Goal: Task Accomplishment & Management: Manage account settings

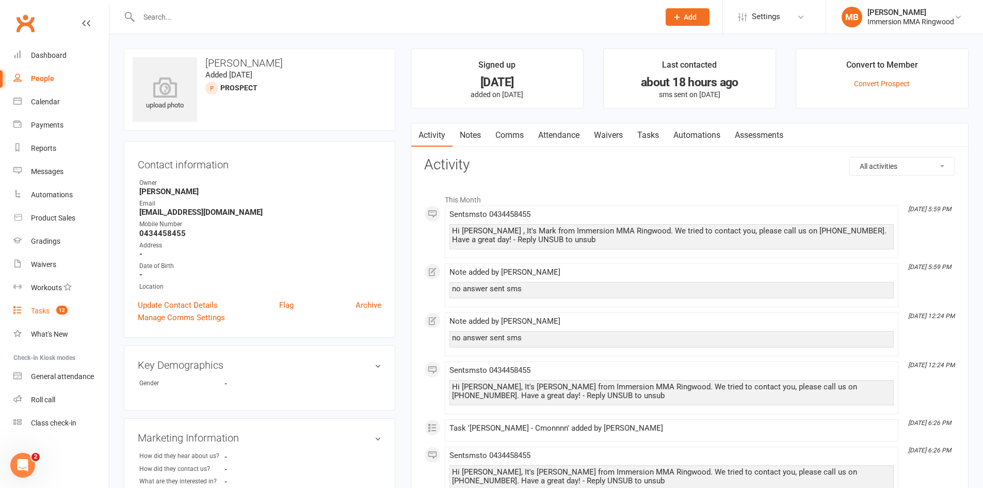
click at [76, 311] on link "Tasks 12" at bounding box center [61, 310] width 96 height 23
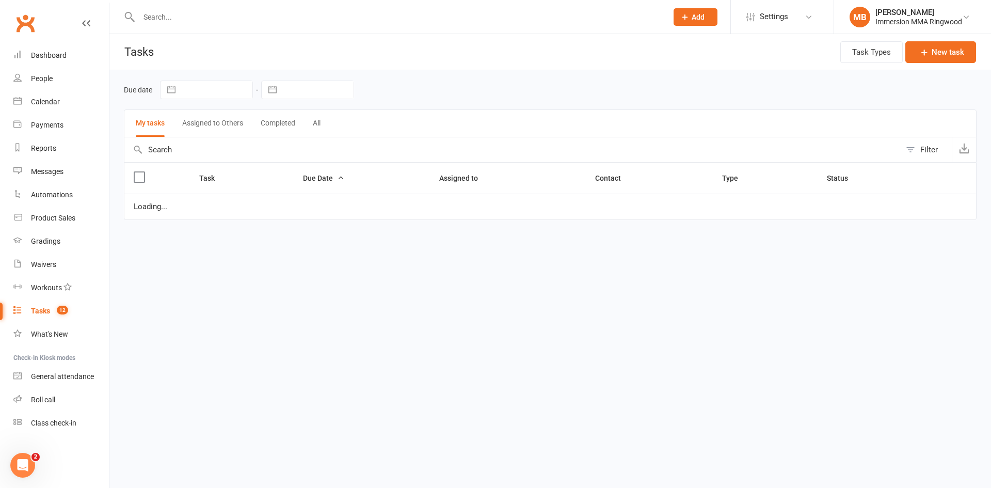
select select "started"
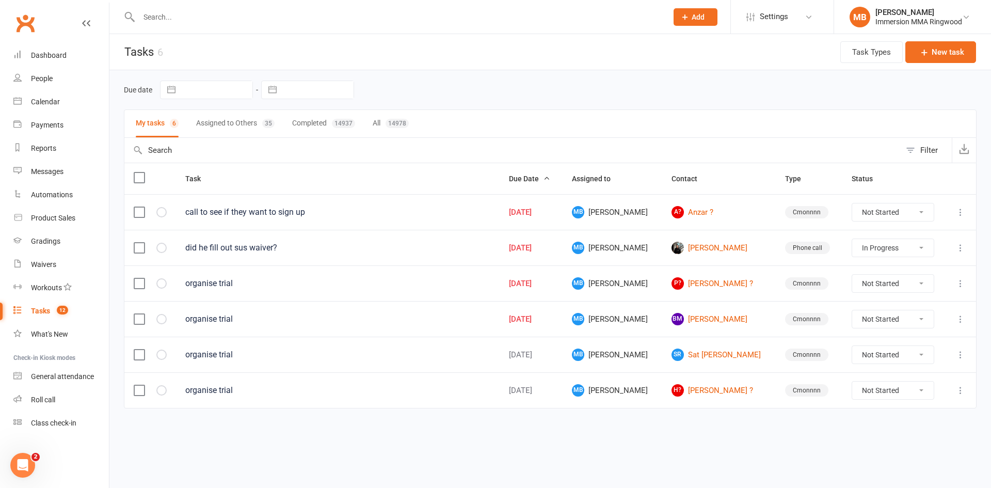
click at [237, 123] on button "Assigned to Others 35" at bounding box center [235, 123] width 78 height 27
select select "started"
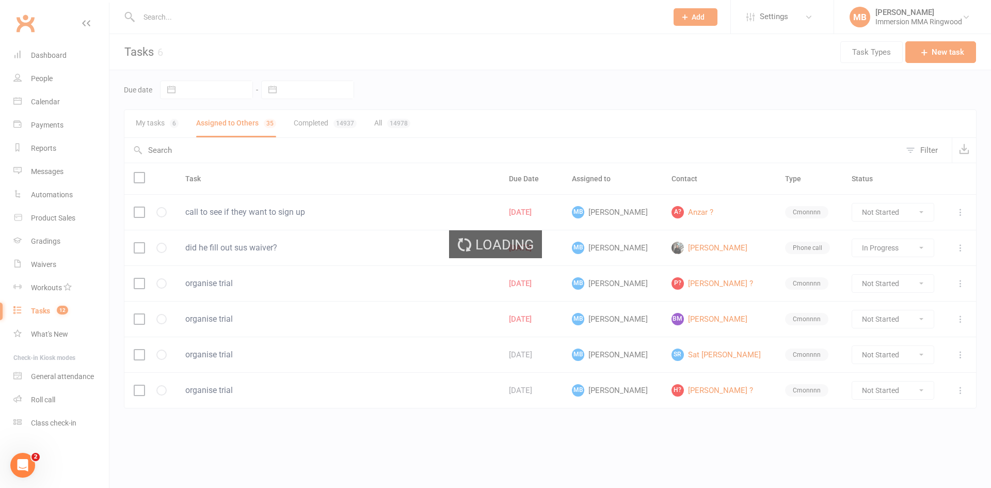
select select "started"
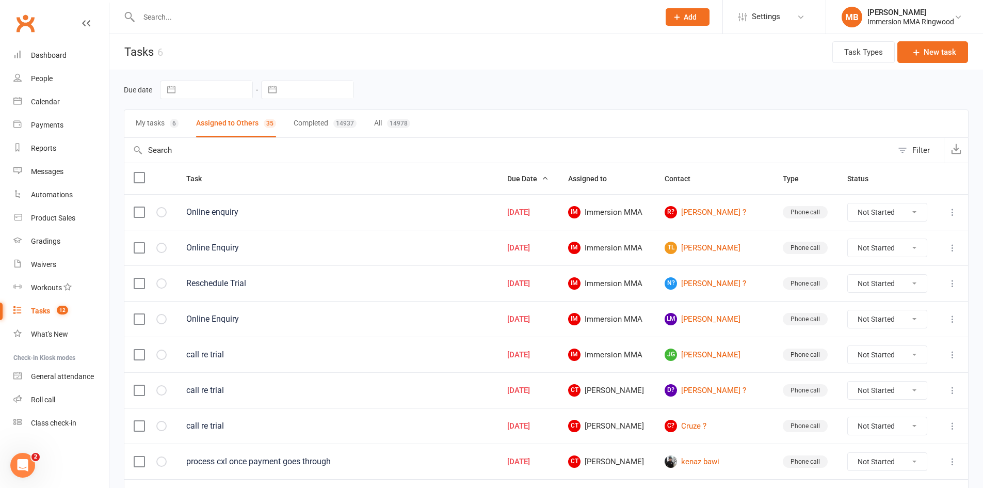
scroll to position [172, 0]
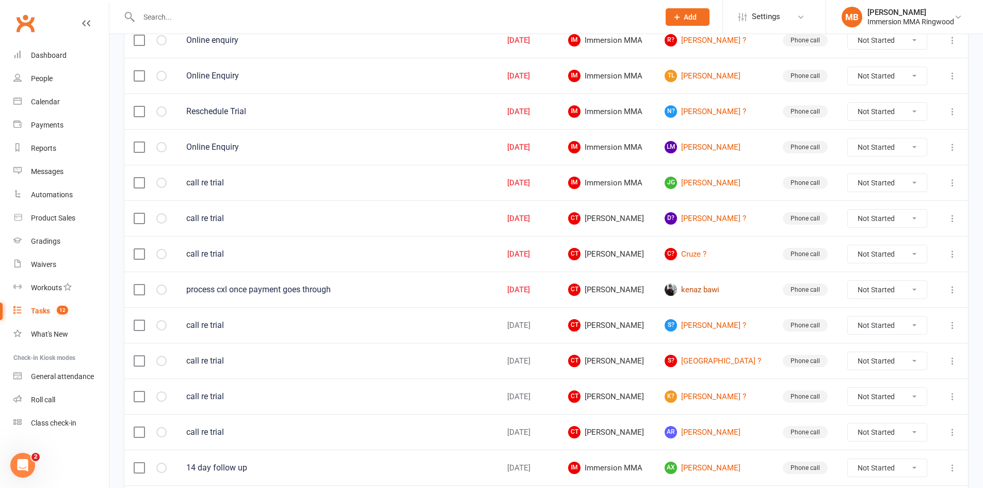
click at [705, 288] on link "kenaz bawi" at bounding box center [714, 289] width 99 height 12
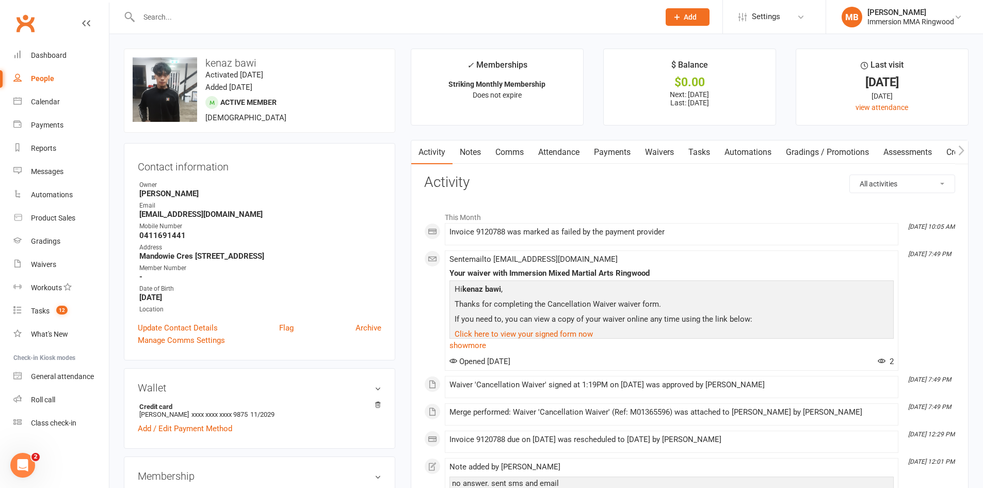
click at [613, 146] on link "Payments" at bounding box center [612, 152] width 51 height 24
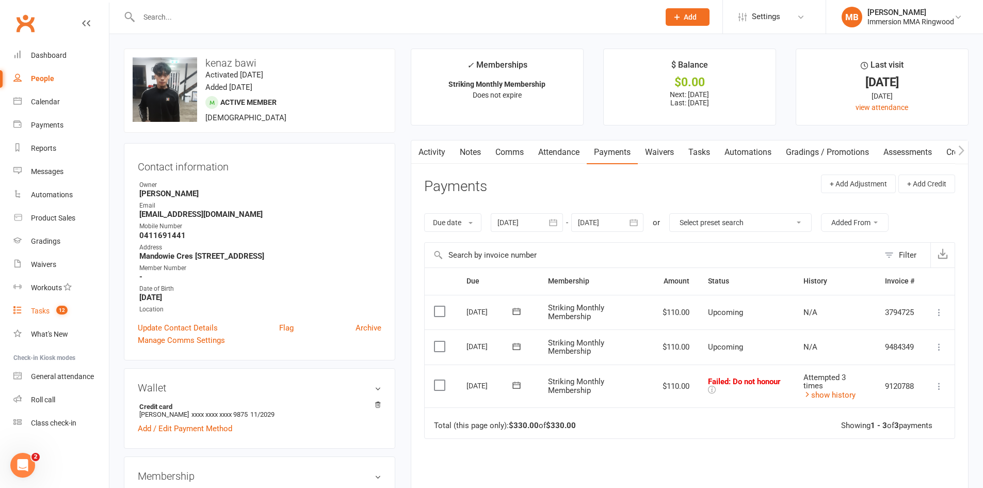
click at [66, 318] on link "Tasks 12" at bounding box center [61, 310] width 96 height 23
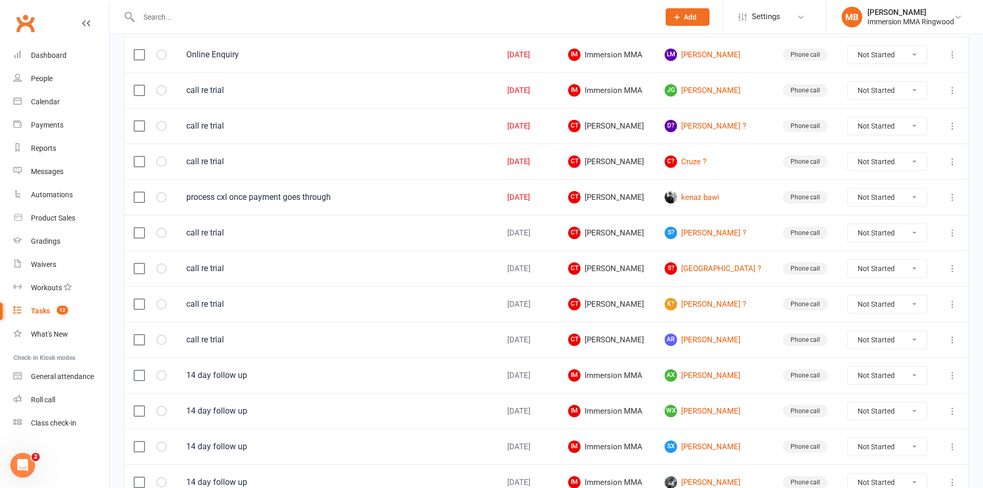
scroll to position [344, 0]
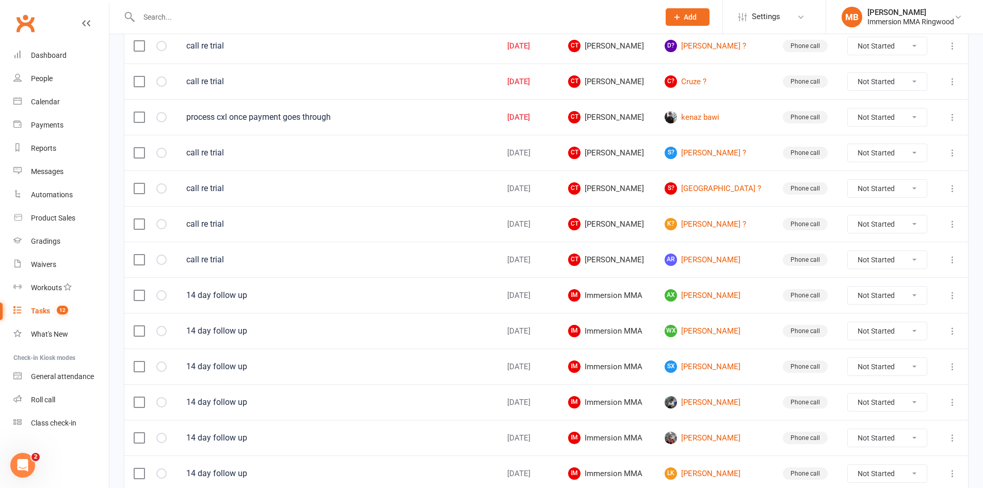
click at [910, 113] on select "Not Started In Progress Waiting Complete" at bounding box center [887, 117] width 78 height 18
click at [849, 108] on select "Not Started In Progress Waiting Complete" at bounding box center [887, 117] width 78 height 18
select select "unstarted"
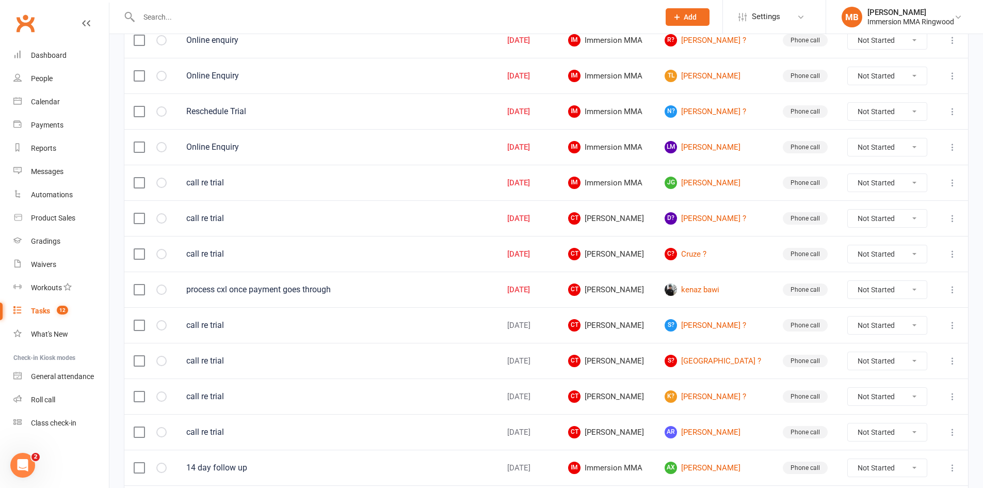
select select "started"
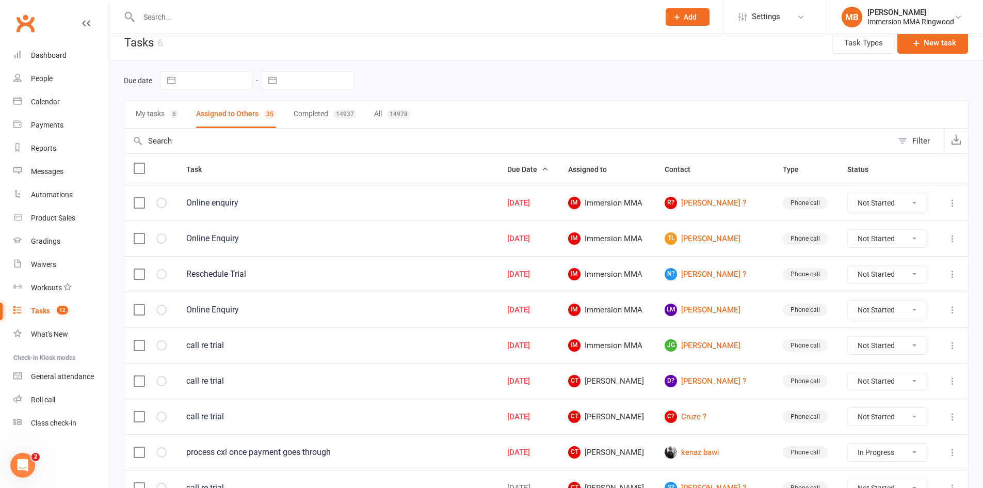
scroll to position [0, 0]
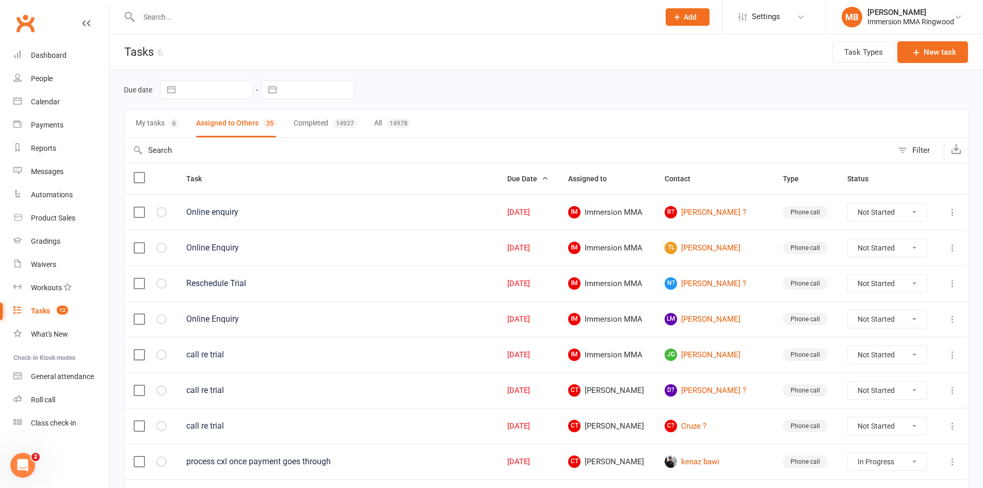
click at [427, 13] on input "text" at bounding box center [394, 17] width 517 height 14
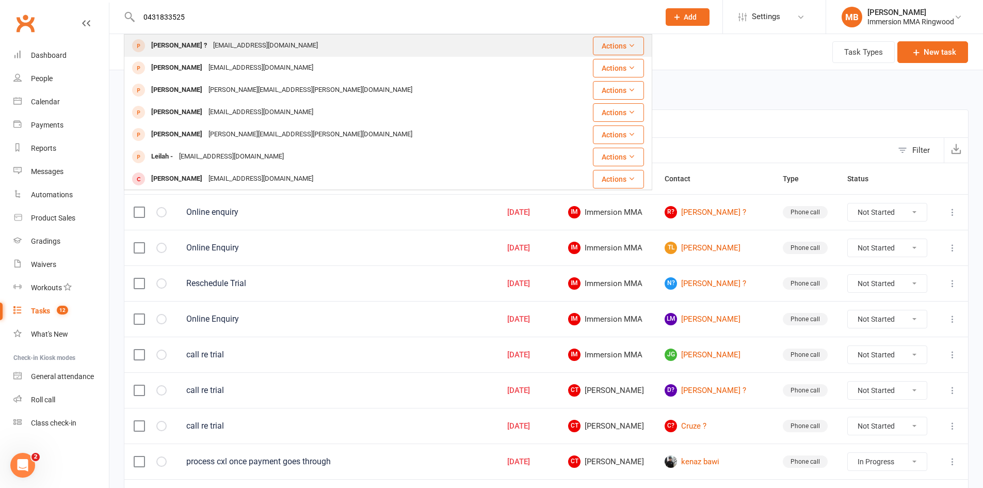
type input "0431833525"
click at [360, 51] on div "[PERSON_NAME] ? [EMAIL_ADDRESS][DOMAIN_NAME]" at bounding box center [344, 45] width 438 height 21
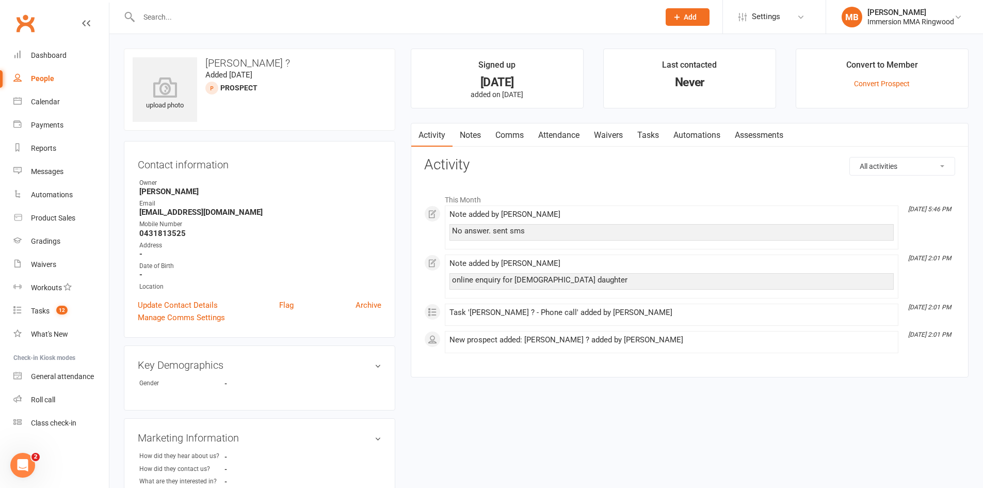
click at [658, 138] on link "Tasks" at bounding box center [648, 135] width 36 height 24
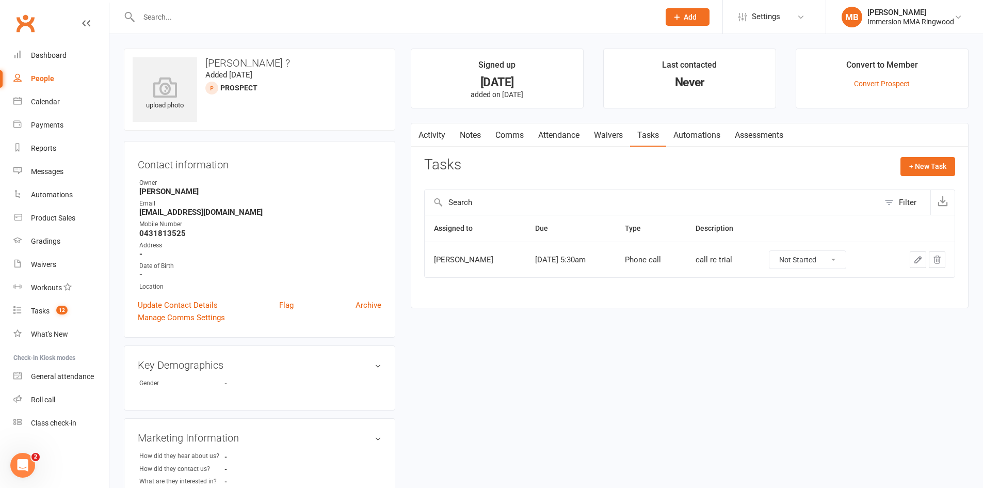
click at [383, 16] on input "text" at bounding box center [394, 17] width 517 height 14
click at [50, 304] on link "Tasks 12" at bounding box center [61, 310] width 96 height 23
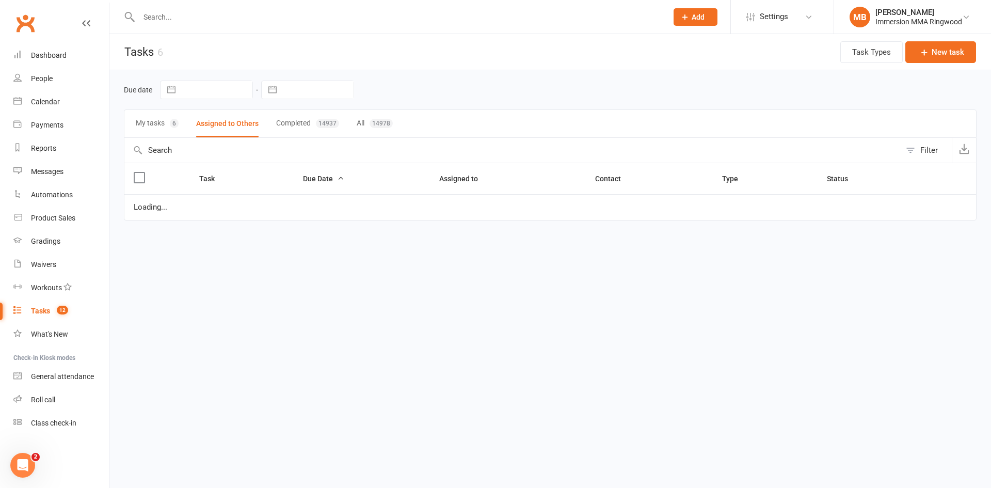
select select "started"
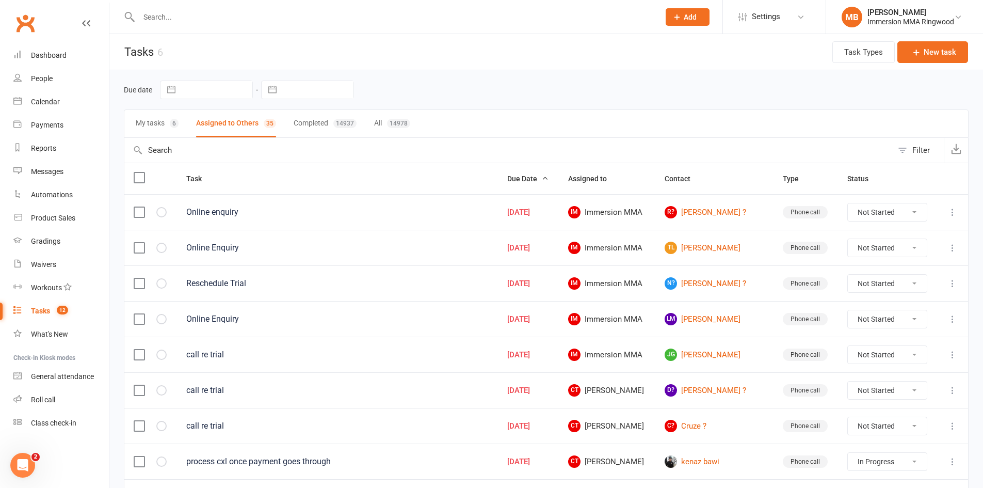
click at [141, 121] on button "My tasks 6" at bounding box center [157, 123] width 43 height 27
select select "started"
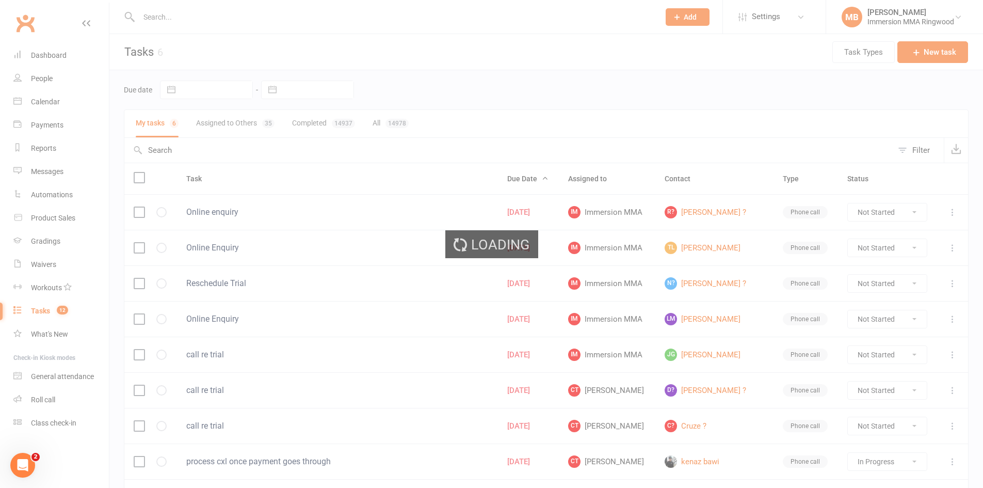
select select "started"
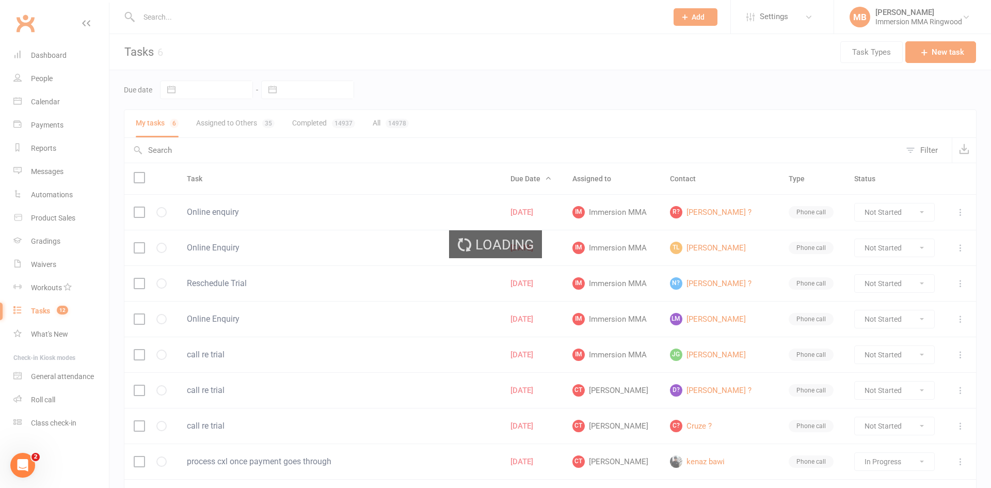
select select "started"
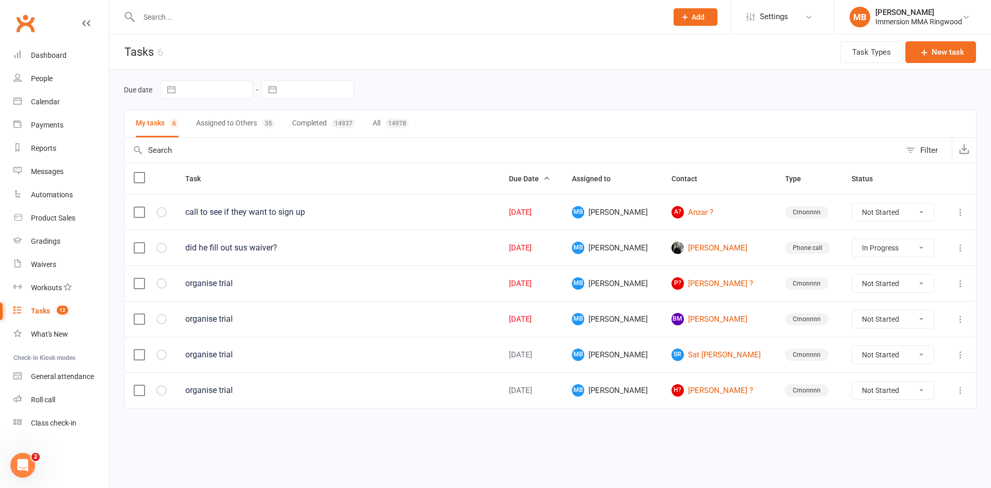
select select "started"
click at [701, 316] on link "[PERSON_NAME] [PERSON_NAME]" at bounding box center [719, 319] width 95 height 12
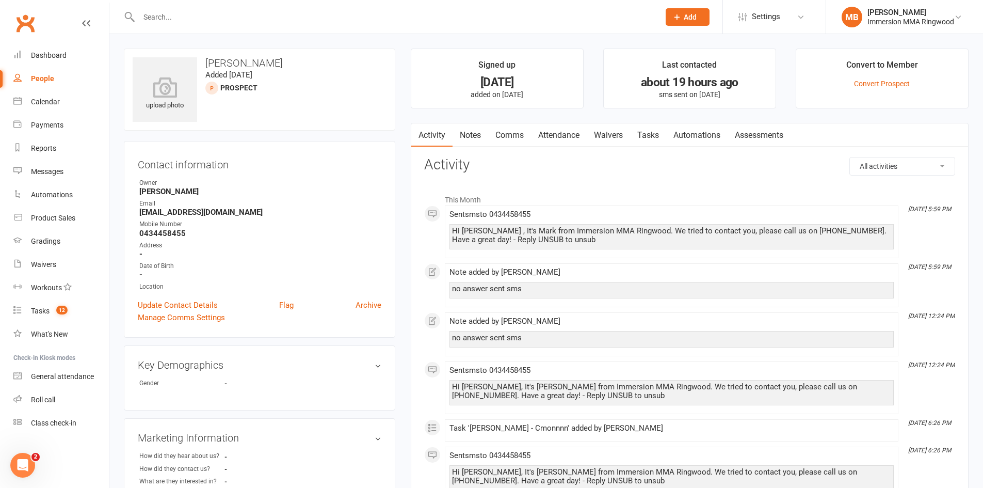
click at [473, 131] on link "Notes" at bounding box center [471, 135] width 36 height 24
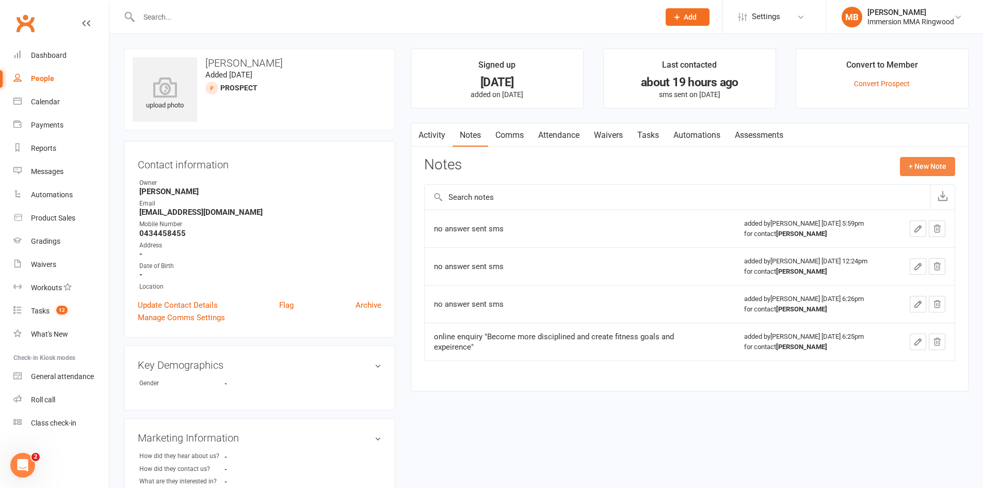
click at [913, 161] on button "+ New Note" at bounding box center [927, 166] width 55 height 19
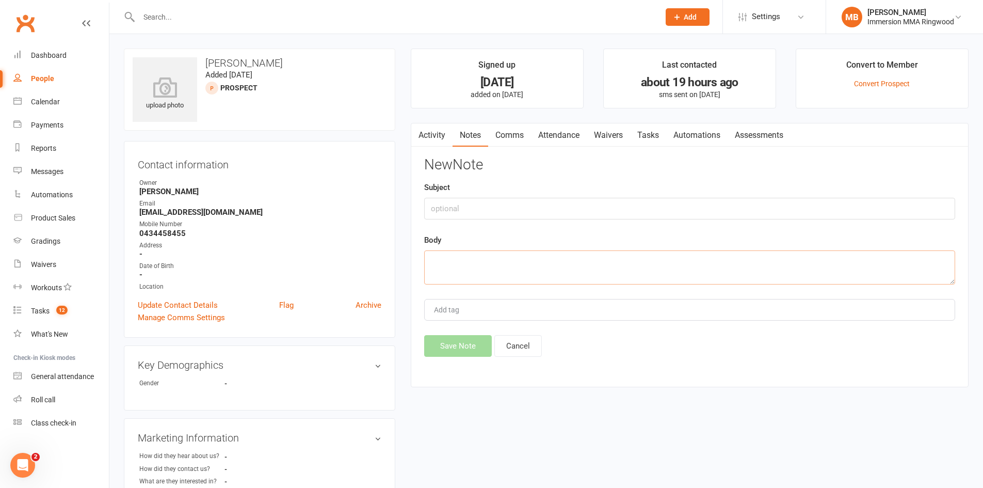
click at [697, 270] on textarea at bounding box center [689, 267] width 531 height 34
type textarea "no answer sent sms"
click at [472, 355] on button "Save Note" at bounding box center [458, 346] width 68 height 22
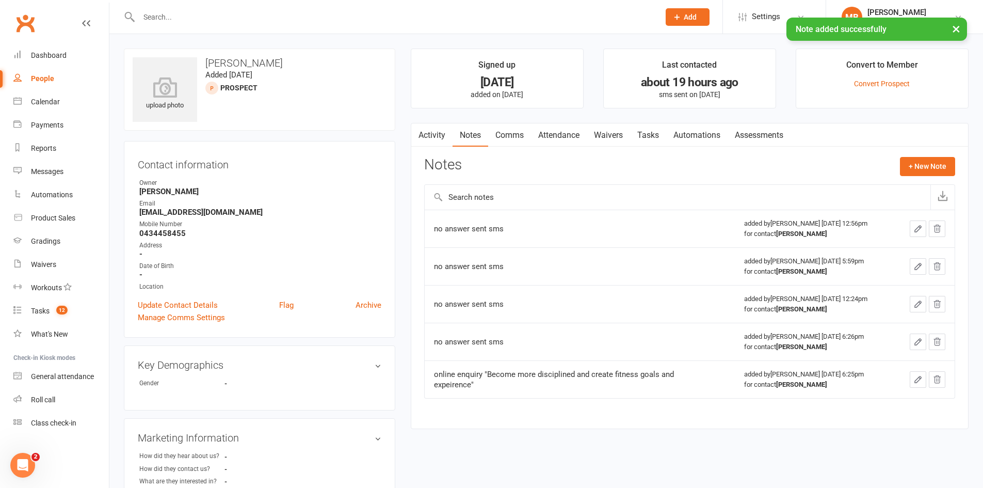
click at [510, 128] on link "Comms" at bounding box center [509, 135] width 43 height 24
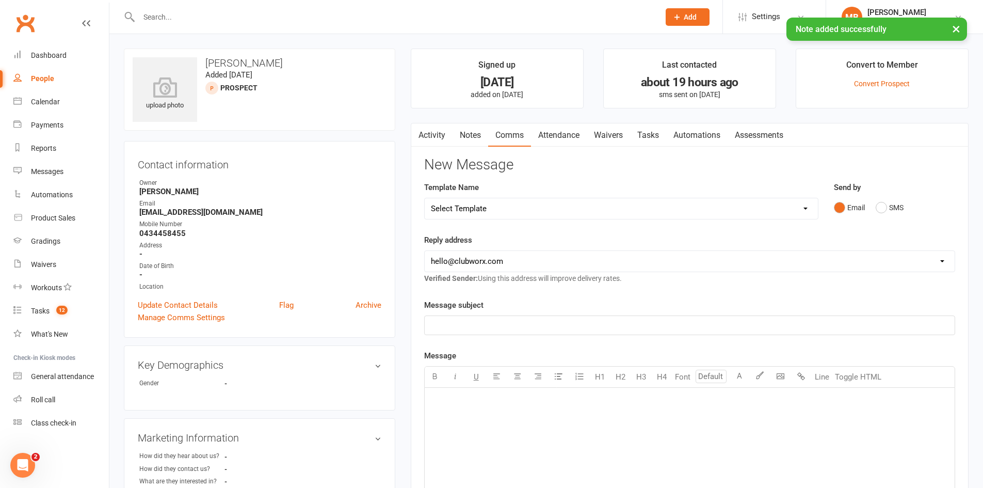
click at [543, 208] on select "Select Template [SMS] [PERSON_NAME] - Call back message [SMS] Mark- Call back m…" at bounding box center [621, 208] width 393 height 21
select select "0"
click at [425, 198] on select "Select Template [SMS] [PERSON_NAME] - Call back message [SMS] Mark- Call back m…" at bounding box center [621, 208] width 393 height 21
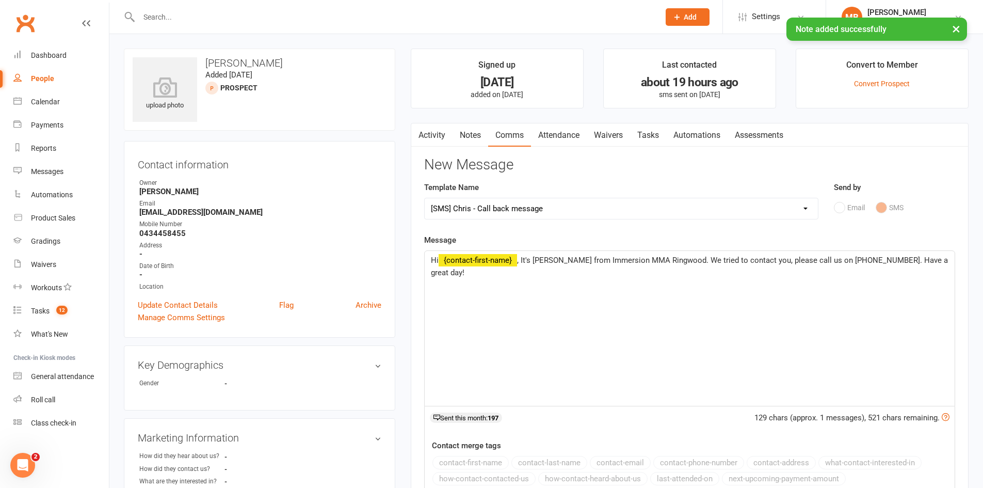
scroll to position [292, 0]
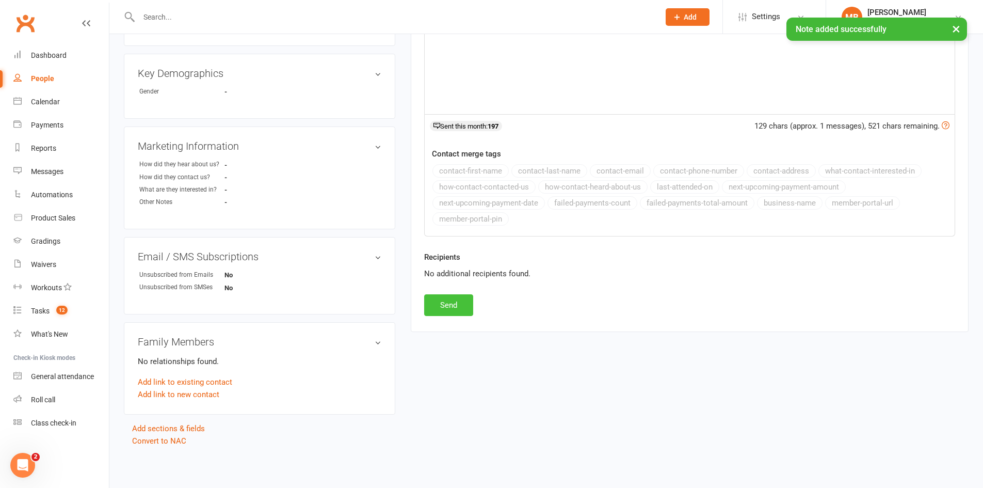
click at [460, 298] on button "Send" at bounding box center [448, 305] width 49 height 22
select select
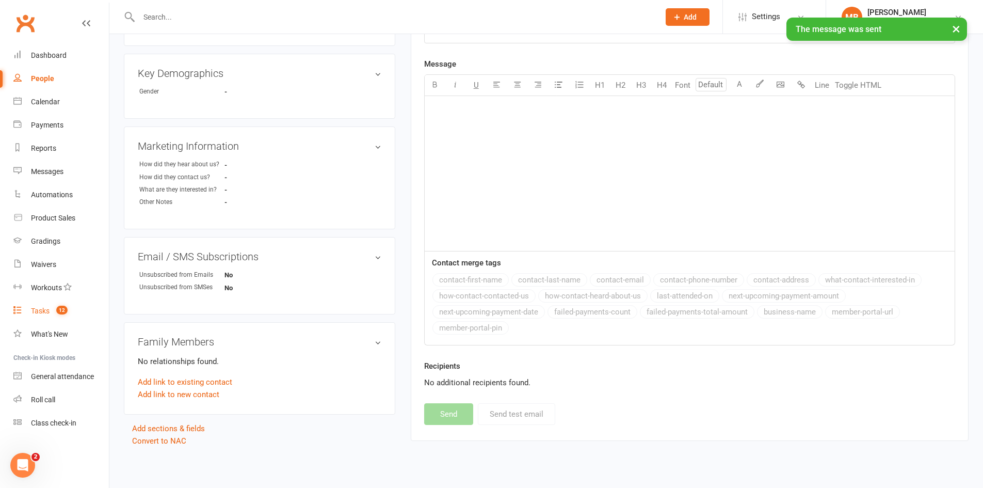
click at [71, 319] on link "Tasks 12" at bounding box center [61, 310] width 96 height 23
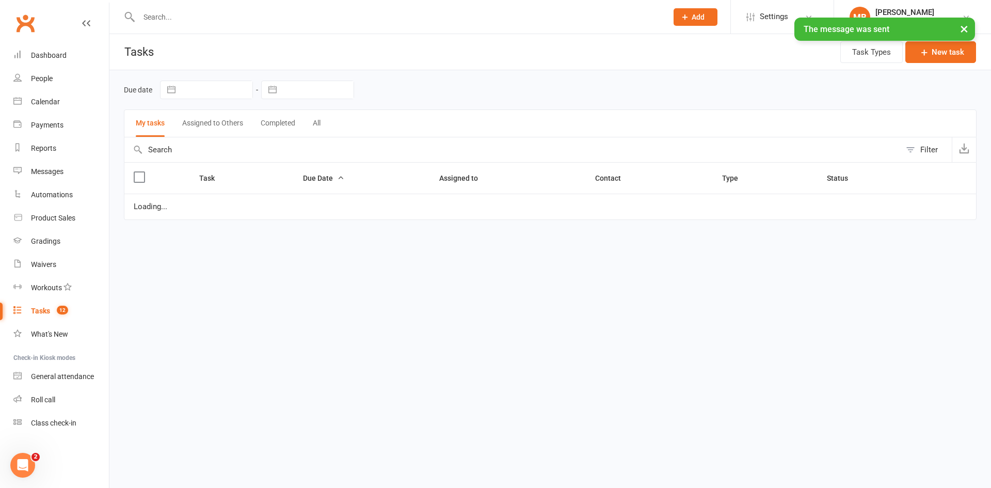
select select "started"
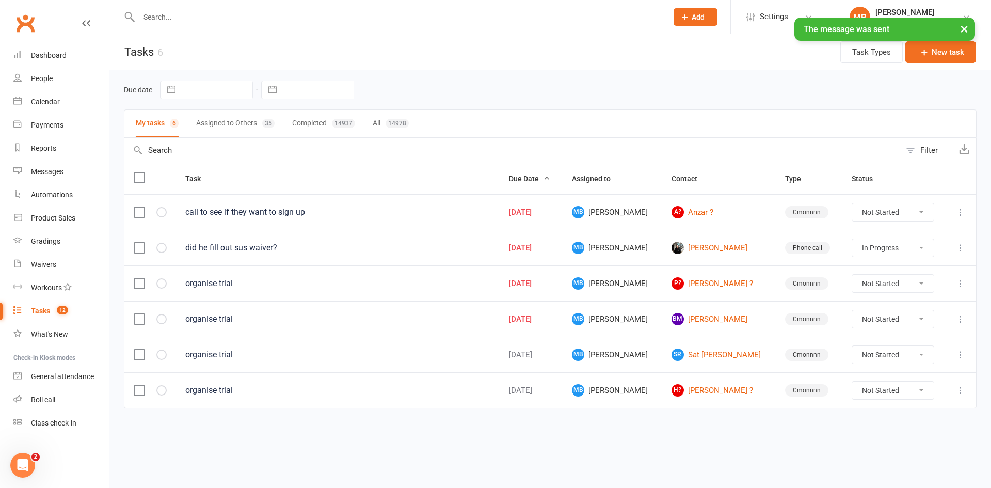
click at [901, 311] on div "Not Started In Progress Waiting Complete" at bounding box center [893, 319] width 83 height 19
click at [959, 318] on icon at bounding box center [961, 319] width 10 height 10
click at [917, 356] on link "Edit" at bounding box center [915, 359] width 102 height 21
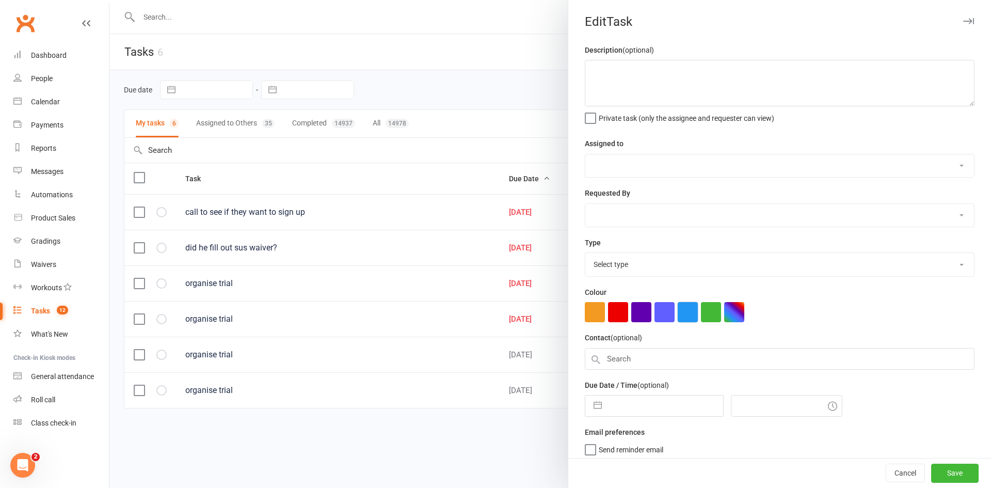
type textarea "organise trial"
select select "51778"
type input "[DATE]"
type input "6:30pm"
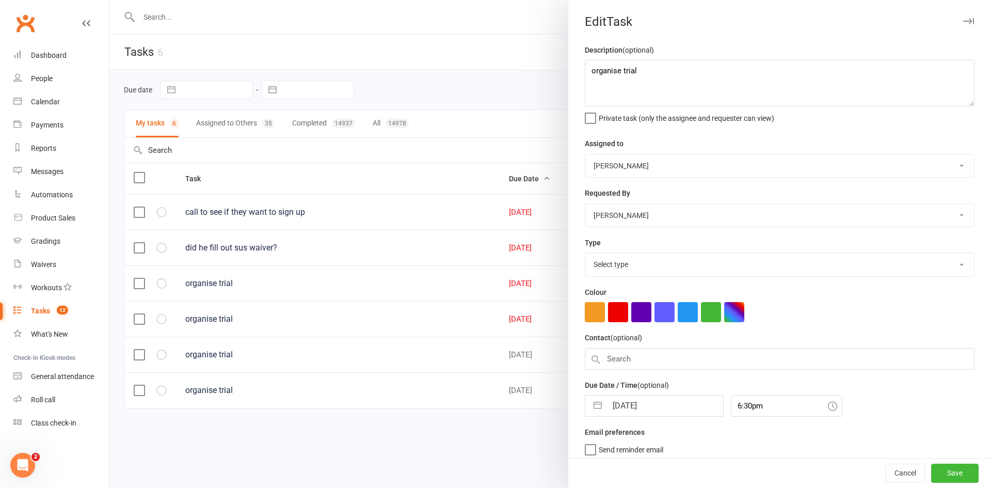
select select "28903"
select select "8"
select select "2025"
select select "9"
select select "2025"
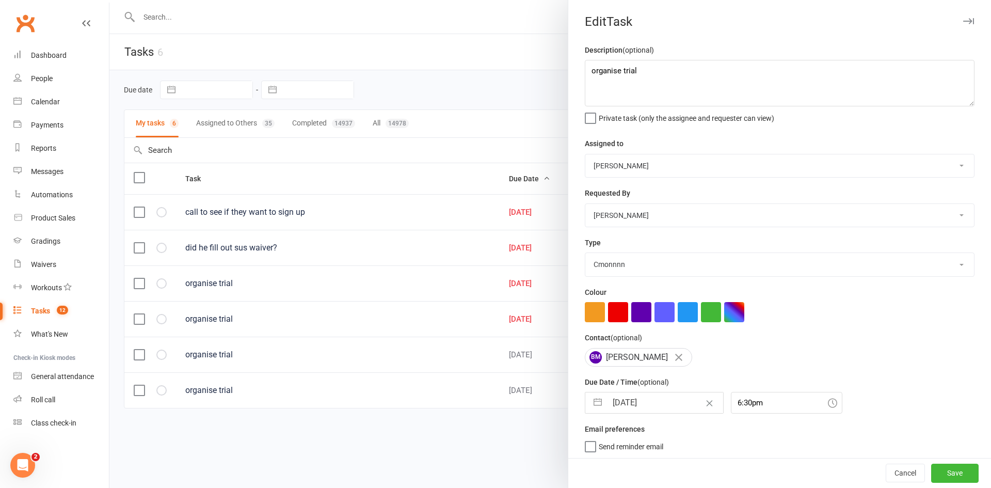
select select "10"
select select "2025"
drag, startPoint x: 646, startPoint y: 411, endPoint x: 647, endPoint y: 406, distance: 5.3
click at [645, 410] on input "[DATE]" at bounding box center [665, 402] width 116 height 21
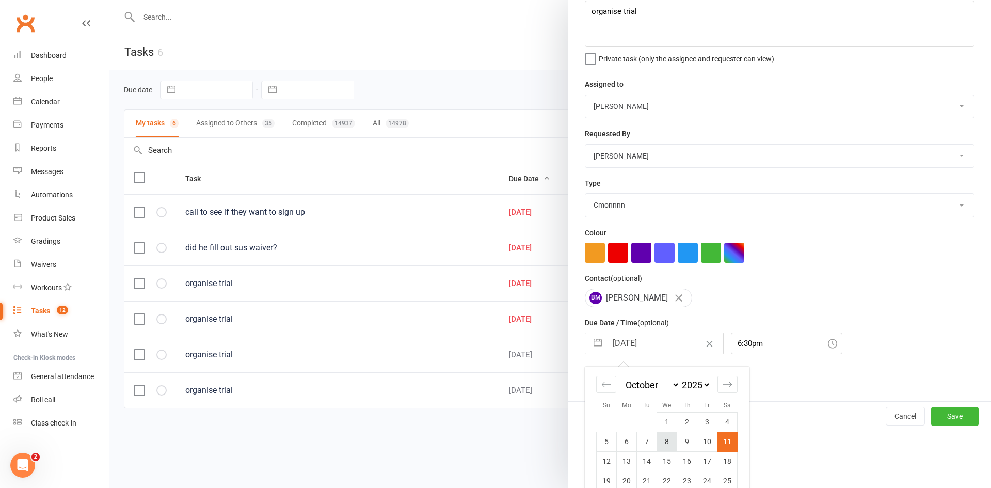
scroll to position [98, 0]
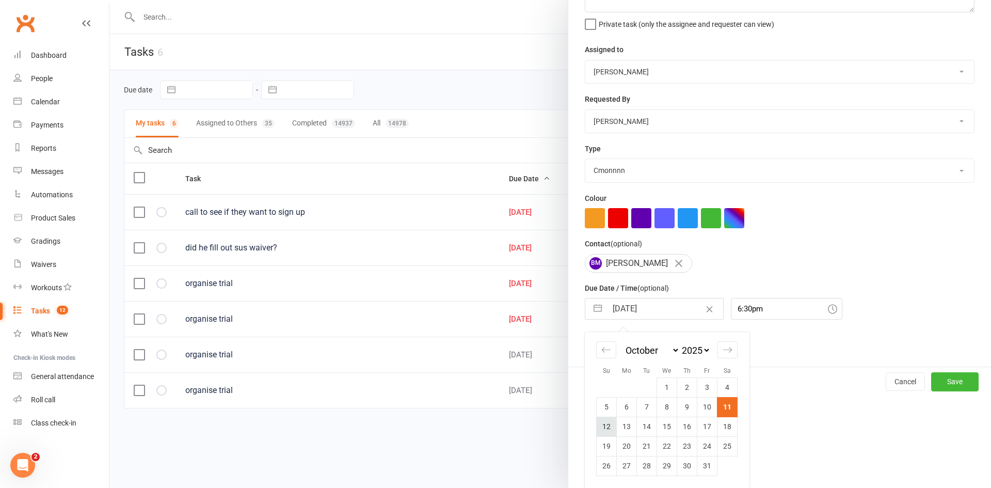
click at [599, 427] on td "12" at bounding box center [607, 427] width 20 height 20
type input "[DATE]"
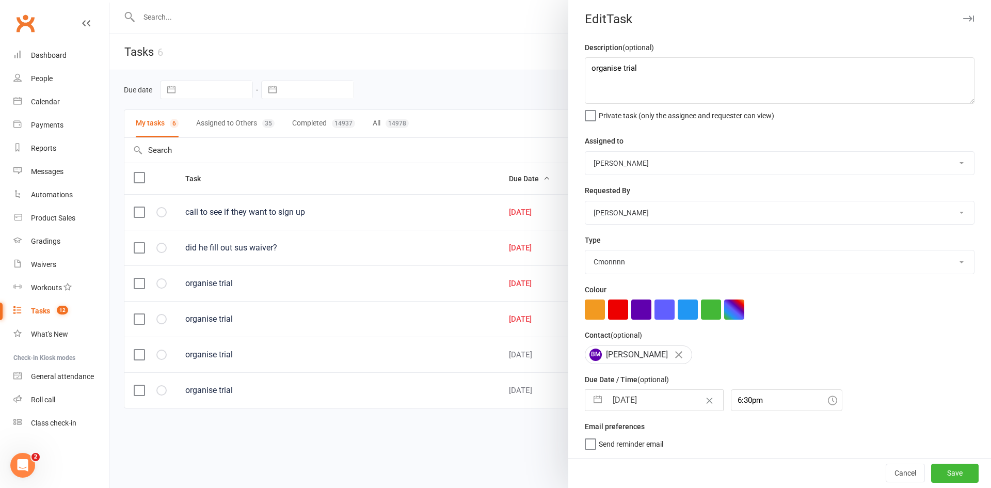
click at [659, 403] on input "[DATE]" at bounding box center [665, 400] width 116 height 21
select select "8"
select select "2025"
select select "9"
select select "2025"
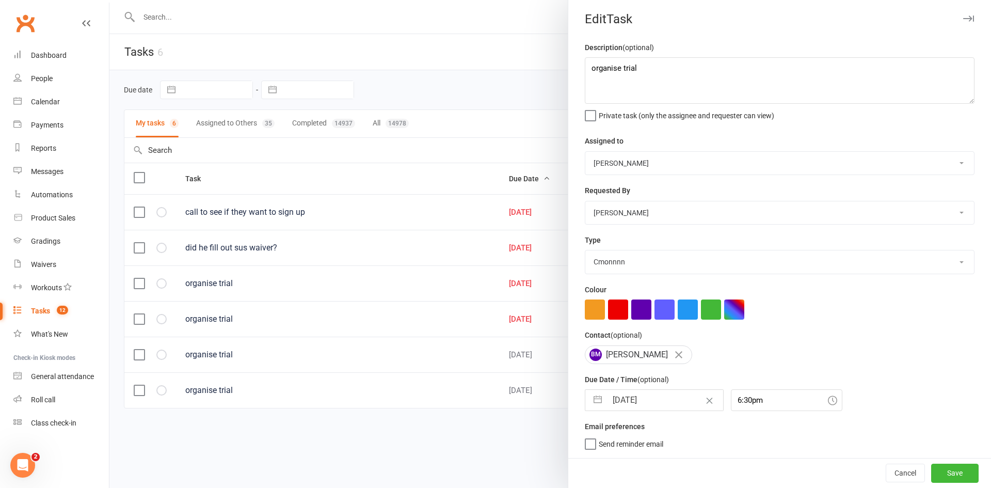
select select "10"
select select "2025"
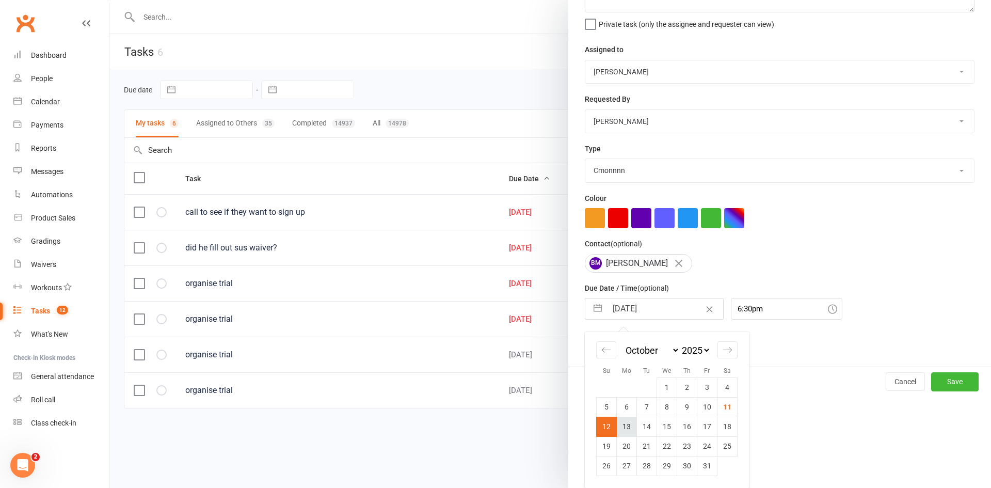
click at [617, 426] on td "13" at bounding box center [627, 427] width 20 height 20
type input "[DATE]"
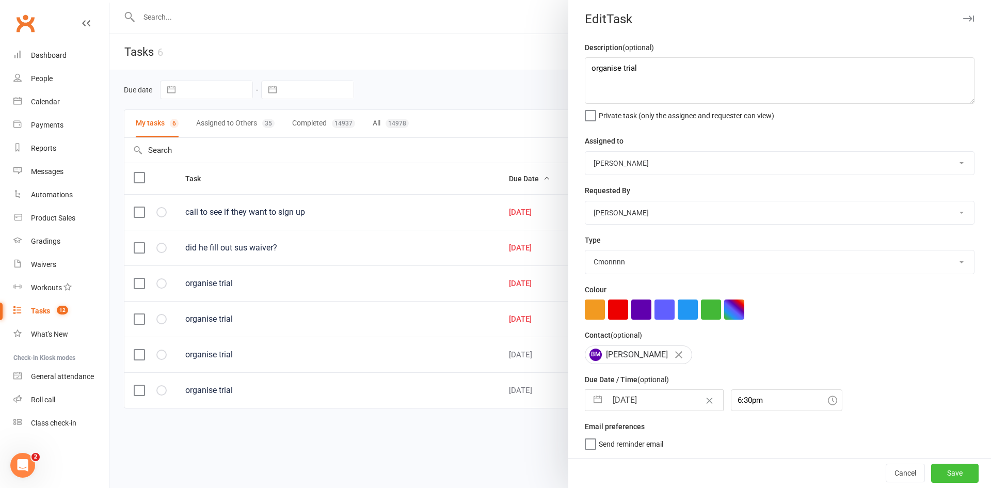
click at [931, 474] on button "Save" at bounding box center [954, 473] width 47 height 19
select select "started"
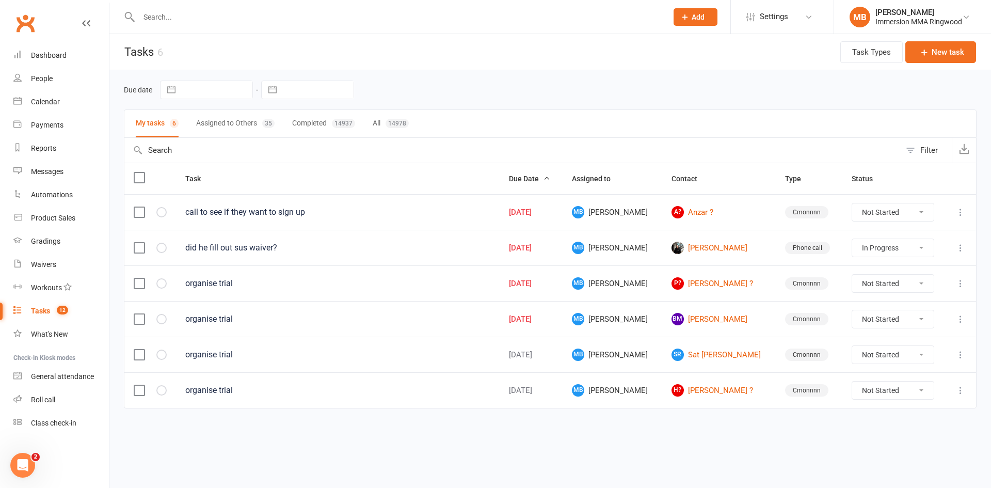
select select "started"
click at [689, 285] on link "P? [PERSON_NAME] ?" at bounding box center [719, 283] width 95 height 12
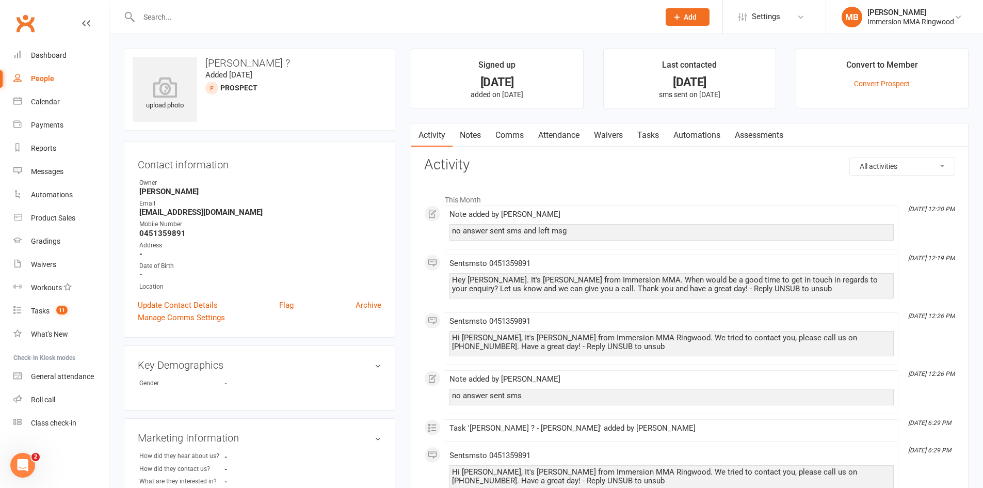
drag, startPoint x: 469, startPoint y: 123, endPoint x: 471, endPoint y: 142, distance: 18.8
click at [469, 125] on link "Notes" at bounding box center [471, 135] width 36 height 24
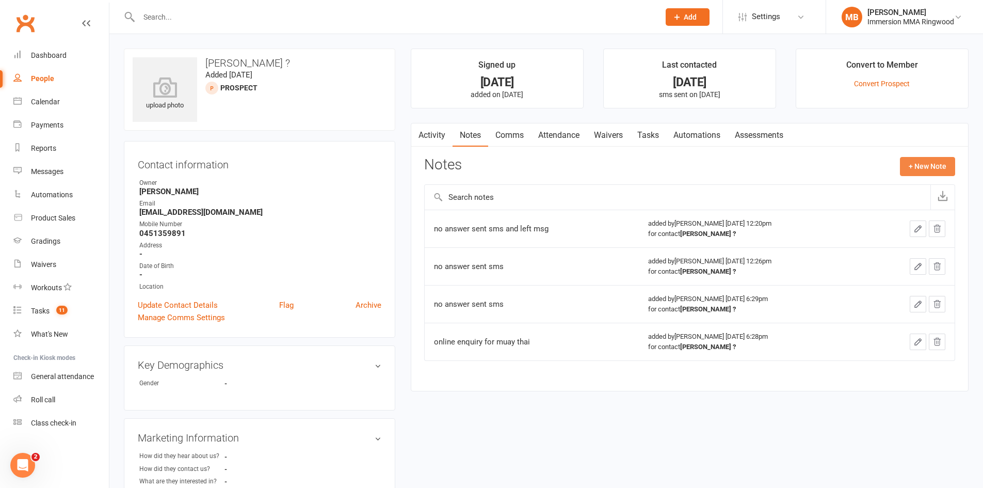
click at [940, 159] on button "+ New Note" at bounding box center [927, 166] width 55 height 19
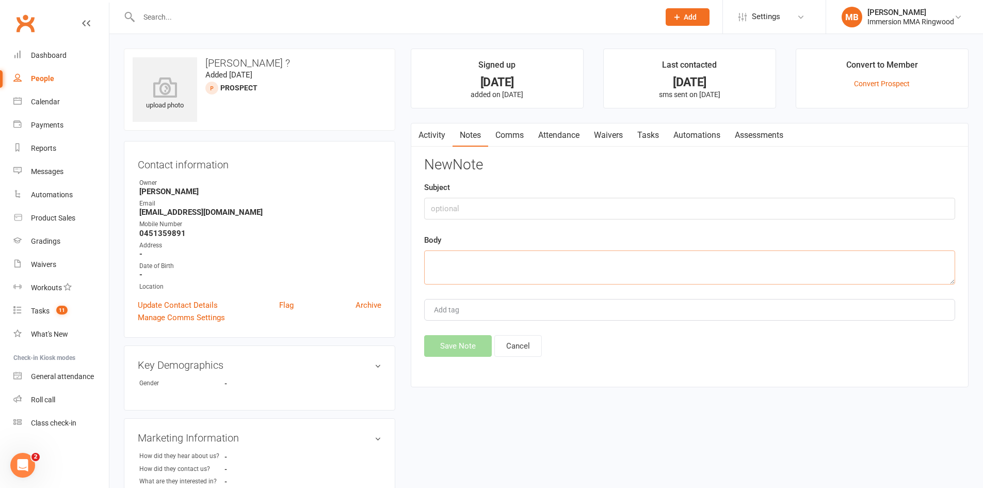
click at [438, 276] on textarea at bounding box center [689, 267] width 531 height 34
type textarea "no answer sent sms"
click at [463, 372] on div "Activity Notes Comms Attendance Waivers Tasks Automations Assessments Notes + N…" at bounding box center [690, 255] width 558 height 265
click at [467, 362] on div "Activity Notes Comms Attendance Waivers Tasks Automations Assessments Notes + N…" at bounding box center [690, 255] width 558 height 265
click at [468, 353] on div "Activity Notes Comms Attendance Waivers Tasks Automations Assessments Notes + N…" at bounding box center [690, 255] width 558 height 265
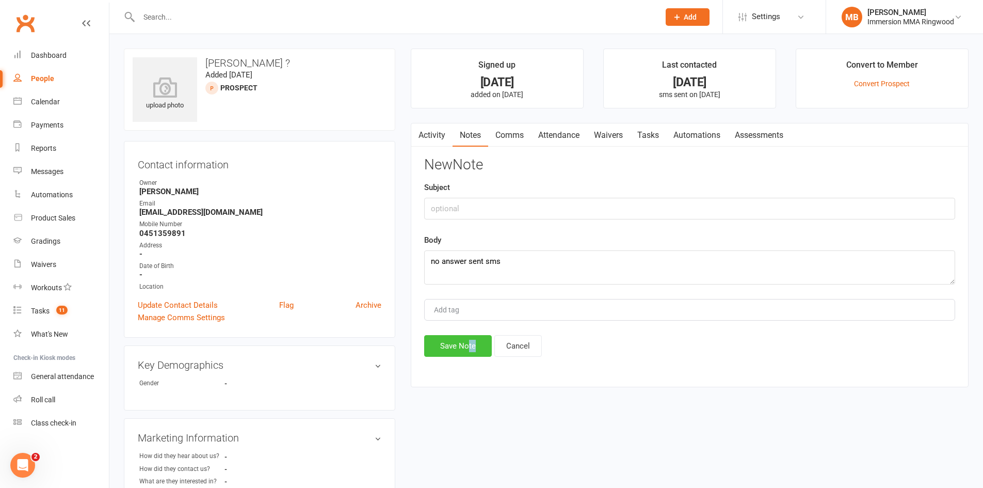
click at [467, 352] on button "Save Note" at bounding box center [458, 346] width 68 height 22
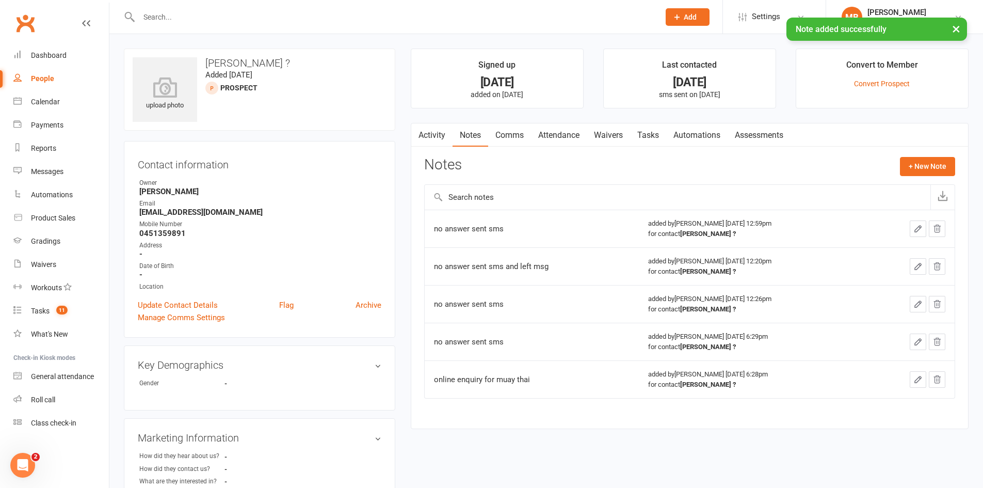
drag, startPoint x: 499, startPoint y: 130, endPoint x: 505, endPoint y: 139, distance: 11.6
click at [500, 130] on link "Comms" at bounding box center [509, 135] width 43 height 24
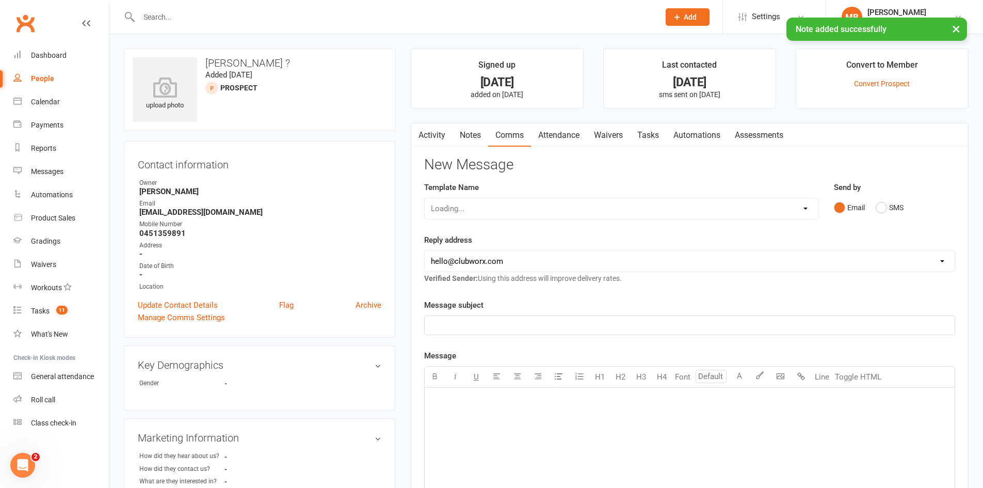
click at [586, 217] on div "Loading..." at bounding box center [621, 209] width 394 height 22
click at [594, 210] on div "Loading..." at bounding box center [621, 209] width 394 height 22
drag, startPoint x: 596, startPoint y: 198, endPoint x: 574, endPoint y: 212, distance: 26.2
click at [583, 205] on select "Select Template [SMS] [PERSON_NAME] - Call back message [SMS] Mark- Call back m…" at bounding box center [621, 208] width 393 height 21
select select "0"
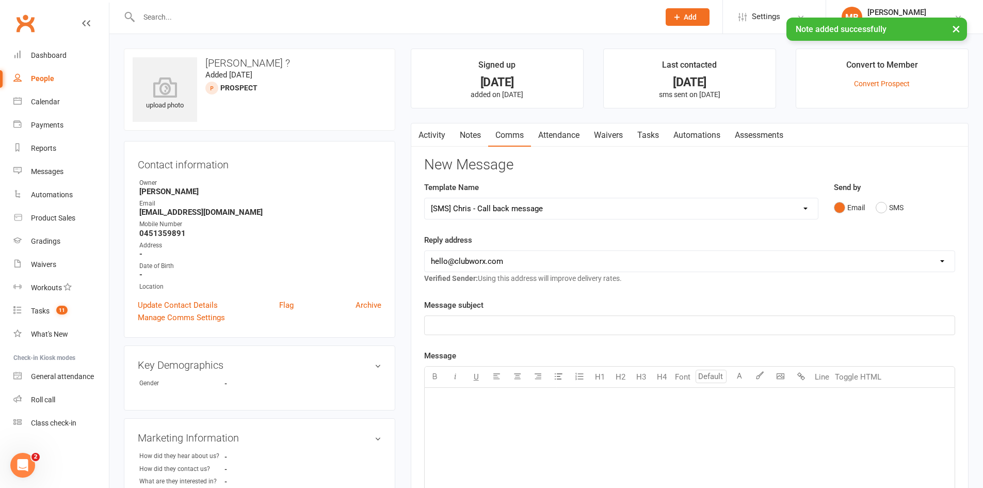
click at [425, 198] on select "Select Template [SMS] [PERSON_NAME] - Call back message [SMS] Mark- Call back m…" at bounding box center [621, 208] width 393 height 21
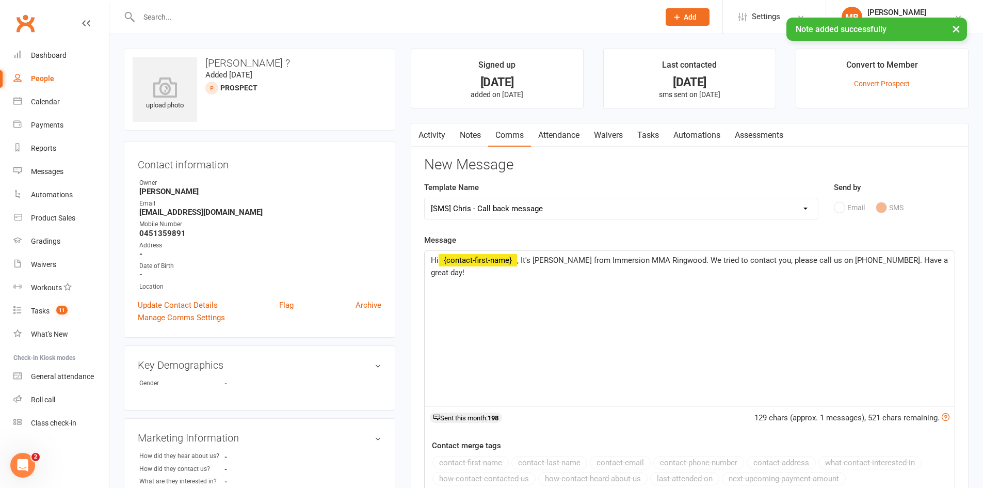
scroll to position [292, 0]
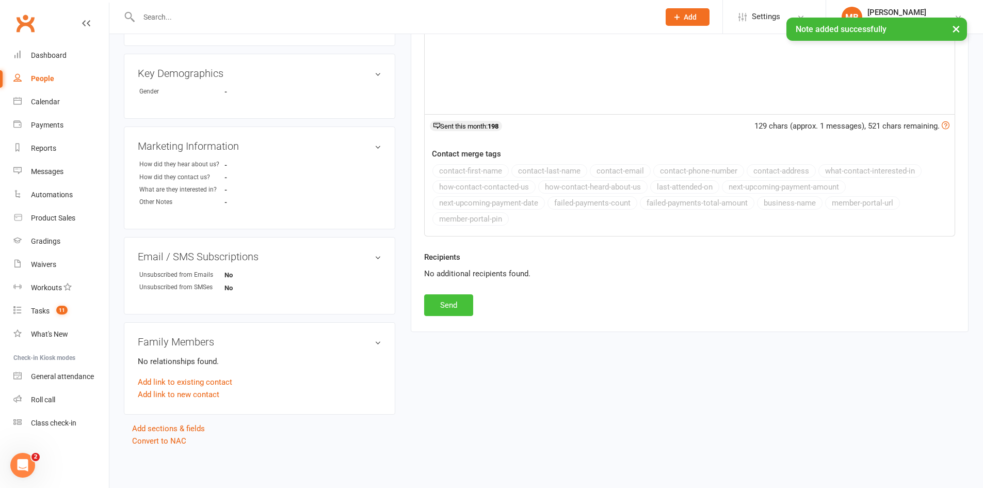
click at [432, 305] on button "Send" at bounding box center [448, 305] width 49 height 22
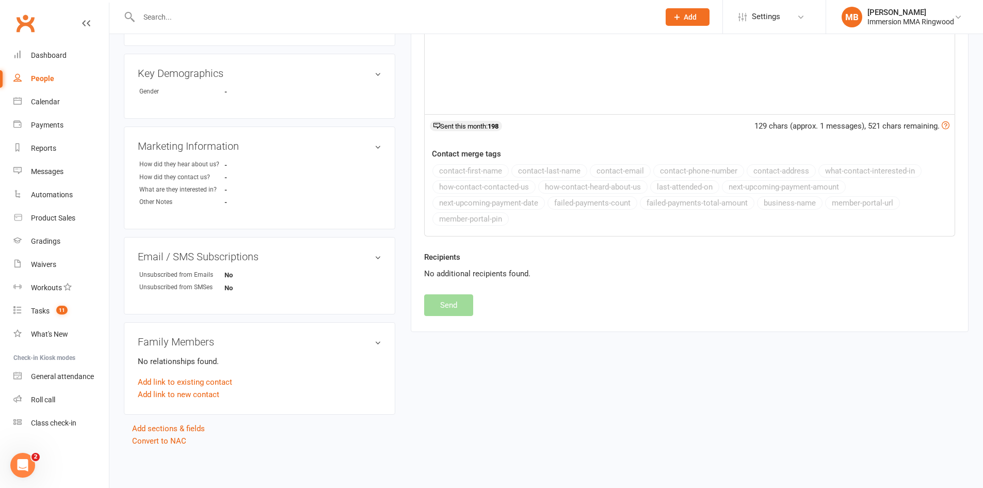
select select
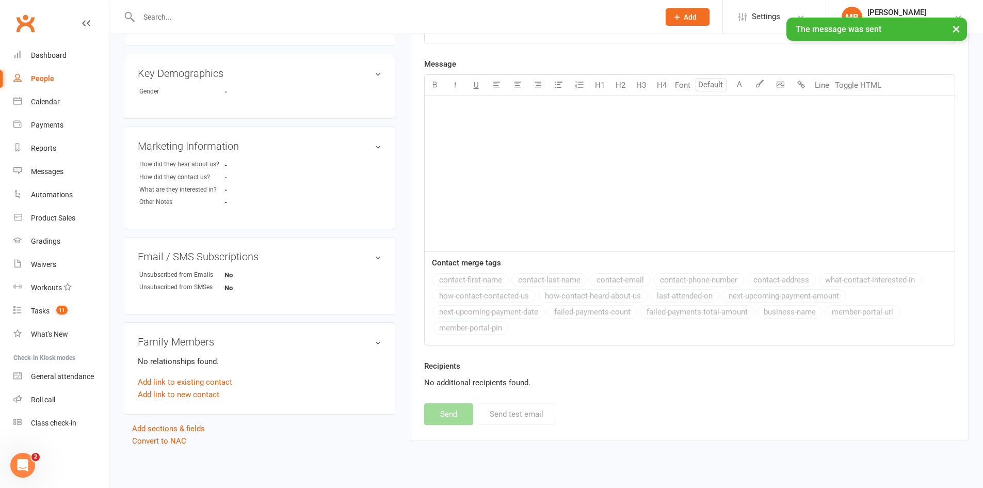
click at [10, 299] on li "Workouts" at bounding box center [54, 287] width 109 height 23
click at [24, 300] on link "Tasks 11" at bounding box center [61, 310] width 96 height 23
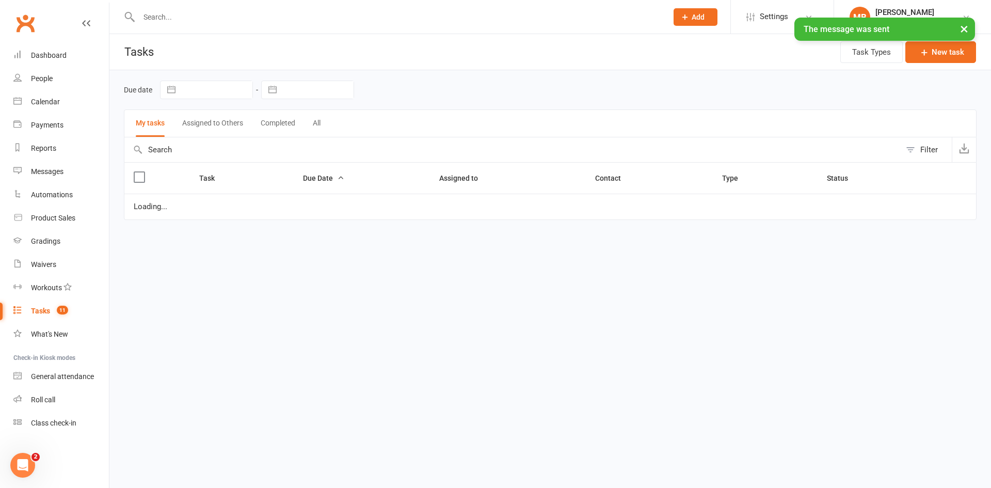
select select "started"
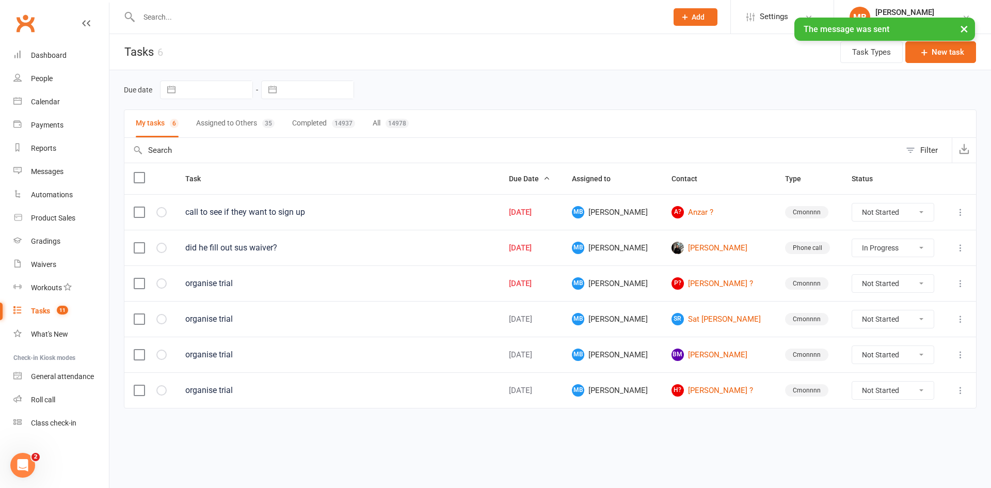
click at [968, 280] on td at bounding box center [960, 283] width 33 height 36
drag, startPoint x: 969, startPoint y: 284, endPoint x: 962, endPoint y: 284, distance: 7.2
click at [966, 284] on td at bounding box center [960, 283] width 33 height 36
click at [962, 284] on icon at bounding box center [961, 283] width 10 height 10
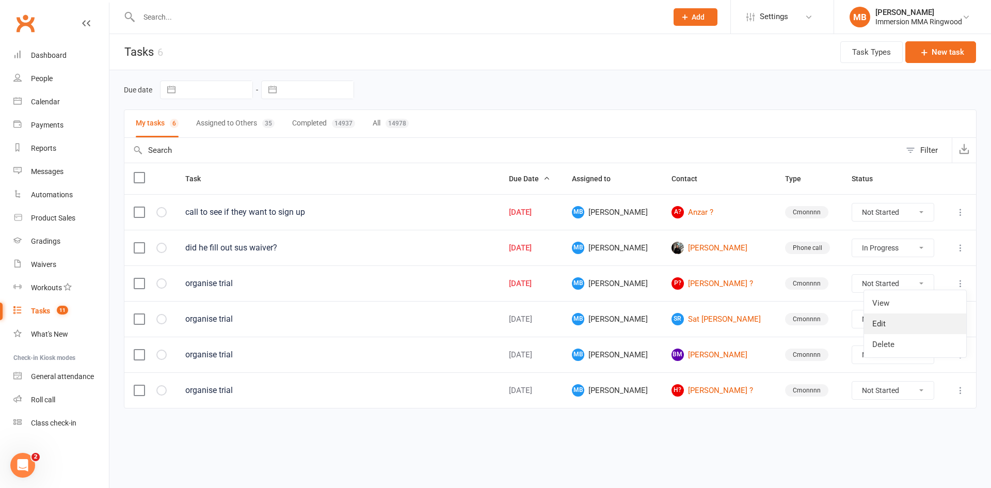
click at [900, 318] on link "Edit" at bounding box center [915, 323] width 102 height 21
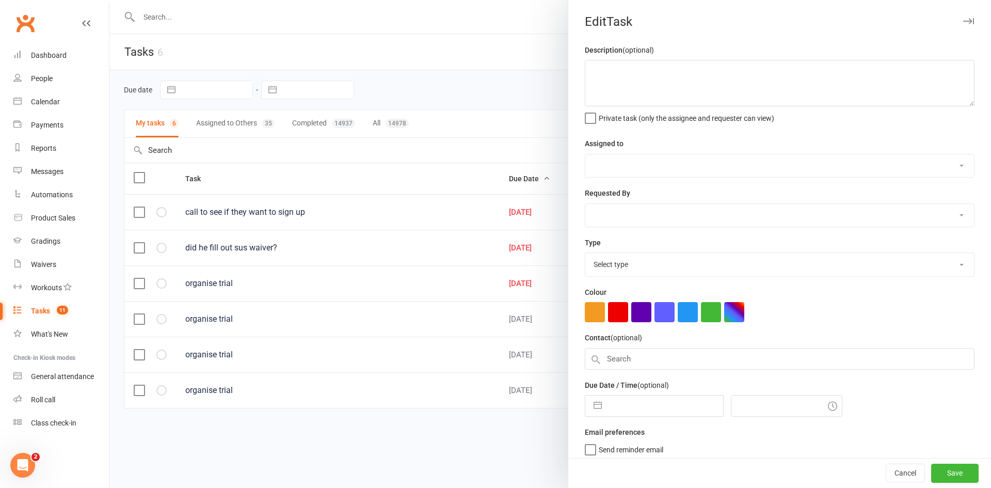
type textarea "organise trial"
select select "51778"
type input "[DATE]"
type input "6:30pm"
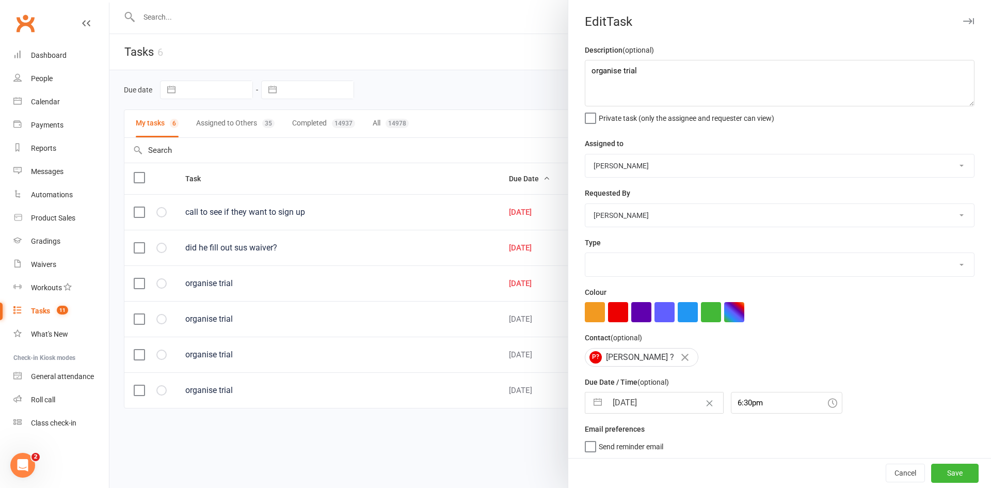
select select "28903"
select select "8"
select select "2025"
select select "9"
select select "2025"
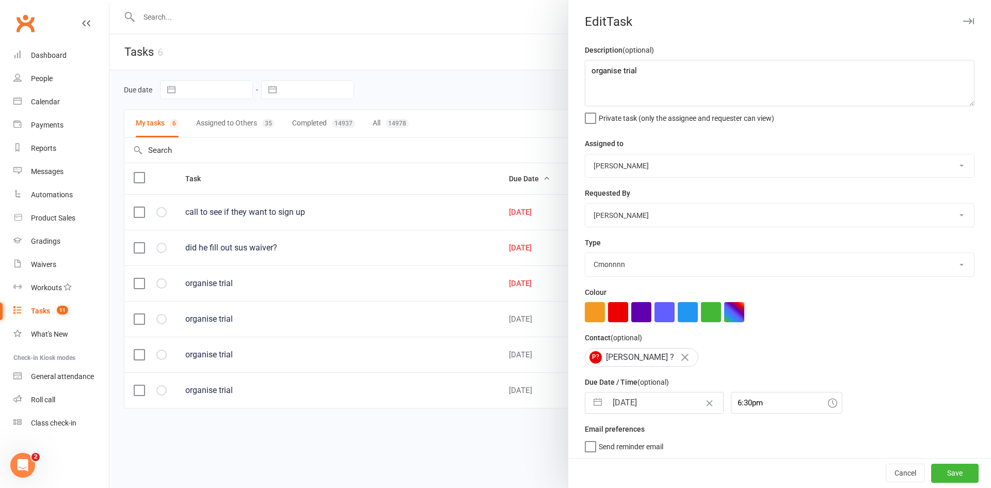
select select "10"
select select "2025"
click at [657, 405] on input "[DATE]" at bounding box center [665, 402] width 116 height 21
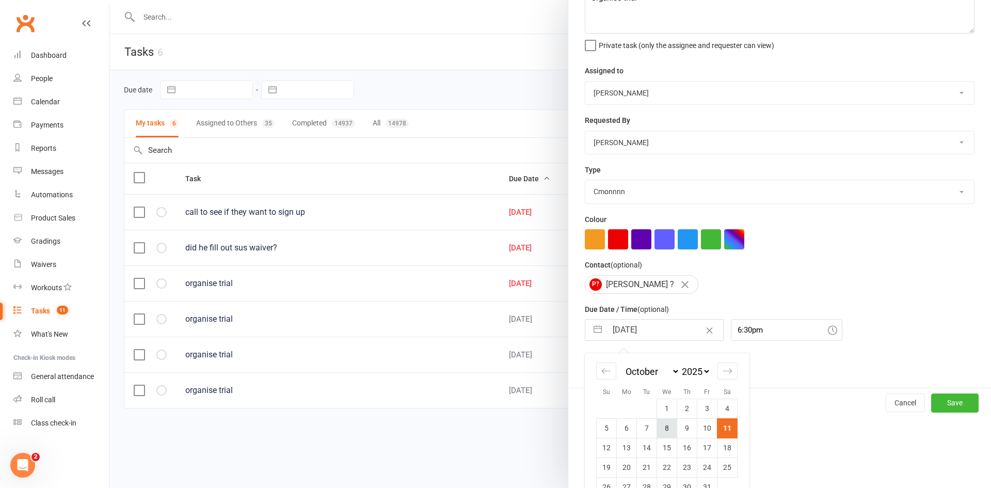
scroll to position [98, 0]
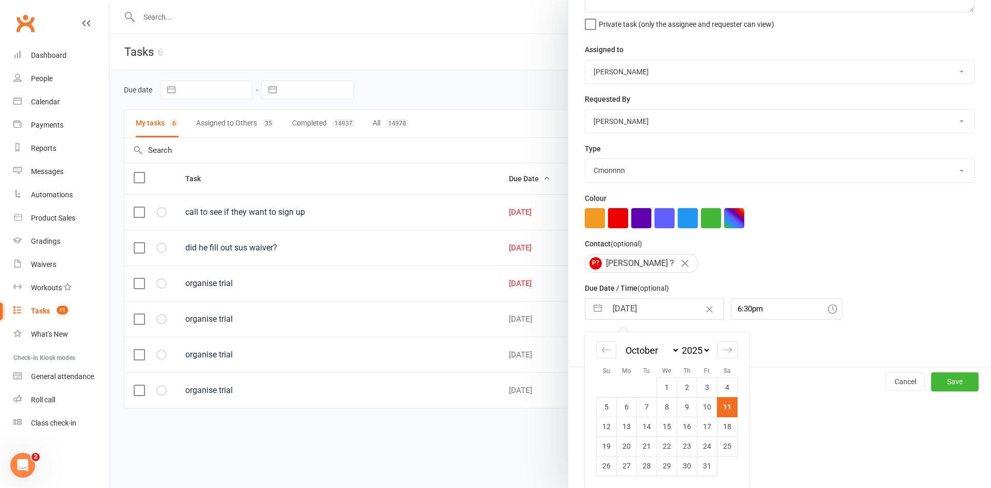
click at [624, 426] on td "13" at bounding box center [627, 427] width 20 height 20
type input "[DATE]"
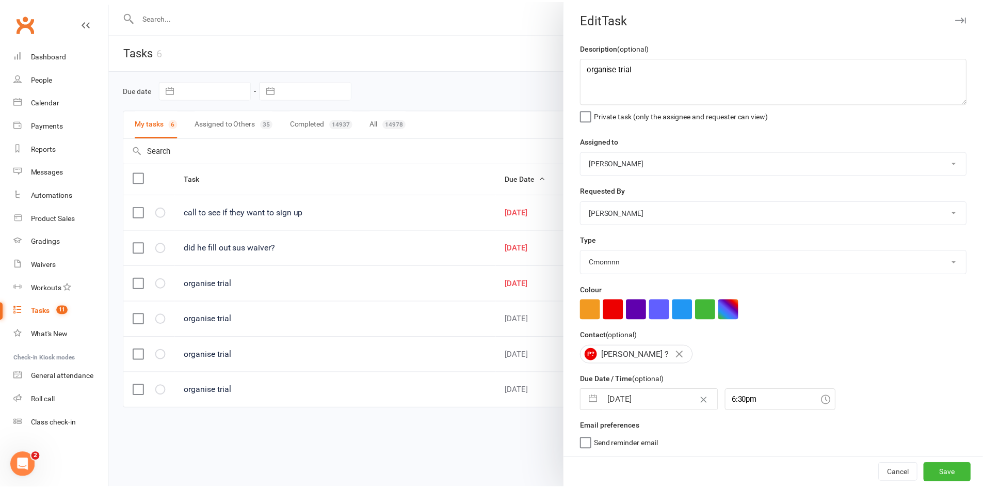
scroll to position [7, 0]
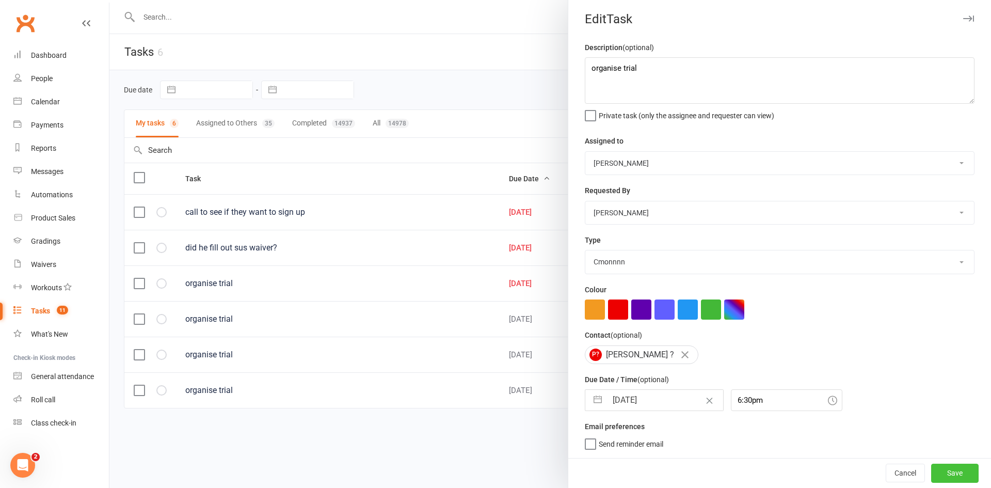
click at [931, 473] on button "Save" at bounding box center [954, 473] width 47 height 19
select select "started"
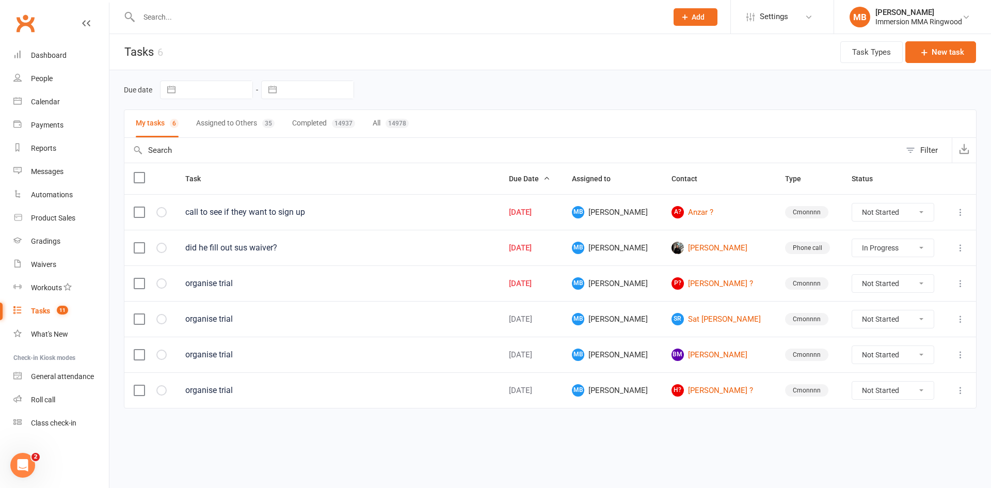
select select "started"
click at [872, 287] on select "Not Started In Progress Waiting Complete" at bounding box center [893, 284] width 82 height 18
click at [852, 275] on select "Not Started In Progress Waiting Complete" at bounding box center [893, 284] width 82 height 18
select select "unstarted"
select select "started"
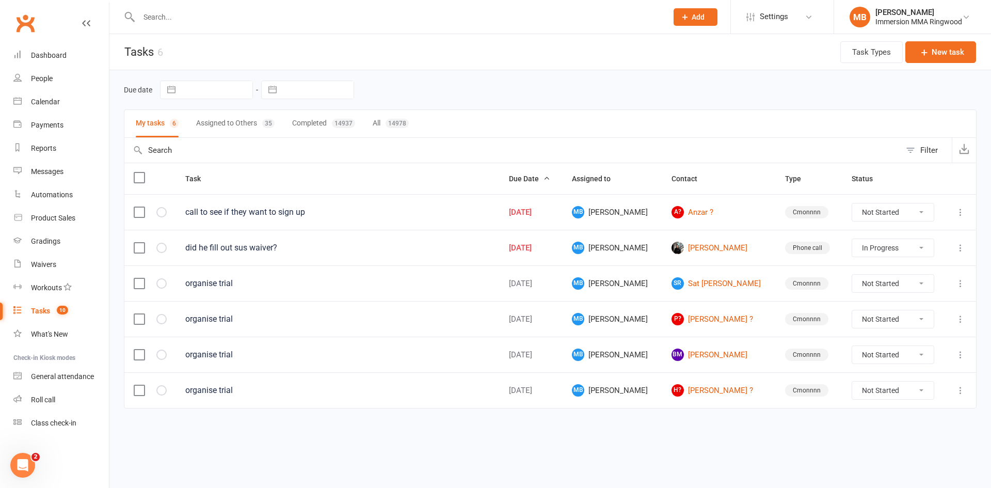
select select "started"
click at [709, 247] on link "[PERSON_NAME]" at bounding box center [718, 248] width 89 height 12
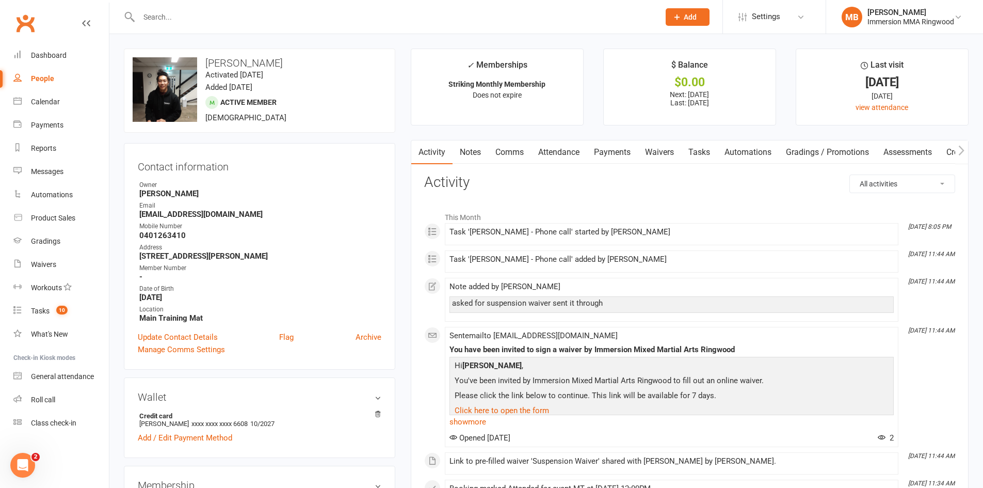
click at [657, 154] on link "Waivers" at bounding box center [659, 152] width 43 height 24
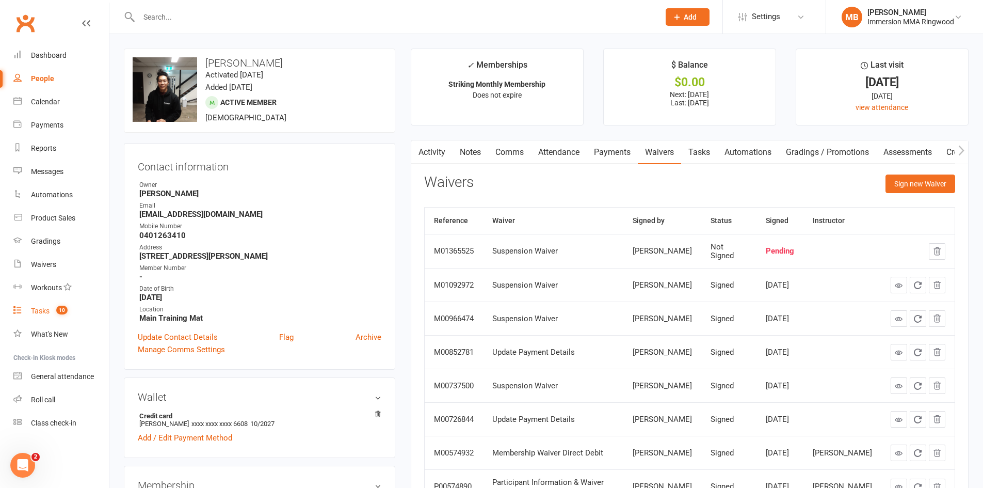
click at [59, 320] on link "Tasks 10" at bounding box center [61, 310] width 96 height 23
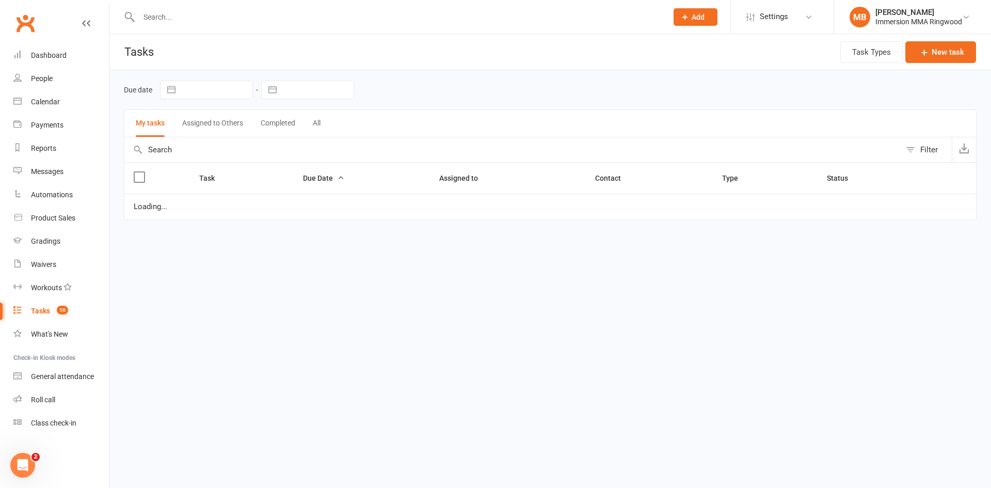
select select "started"
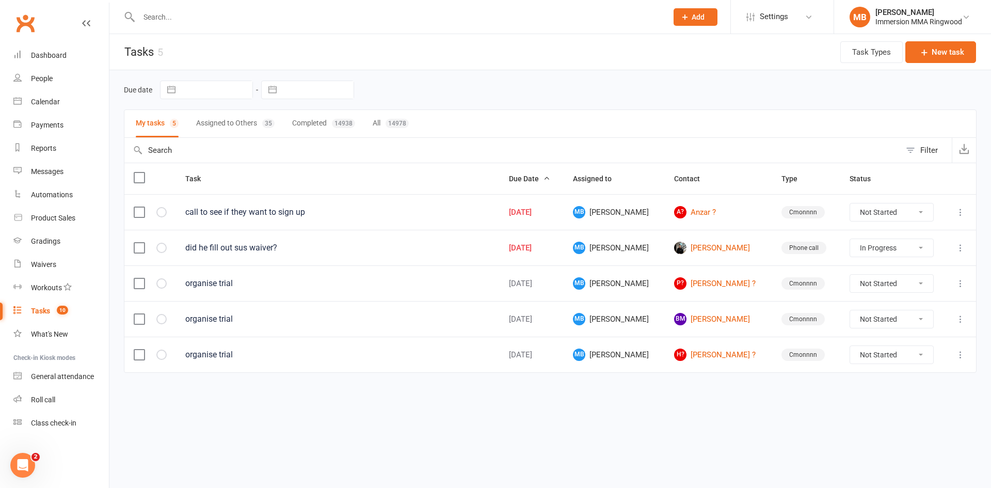
click at [898, 250] on select "Not Started In Progress Waiting Complete" at bounding box center [891, 248] width 83 height 18
click at [850, 239] on select "Not Started In Progress Waiting Complete" at bounding box center [891, 248] width 83 height 18
click at [693, 216] on link "A? Anzar ?" at bounding box center [718, 212] width 89 height 12
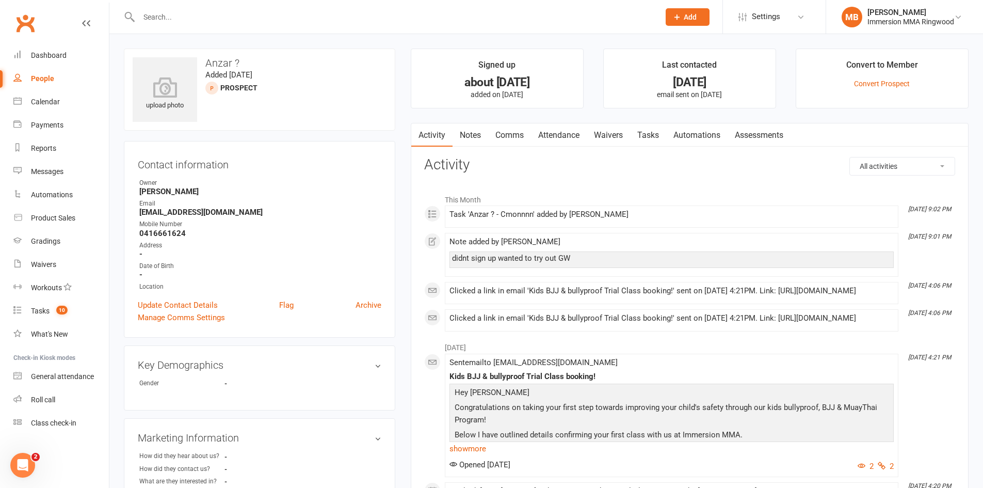
click at [480, 141] on link "Notes" at bounding box center [471, 135] width 36 height 24
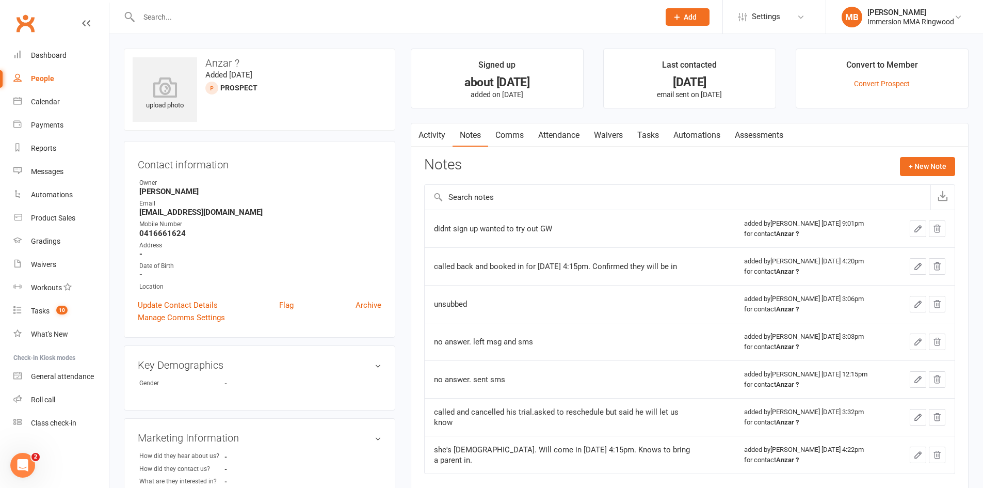
drag, startPoint x: 509, startPoint y: 136, endPoint x: 504, endPoint y: 153, distance: 17.2
click at [509, 137] on link "Comms" at bounding box center [509, 135] width 43 height 24
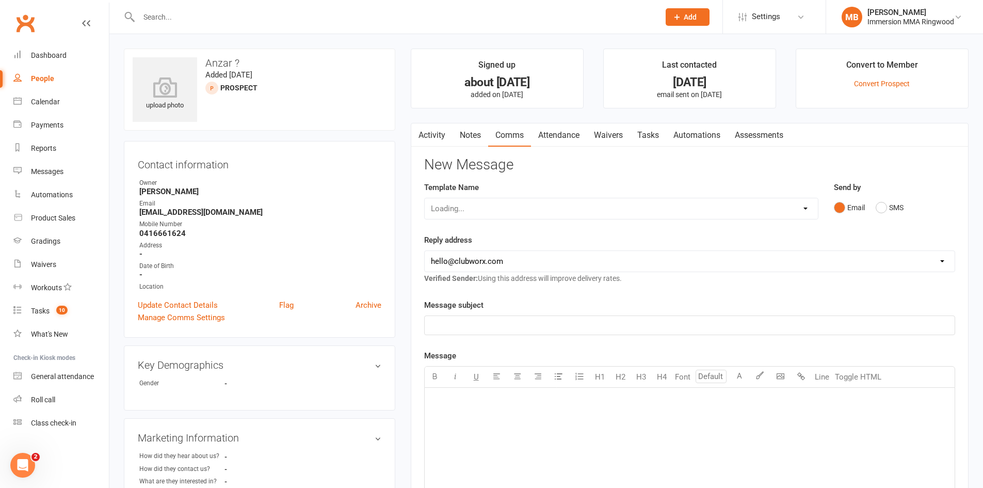
click at [506, 215] on div "Loading..." at bounding box center [621, 209] width 394 height 22
click at [508, 214] on div "Select Template [SMS] [PERSON_NAME] - Call back message [SMS] Mark- Call back m…" at bounding box center [621, 209] width 394 height 22
click at [534, 212] on select "Select Template [SMS] [PERSON_NAME] - Call back message [SMS] Mark- Call back m…" at bounding box center [621, 208] width 393 height 21
select select "0"
click at [425, 198] on select "Select Template [SMS] [PERSON_NAME] - Call back message [SMS] Mark- Call back m…" at bounding box center [621, 208] width 393 height 21
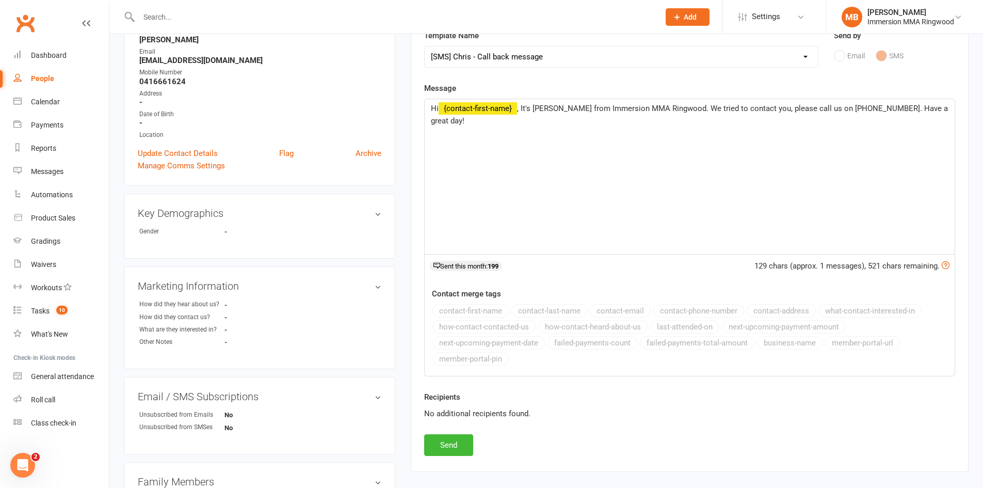
scroll to position [172, 0]
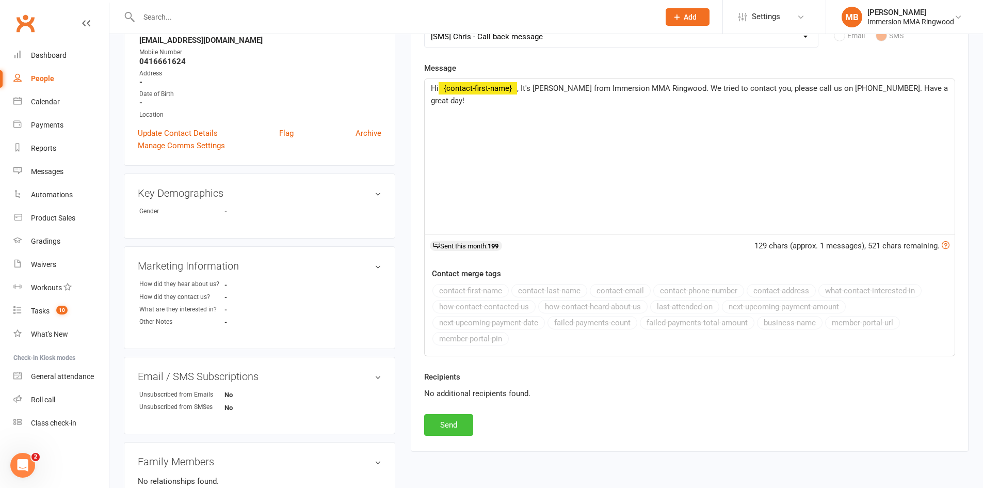
click at [445, 423] on button "Send" at bounding box center [448, 425] width 49 height 22
select select
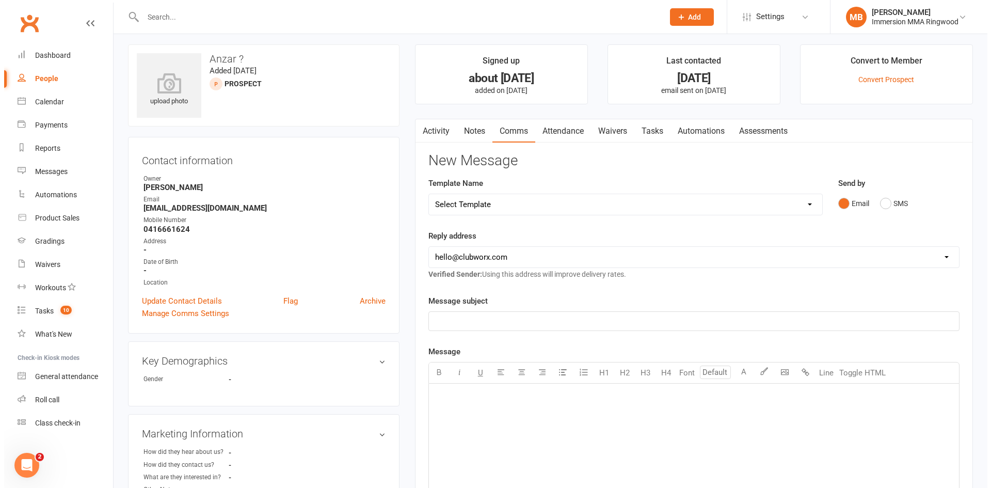
scroll to position [0, 0]
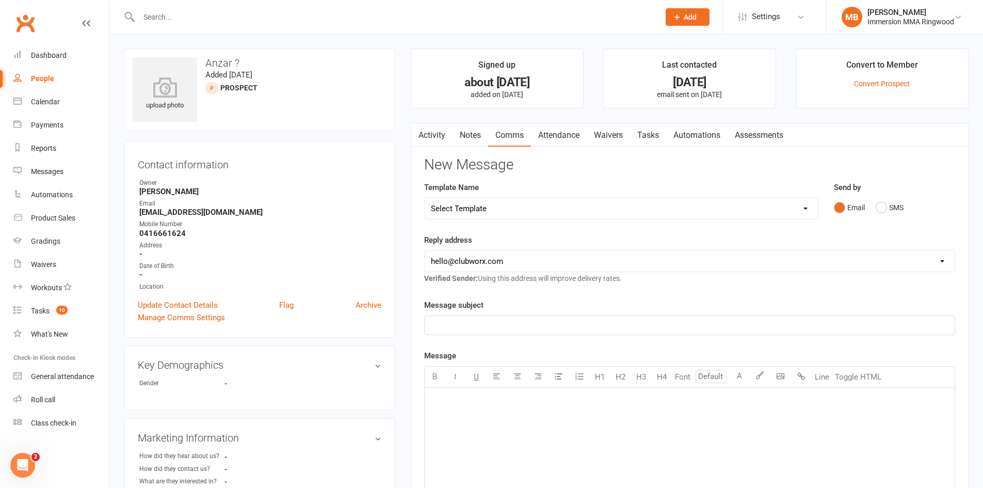
click at [472, 142] on link "Notes" at bounding box center [471, 135] width 36 height 24
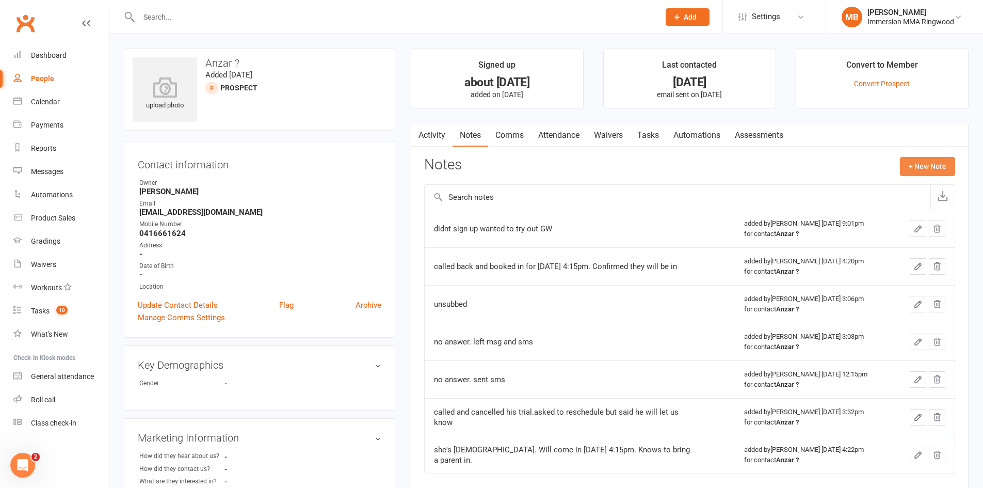
click at [912, 163] on button "+ New Note" at bounding box center [927, 166] width 55 height 19
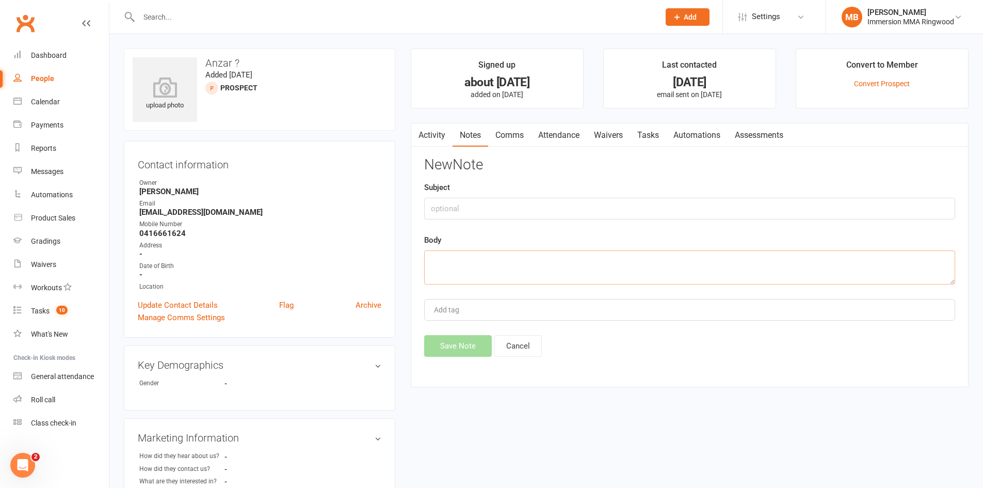
click at [722, 253] on textarea at bounding box center [689, 267] width 531 height 34
type textarea "no answer sent sms"
click at [448, 344] on button "Save Note" at bounding box center [458, 346] width 68 height 22
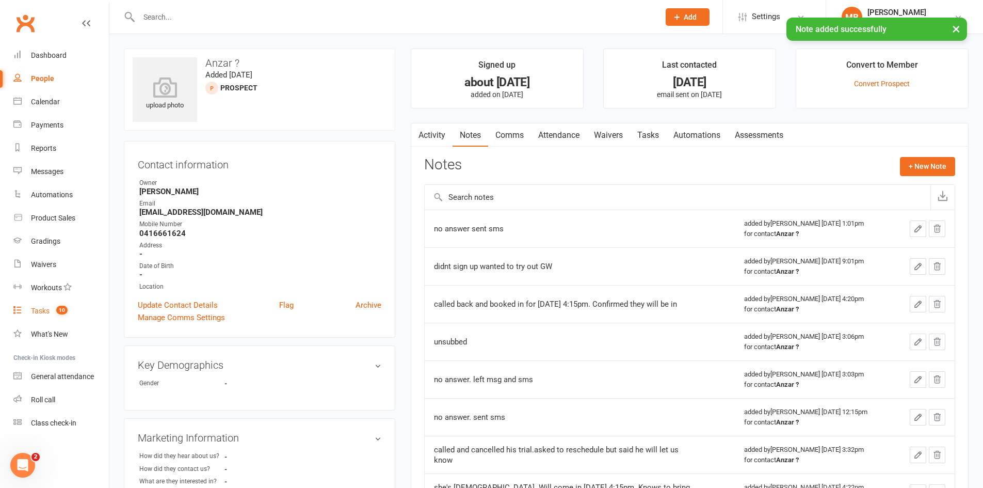
click at [73, 314] on link "Tasks 10" at bounding box center [61, 310] width 96 height 23
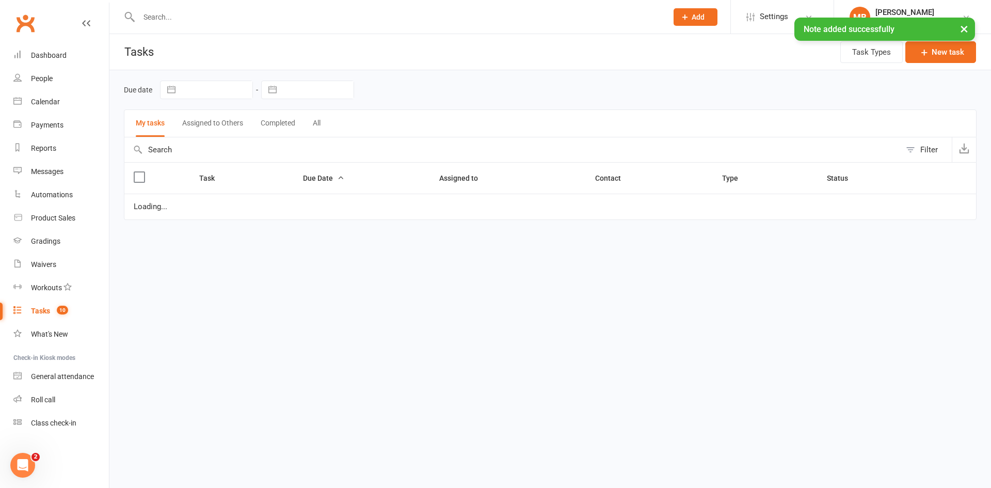
select select "started"
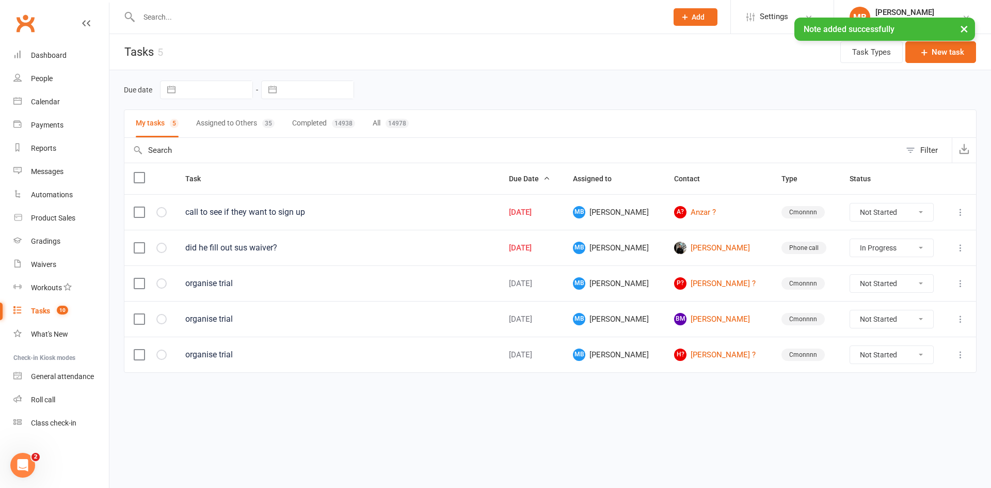
click at [962, 213] on icon at bounding box center [961, 212] width 10 height 10
click at [920, 252] on link "Edit" at bounding box center [915, 252] width 102 height 21
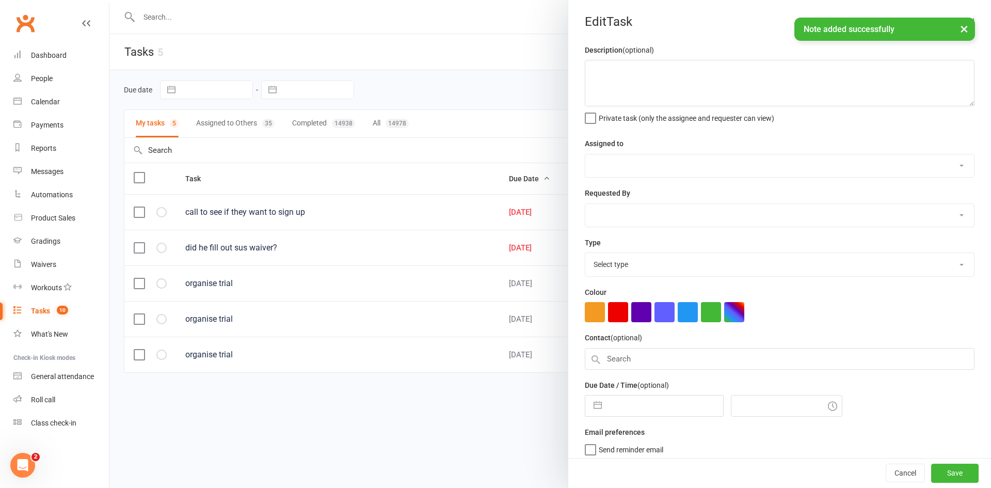
type textarea "call to see if they want to sign up"
select select "51778"
type input "[DATE]"
type input "9:15pm"
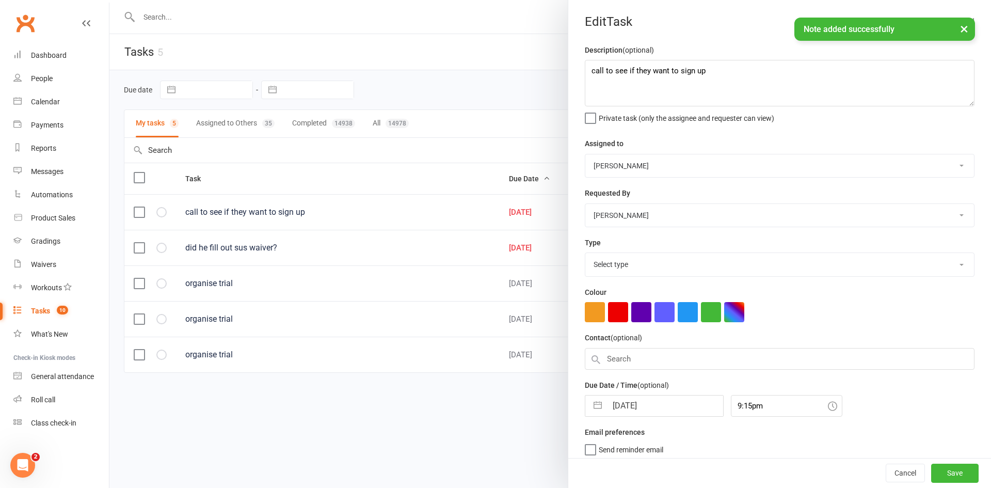
select select "28903"
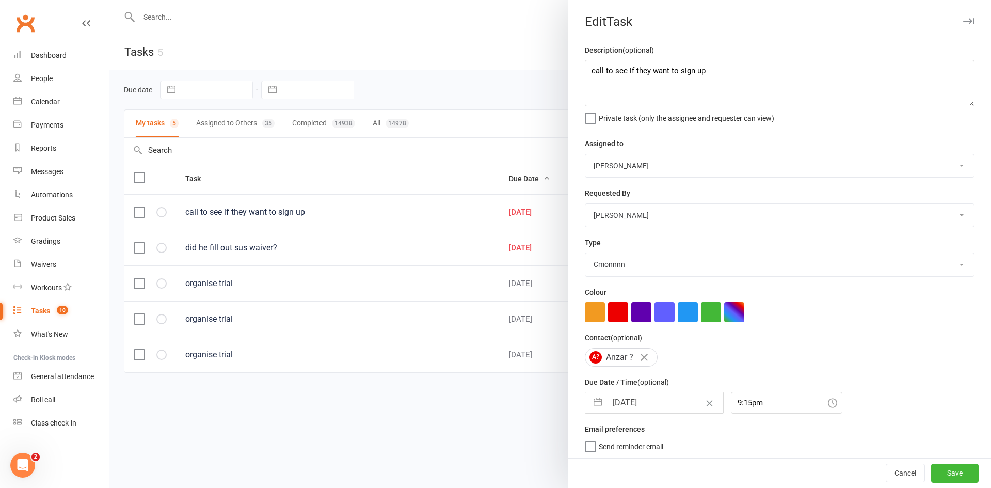
click at [646, 411] on input "[DATE]" at bounding box center [665, 402] width 116 height 21
select select "8"
select select "2025"
select select "9"
select select "2025"
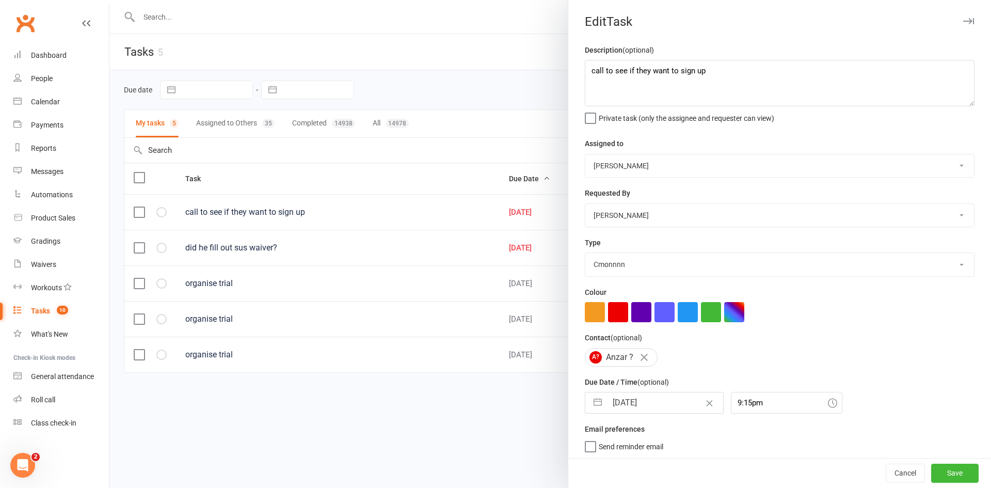
select select "10"
select select "2025"
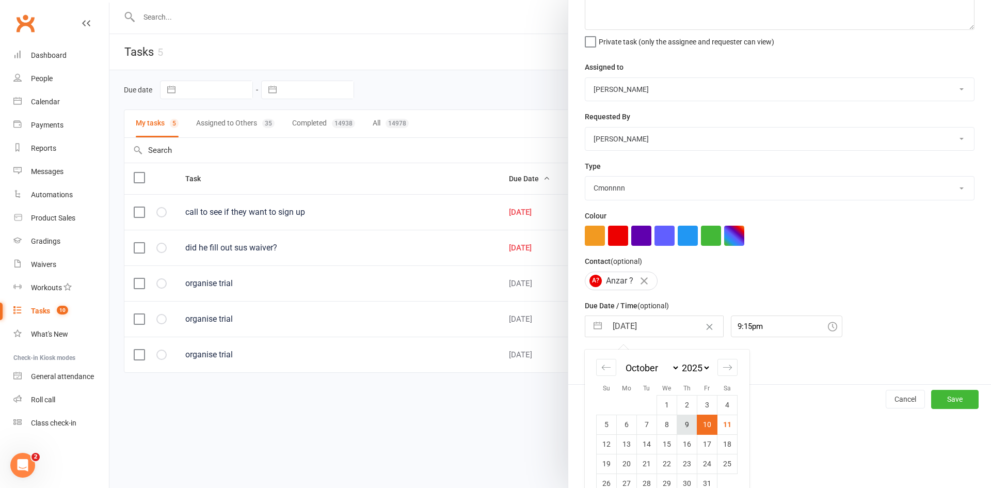
scroll to position [98, 0]
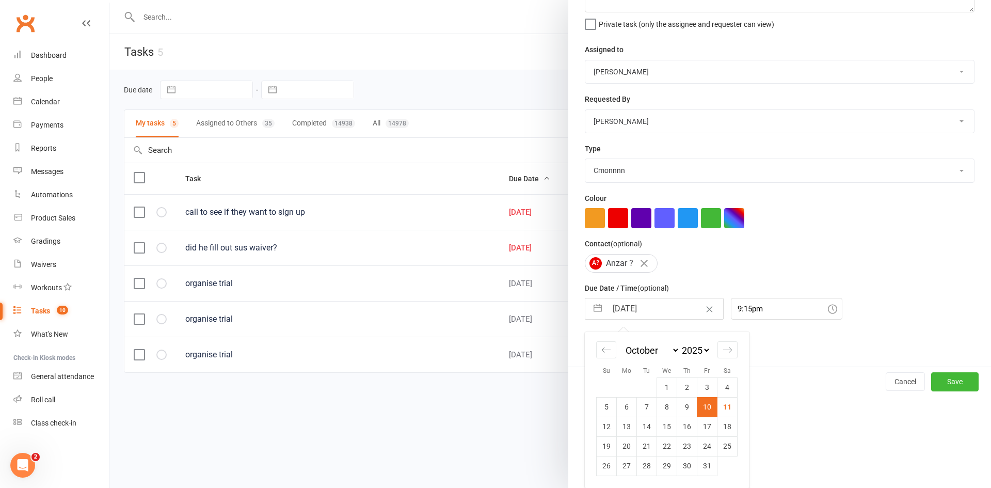
click at [623, 423] on td "13" at bounding box center [627, 427] width 20 height 20
type input "[DATE]"
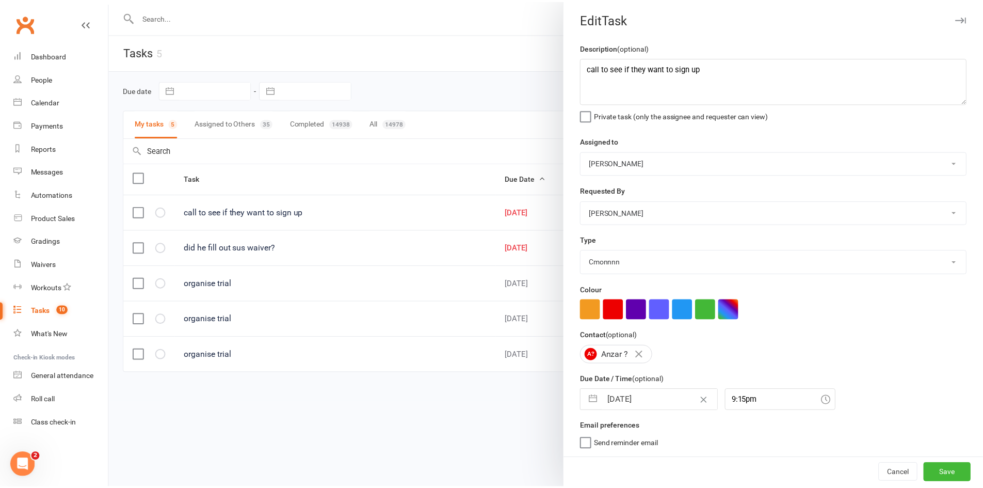
scroll to position [7, 0]
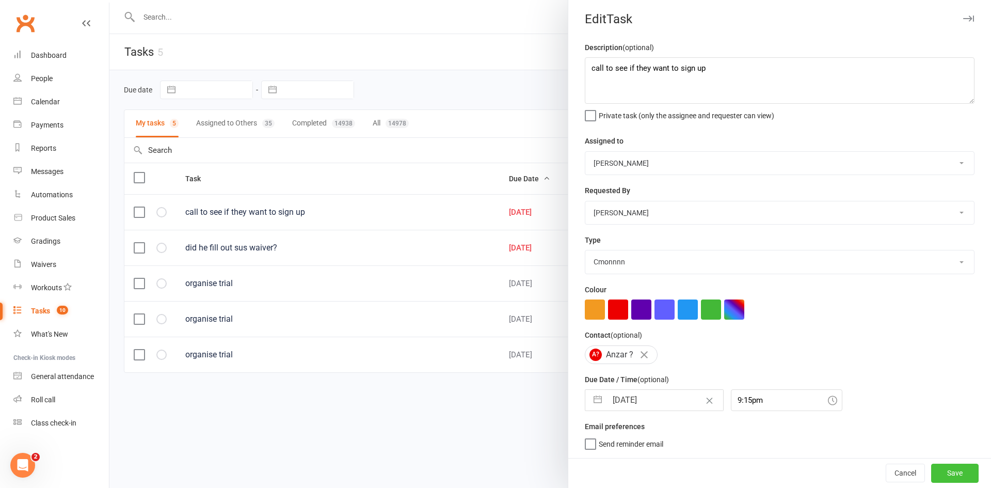
click at [931, 469] on button "Save" at bounding box center [954, 473] width 47 height 19
select select "started"
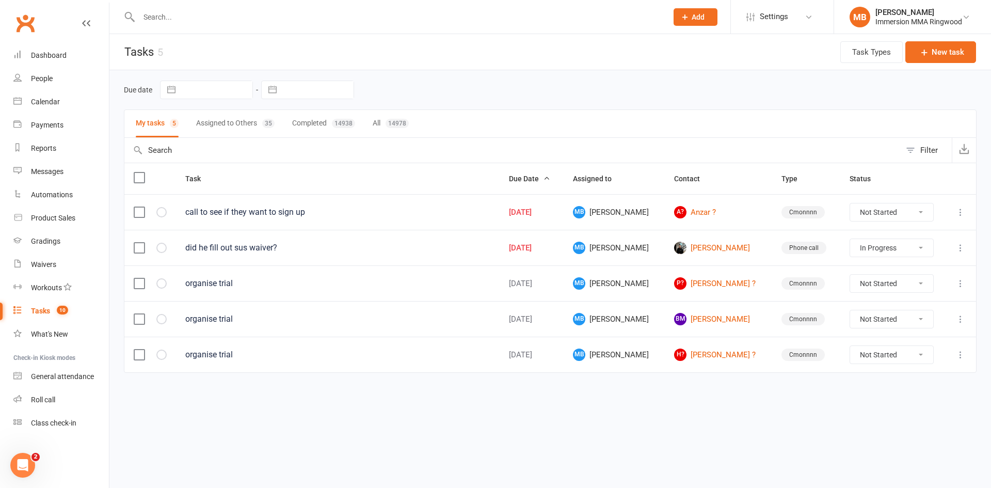
select select "started"
click at [249, 121] on button "Assigned to Others 35" at bounding box center [235, 123] width 78 height 27
select select "started"
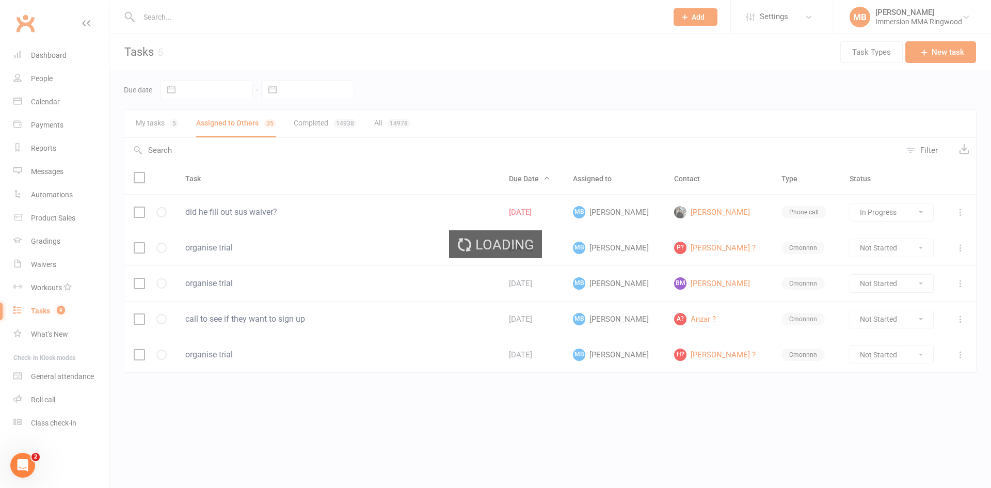
select select "started"
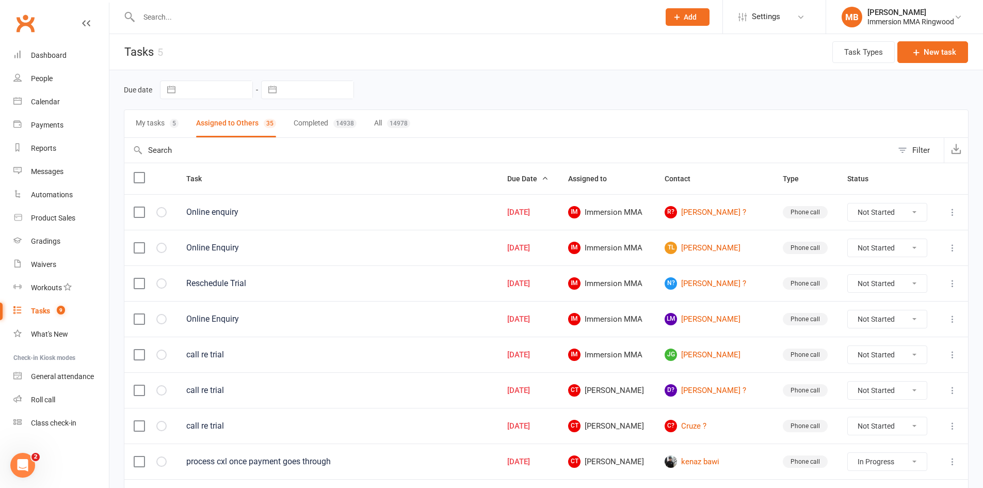
select select "started"
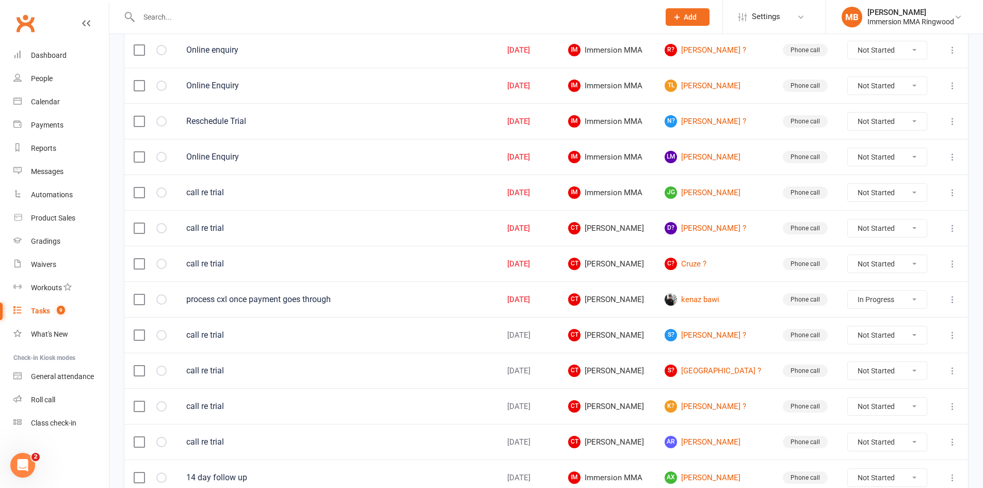
scroll to position [172, 0]
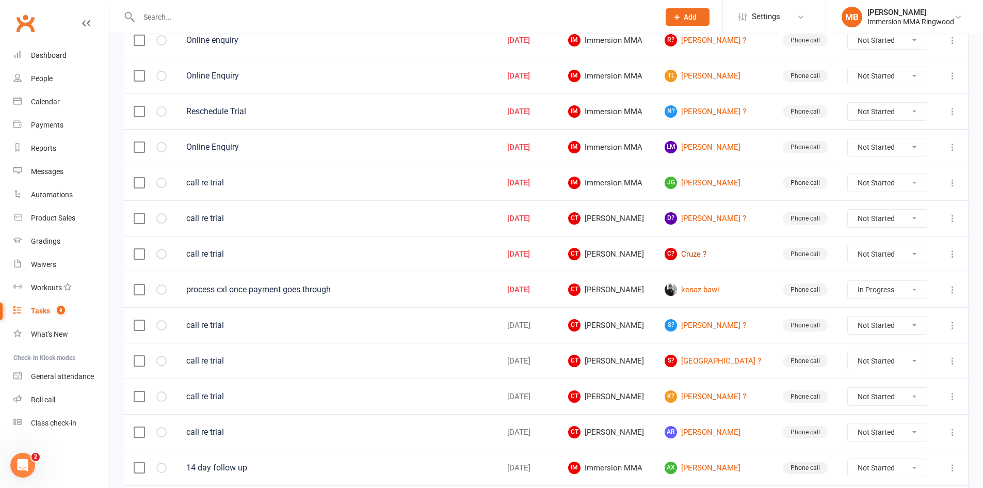
click at [702, 259] on link "C? Cruze ?" at bounding box center [714, 254] width 99 height 12
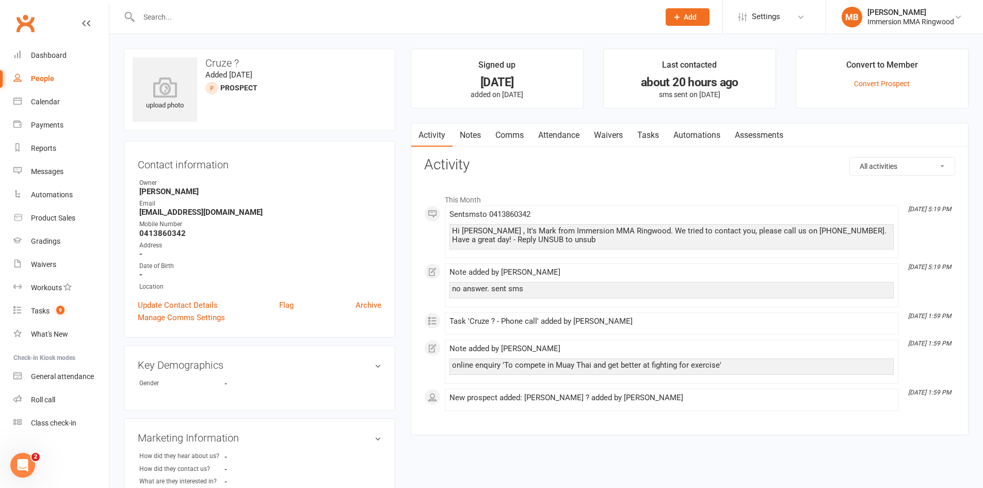
click at [462, 103] on li "Signed up [DATE] added on [DATE]" at bounding box center [497, 79] width 173 height 60
click at [462, 124] on link "Notes" at bounding box center [471, 135] width 36 height 24
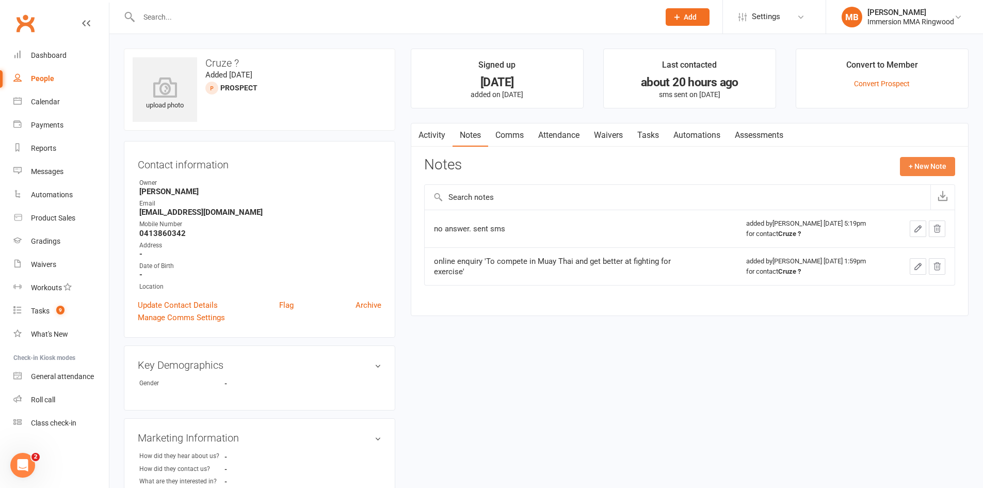
click at [916, 163] on button "+ New Note" at bounding box center [927, 166] width 55 height 19
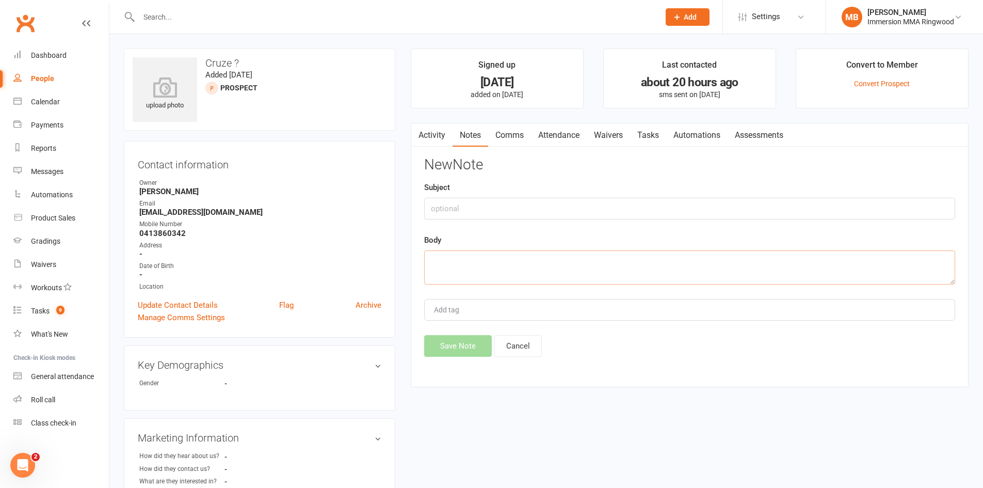
click at [691, 274] on textarea at bounding box center [689, 267] width 531 height 34
type textarea "no answer sent sms"
click at [434, 355] on button "Save Note" at bounding box center [458, 346] width 68 height 22
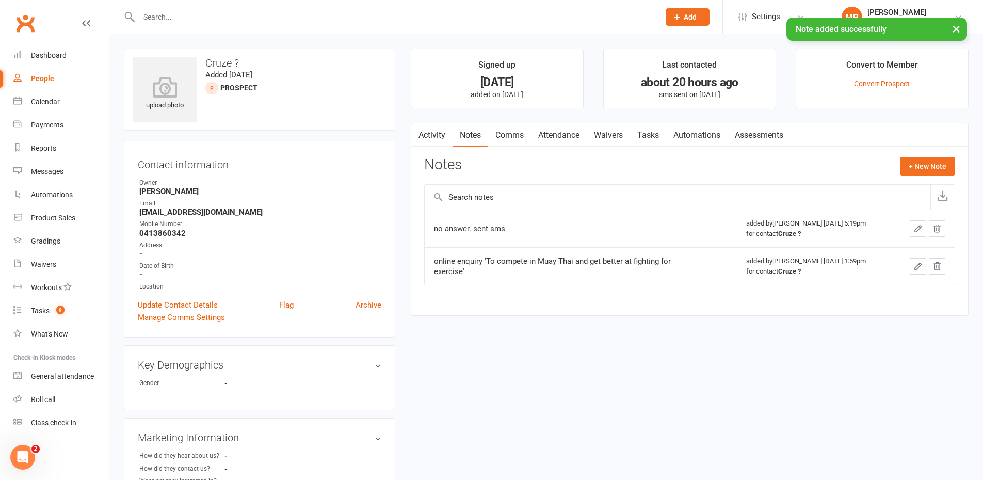
drag, startPoint x: 507, startPoint y: 122, endPoint x: 507, endPoint y: 138, distance: 16.0
click at [507, 137] on main "Signed up [DATE] added on [DATE] Last contacted about 20 hours ago sms sent on …" at bounding box center [690, 188] width 574 height 278
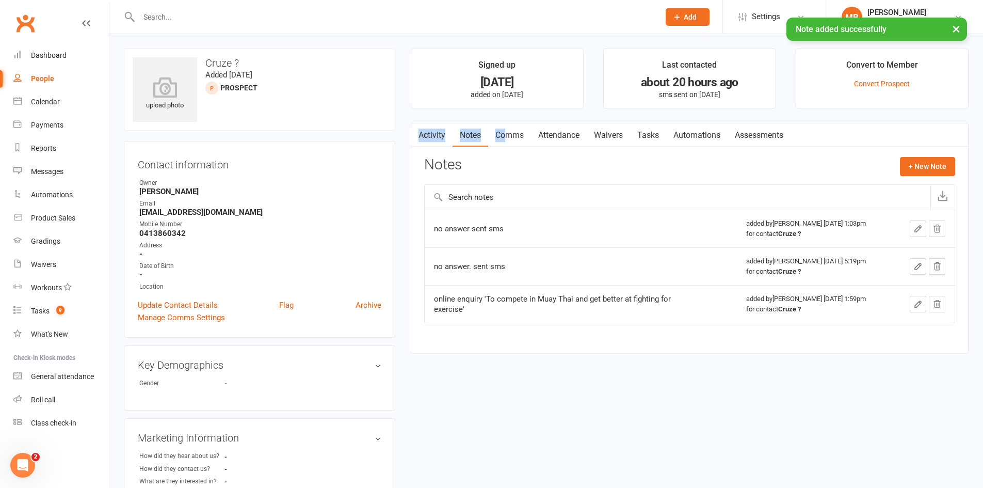
drag, startPoint x: 507, startPoint y: 139, endPoint x: 521, endPoint y: 139, distance: 14.5
click at [508, 137] on link "Comms" at bounding box center [509, 135] width 43 height 24
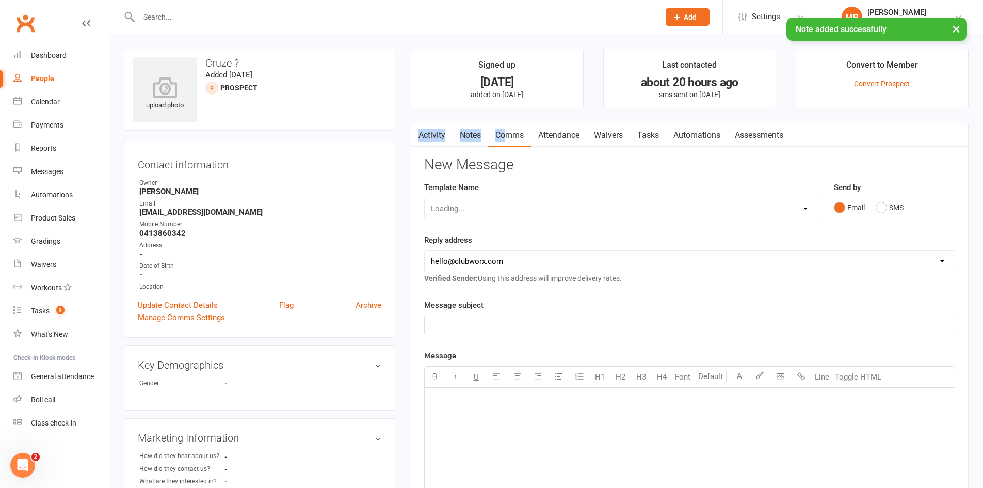
click at [540, 216] on select "Loading..." at bounding box center [621, 208] width 393 height 21
select select "0"
click at [425, 198] on select "Select Template [SMS] [PERSON_NAME] - Call back message [SMS] Mark- Call back m…" at bounding box center [621, 208] width 393 height 21
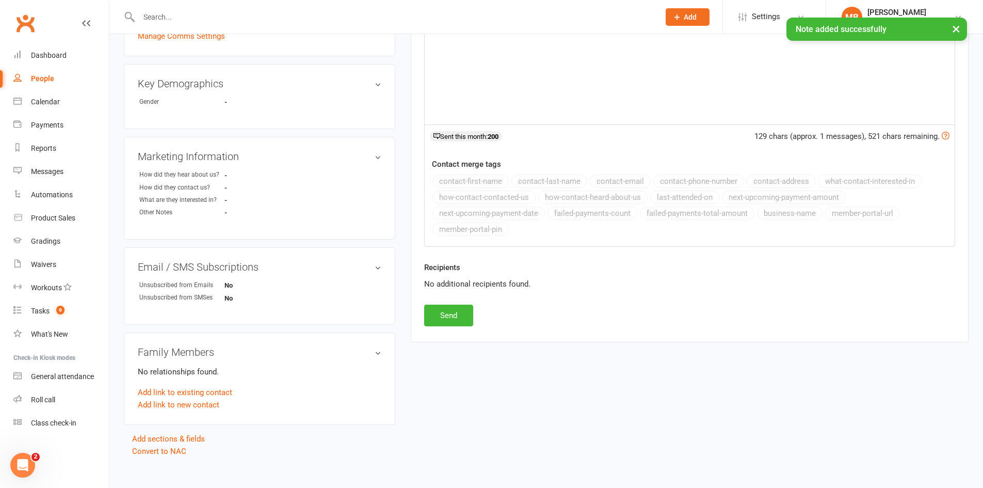
scroll to position [292, 0]
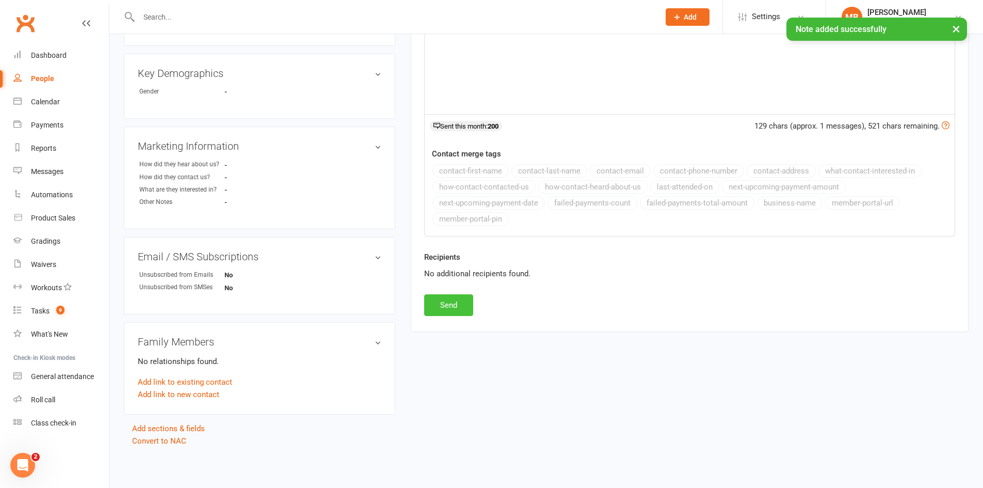
click at [441, 300] on button "Send" at bounding box center [448, 305] width 49 height 22
select select
click at [90, 311] on link "Tasks 9" at bounding box center [61, 310] width 96 height 23
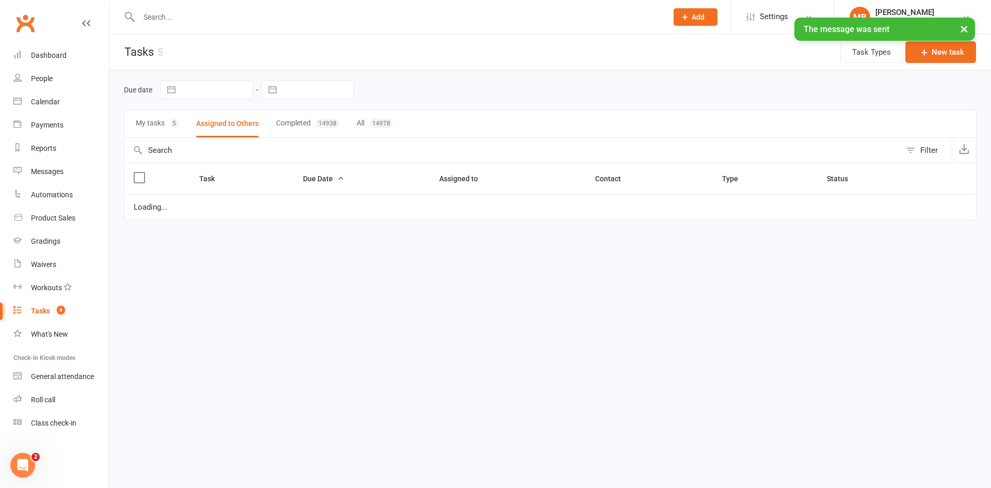
select select "started"
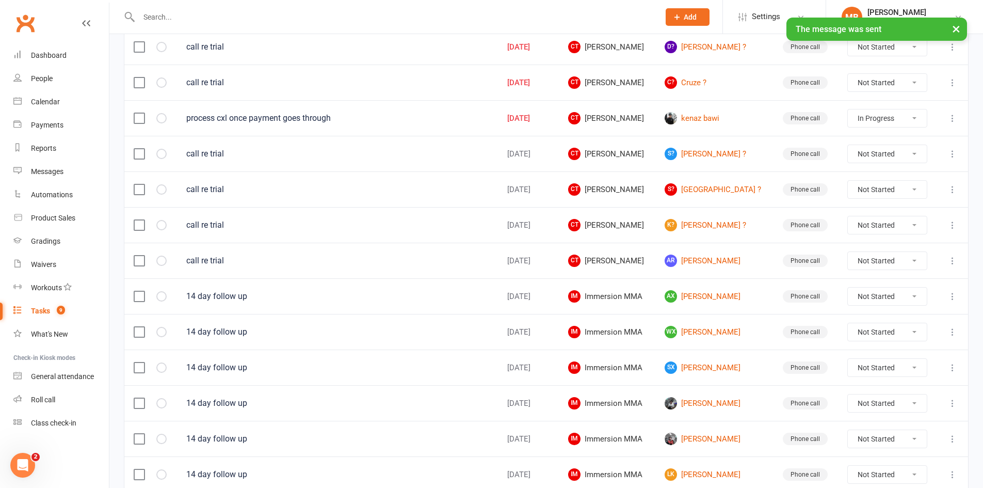
scroll to position [344, 0]
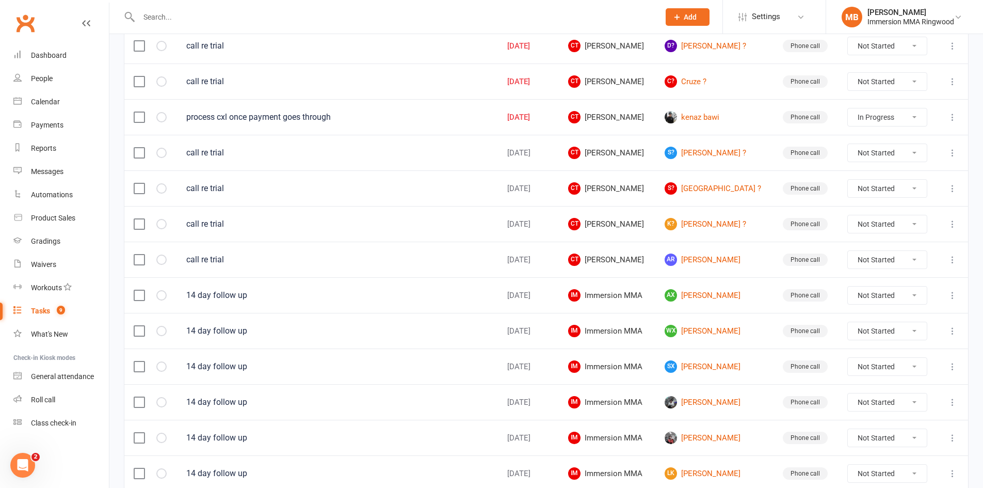
click at [948, 77] on icon at bounding box center [953, 81] width 10 height 10
click at [918, 121] on link "Edit" at bounding box center [900, 122] width 102 height 21
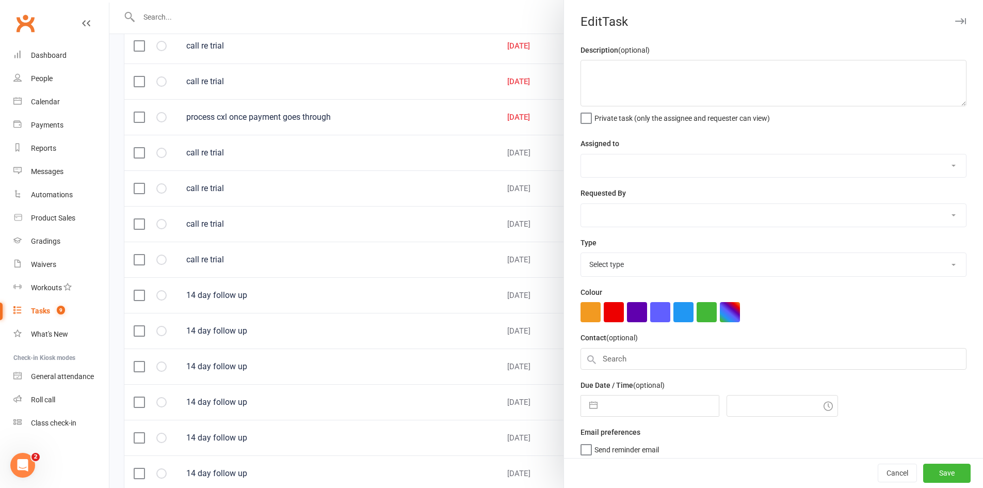
type textarea "call re trial"
select select "11984"
type input "[DATE]"
type input "2:00pm"
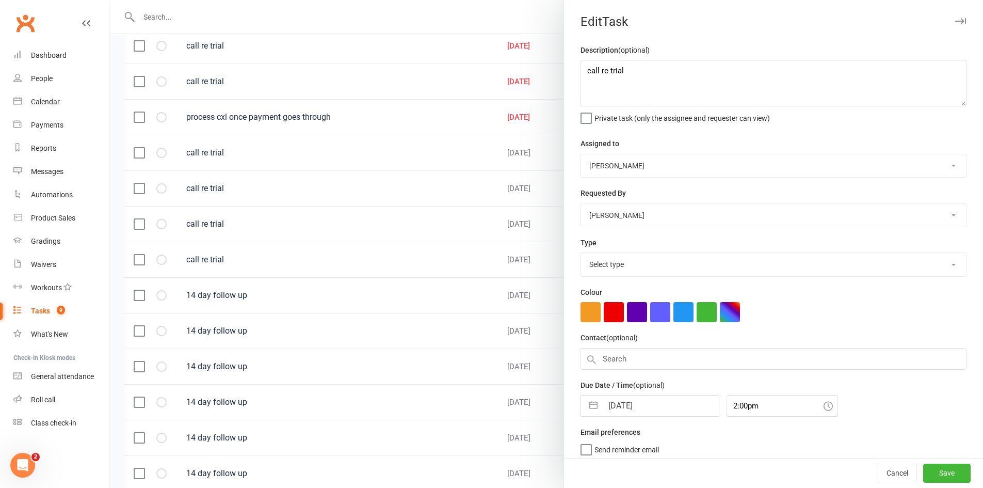
select select "6641"
click at [631, 404] on input "[DATE]" at bounding box center [661, 402] width 116 height 21
select select "8"
select select "2025"
select select "9"
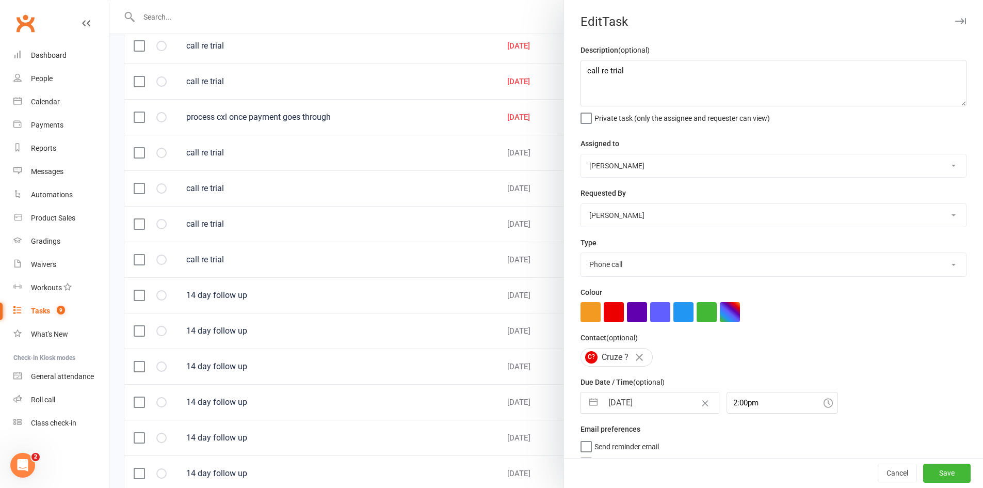
select select "2025"
select select "10"
select select "2025"
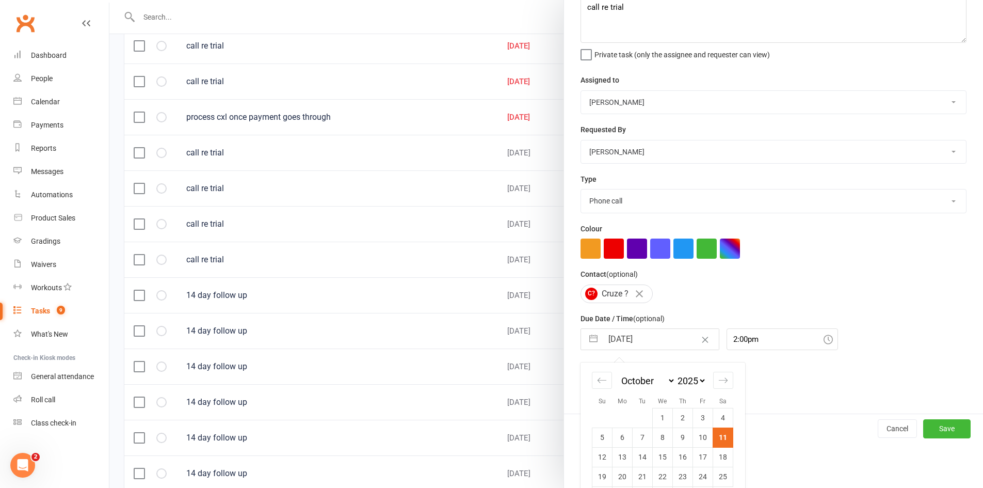
scroll to position [98, 0]
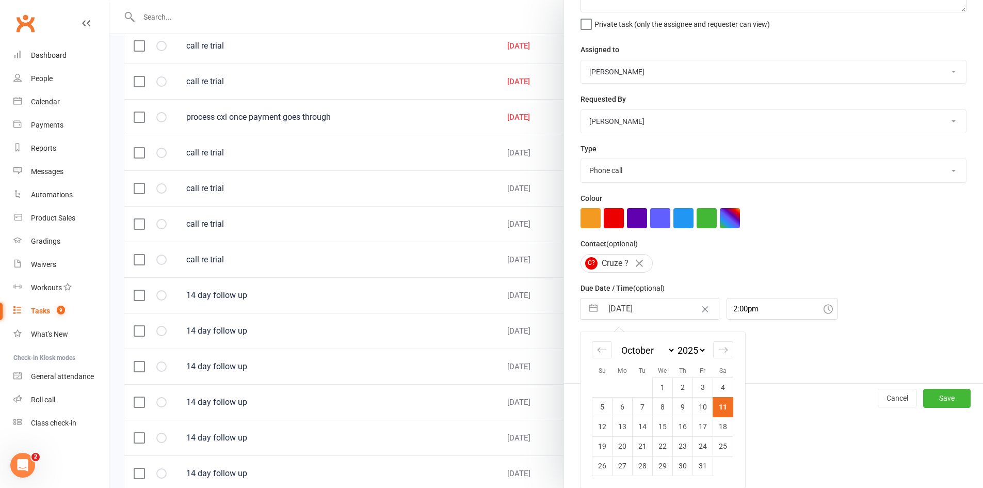
drag, startPoint x: 618, startPoint y: 429, endPoint x: 610, endPoint y: 431, distance: 7.9
click at [619, 430] on td "13" at bounding box center [623, 427] width 20 height 20
type input "[DATE]"
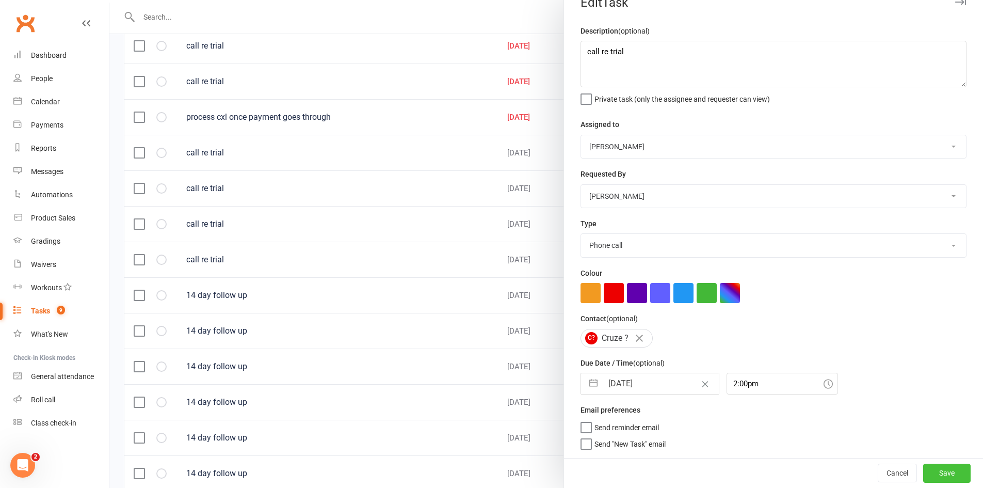
click at [930, 478] on button "Save" at bounding box center [947, 473] width 47 height 19
select select "started"
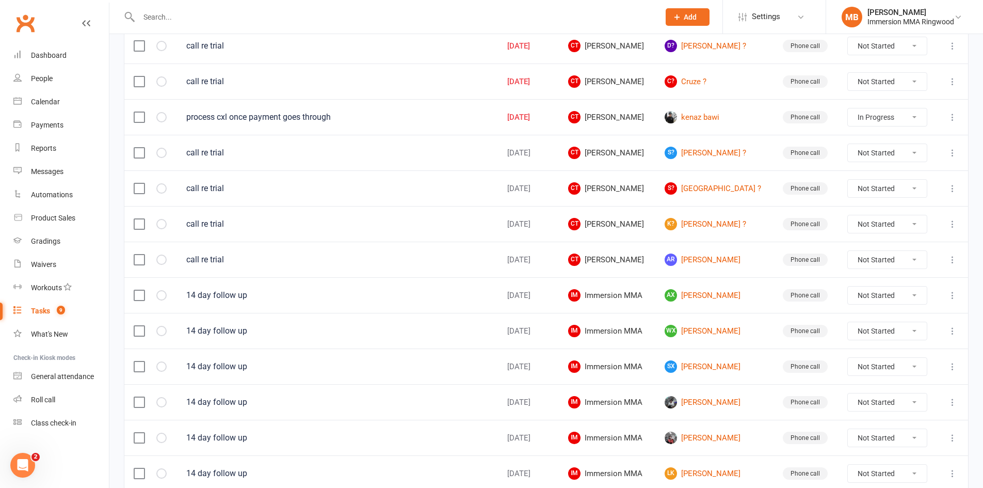
select select "started"
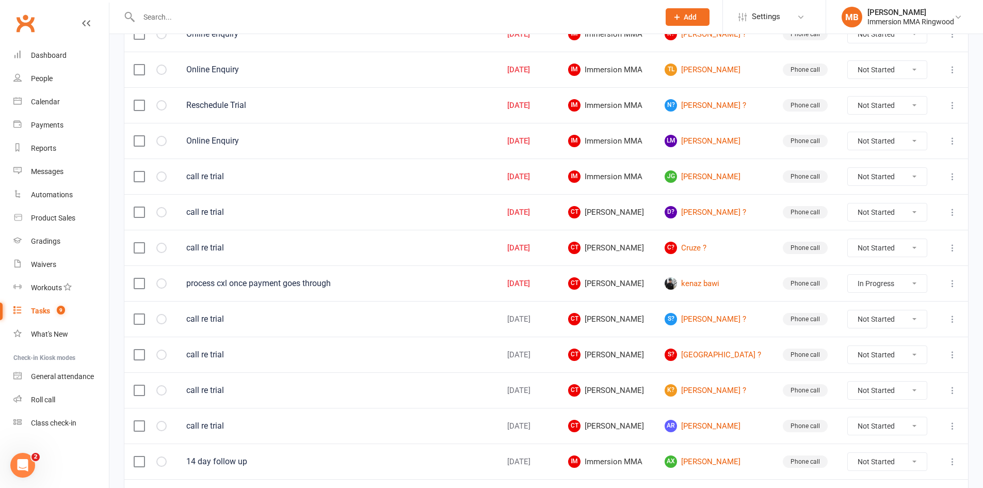
scroll to position [172, 0]
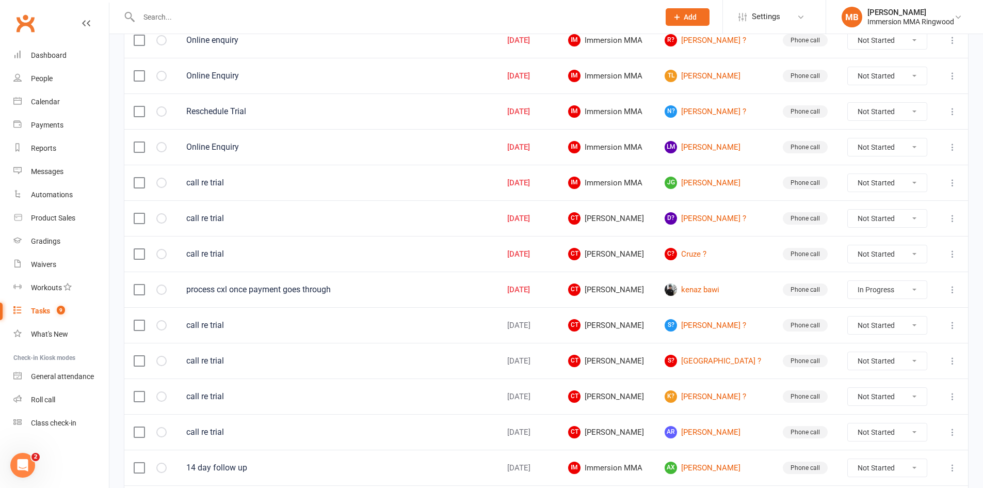
select select "started"
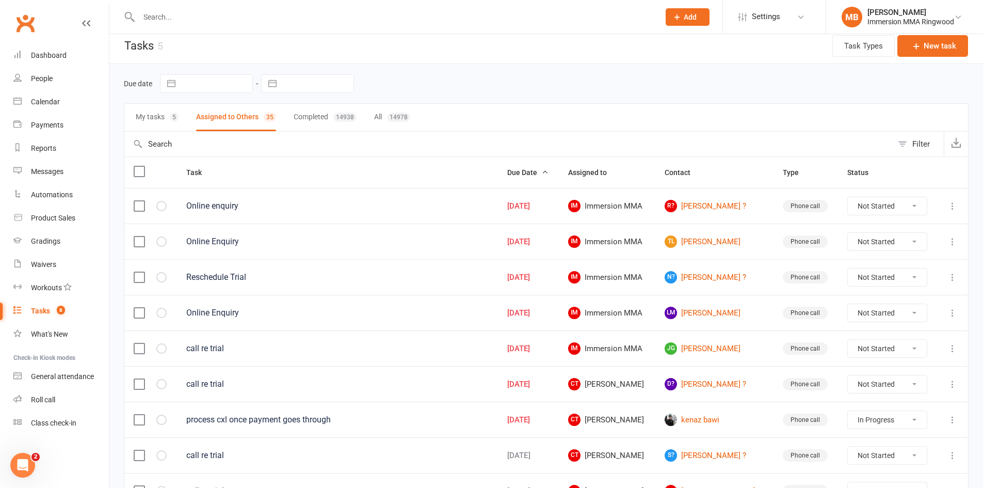
scroll to position [0, 0]
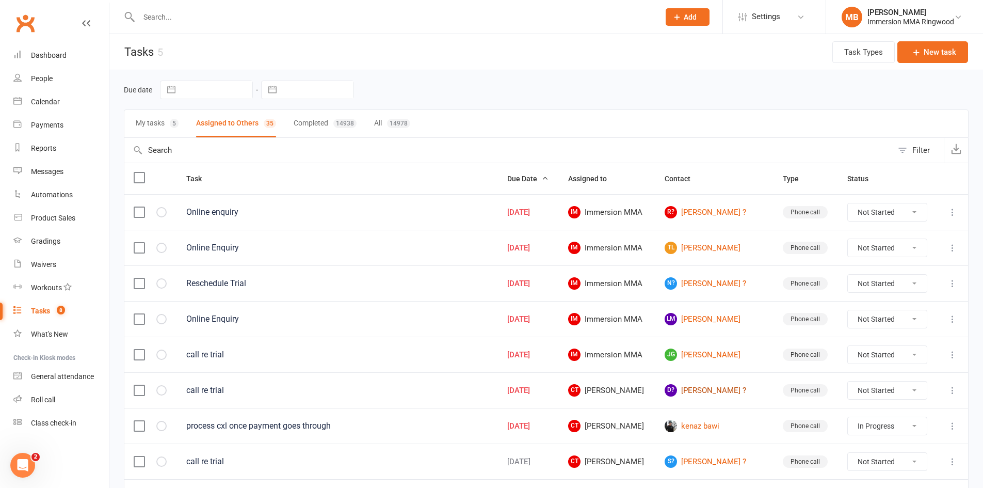
click at [701, 390] on link "D? [PERSON_NAME] ?" at bounding box center [714, 390] width 99 height 12
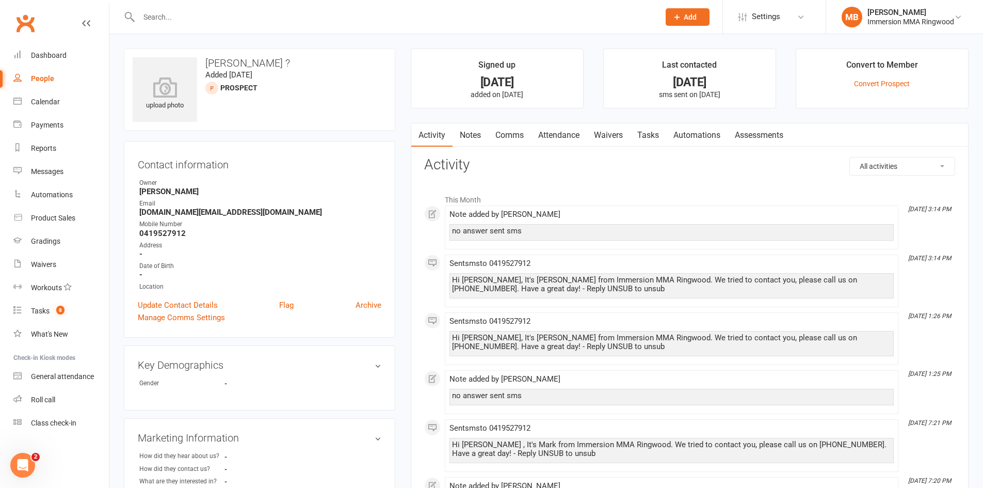
drag, startPoint x: 468, startPoint y: 136, endPoint x: 494, endPoint y: 145, distance: 27.1
click at [468, 136] on link "Notes" at bounding box center [471, 135] width 36 height 24
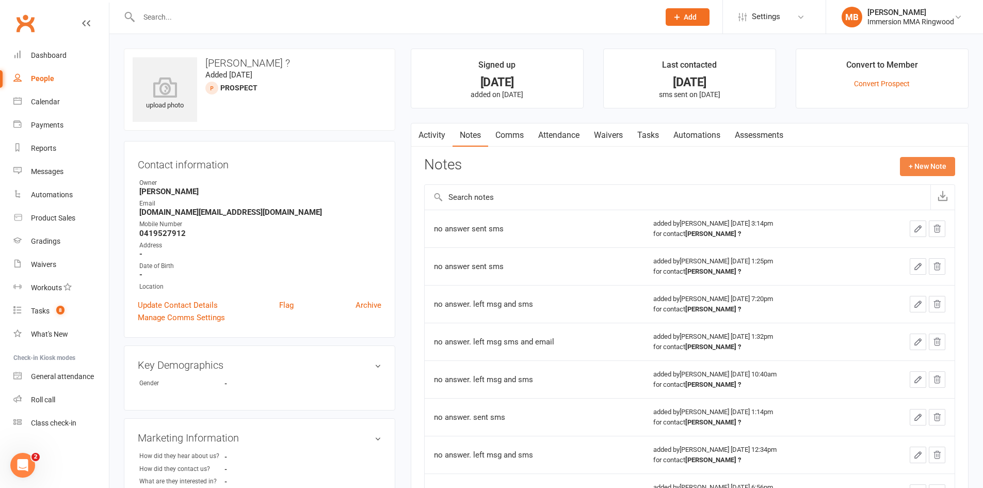
click at [934, 165] on button "+ New Note" at bounding box center [927, 166] width 55 height 19
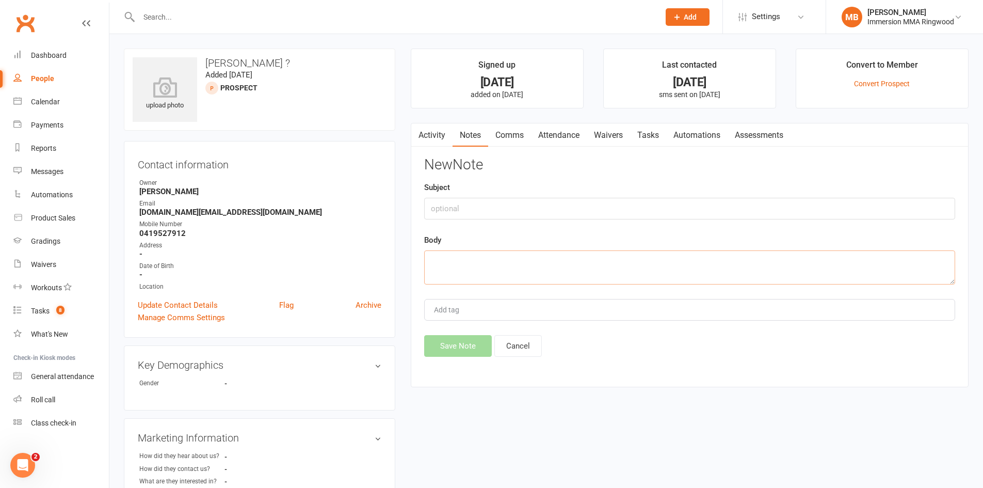
click at [657, 274] on textarea at bounding box center [689, 267] width 531 height 34
type textarea "no answer sent sms"
click at [431, 342] on button "Save Note" at bounding box center [458, 346] width 68 height 22
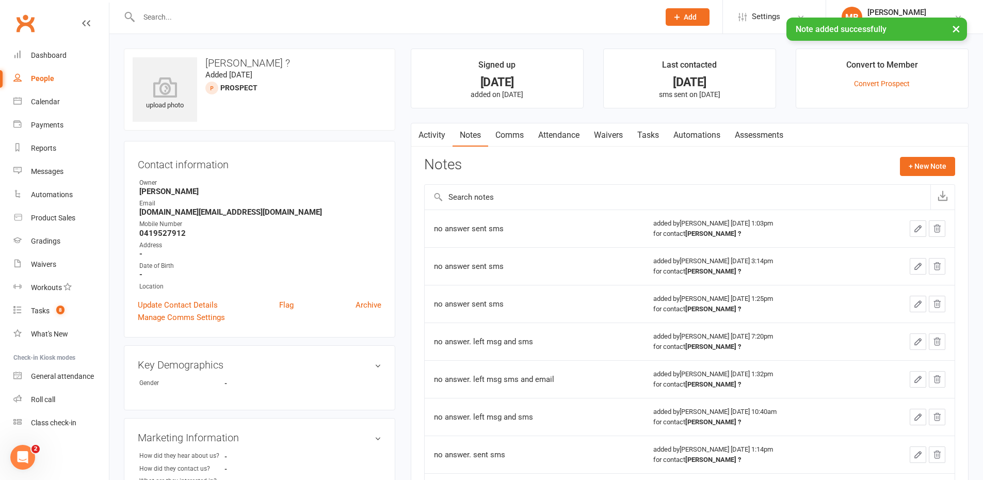
click at [504, 134] on link "Comms" at bounding box center [509, 135] width 43 height 24
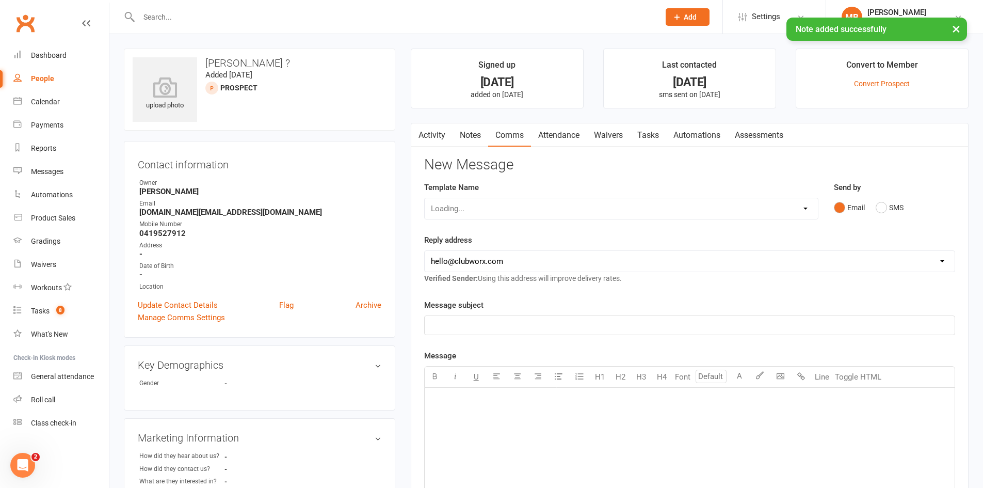
drag, startPoint x: 501, startPoint y: 155, endPoint x: 529, endPoint y: 218, distance: 69.1
click at [526, 219] on div "Template Name Loading..." at bounding box center [622, 207] width 410 height 53
click at [530, 217] on select "Select Template [SMS] [PERSON_NAME] - Call back message [SMS] Mark- Call back m…" at bounding box center [621, 208] width 393 height 21
select select "0"
click at [425, 198] on select "Select Template [SMS] [PERSON_NAME] - Call back message [SMS] Mark- Call back m…" at bounding box center [621, 208] width 393 height 21
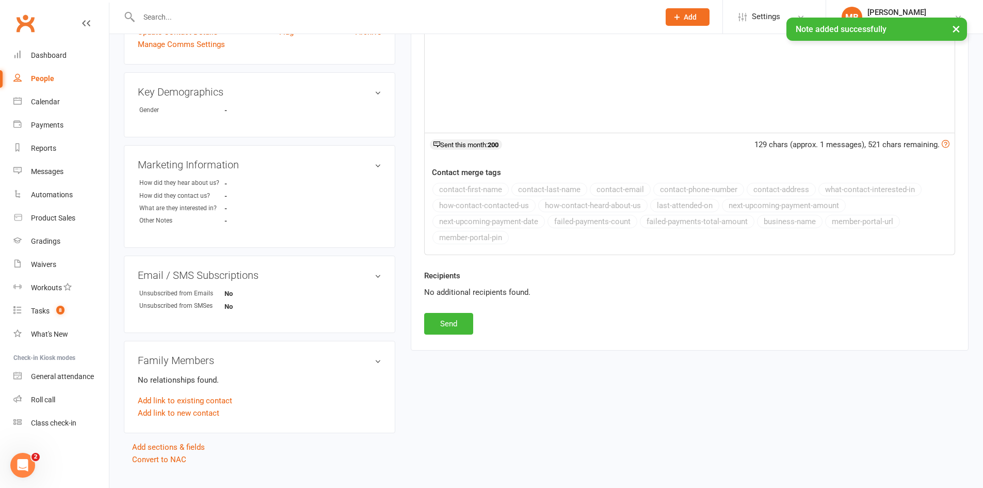
scroll to position [292, 0]
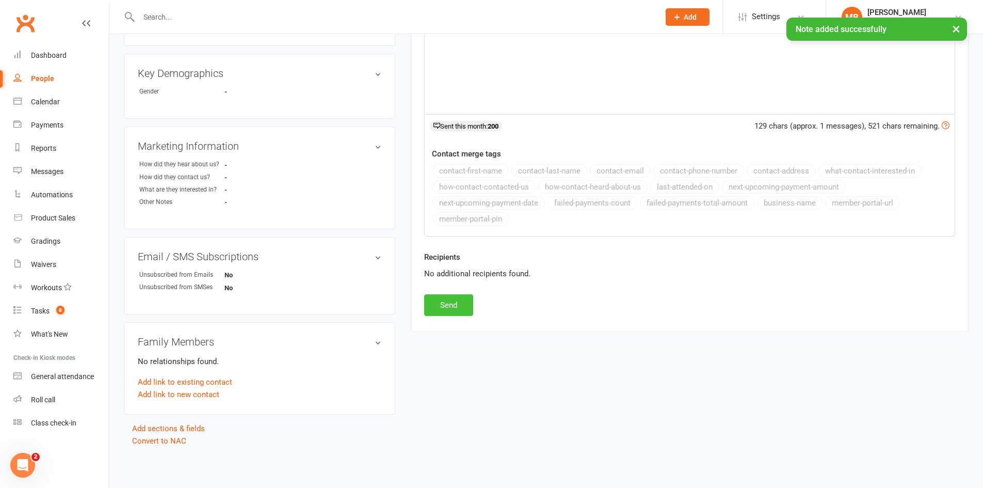
click at [457, 310] on button "Send" at bounding box center [448, 305] width 49 height 22
select select
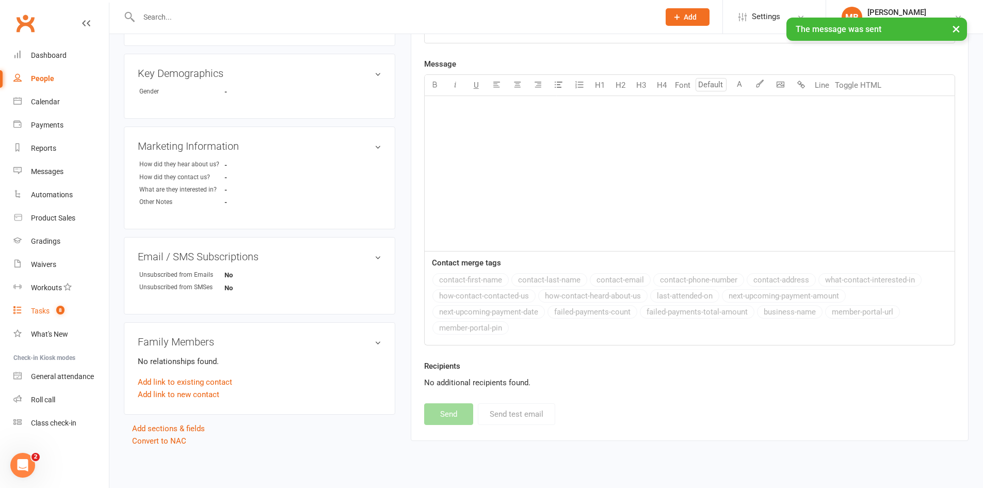
click at [30, 300] on link "Tasks 8" at bounding box center [61, 310] width 96 height 23
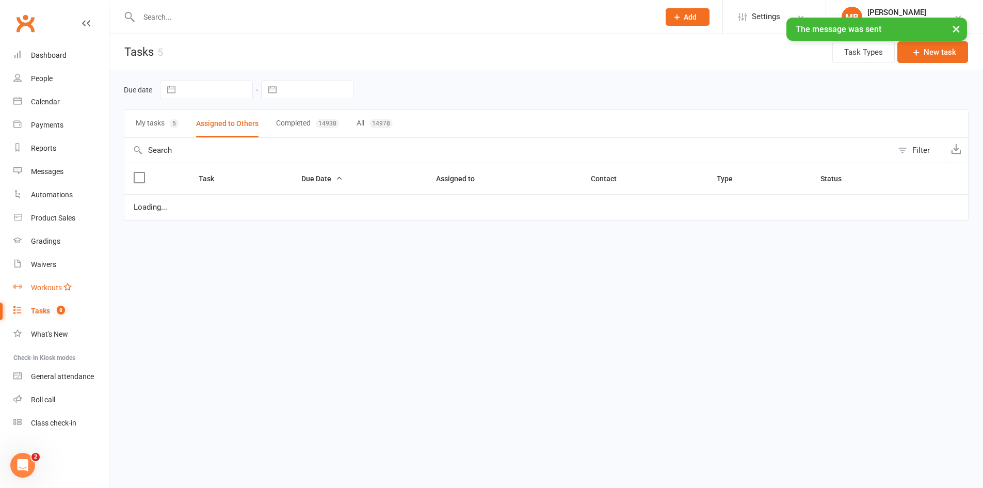
select select "started"
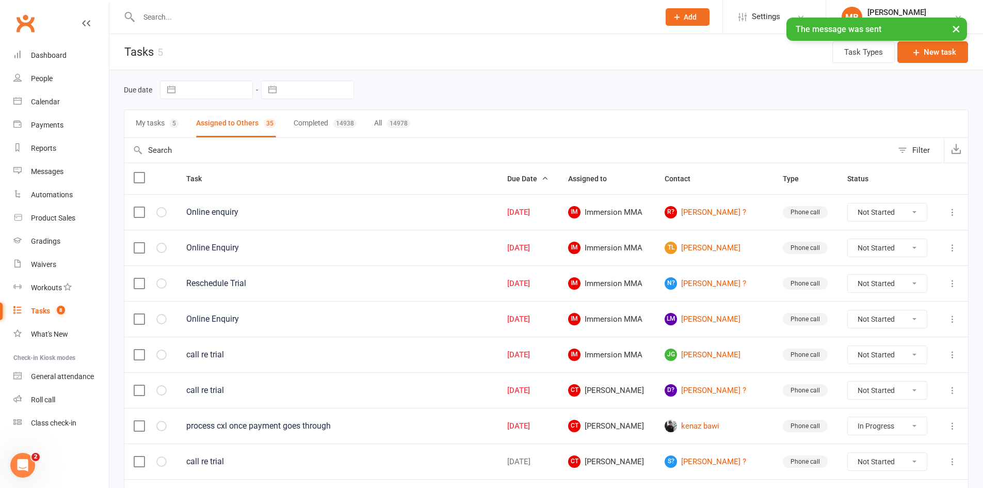
click at [952, 392] on icon at bounding box center [953, 390] width 10 height 10
click at [874, 431] on link "Edit" at bounding box center [900, 430] width 102 height 21
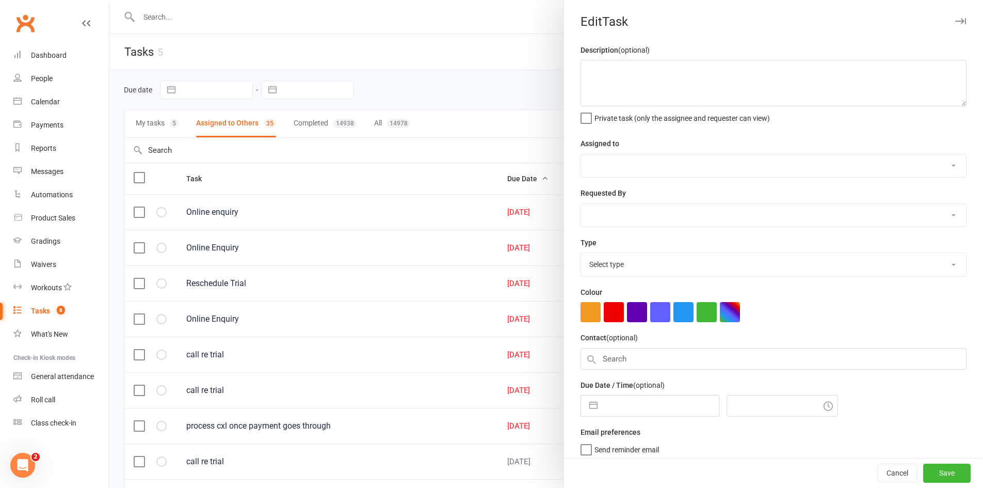
type textarea "call re trial"
select select "11984"
type input "[DATE]"
type input "12:45pm"
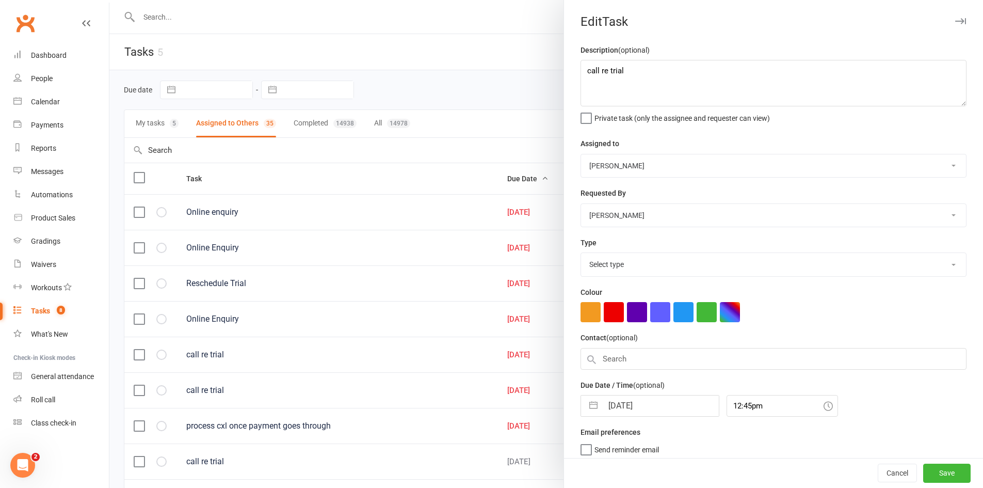
select select "6641"
click at [649, 417] on div "Description (optional) call re trial Private task (only the assignee and reques…" at bounding box center [773, 260] width 419 height 433
click at [660, 410] on input "[DATE]" at bounding box center [661, 402] width 116 height 21
select select "8"
select select "2025"
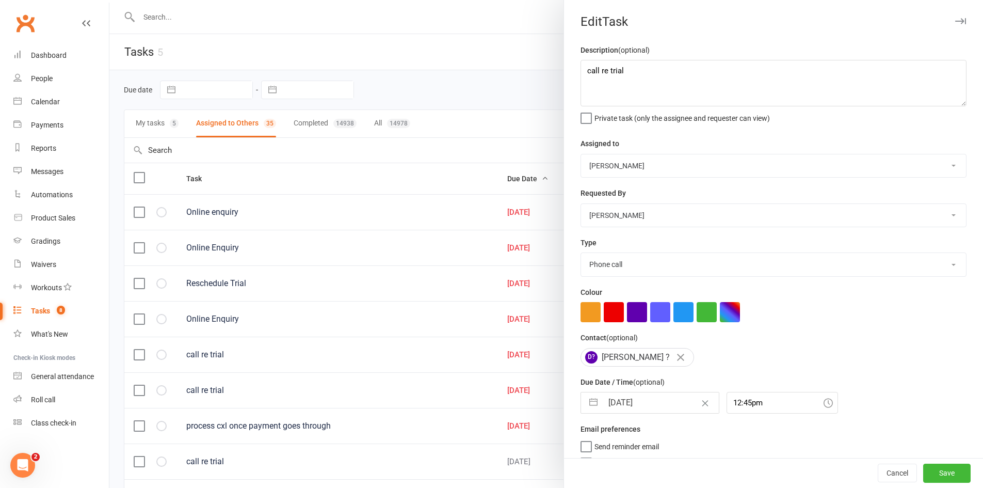
select select "9"
select select "2025"
select select "10"
select select "2025"
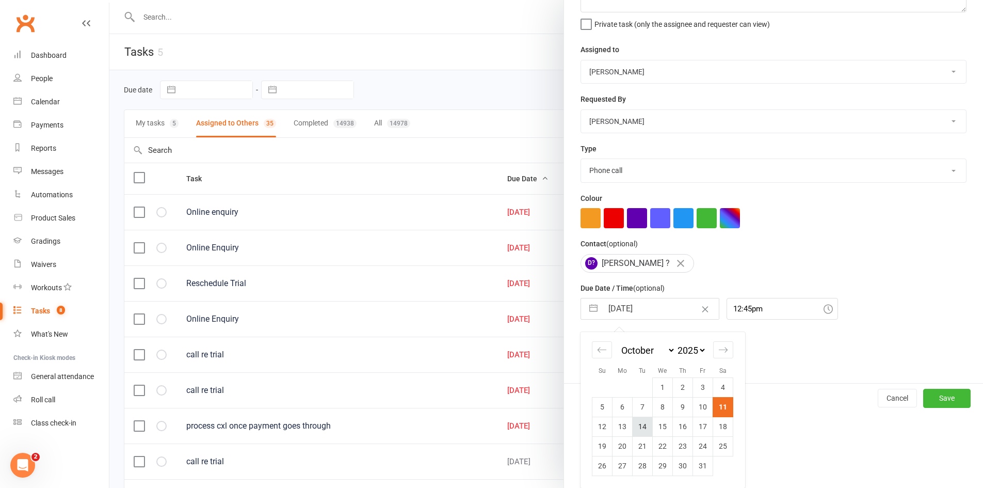
drag, startPoint x: 637, startPoint y: 430, endPoint x: 781, endPoint y: 458, distance: 147.3
click at [637, 430] on td "14" at bounding box center [643, 427] width 20 height 20
type input "[DATE]"
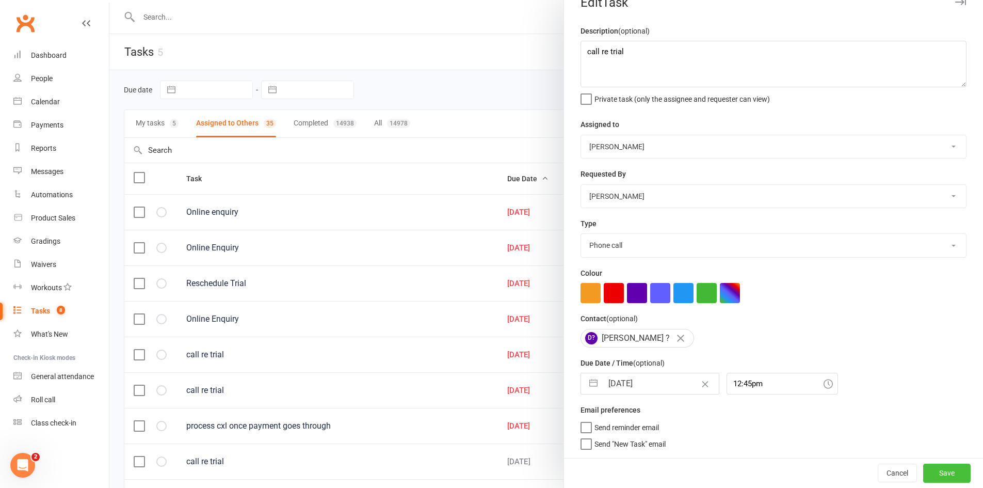
click at [950, 469] on button "Save" at bounding box center [947, 473] width 47 height 19
select select "started"
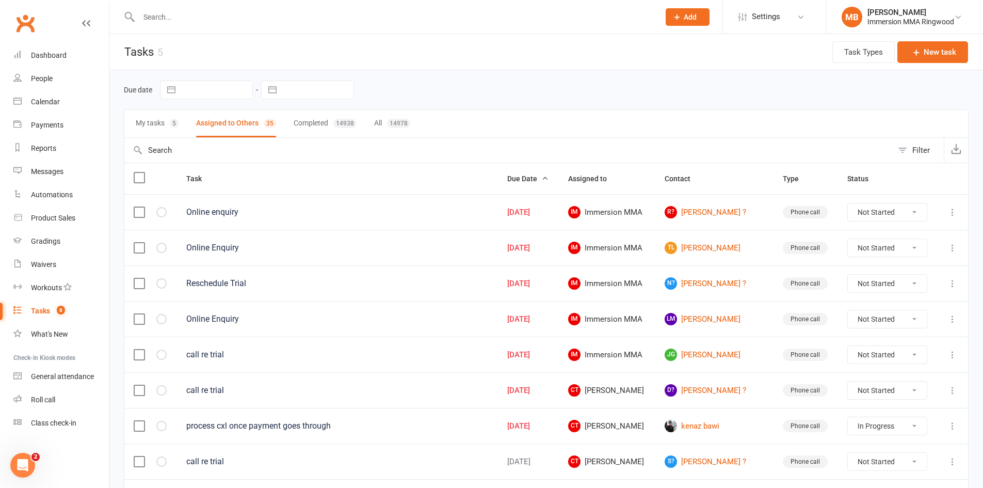
select select "started"
click at [695, 357] on link "[PERSON_NAME]" at bounding box center [714, 354] width 99 height 12
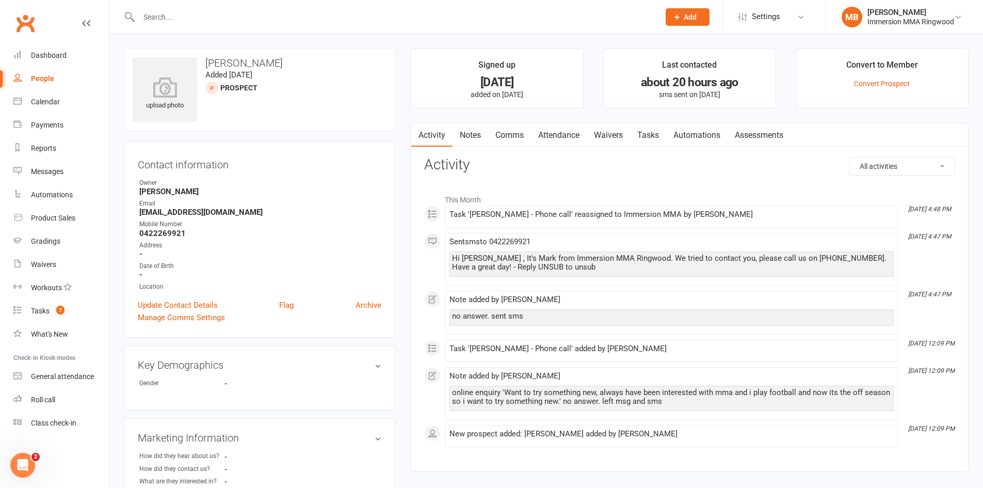
drag, startPoint x: 460, startPoint y: 134, endPoint x: 471, endPoint y: 138, distance: 11.8
click at [462, 134] on link "Notes" at bounding box center [471, 135] width 36 height 24
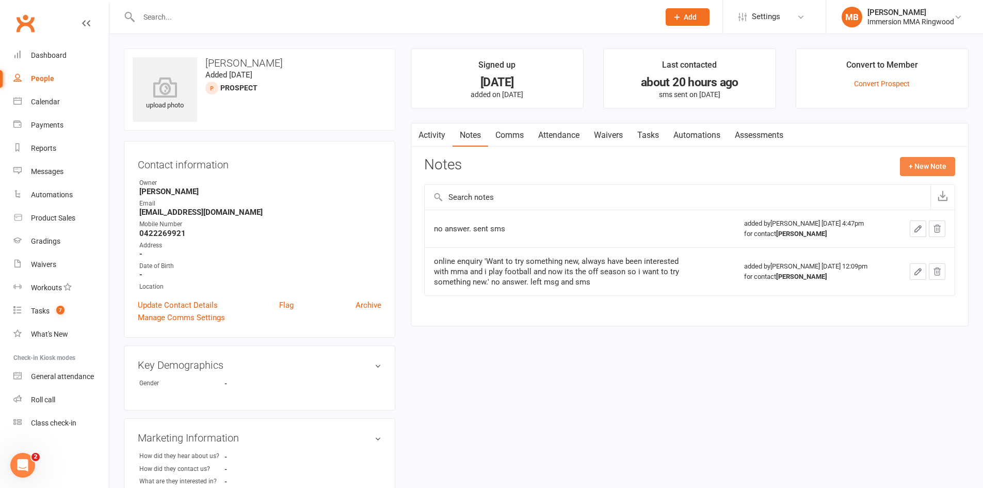
drag, startPoint x: 941, startPoint y: 170, endPoint x: 936, endPoint y: 170, distance: 5.2
click at [936, 170] on button "+ New Note" at bounding box center [927, 166] width 55 height 19
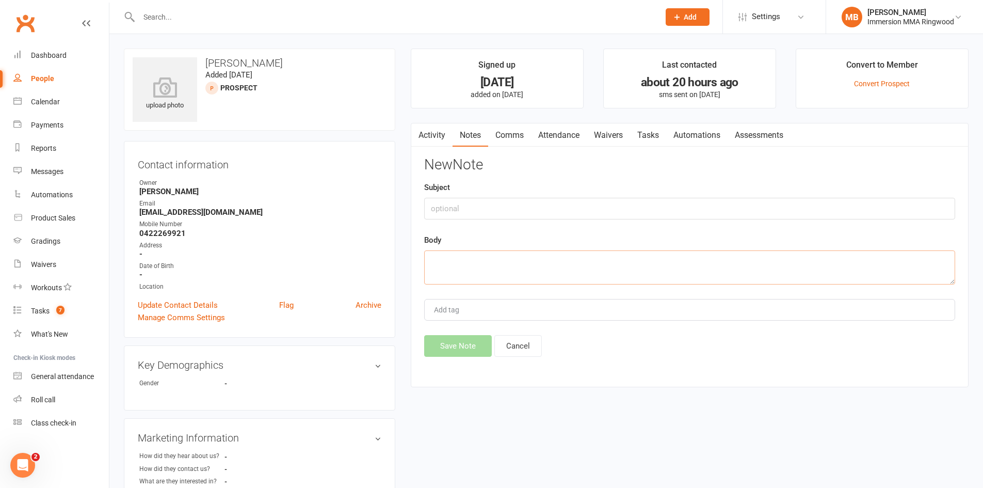
click at [760, 258] on textarea at bounding box center [689, 267] width 531 height 34
type textarea "no answer sent sms"
click at [455, 352] on button "Save Note" at bounding box center [458, 346] width 68 height 22
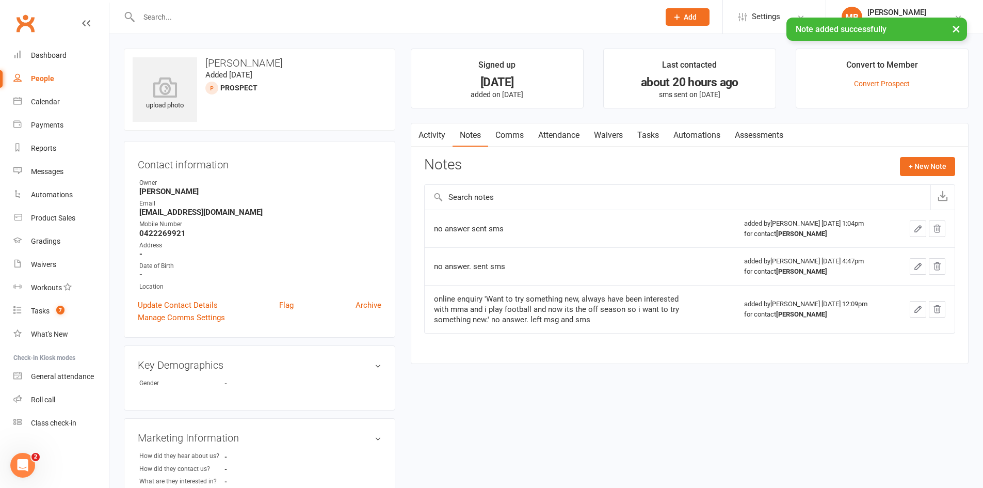
click at [524, 141] on link "Comms" at bounding box center [509, 135] width 43 height 24
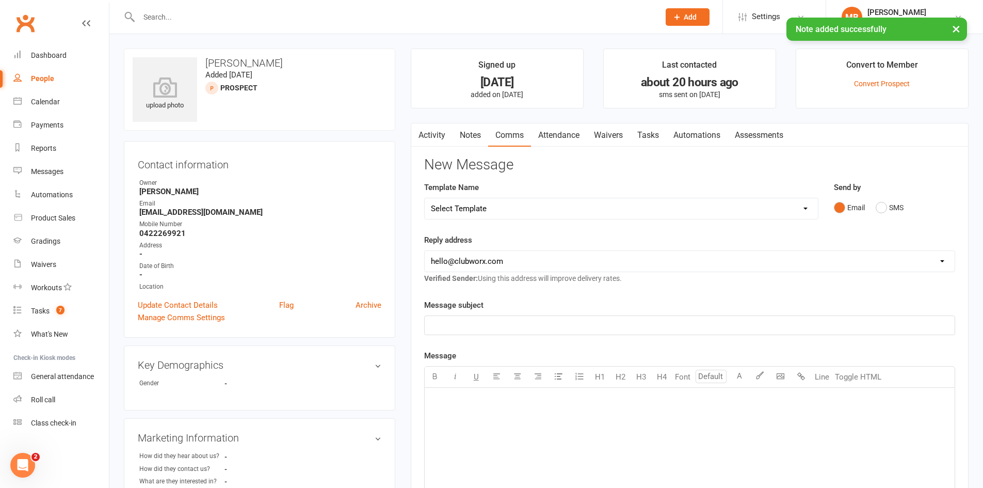
click at [559, 221] on div "Template Name Select Template [SMS] [PERSON_NAME] - Call back message [SMS] [PE…" at bounding box center [622, 207] width 410 height 53
click at [569, 213] on select "Select Template [SMS] [PERSON_NAME] - Call back message [SMS] Mark- Call back m…" at bounding box center [621, 208] width 393 height 21
select select "0"
click at [425, 198] on select "Select Template [SMS] [PERSON_NAME] - Call back message [SMS] Mark- Call back m…" at bounding box center [621, 208] width 393 height 21
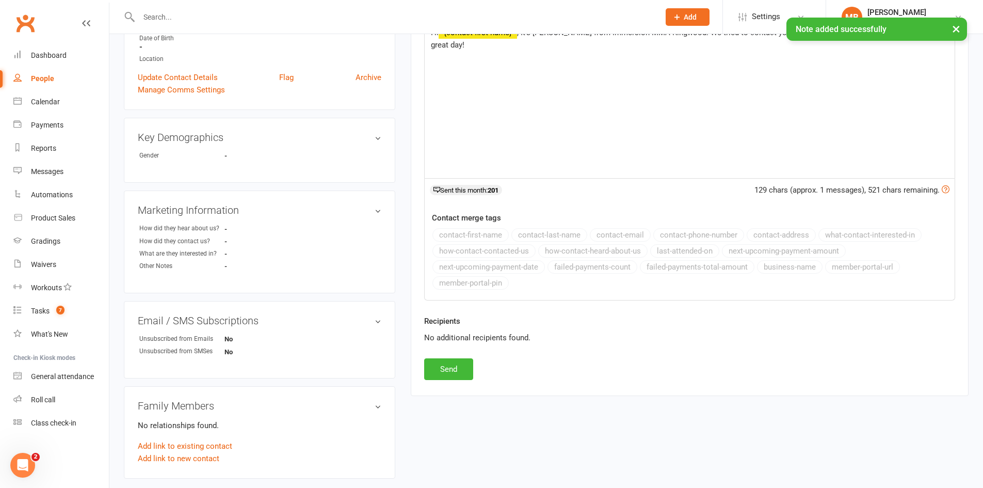
scroll to position [292, 0]
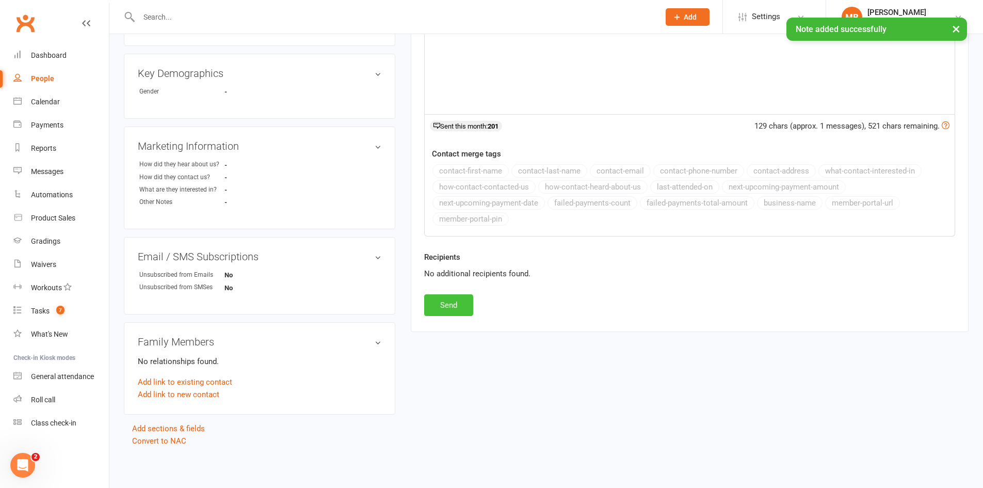
click at [458, 305] on button "Send" at bounding box center [448, 305] width 49 height 22
select select
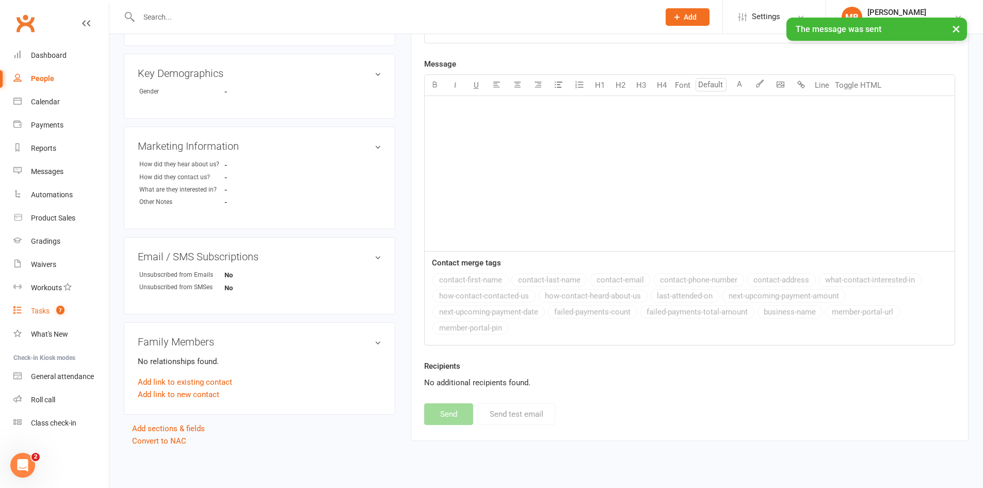
click at [51, 304] on link "Tasks 7" at bounding box center [61, 310] width 96 height 23
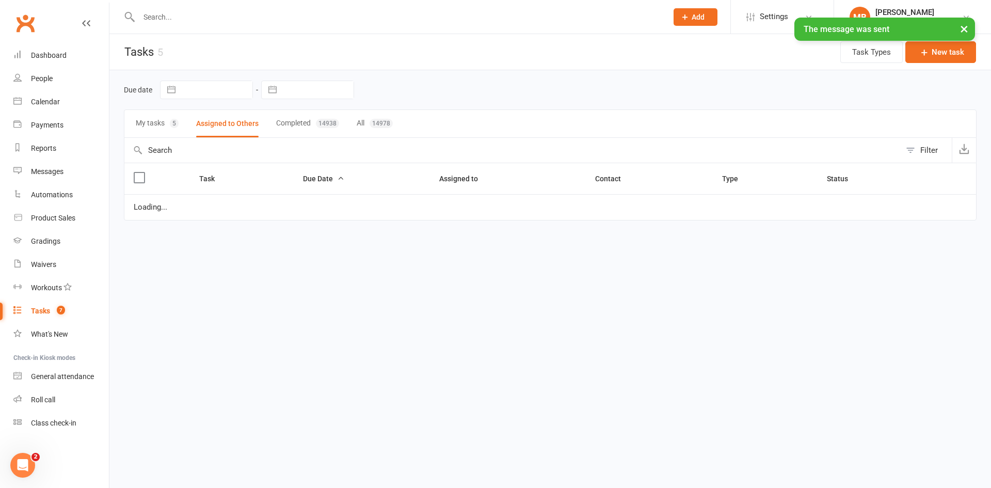
select select "started"
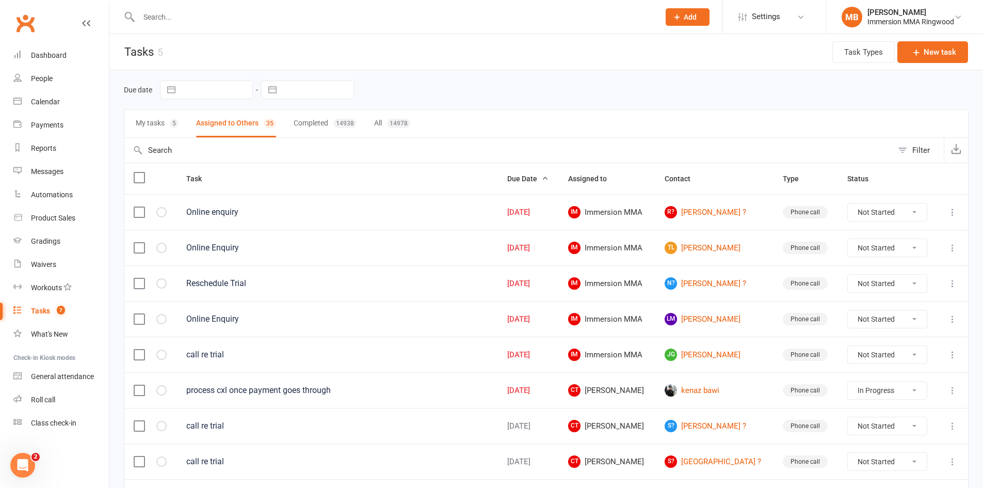
click at [953, 355] on icon at bounding box center [953, 354] width 10 height 10
click at [900, 388] on link "Edit" at bounding box center [900, 395] width 102 height 21
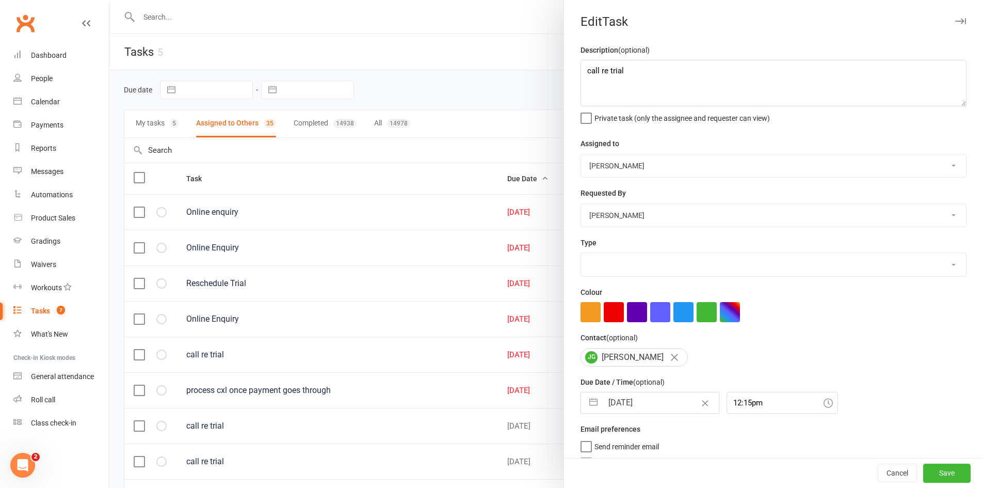
type textarea "call re trial"
select select "12913"
select select "11984"
type input "[DATE]"
type input "12:15pm"
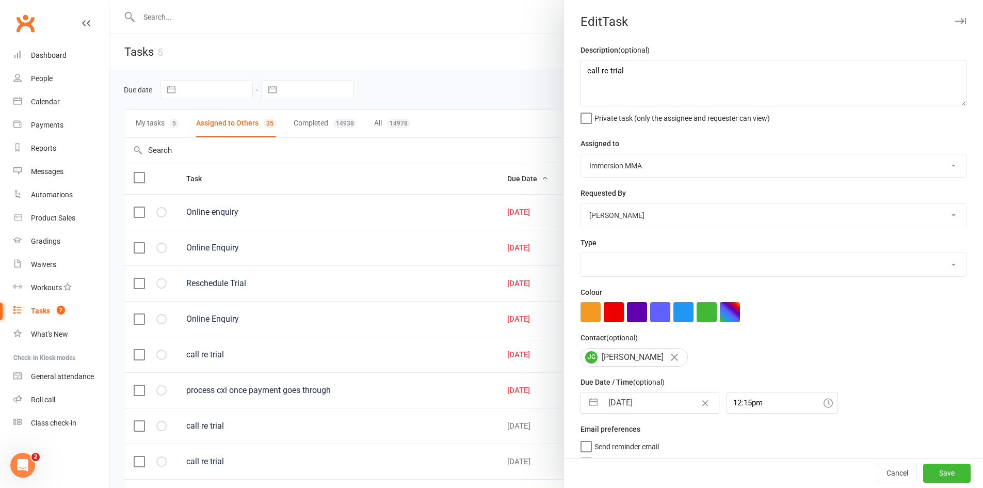
select select "6641"
select select "8"
select select "2025"
select select "9"
select select "2025"
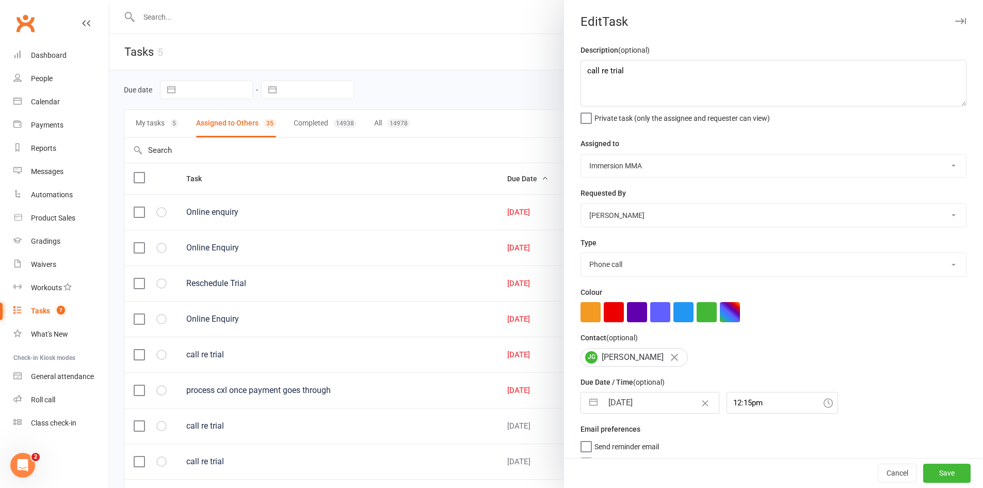
select select "10"
select select "2025"
click at [620, 412] on input "[DATE]" at bounding box center [661, 402] width 116 height 21
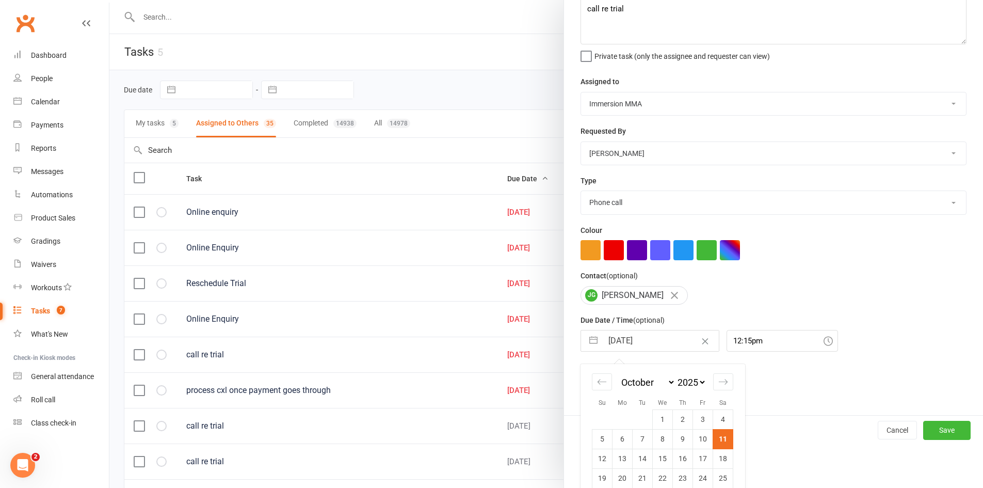
scroll to position [98, 0]
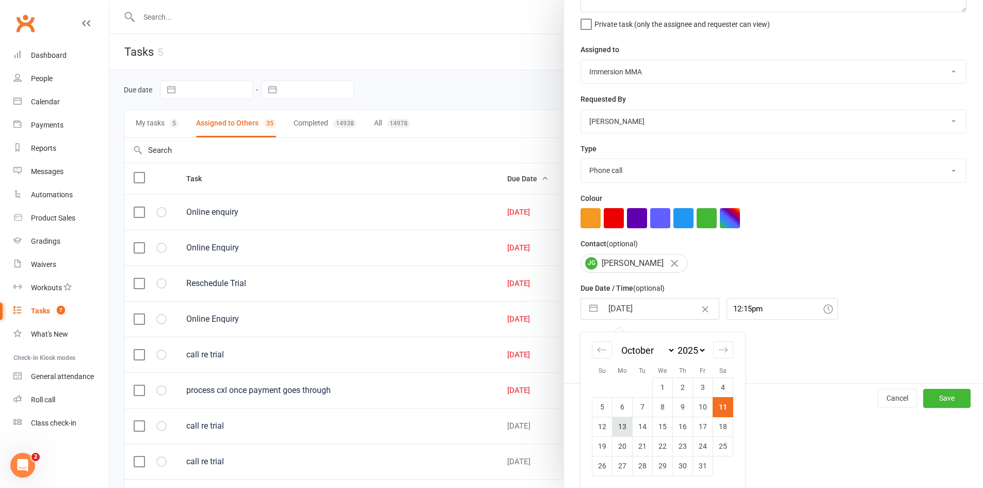
click at [616, 434] on td "13" at bounding box center [623, 427] width 20 height 20
type input "[DATE]"
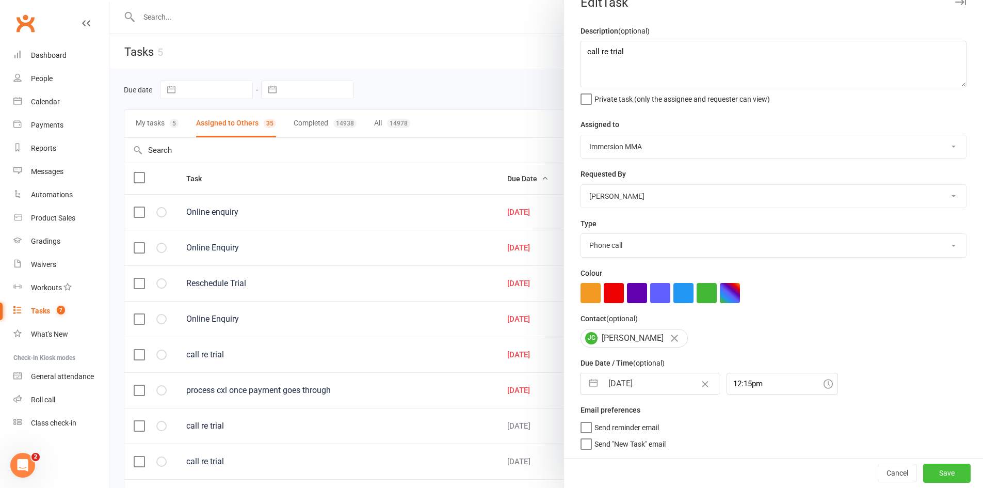
drag, startPoint x: 906, startPoint y: 473, endPoint x: 916, endPoint y: 474, distance: 10.4
click at [916, 474] on div "Cancel Save" at bounding box center [773, 472] width 419 height 29
click at [924, 474] on button "Save" at bounding box center [947, 473] width 47 height 19
select select "started"
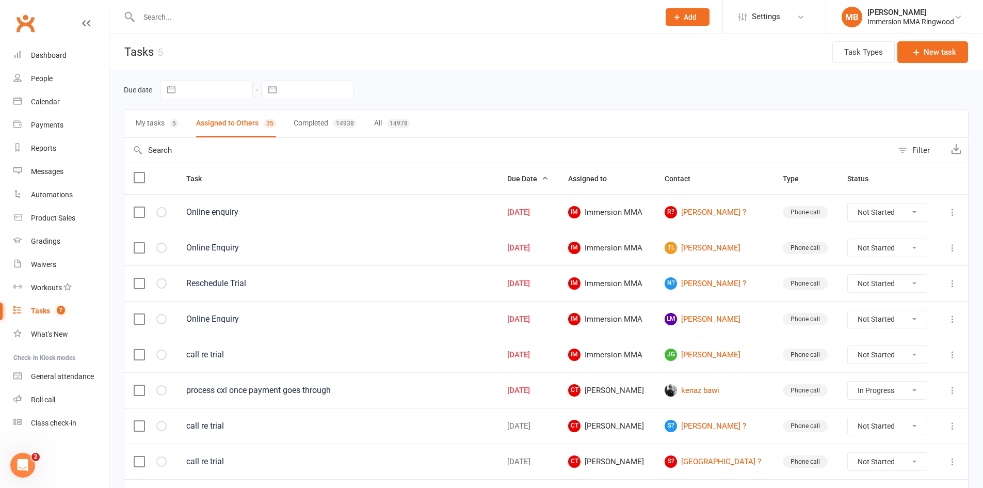
select select "started"
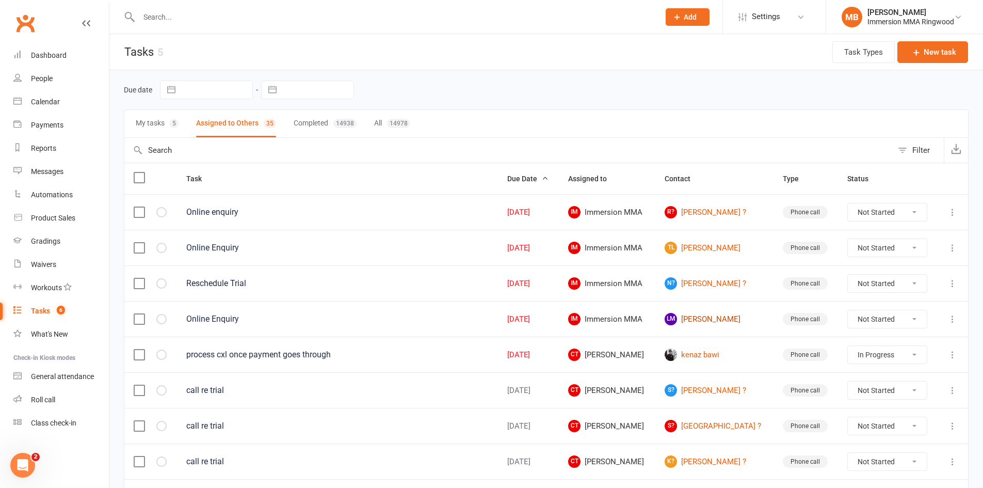
click at [722, 320] on link "[PERSON_NAME]" at bounding box center [714, 319] width 99 height 12
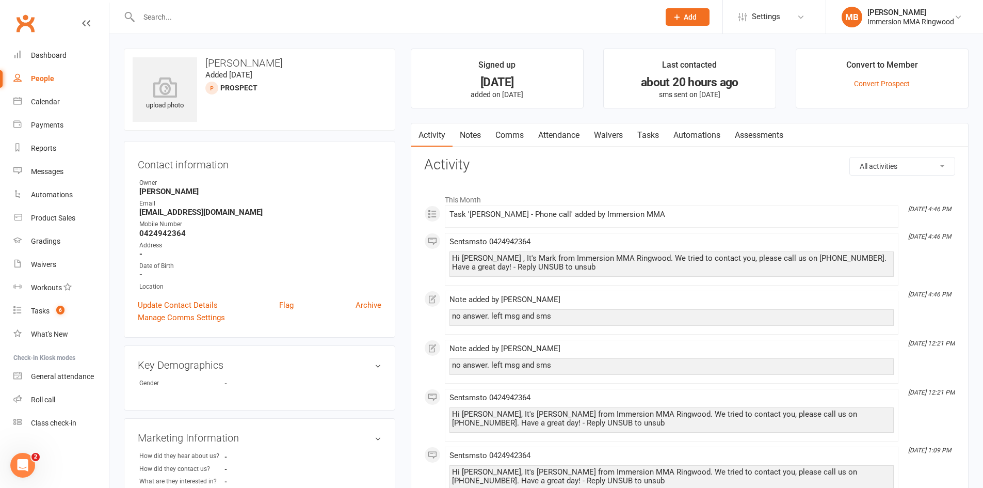
click at [486, 123] on div "Activity Notes Comms Attendance Waivers Tasks Automations Assessments" at bounding box center [600, 135] width 379 height 24
click at [479, 124] on link "Notes" at bounding box center [471, 135] width 36 height 24
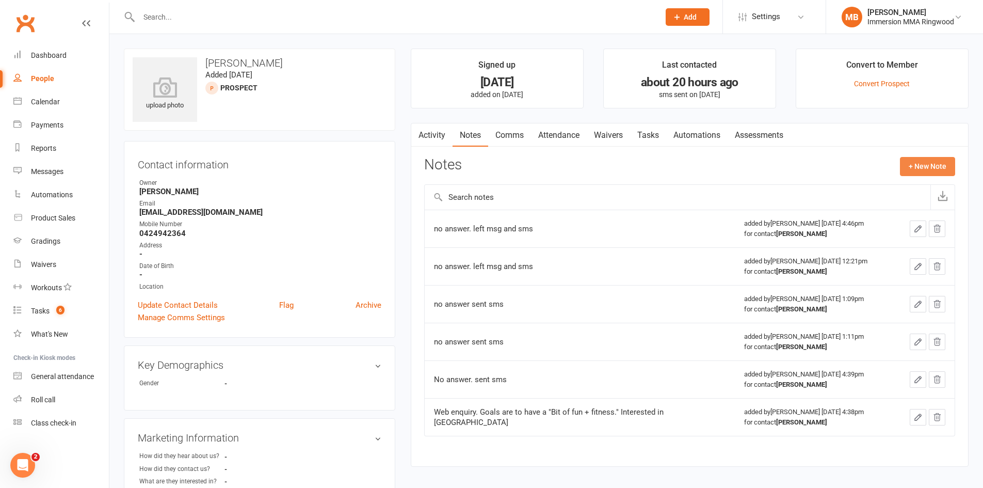
click at [911, 165] on button "+ New Note" at bounding box center [927, 166] width 55 height 19
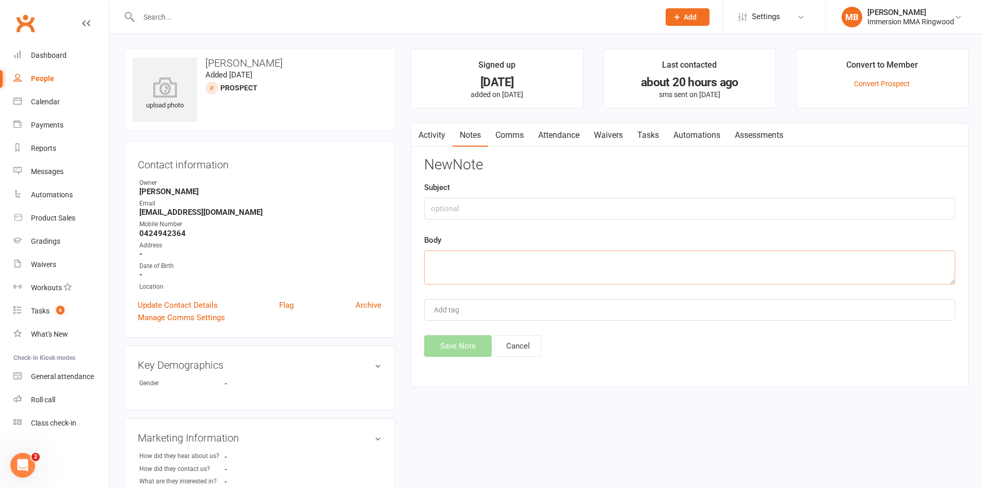
click at [521, 260] on textarea at bounding box center [689, 267] width 531 height 34
type textarea "booked in for [DATE] night bjj"
drag, startPoint x: 467, startPoint y: 345, endPoint x: 478, endPoint y: 341, distance: 11.1
click at [468, 345] on button "Save Note" at bounding box center [458, 346] width 68 height 22
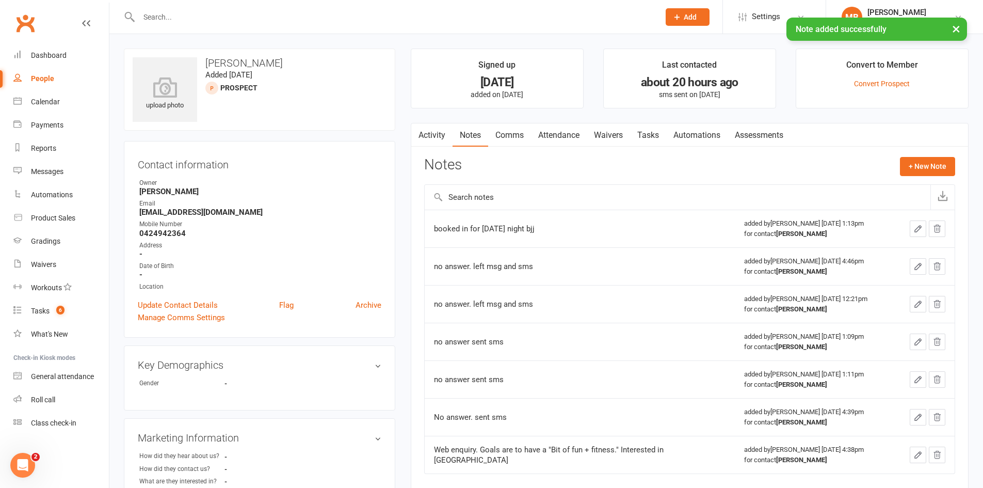
drag, startPoint x: 562, startPoint y: 140, endPoint x: 564, endPoint y: 151, distance: 11.5
click at [562, 139] on link "Attendance" at bounding box center [559, 135] width 56 height 24
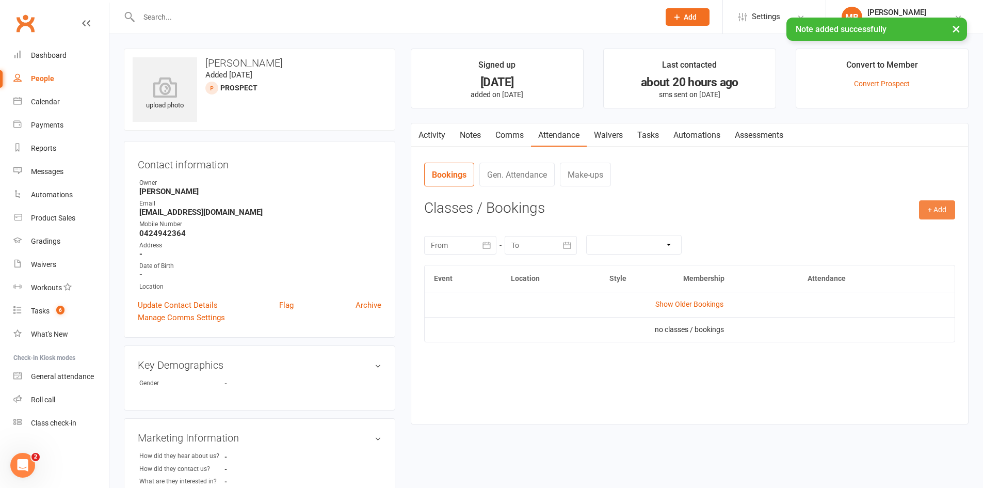
click at [929, 210] on button "+ Add" at bounding box center [937, 209] width 36 height 19
click at [913, 253] on link "Add Appointment" at bounding box center [904, 254] width 102 height 21
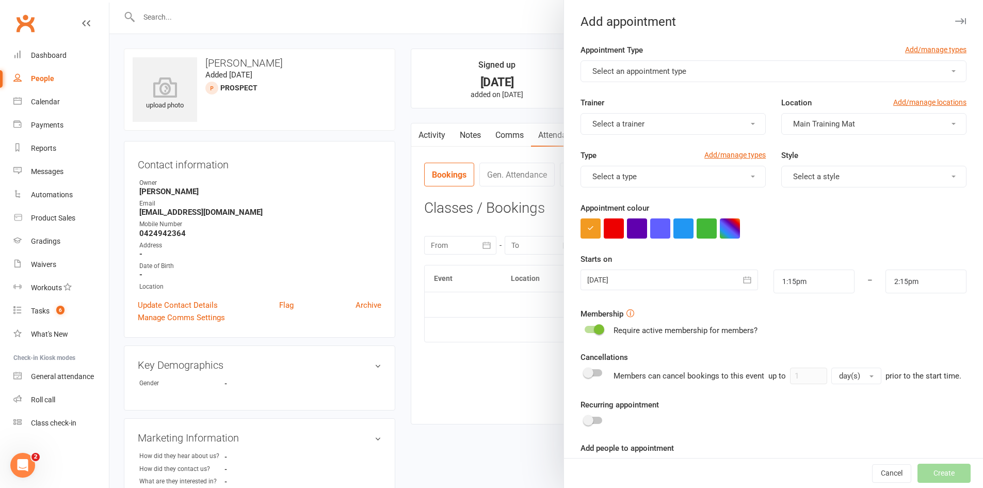
click at [692, 72] on button "Select an appointment type" at bounding box center [774, 71] width 386 height 22
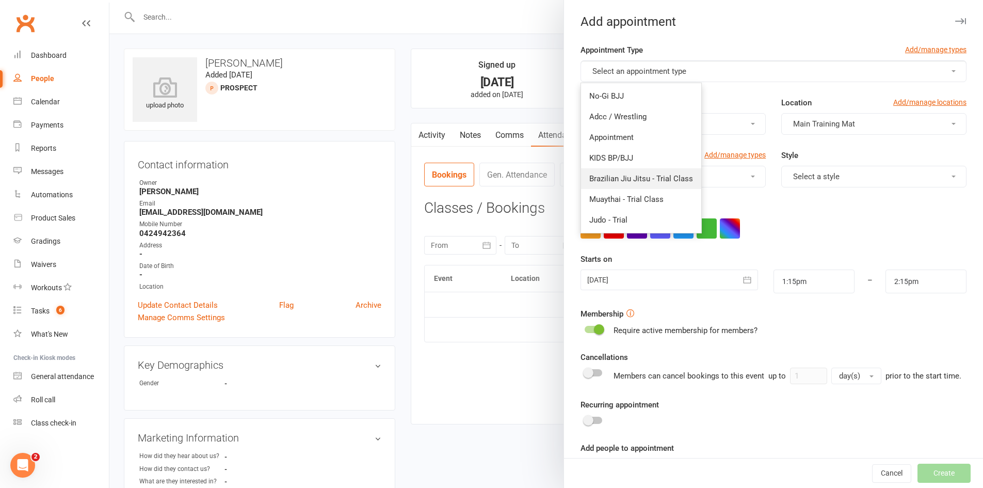
click at [651, 178] on span "Brazilian Jiu Jitsu - Trial Class" at bounding box center [642, 178] width 104 height 9
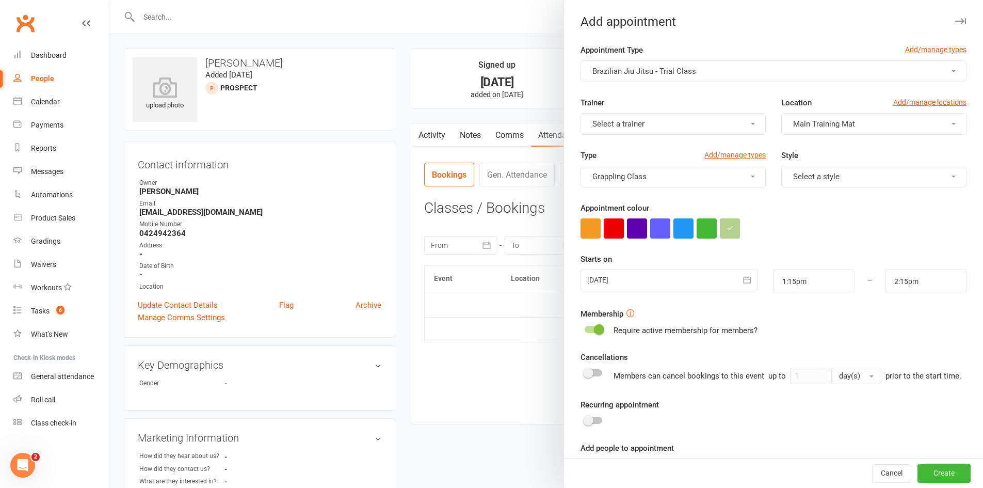
click at [693, 283] on div at bounding box center [669, 279] width 177 height 21
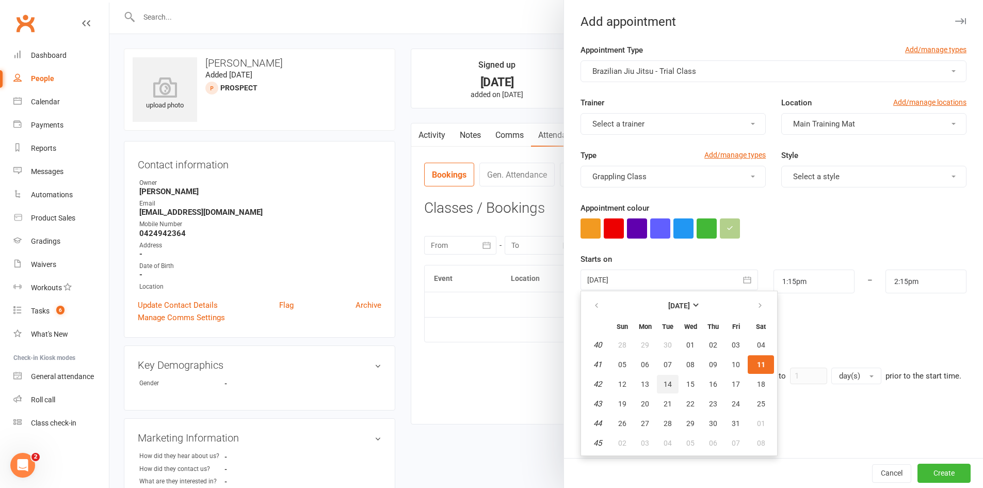
drag, startPoint x: 660, startPoint y: 378, endPoint x: 678, endPoint y: 375, distance: 18.3
click at [660, 378] on button "14" at bounding box center [668, 384] width 22 height 19
type input "[DATE]"
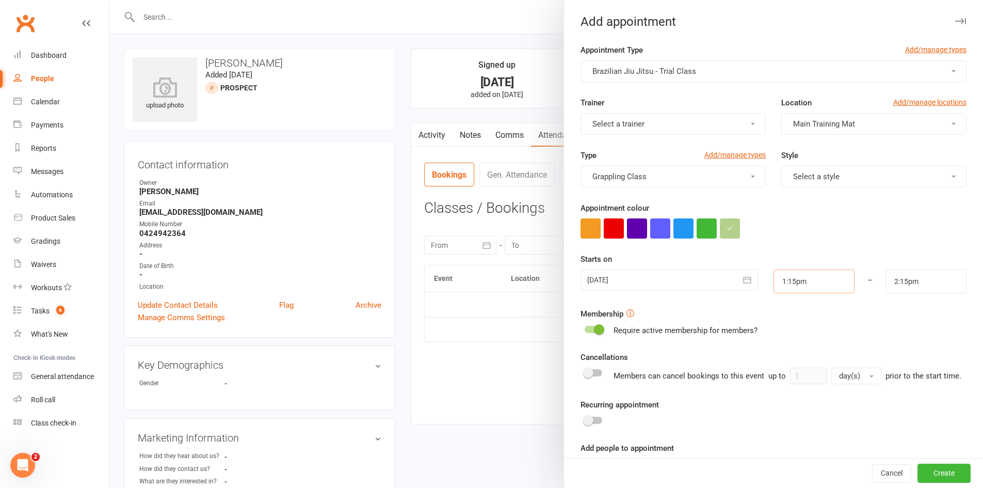
click at [817, 284] on input "1:15pm" at bounding box center [814, 281] width 81 height 24
type input "7:00pm"
type input "8:00pm"
click at [787, 363] on li "7:00pm" at bounding box center [799, 367] width 50 height 15
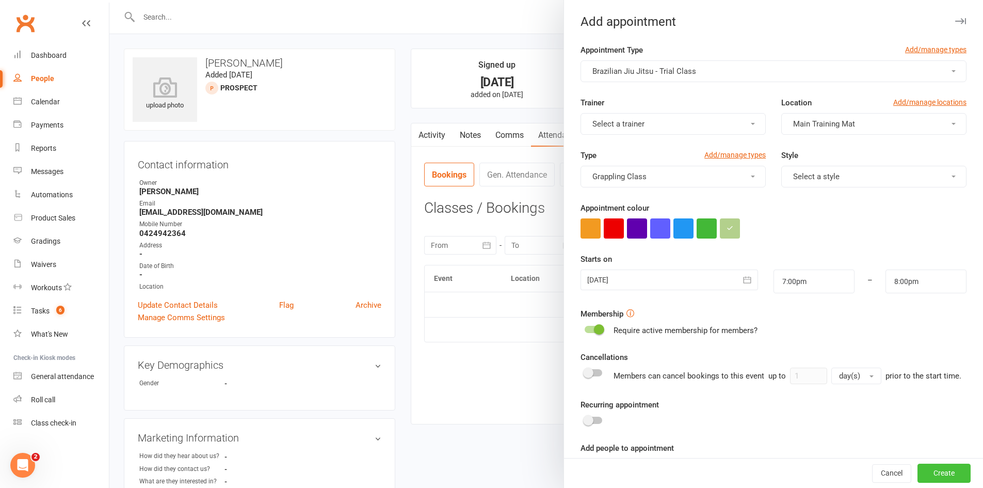
click at [931, 475] on button "Create" at bounding box center [944, 473] width 53 height 19
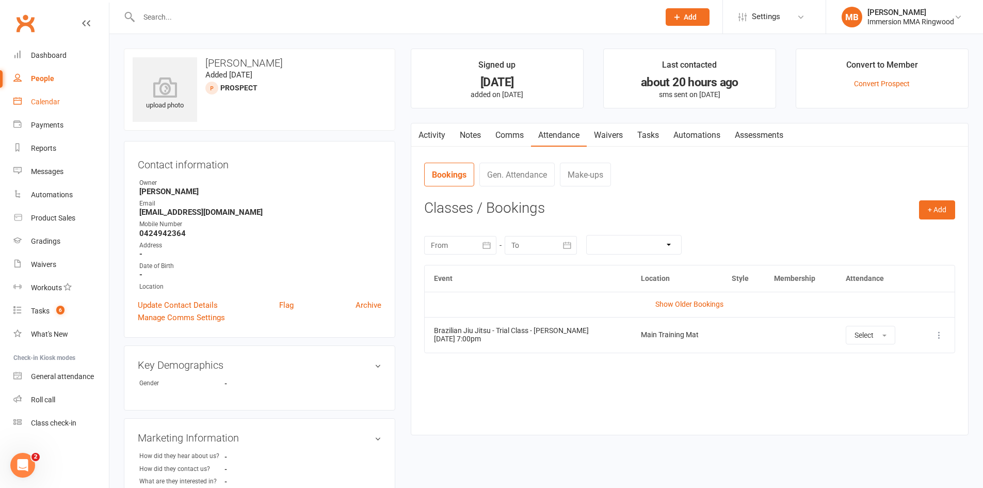
click at [49, 109] on link "Calendar" at bounding box center [61, 101] width 96 height 23
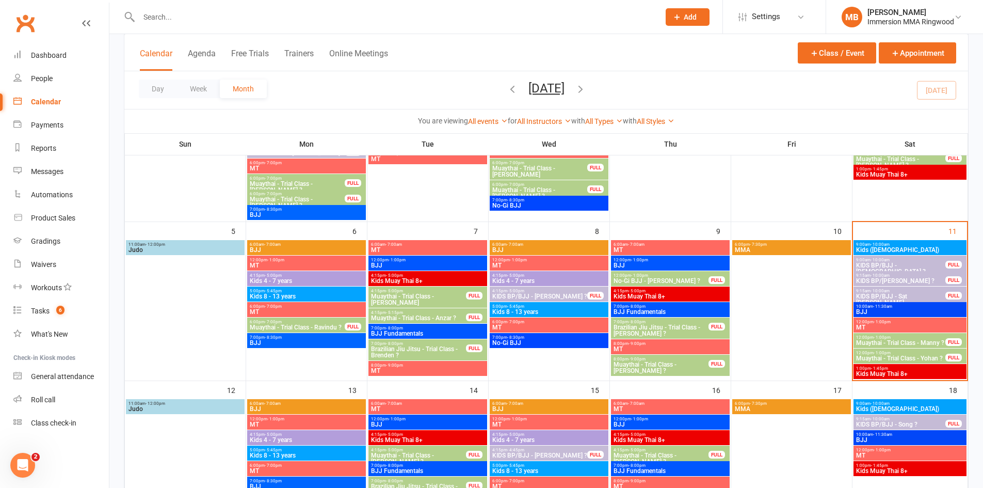
scroll to position [344, 0]
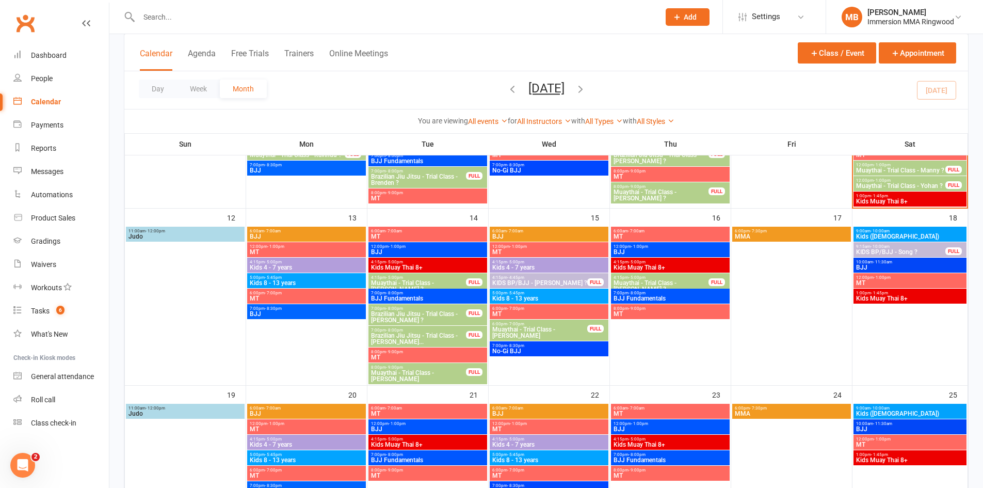
click at [428, 337] on span "Brazilian Jiu Jitsu - Trial Class - [PERSON_NAME]..." at bounding box center [419, 338] width 96 height 12
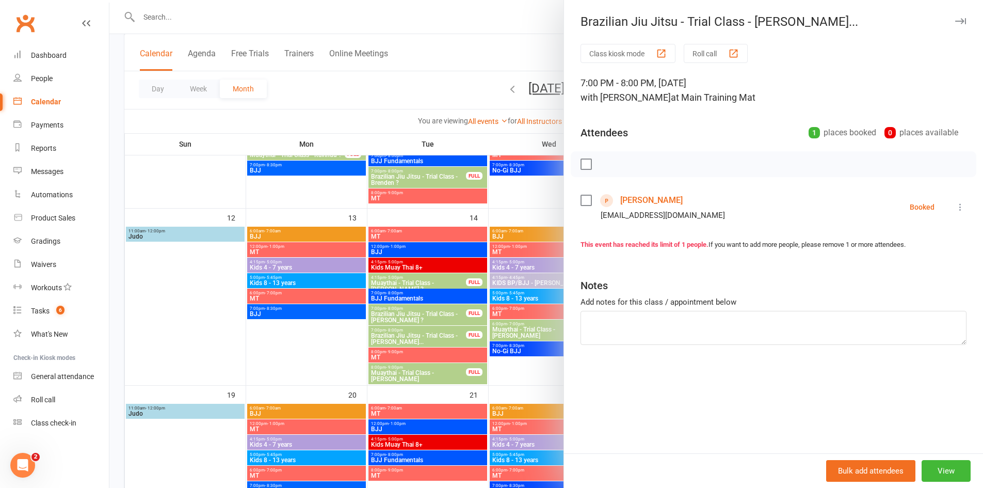
click at [957, 207] on icon at bounding box center [961, 207] width 10 height 10
click at [902, 303] on link "Send message" at bounding box center [915, 309] width 102 height 21
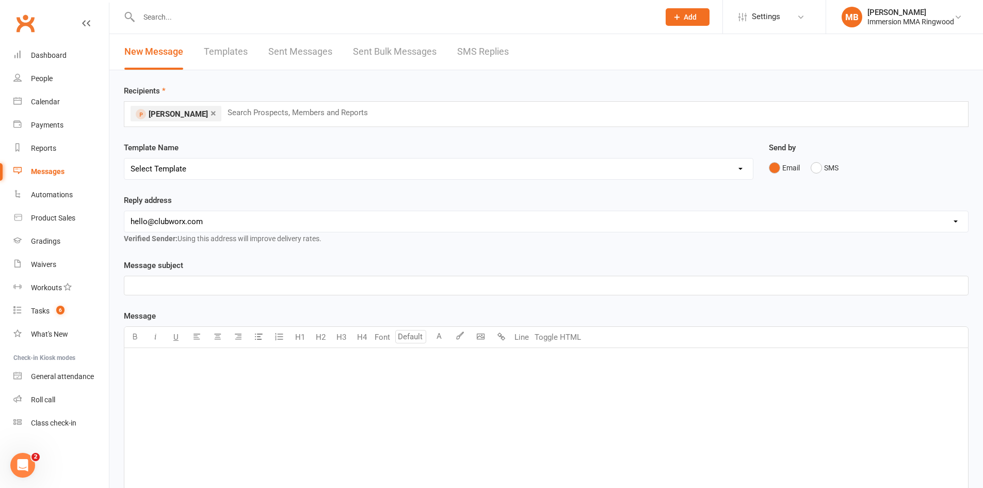
click at [418, 151] on div "Template Name Select Template [SMS] [PERSON_NAME] - Call back message [SMS] [PE…" at bounding box center [439, 160] width 630 height 38
click at [412, 164] on select "Select Template [SMS] [PERSON_NAME] - Call back message [SMS] Mark- Call back m…" at bounding box center [438, 168] width 629 height 21
select select "3"
click at [124, 158] on select "Select Template [SMS] [PERSON_NAME] - Call back message [SMS] Mark- Call back m…" at bounding box center [438, 168] width 629 height 21
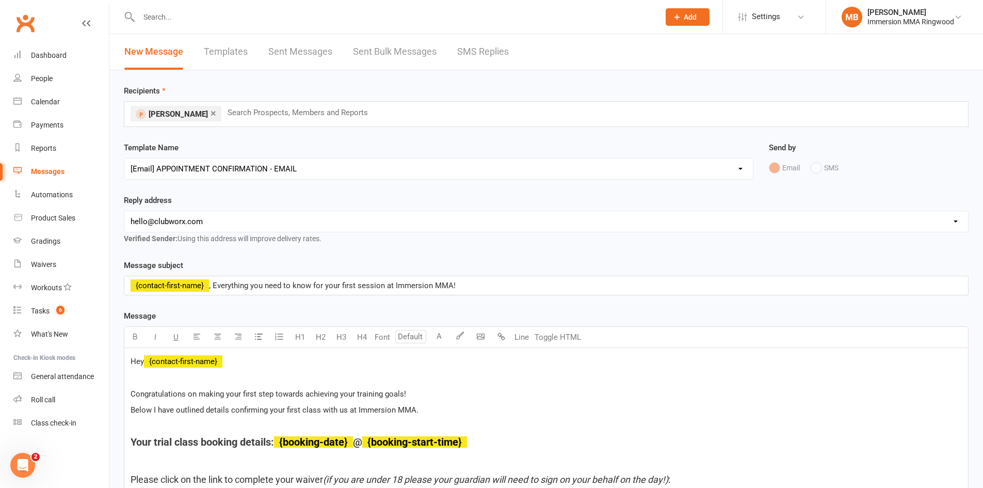
scroll to position [172, 0]
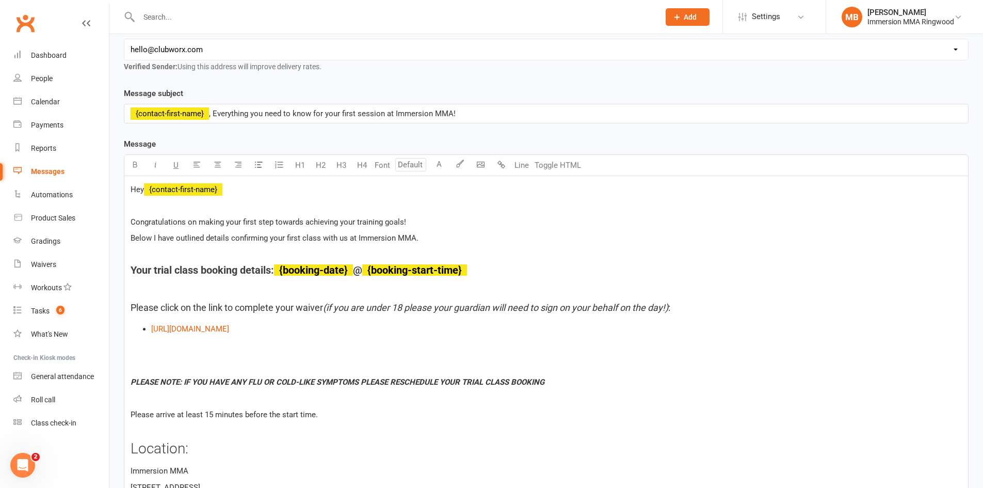
drag, startPoint x: 333, startPoint y: 51, endPoint x: 327, endPoint y: 54, distance: 6.7
click at [333, 51] on select "[EMAIL_ADDRESS][DOMAIN_NAME] [EMAIL_ADDRESS][DOMAIN_NAME] [PERSON_NAME][EMAIL_A…" at bounding box center [546, 49] width 844 height 21
click at [124, 39] on select "[EMAIL_ADDRESS][DOMAIN_NAME] [EMAIL_ADDRESS][DOMAIN_NAME] [PERSON_NAME][EMAIL_A…" at bounding box center [546, 49] width 844 height 21
drag, startPoint x: 327, startPoint y: 51, endPoint x: 314, endPoint y: 59, distance: 16.0
click at [327, 51] on select "[EMAIL_ADDRESS][DOMAIN_NAME] [EMAIL_ADDRESS][DOMAIN_NAME] [PERSON_NAME][EMAIL_A…" at bounding box center [546, 49] width 844 height 21
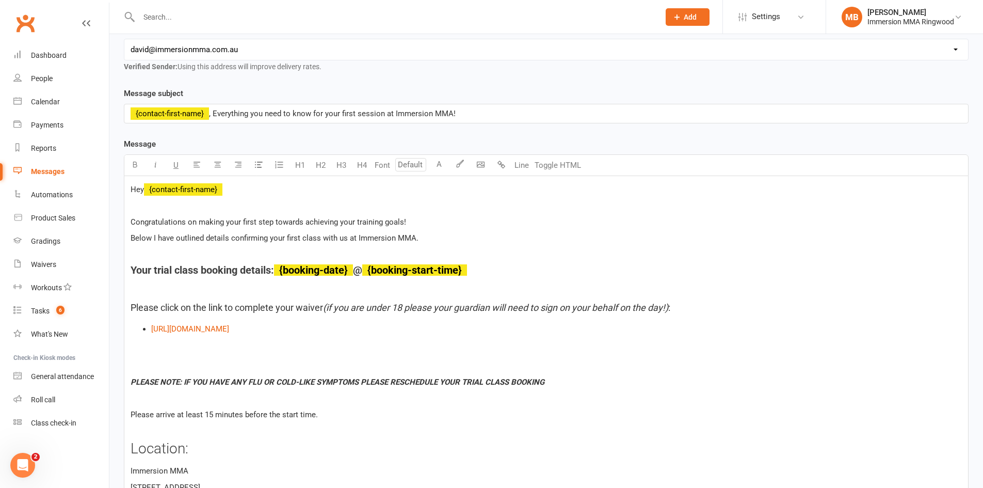
select select "1"
click at [124, 39] on select "[EMAIL_ADDRESS][DOMAIN_NAME] [EMAIL_ADDRESS][DOMAIN_NAME] [PERSON_NAME][EMAIL_A…" at bounding box center [546, 49] width 844 height 21
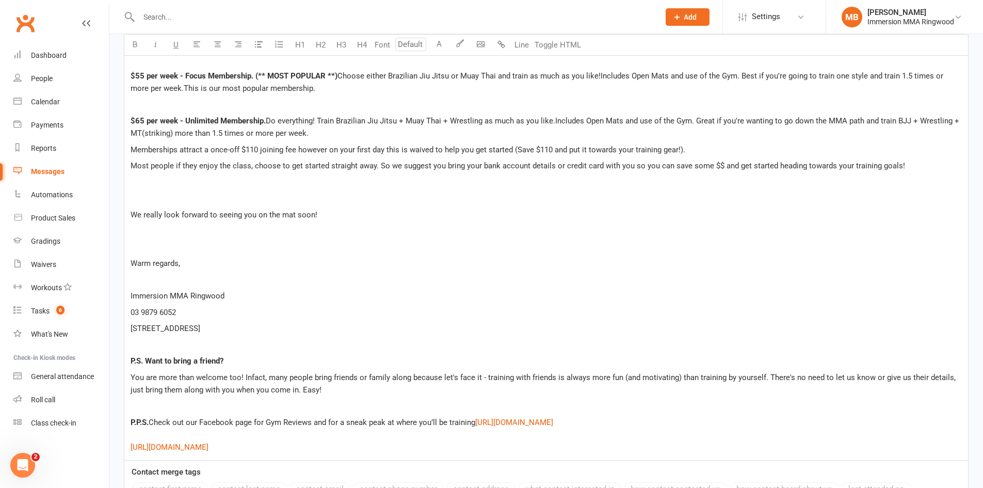
scroll to position [1876, 0]
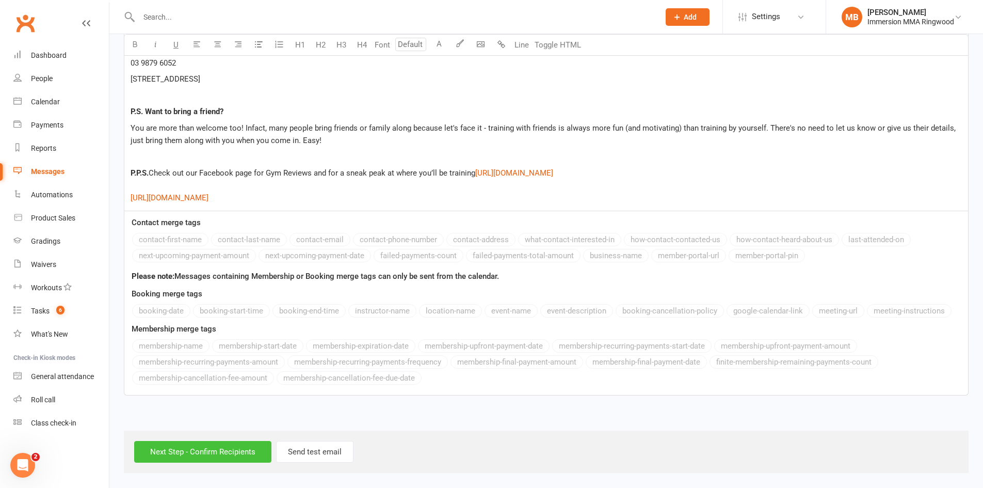
click at [181, 452] on input "Next Step - Confirm Recipients" at bounding box center [202, 452] width 137 height 22
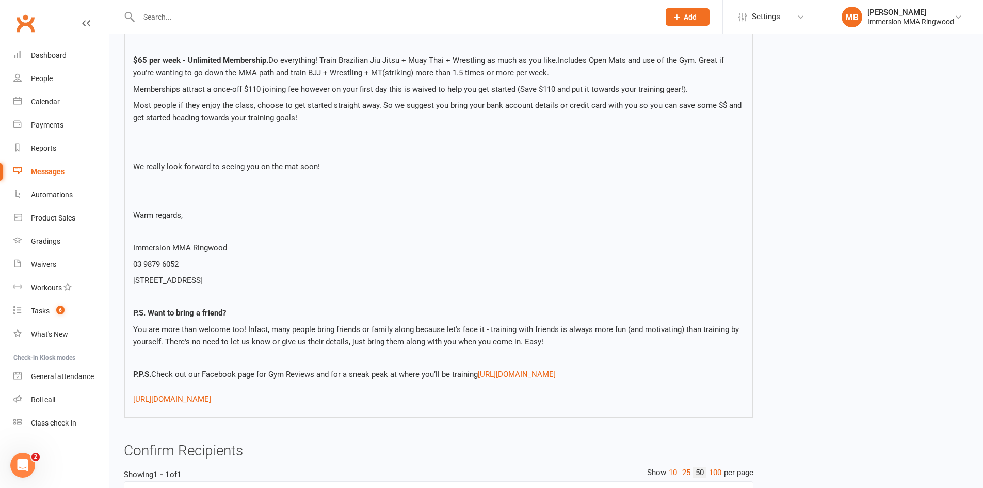
scroll to position [1717, 0]
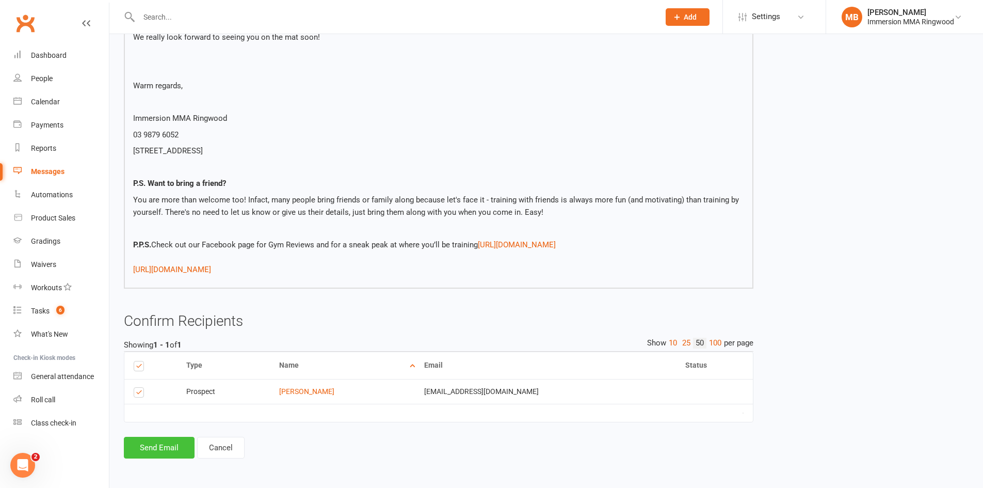
click at [179, 446] on button "Send Email" at bounding box center [159, 448] width 71 height 22
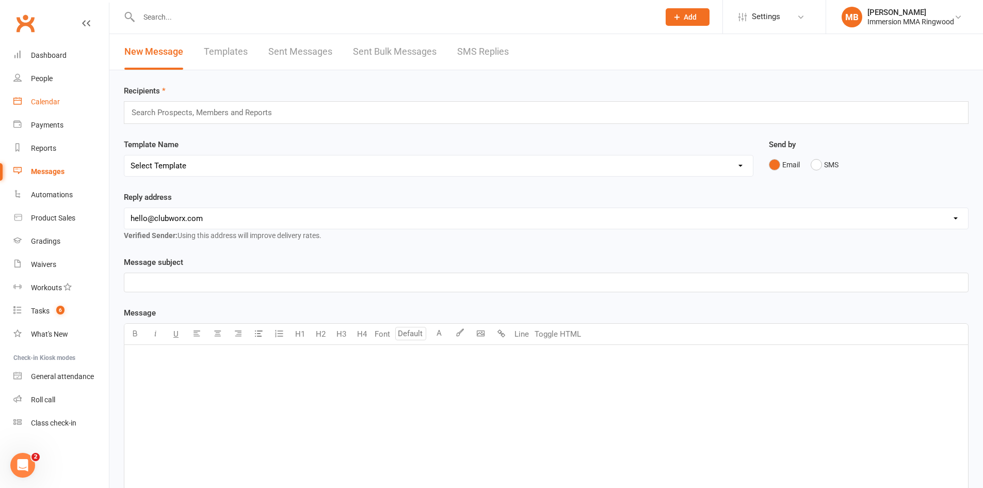
click at [46, 108] on link "Calendar" at bounding box center [61, 101] width 96 height 23
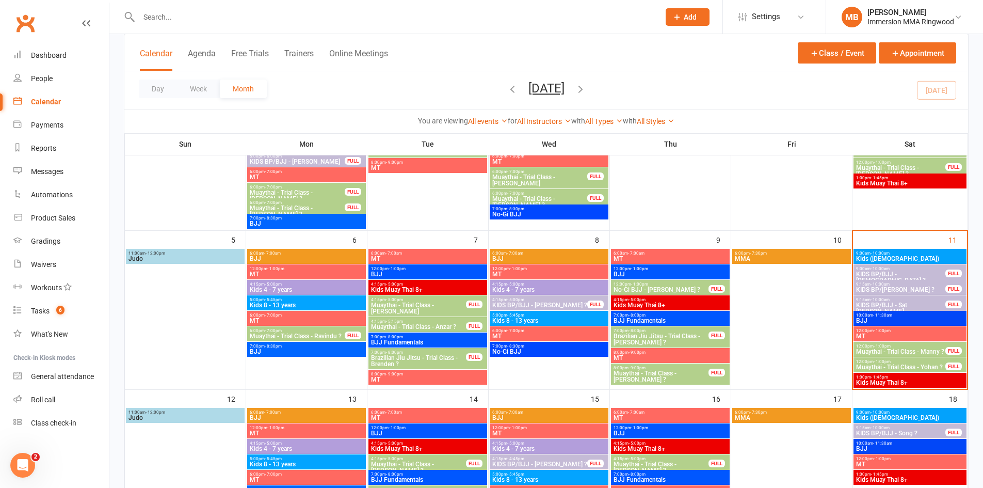
scroll to position [172, 0]
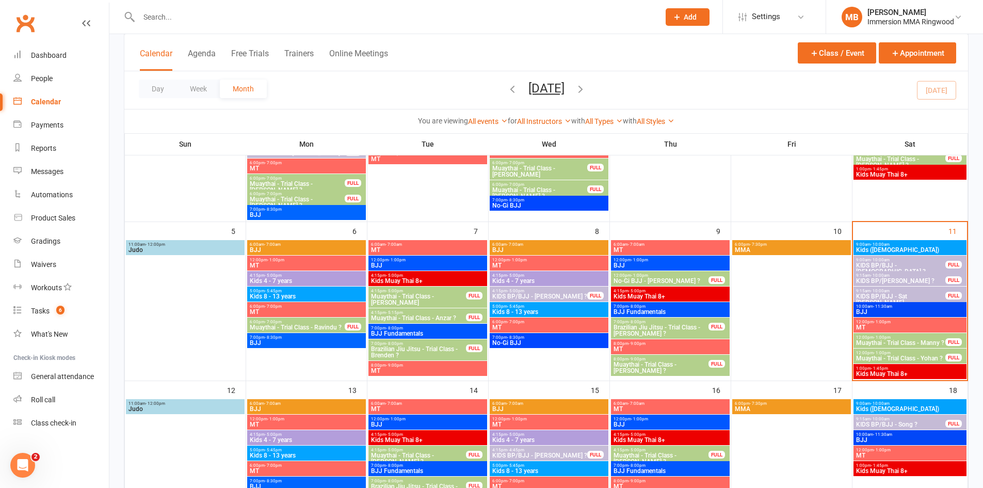
click at [911, 263] on span "KIDS BP/BJJ - [DEMOGRAPHIC_DATA] ?" at bounding box center [901, 268] width 90 height 12
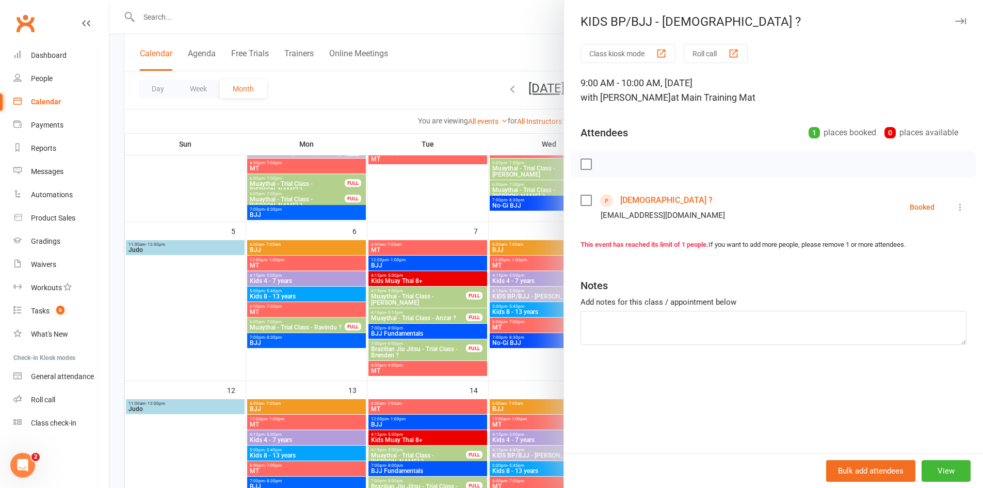
click at [633, 201] on link "[DEMOGRAPHIC_DATA] ?" at bounding box center [667, 200] width 92 height 17
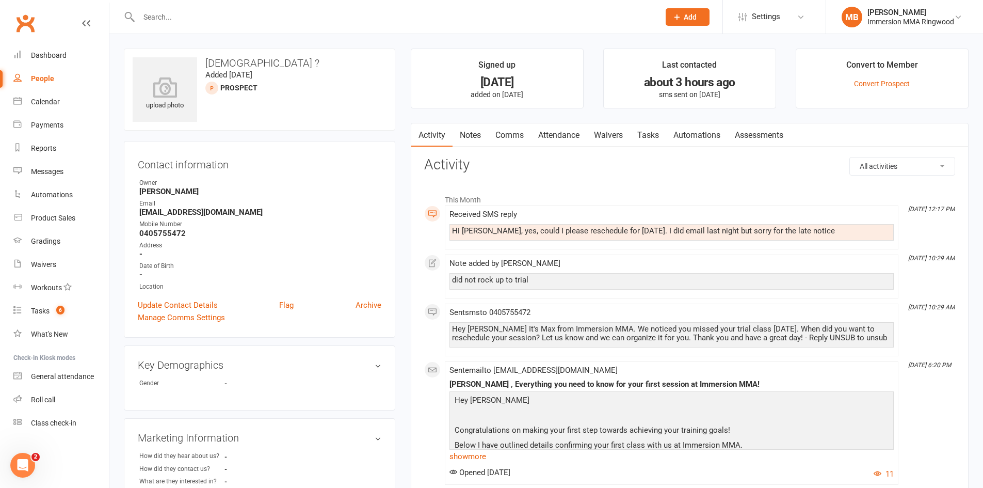
click at [574, 137] on link "Attendance" at bounding box center [559, 135] width 56 height 24
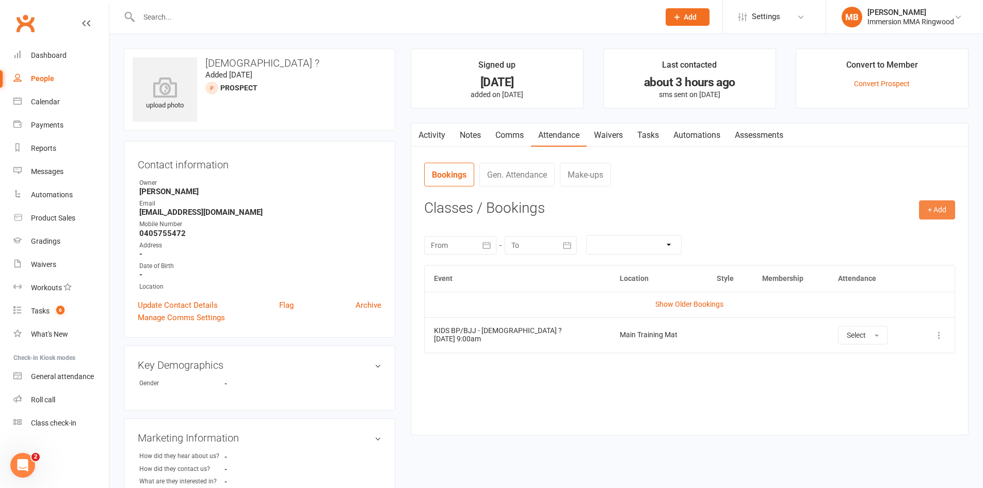
click at [918, 205] on h3 "Classes / Bookings" at bounding box center [689, 208] width 531 height 16
click at [935, 217] on button "+ Add" at bounding box center [937, 209] width 36 height 19
click at [514, 136] on link "Comms" at bounding box center [509, 135] width 43 height 24
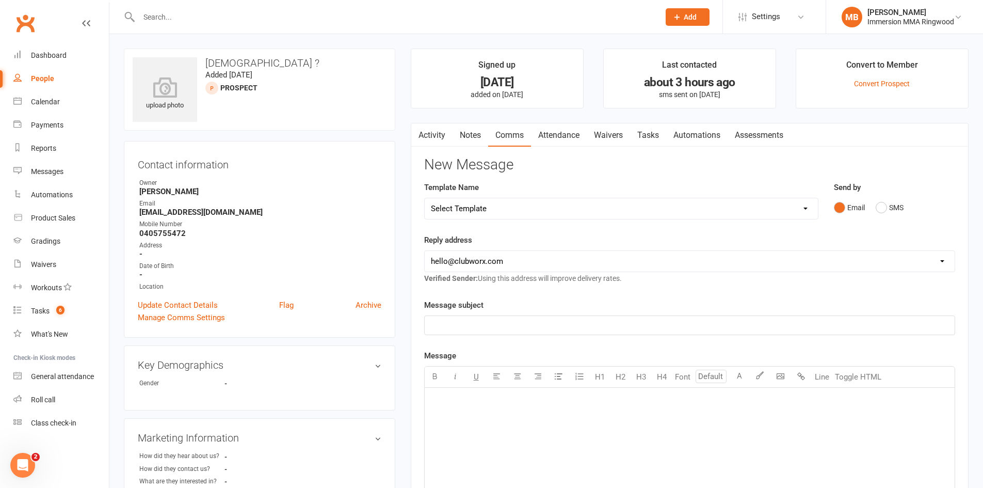
click at [555, 211] on select "Select Template [SMS] [PERSON_NAME] - Call back message [SMS] Mark- Call back m…" at bounding box center [621, 208] width 393 height 21
click at [587, 176] on div "New Message Template Name Select Template [SMS] [PERSON_NAME] - Call back messa…" at bounding box center [689, 437] width 531 height 560
drag, startPoint x: 468, startPoint y: 139, endPoint x: 475, endPoint y: 153, distance: 16.4
click at [468, 140] on link "Notes" at bounding box center [471, 135] width 36 height 24
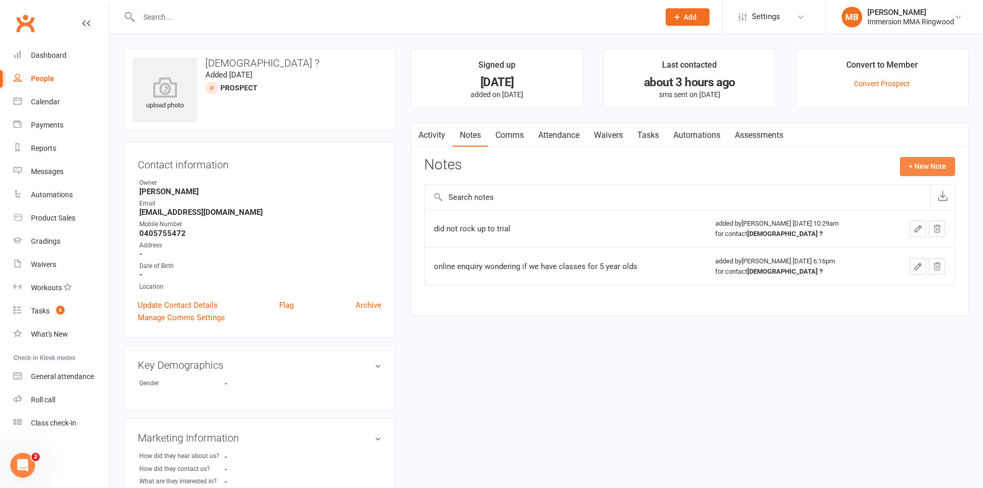
click at [908, 168] on button "+ New Note" at bounding box center [927, 166] width 55 height 19
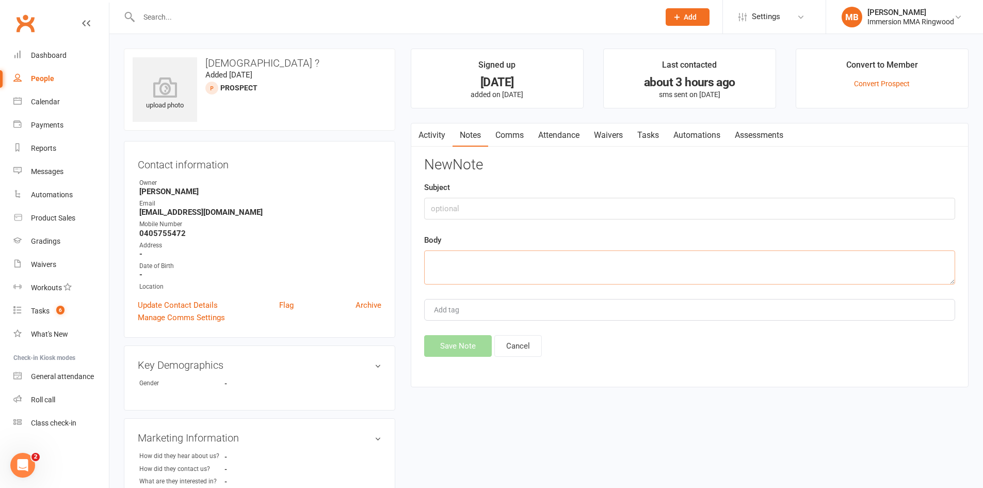
click at [785, 250] on textarea at bounding box center [689, 267] width 531 height 34
type textarea "rescheduled for the [DATE] after"
click at [489, 349] on button "Save Note" at bounding box center [458, 346] width 68 height 22
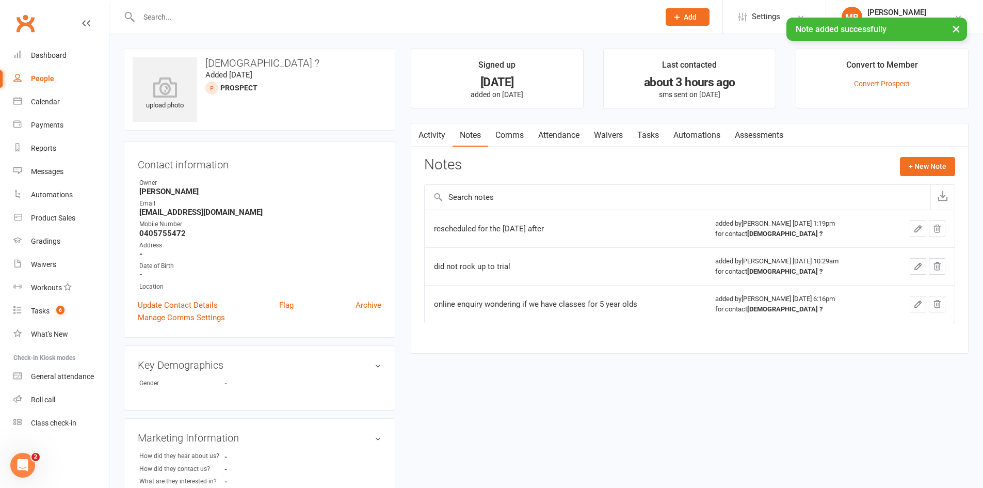
click at [579, 142] on link "Attendance" at bounding box center [559, 135] width 56 height 24
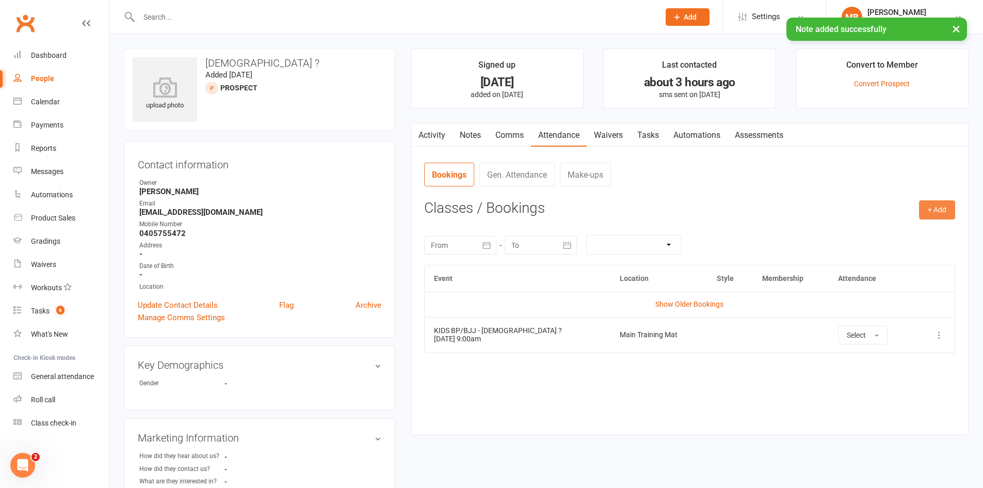
click at [946, 216] on button "+ Add" at bounding box center [937, 209] width 36 height 19
click at [919, 251] on link "Add Appointment" at bounding box center [904, 254] width 102 height 21
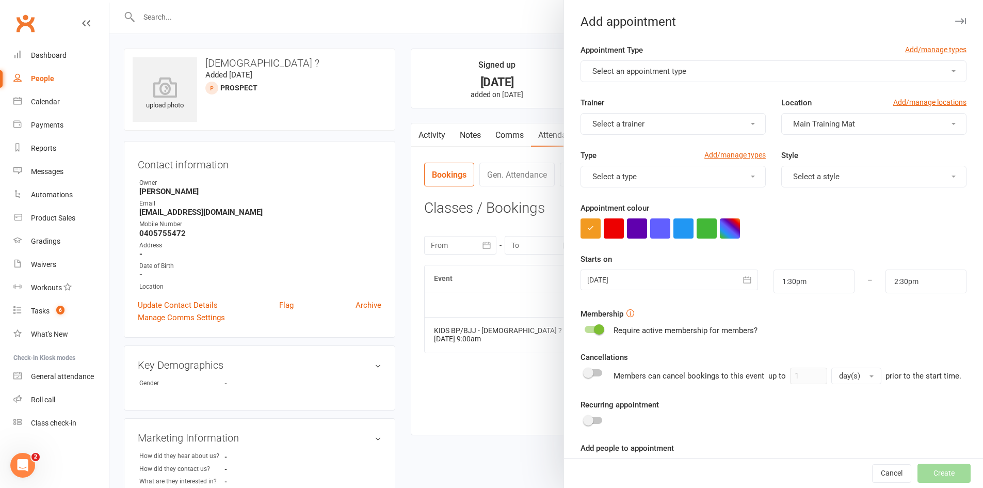
click at [671, 70] on span "Select an appointment type" at bounding box center [640, 71] width 94 height 9
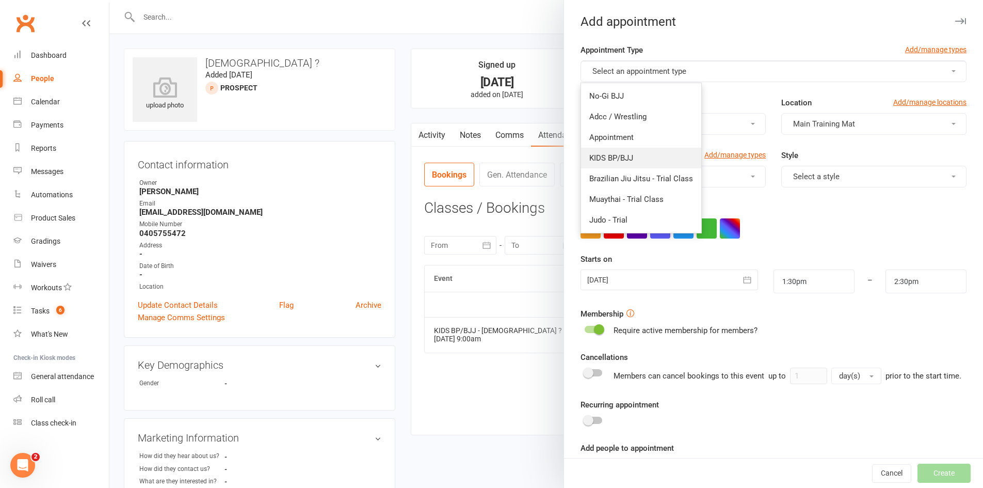
drag, startPoint x: 641, startPoint y: 164, endPoint x: 643, endPoint y: 158, distance: 6.0
click at [642, 164] on link "KIDS BP/BJJ" at bounding box center [641, 158] width 120 height 21
type input "2:15pm"
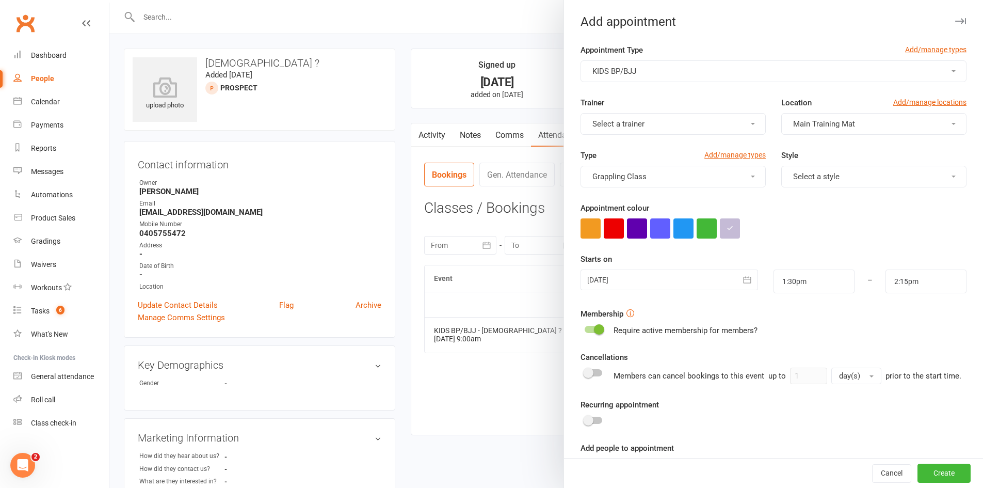
click at [676, 289] on div at bounding box center [669, 279] width 177 height 21
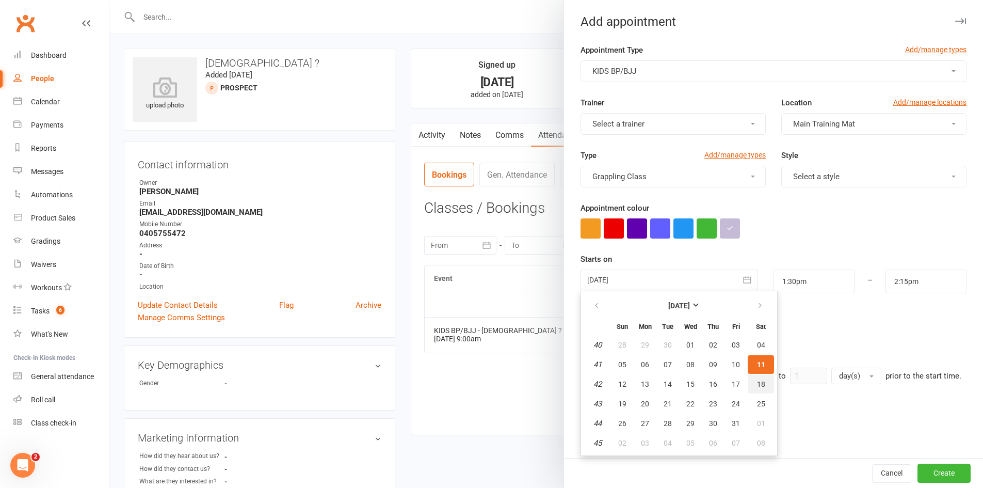
drag, startPoint x: 756, startPoint y: 377, endPoint x: 761, endPoint y: 375, distance: 6.0
click at [756, 378] on button "18" at bounding box center [761, 384] width 26 height 19
type input "[DATE]"
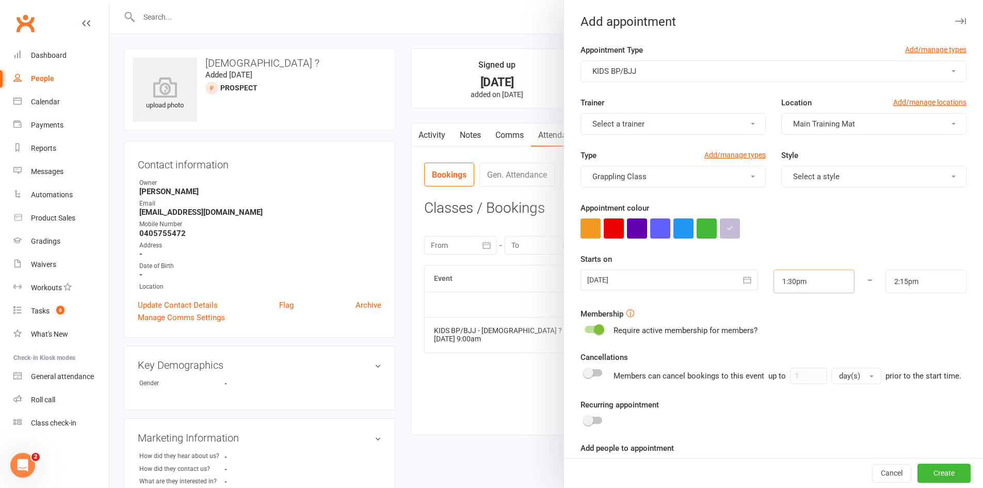
click at [796, 291] on input "1:30pm" at bounding box center [814, 281] width 81 height 24
type input "9:15am"
click at [791, 356] on li "9:15am" at bounding box center [799, 359] width 50 height 15
click at [906, 280] on input "2:15pm" at bounding box center [926, 281] width 81 height 24
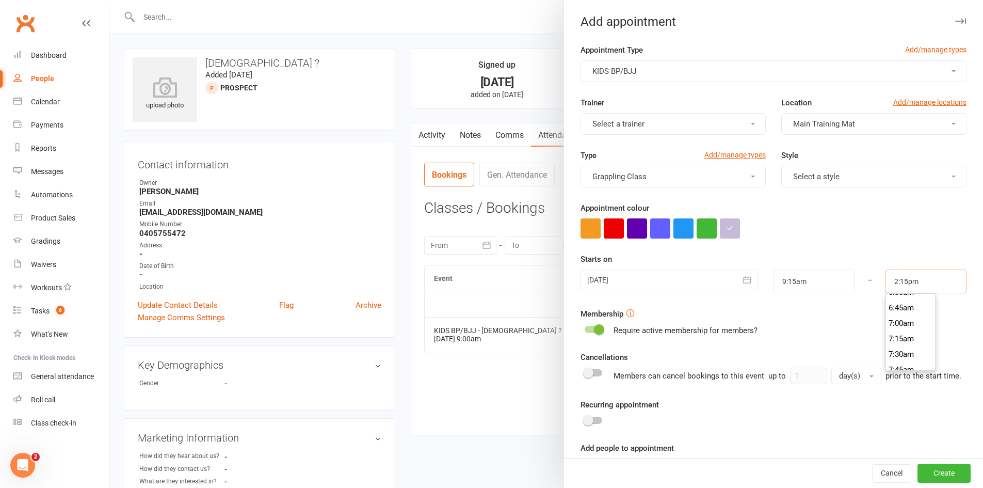
scroll to position [619, 0]
type input "10:00am"
click at [902, 308] on li "10:00am" at bounding box center [911, 301] width 50 height 15
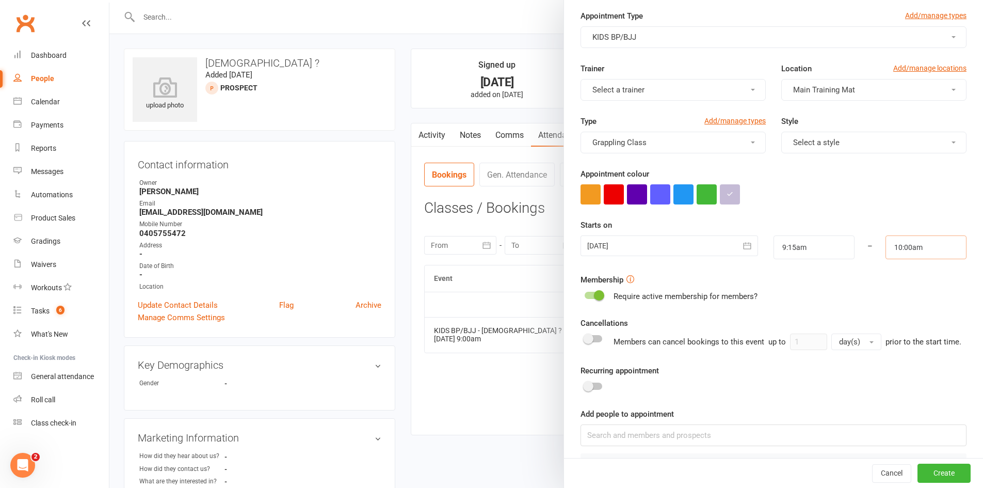
scroll to position [78, 0]
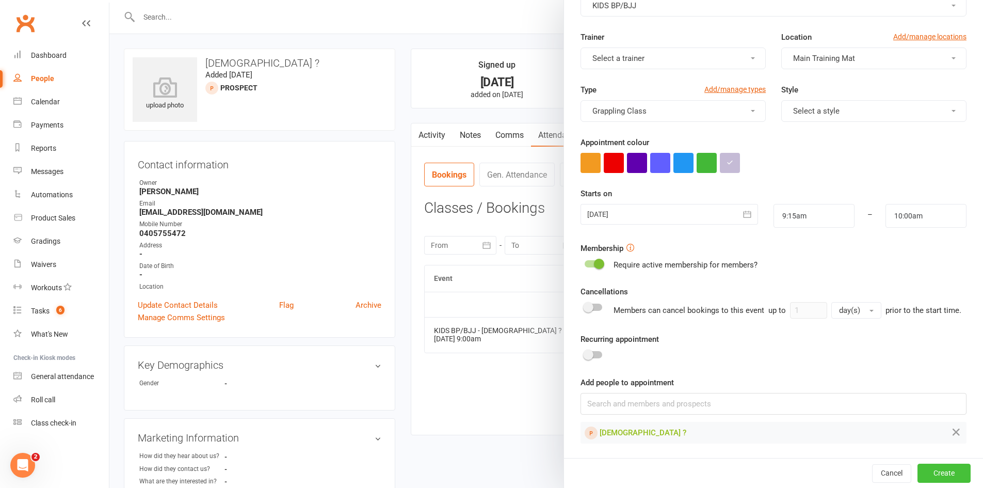
click at [925, 476] on button "Create" at bounding box center [944, 473] width 53 height 19
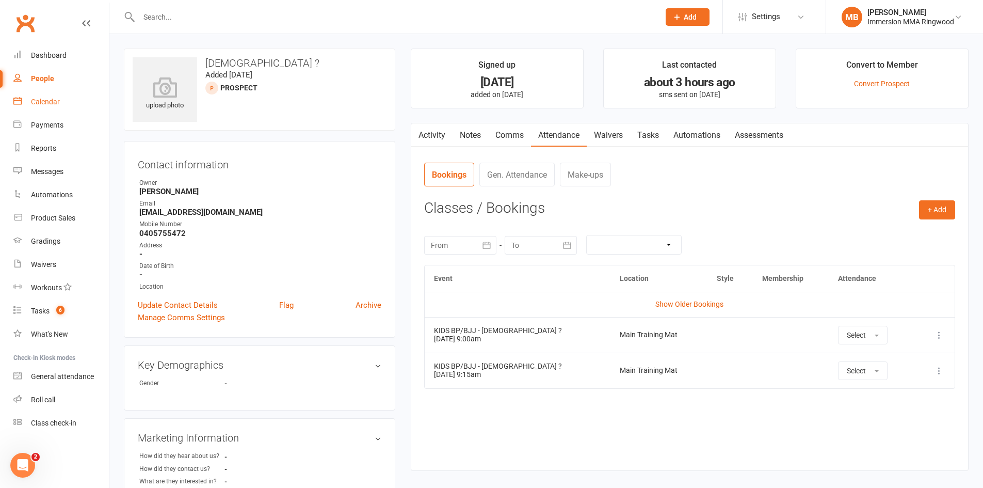
drag, startPoint x: 36, startPoint y: 104, endPoint x: 40, endPoint y: 109, distance: 6.6
click at [36, 104] on div "Calendar" at bounding box center [45, 102] width 29 height 8
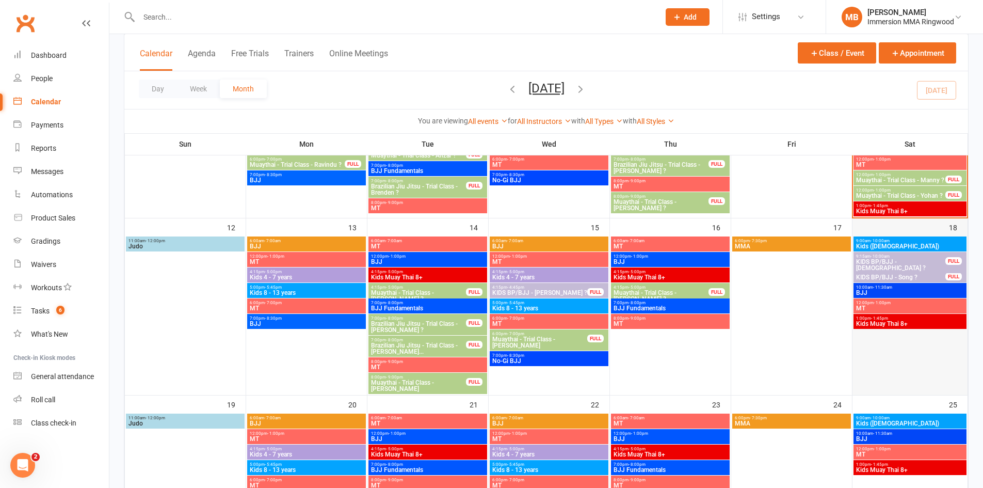
scroll to position [344, 0]
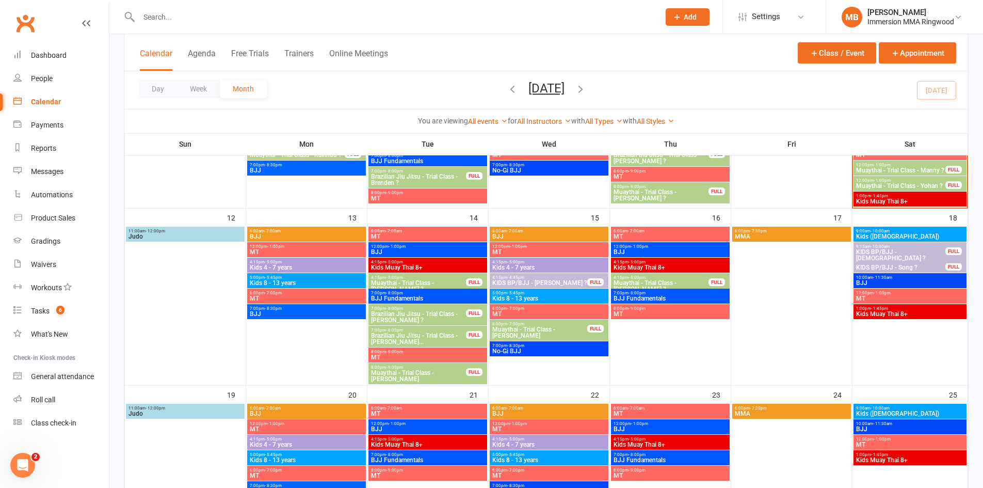
click at [912, 249] on span "KIDS BP/BJJ - [DEMOGRAPHIC_DATA] ?" at bounding box center [901, 255] width 90 height 12
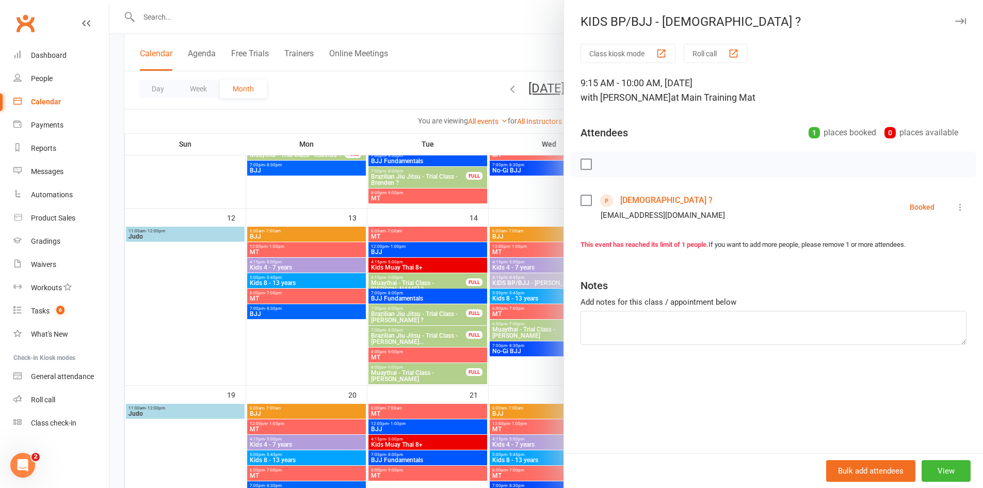
click at [956, 203] on icon at bounding box center [961, 207] width 10 height 10
click at [872, 310] on icon at bounding box center [877, 310] width 10 height 10
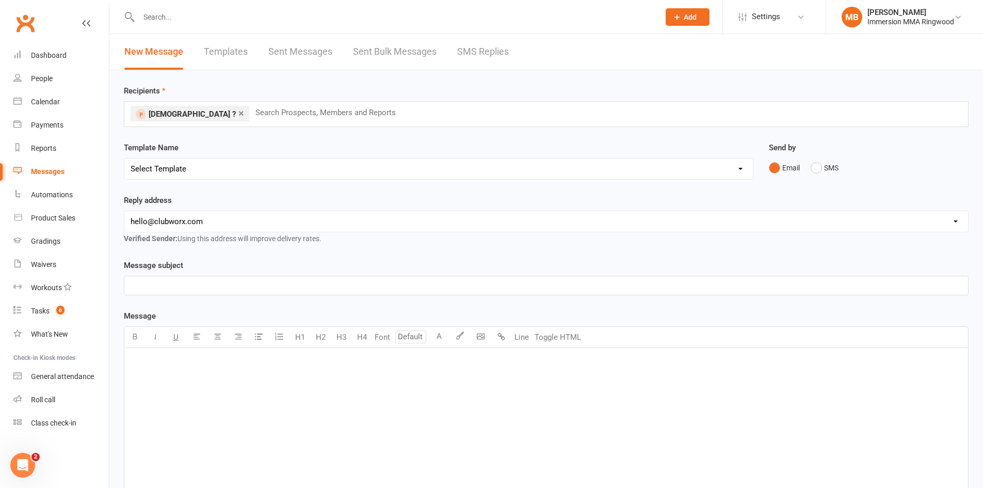
click at [190, 163] on select "Select Template [SMS] [PERSON_NAME] - Call back message [SMS] Mark- Call back m…" at bounding box center [438, 168] width 629 height 21
select select "3"
click at [124, 158] on select "Select Template [SMS] [PERSON_NAME] - Call back message [SMS] Mark- Call back m…" at bounding box center [438, 168] width 629 height 21
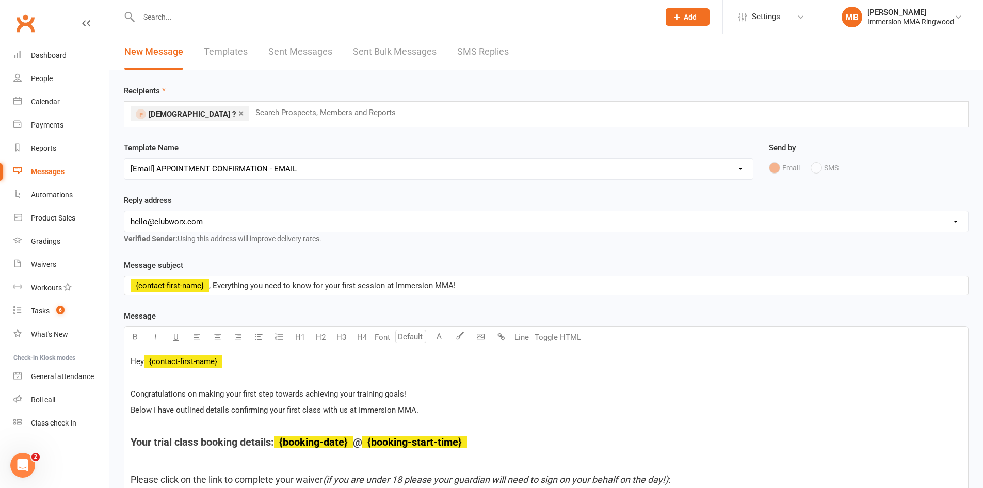
click at [232, 227] on select "[EMAIL_ADDRESS][DOMAIN_NAME] [EMAIL_ADDRESS][DOMAIN_NAME] [PERSON_NAME][EMAIL_A…" at bounding box center [546, 221] width 844 height 21
select select "1"
click at [124, 211] on select "[EMAIL_ADDRESS][DOMAIN_NAME] [EMAIL_ADDRESS][DOMAIN_NAME] [PERSON_NAME][EMAIL_A…" at bounding box center [546, 221] width 844 height 21
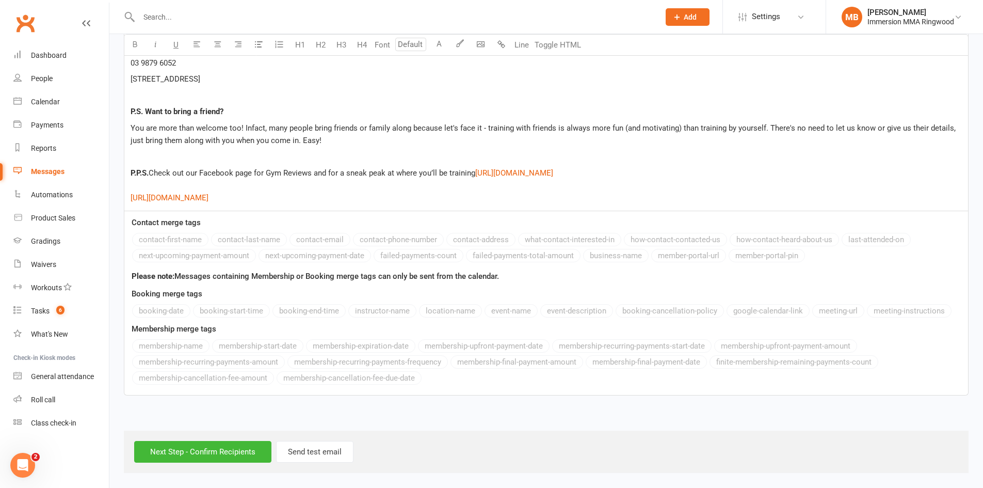
scroll to position [1876, 0]
drag, startPoint x: 231, startPoint y: 444, endPoint x: 229, endPoint y: 431, distance: 13.6
click at [232, 444] on input "Next Step - Confirm Recipients" at bounding box center [202, 452] width 137 height 22
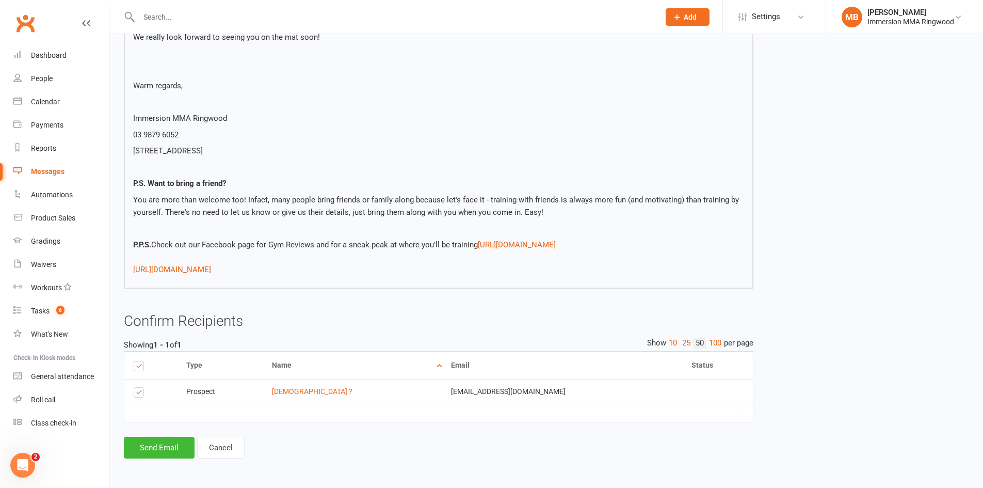
scroll to position [1717, 0]
click at [166, 449] on button "Send Email" at bounding box center [159, 448] width 71 height 22
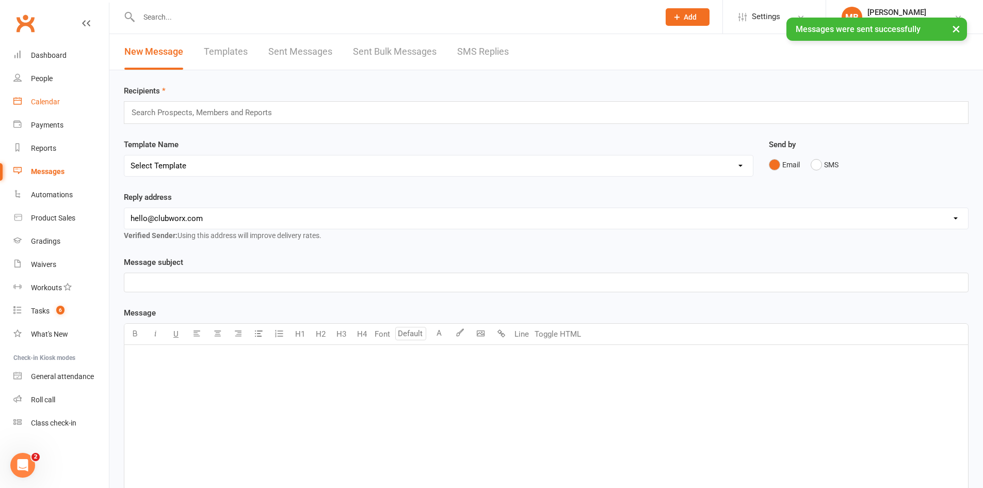
click at [52, 109] on link "Calendar" at bounding box center [61, 101] width 96 height 23
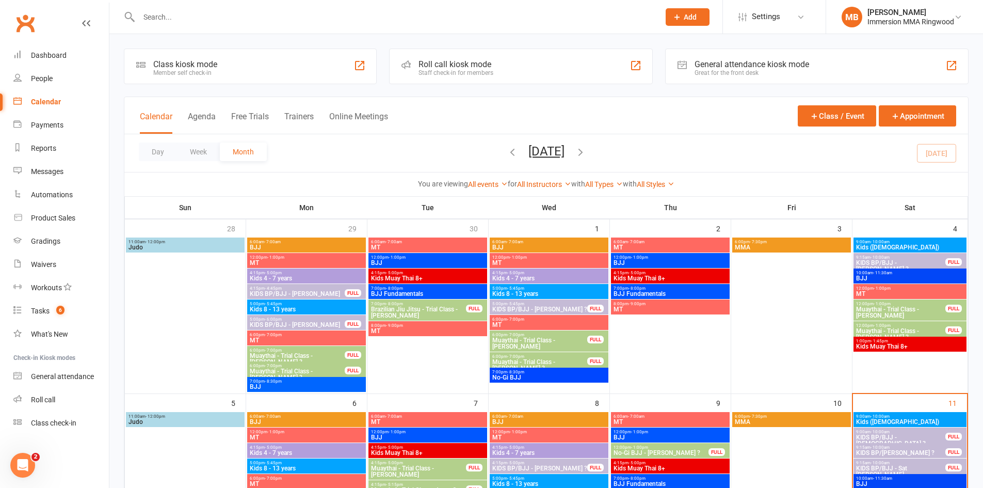
click at [912, 434] on span "KIDS BP/BJJ - [DEMOGRAPHIC_DATA] ?" at bounding box center [901, 440] width 90 height 12
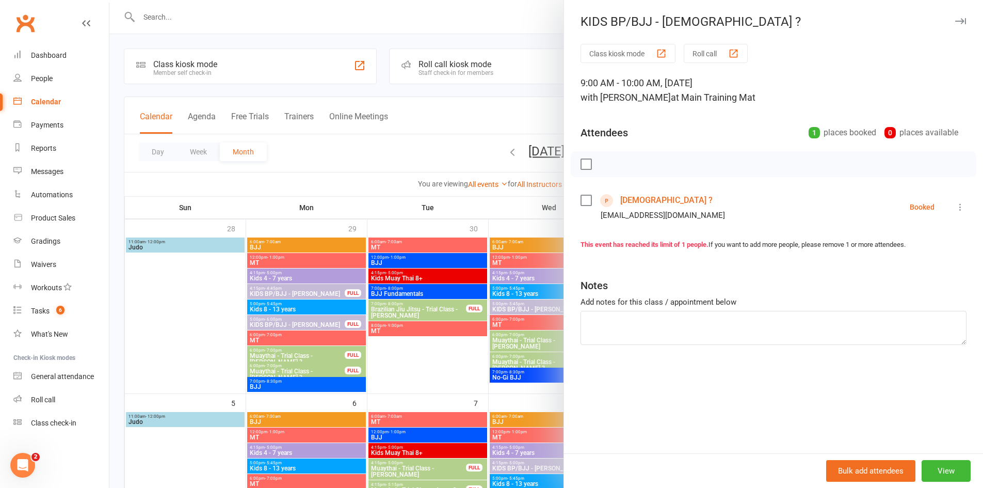
click at [956, 202] on icon at bounding box center [961, 207] width 10 height 10
click at [629, 204] on link "[DEMOGRAPHIC_DATA] ?" at bounding box center [667, 200] width 92 height 17
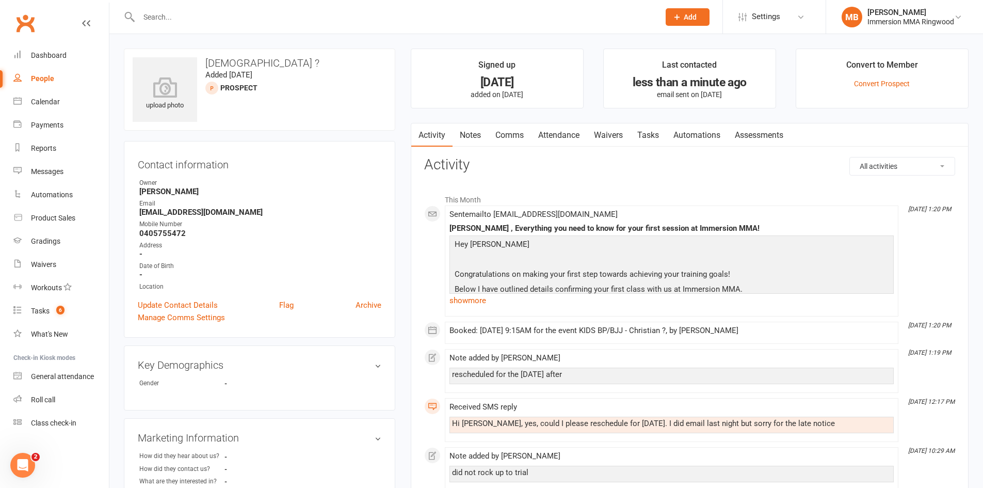
click at [653, 142] on link "Tasks" at bounding box center [648, 135] width 36 height 24
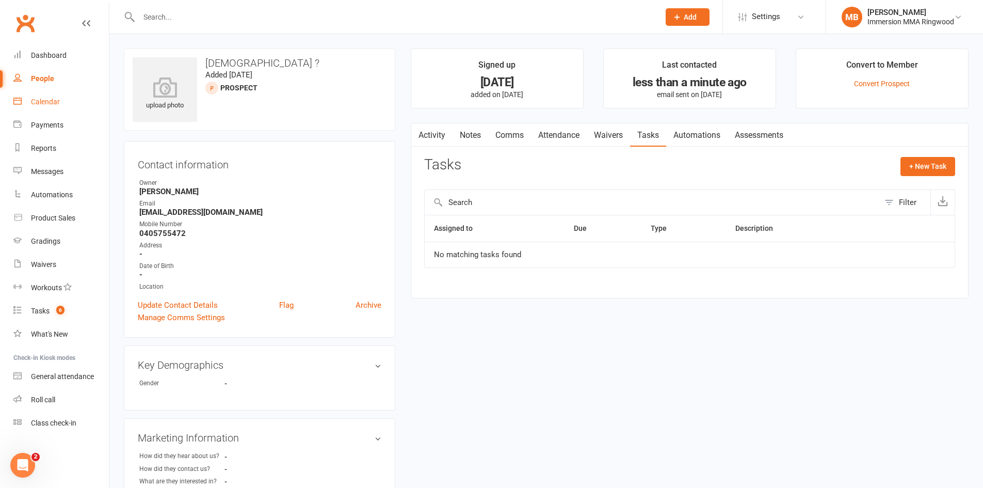
click at [54, 110] on link "Calendar" at bounding box center [61, 101] width 96 height 23
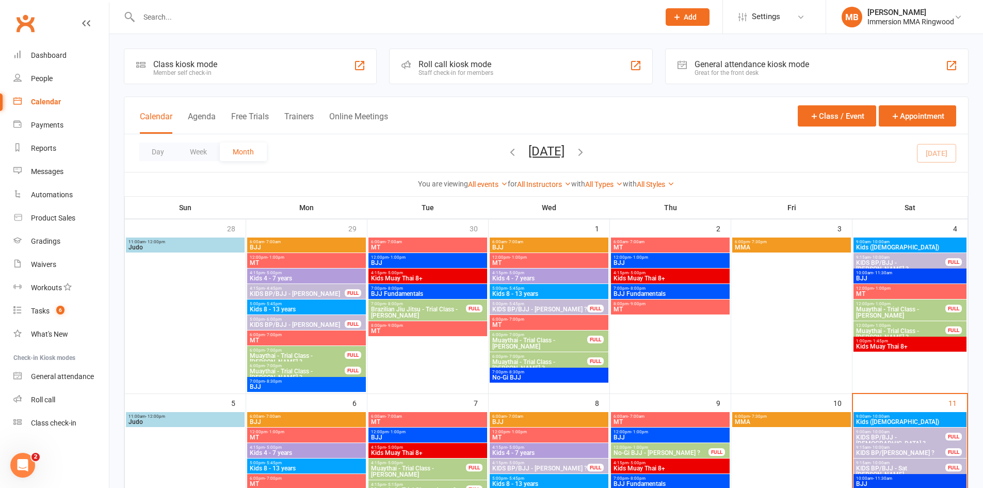
scroll to position [172, 0]
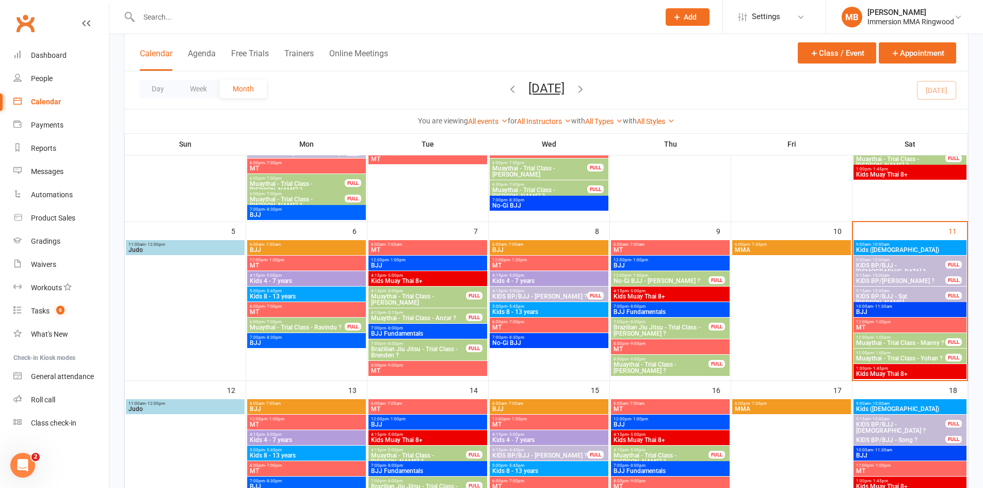
click at [899, 273] on span "9:15am - 10:00am" at bounding box center [901, 275] width 90 height 5
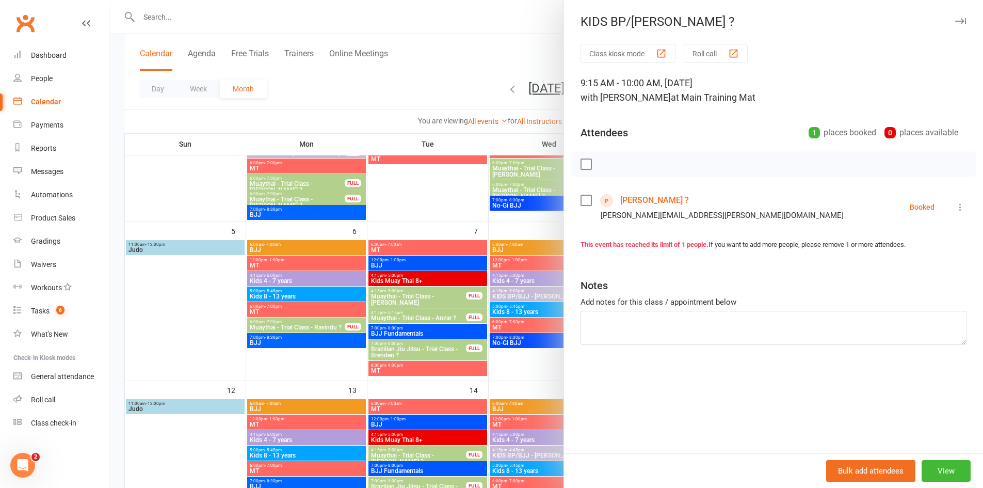
click at [636, 196] on link "[PERSON_NAME] ?" at bounding box center [655, 200] width 69 height 17
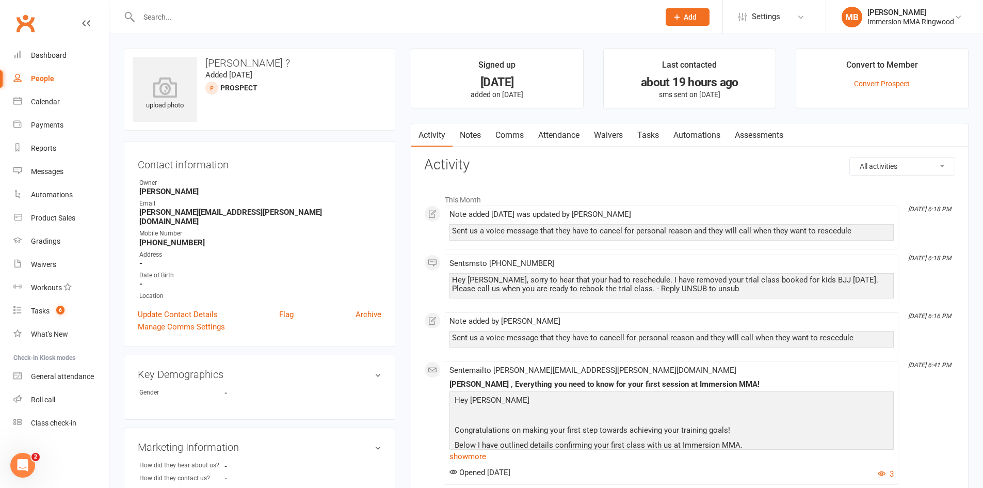
click at [479, 139] on link "Notes" at bounding box center [471, 135] width 36 height 24
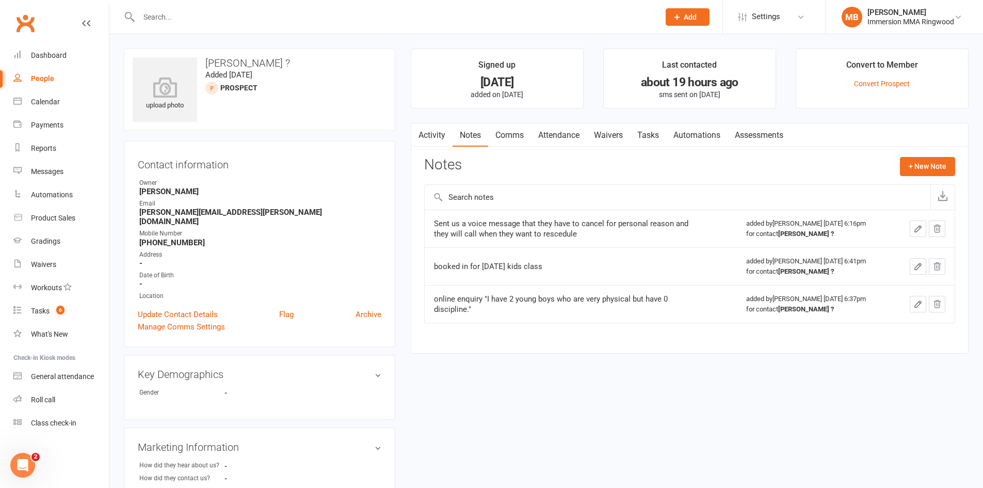
click at [528, 139] on link "Comms" at bounding box center [509, 135] width 43 height 24
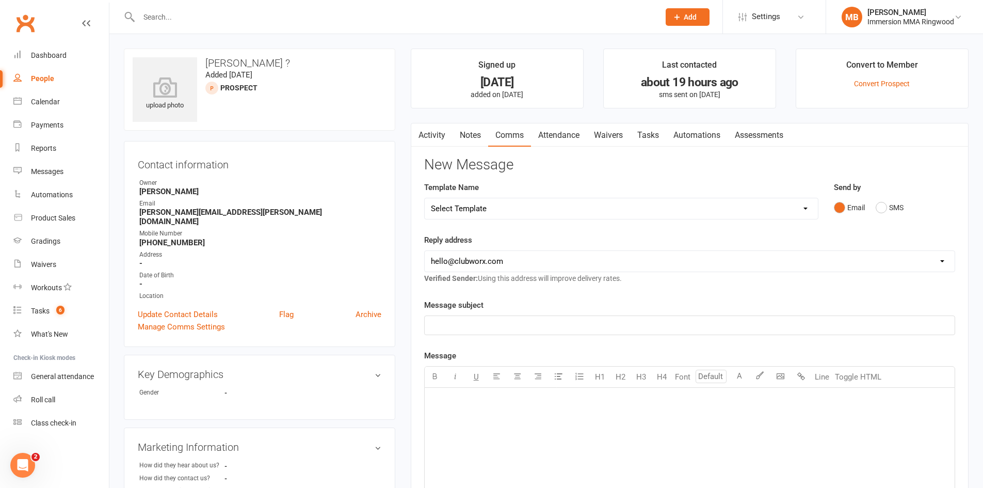
click at [465, 139] on link "Notes" at bounding box center [471, 135] width 36 height 24
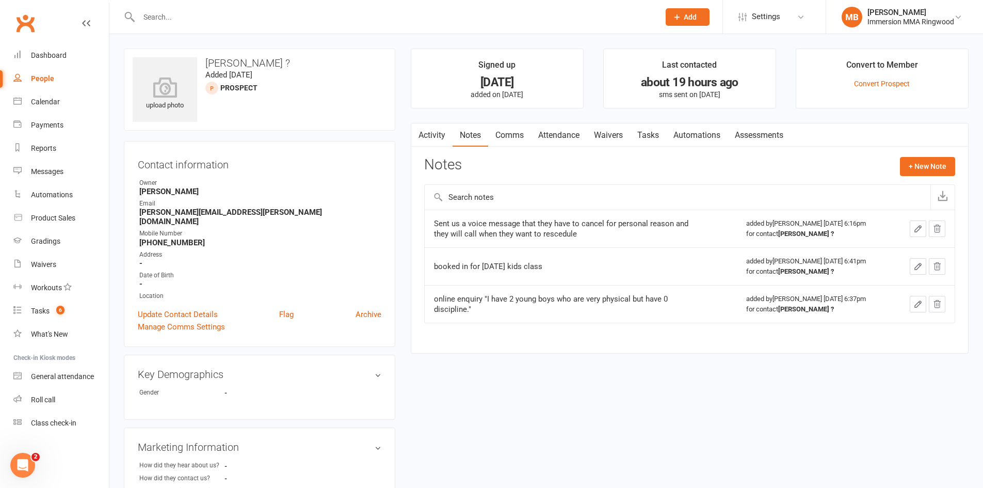
click at [436, 140] on link "Activity" at bounding box center [431, 135] width 41 height 24
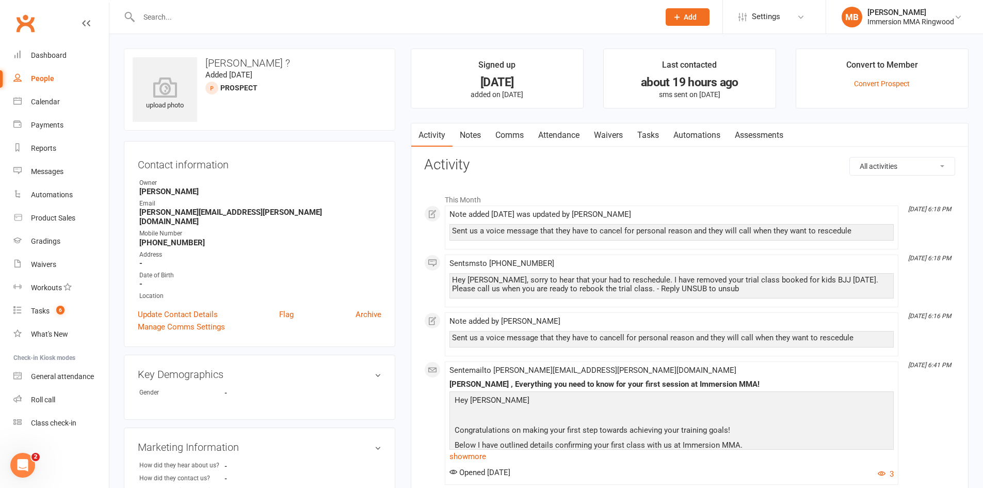
click at [522, 130] on link "Comms" at bounding box center [509, 135] width 43 height 24
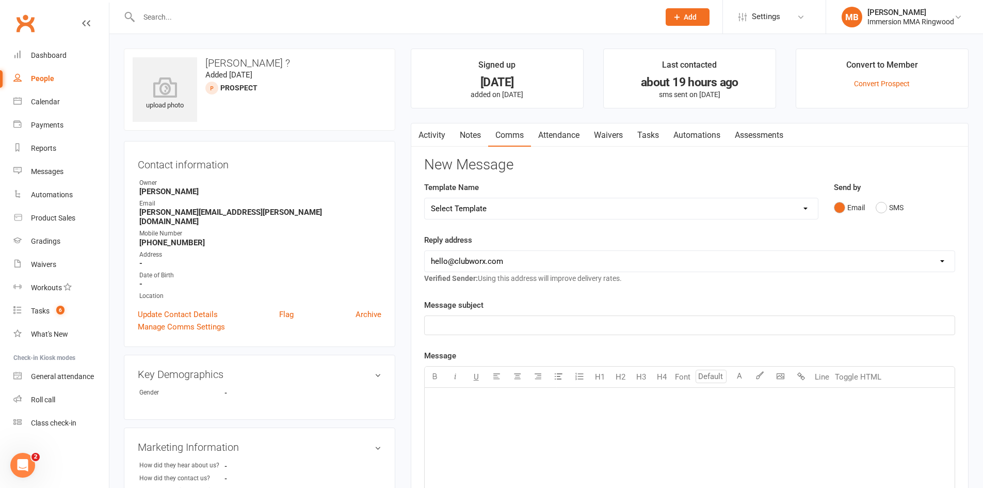
drag, startPoint x: 604, startPoint y: 134, endPoint x: 642, endPoint y: 131, distance: 37.8
click at [606, 134] on link "Waivers" at bounding box center [608, 135] width 43 height 24
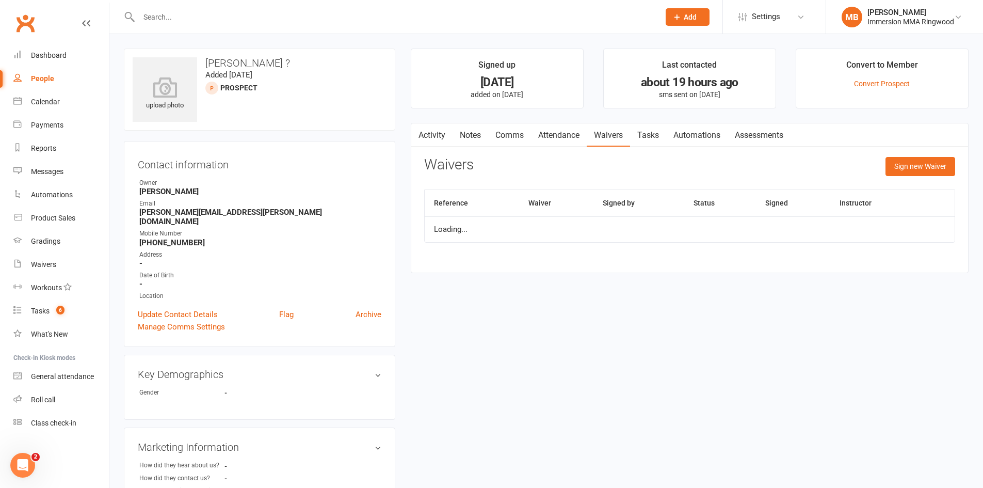
click at [642, 131] on link "Tasks" at bounding box center [648, 135] width 36 height 24
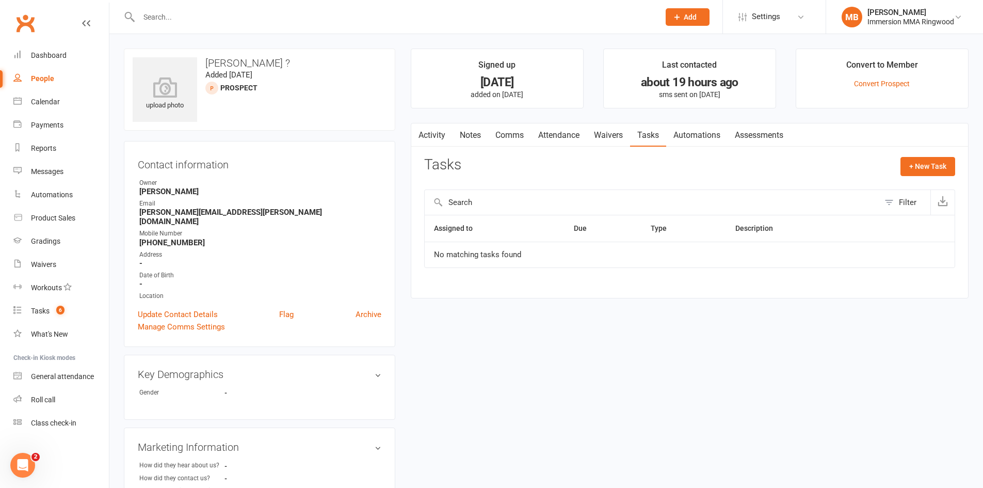
drag, startPoint x: 425, startPoint y: 124, endPoint x: 434, endPoint y: 124, distance: 8.8
click at [428, 124] on link "Activity" at bounding box center [431, 135] width 41 height 24
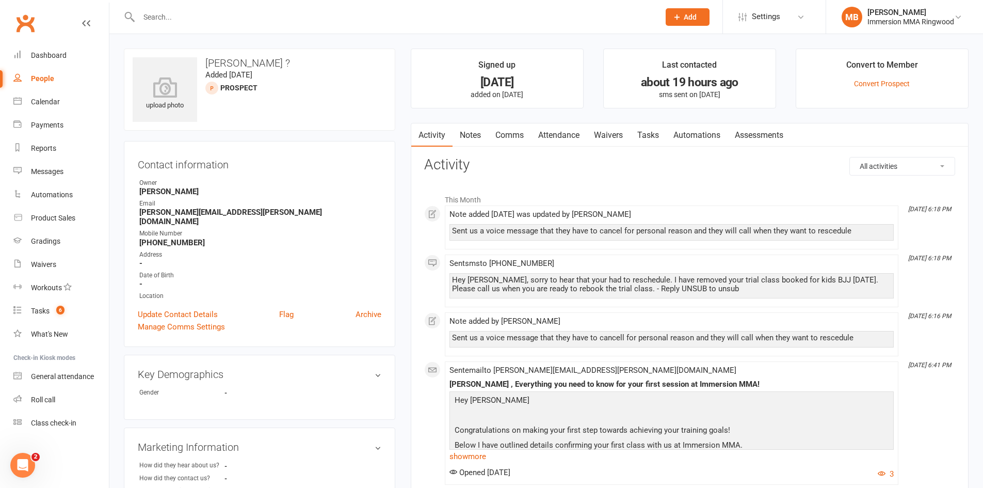
click at [480, 131] on link "Notes" at bounding box center [471, 135] width 36 height 24
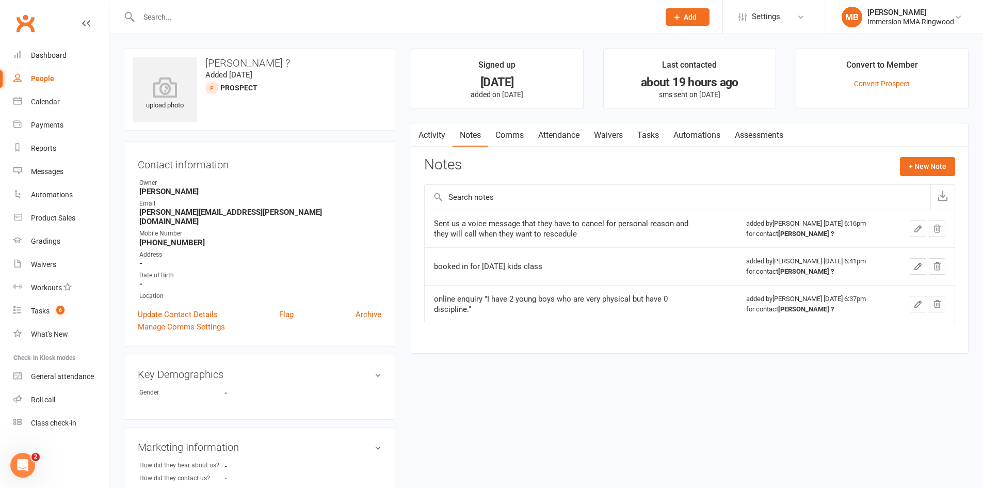
click at [657, 142] on link "Tasks" at bounding box center [648, 135] width 36 height 24
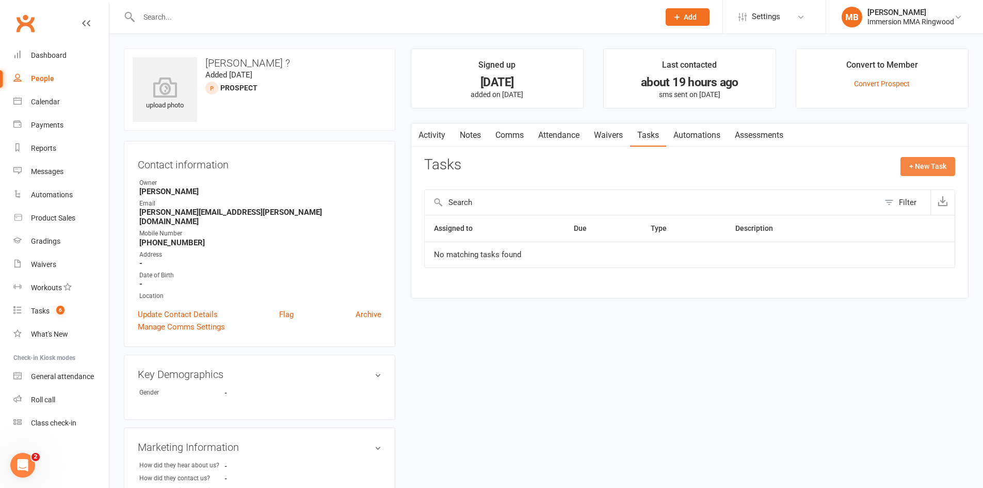
click at [946, 163] on button "+ New Task" at bounding box center [928, 166] width 55 height 19
select select "51778"
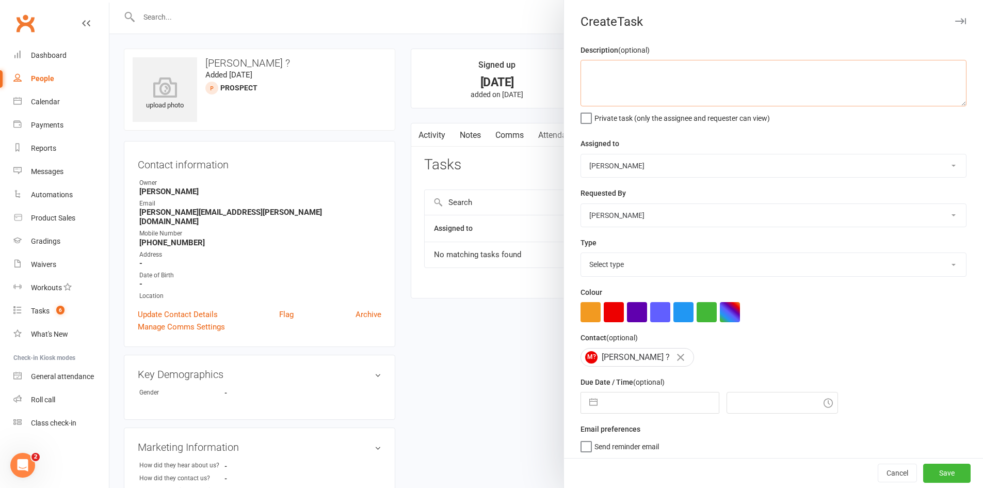
click at [678, 91] on textarea at bounding box center [774, 83] width 386 height 46
type textarea "organise trial"
click at [648, 413] on div "Navigate forward to interact with the calendar and select a date. Press the que…" at bounding box center [650, 403] width 139 height 22
select select "8"
select select "2025"
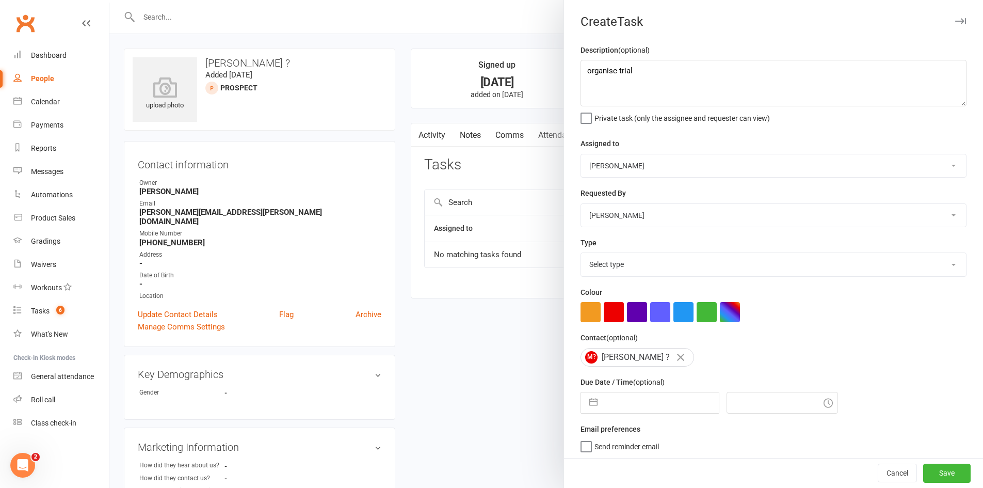
select select "9"
select select "2025"
select select "10"
select select "2025"
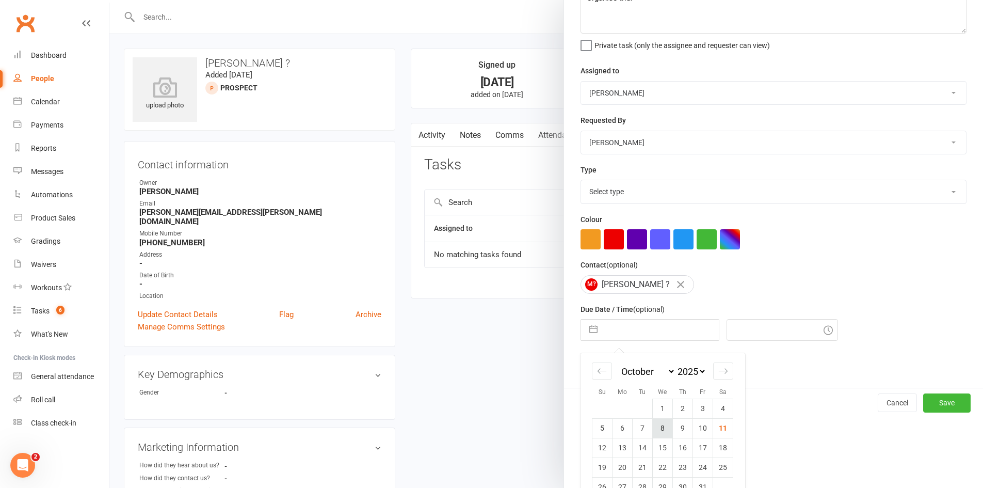
scroll to position [98, 0]
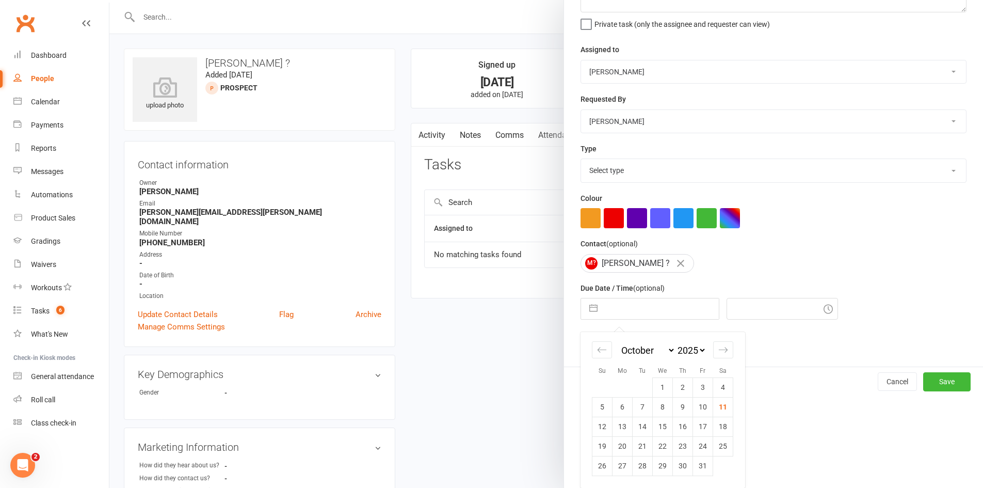
drag, startPoint x: 705, startPoint y: 383, endPoint x: 833, endPoint y: 398, distance: 129.4
click at [705, 384] on td "3" at bounding box center [703, 387] width 20 height 20
type input "[DATE]"
type input "1:30pm"
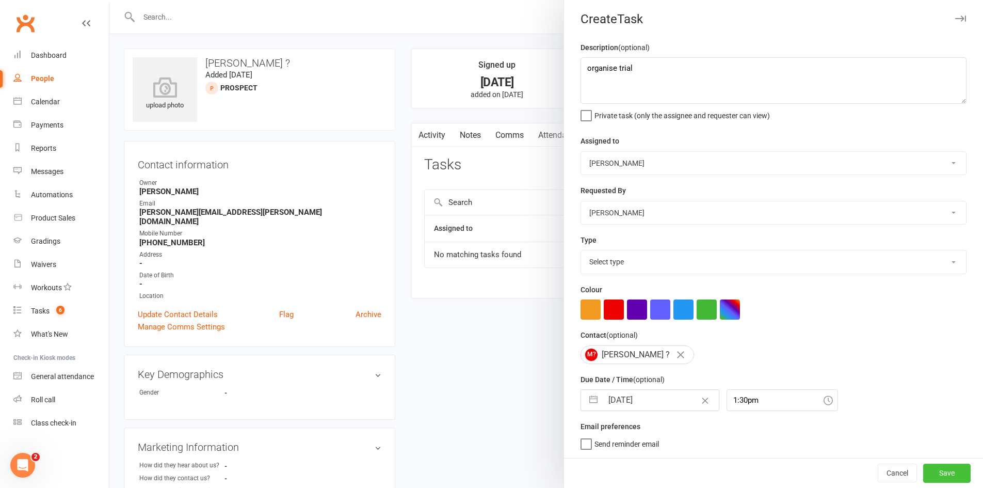
click at [927, 474] on button "Save" at bounding box center [947, 473] width 47 height 19
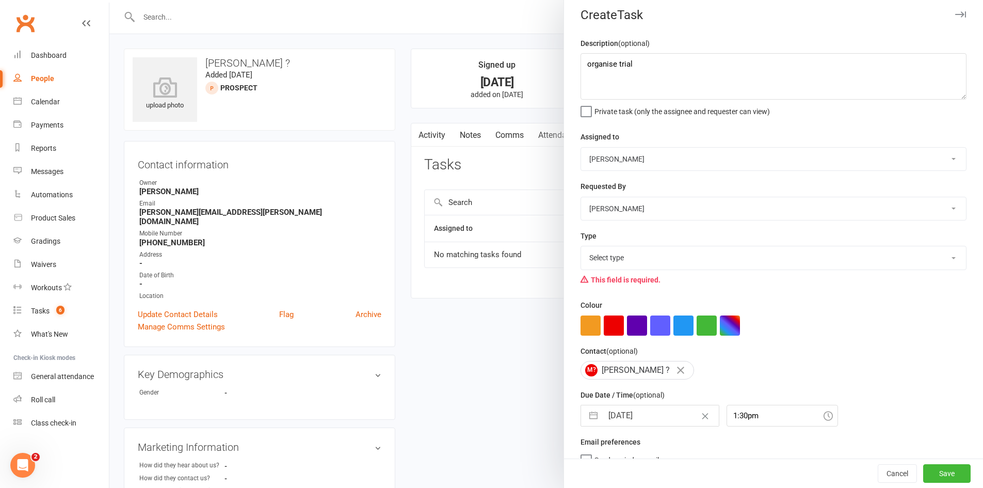
drag, startPoint x: 728, startPoint y: 253, endPoint x: 726, endPoint y: 261, distance: 8.2
click at [728, 253] on select "Select type Cmonnnn E-mail Financial Follow-up Help Just do it Letting ya know …" at bounding box center [773, 257] width 385 height 23
select select "28903"
click at [581, 248] on select "Select type Cmonnnn E-mail Financial Follow-up Help Just do it Letting ya know …" at bounding box center [773, 257] width 385 height 23
click at [924, 472] on button "Save" at bounding box center [947, 473] width 47 height 19
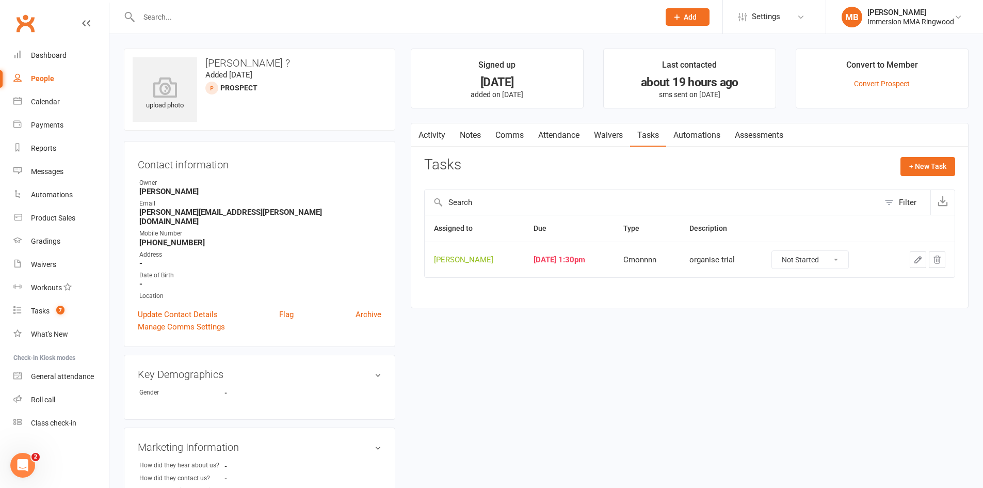
drag, startPoint x: 429, startPoint y: 133, endPoint x: 446, endPoint y: 134, distance: 16.6
click at [431, 134] on link "Activity" at bounding box center [431, 135] width 41 height 24
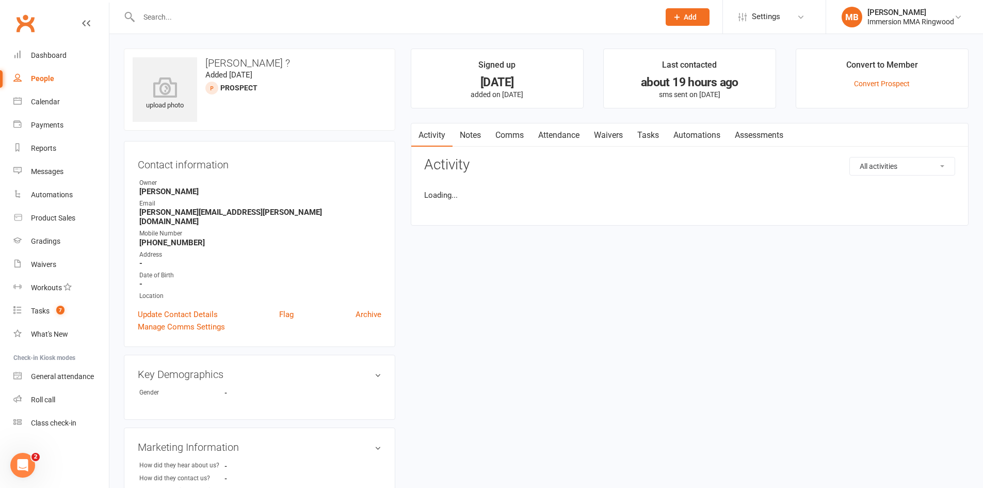
click at [472, 129] on link "Notes" at bounding box center [471, 135] width 36 height 24
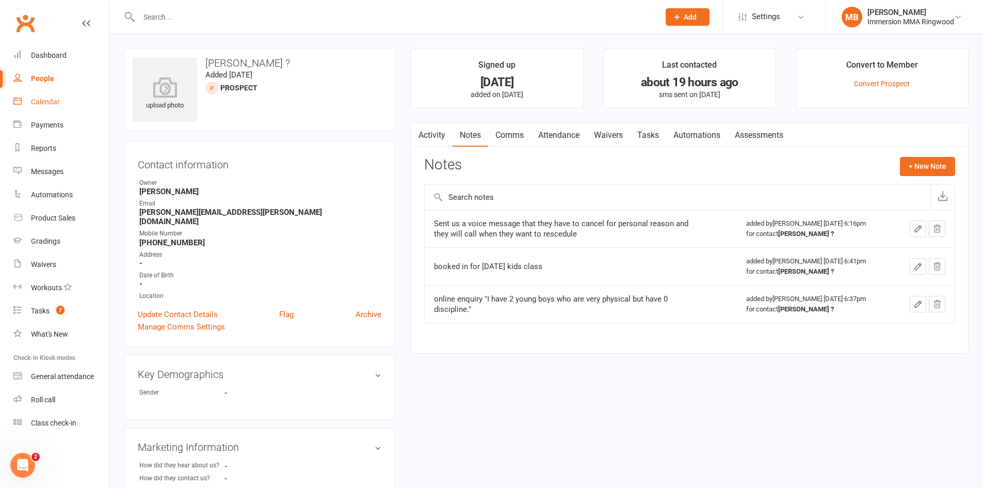
click at [40, 95] on link "Calendar" at bounding box center [61, 101] width 96 height 23
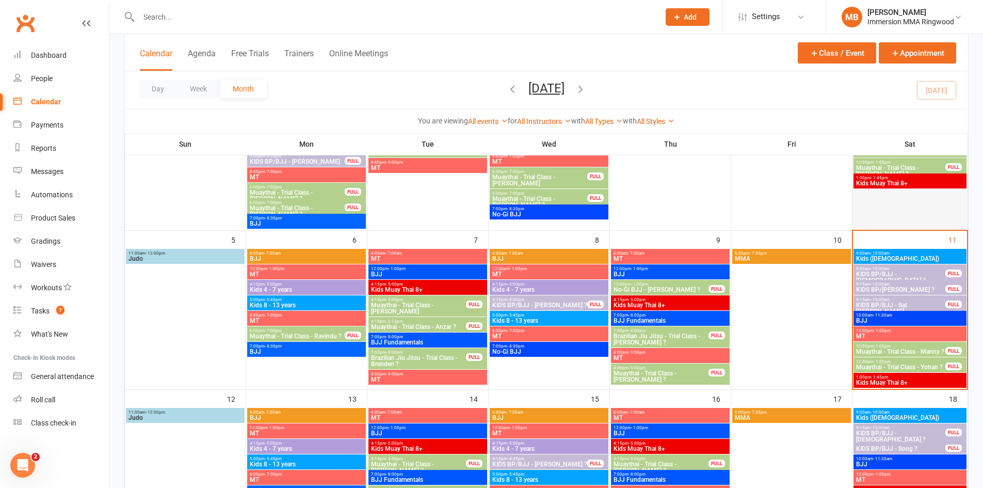
scroll to position [172, 0]
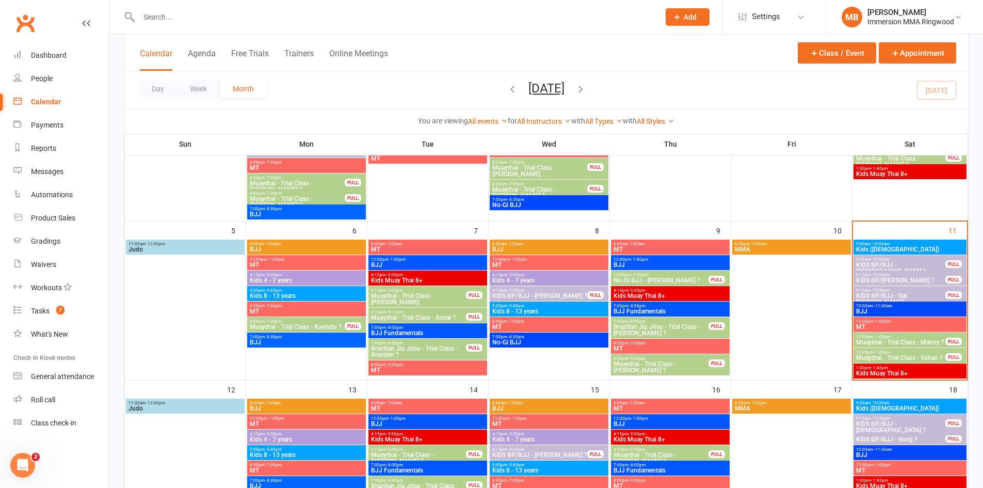
click at [917, 336] on span "12:00pm - 1:00pm" at bounding box center [901, 337] width 90 height 5
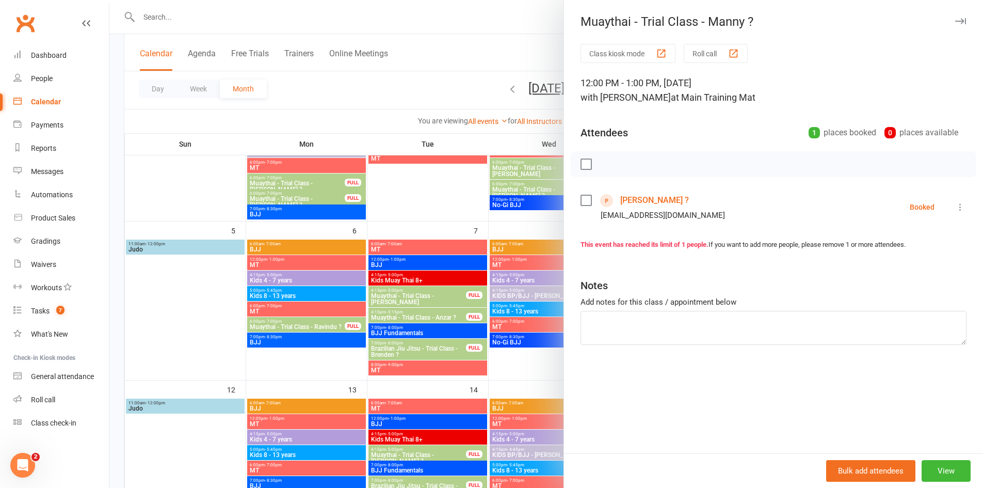
click at [621, 198] on link "[PERSON_NAME] ?" at bounding box center [655, 200] width 69 height 17
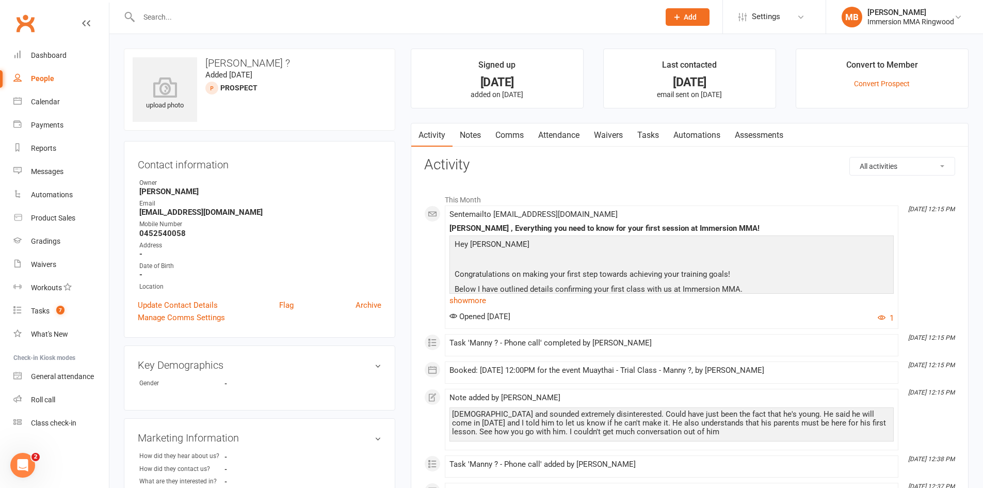
click at [467, 141] on link "Notes" at bounding box center [471, 135] width 36 height 24
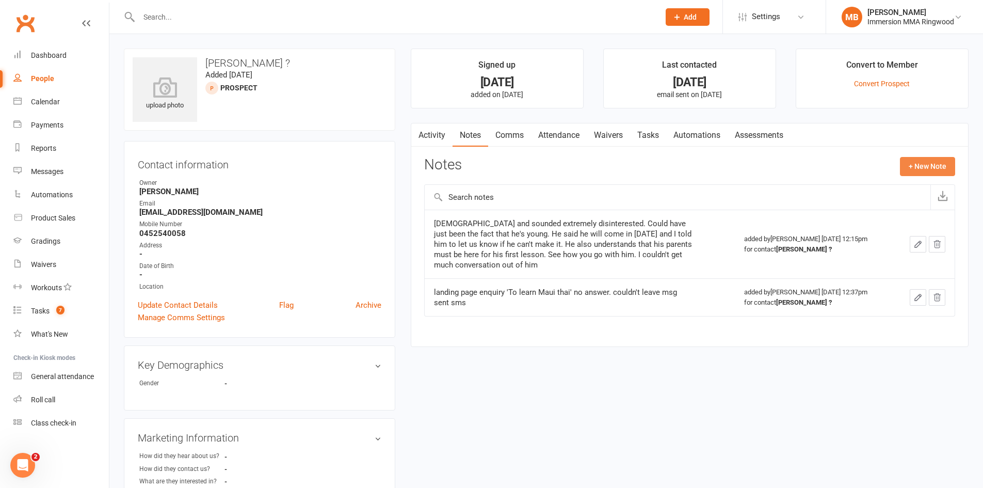
click at [921, 164] on button "+ New Note" at bounding box center [927, 166] width 55 height 19
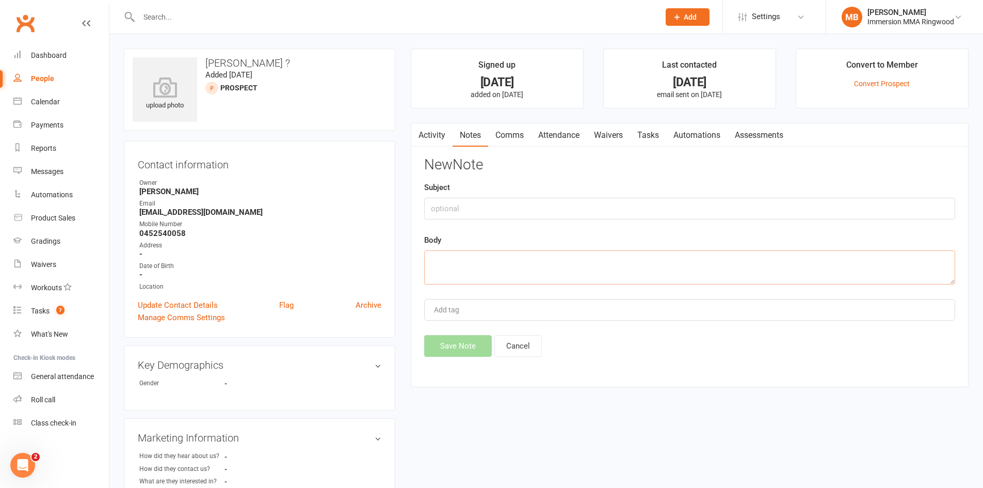
click at [762, 256] on textarea at bounding box center [689, 267] width 531 height 34
type textarea "did not come to trial"
drag, startPoint x: 443, startPoint y: 353, endPoint x: 447, endPoint y: 345, distance: 9.2
click at [446, 345] on button "Save Note" at bounding box center [458, 346] width 68 height 22
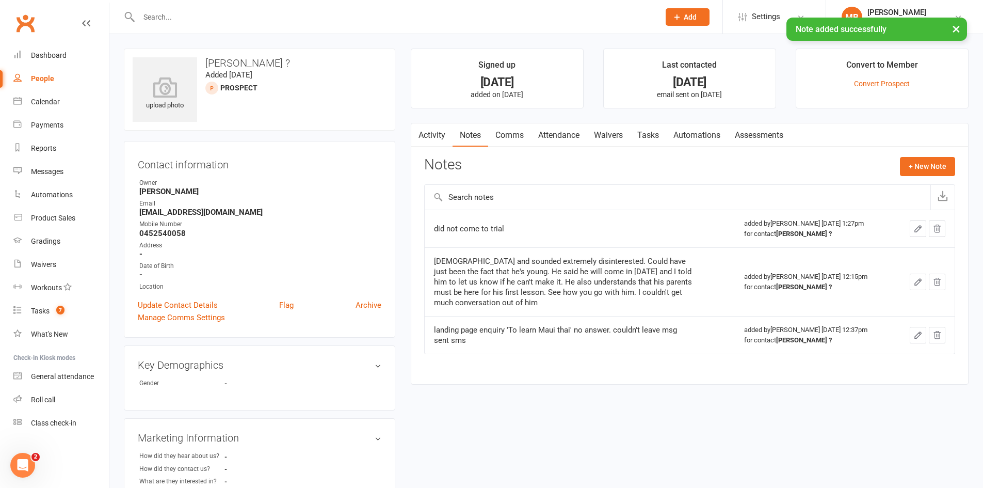
click at [517, 139] on link "Comms" at bounding box center [509, 135] width 43 height 24
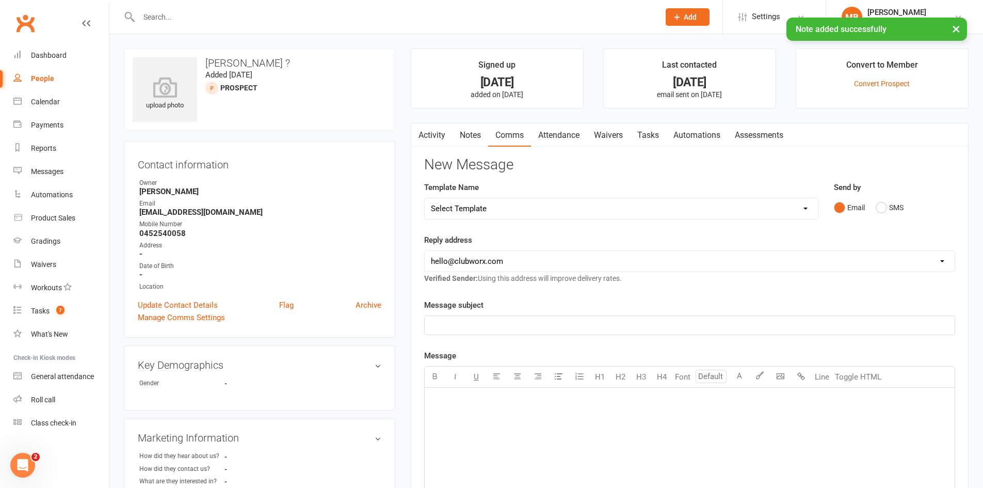
click at [535, 210] on select "Select Template [SMS] [PERSON_NAME] - Call back message [SMS] Mark- Call back m…" at bounding box center [621, 208] width 393 height 21
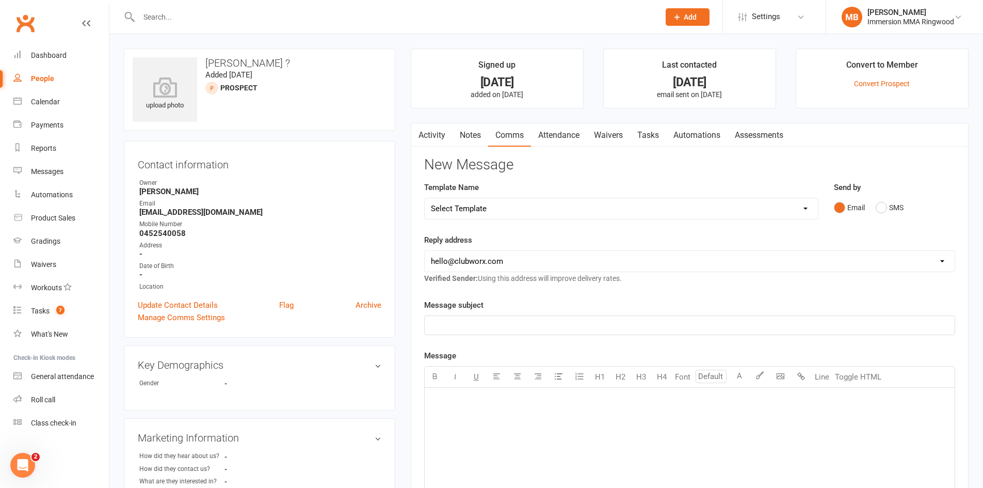
select select "14"
click at [425, 198] on select "Select Template [SMS] [PERSON_NAME] - Call back message [SMS] Mark- Call back m…" at bounding box center [621, 208] width 393 height 21
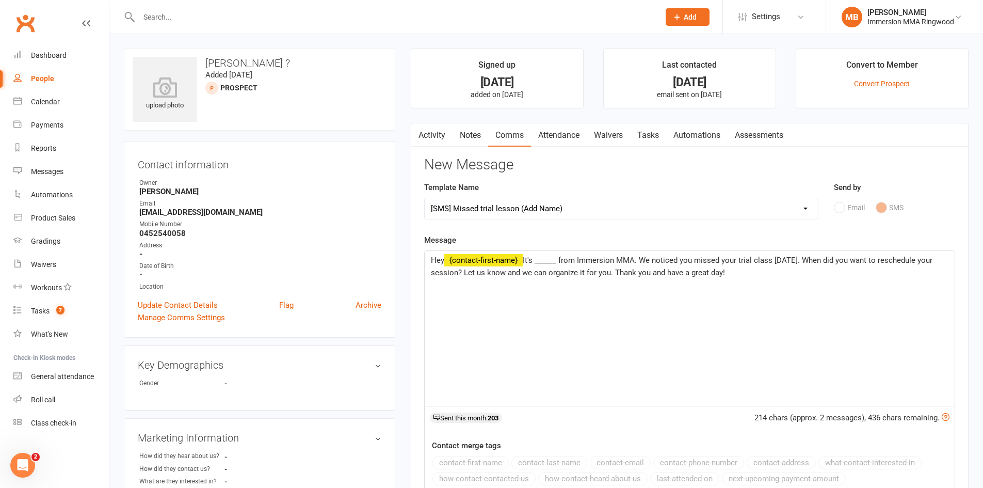
click at [561, 256] on span "It's ______ from Immersion MMA. We noticed you missed your trial class [DATE]. …" at bounding box center [683, 267] width 504 height 22
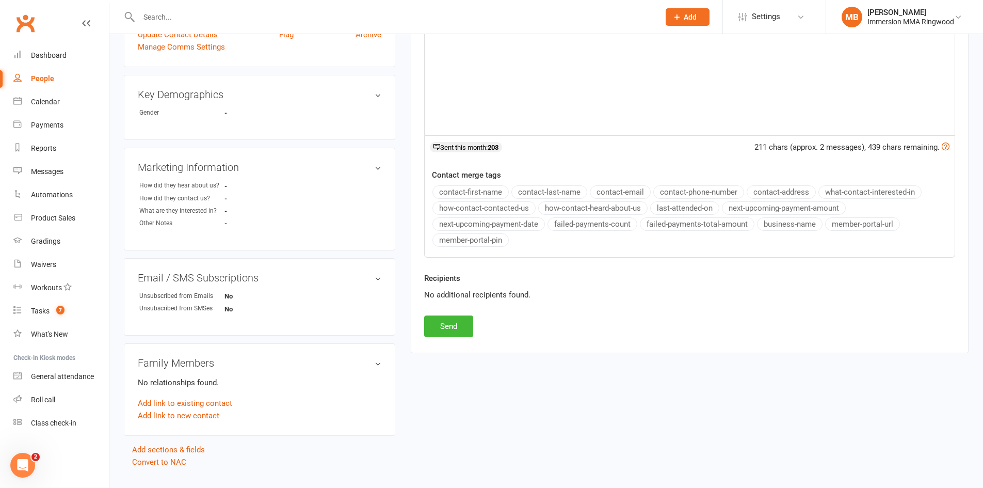
scroll to position [292, 0]
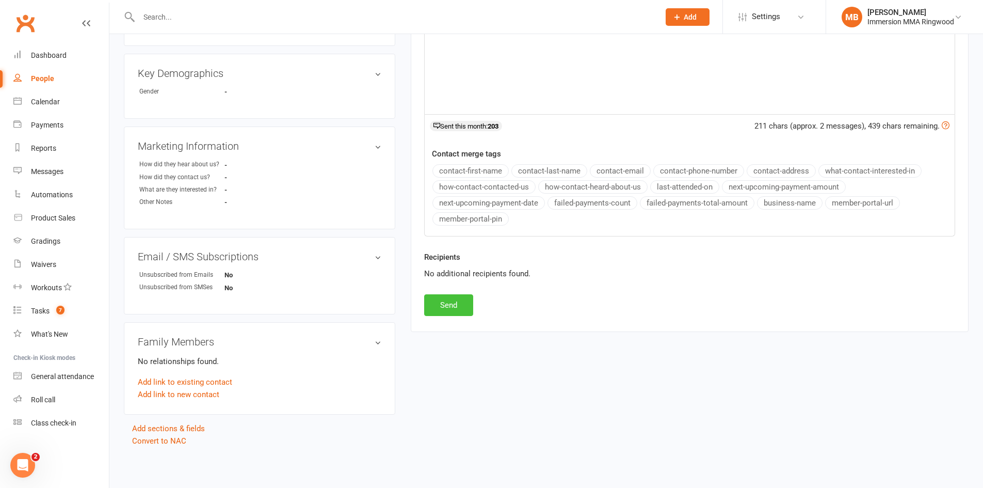
click at [467, 312] on button "Send" at bounding box center [448, 305] width 49 height 22
select select
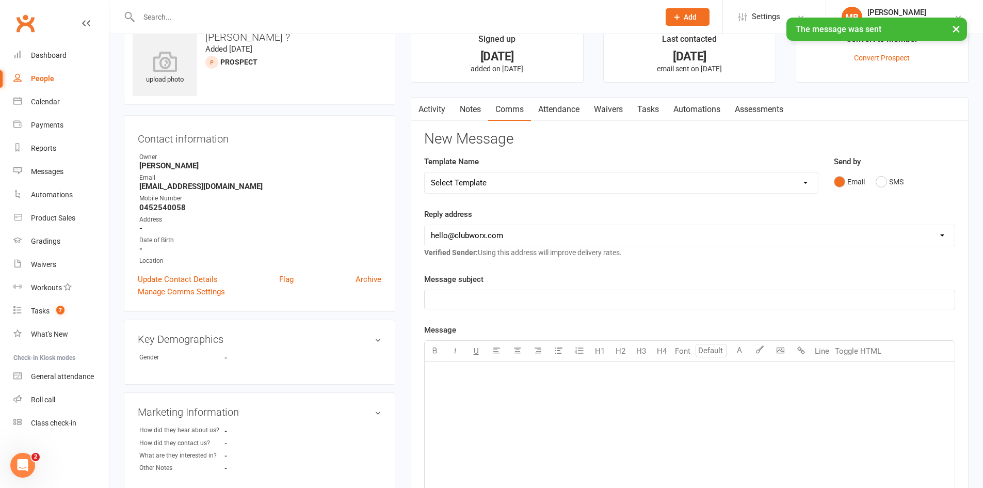
scroll to position [0, 0]
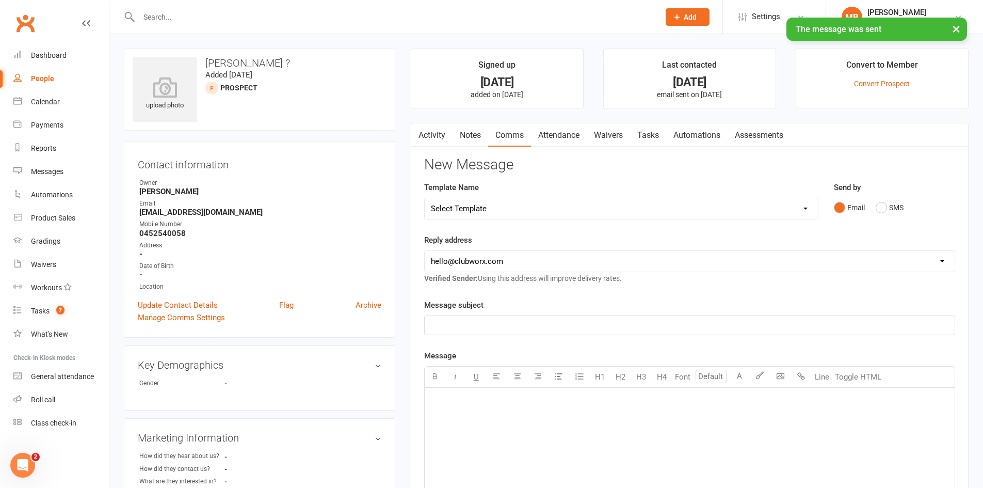
click at [638, 134] on link "Tasks" at bounding box center [648, 135] width 36 height 24
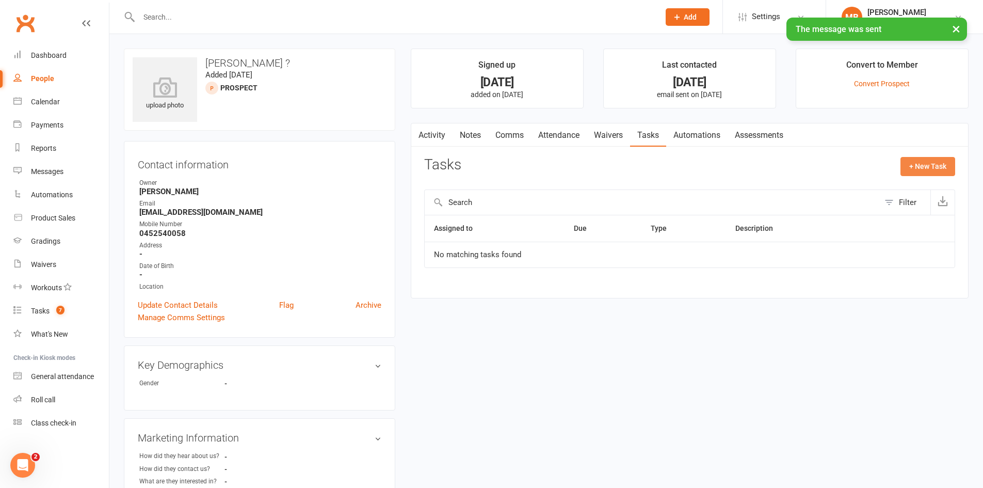
click at [924, 170] on button "+ New Task" at bounding box center [928, 166] width 55 height 19
select select "51778"
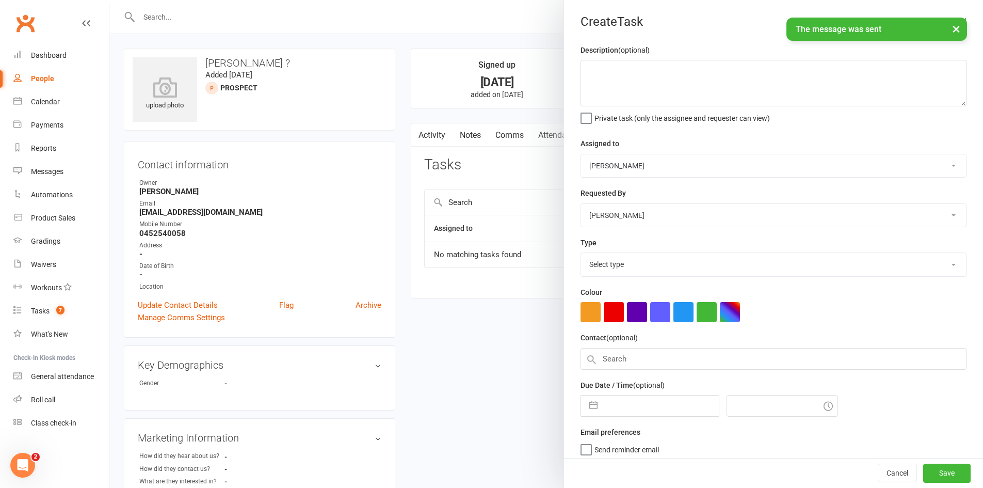
click at [922, 175] on select "[PERSON_NAME] [PERSON_NAME] [PERSON_NAME] [PERSON_NAME] [PERSON_NAME] [PERSON_N…" at bounding box center [773, 165] width 385 height 23
click at [678, 75] on textarea at bounding box center [774, 83] width 386 height 46
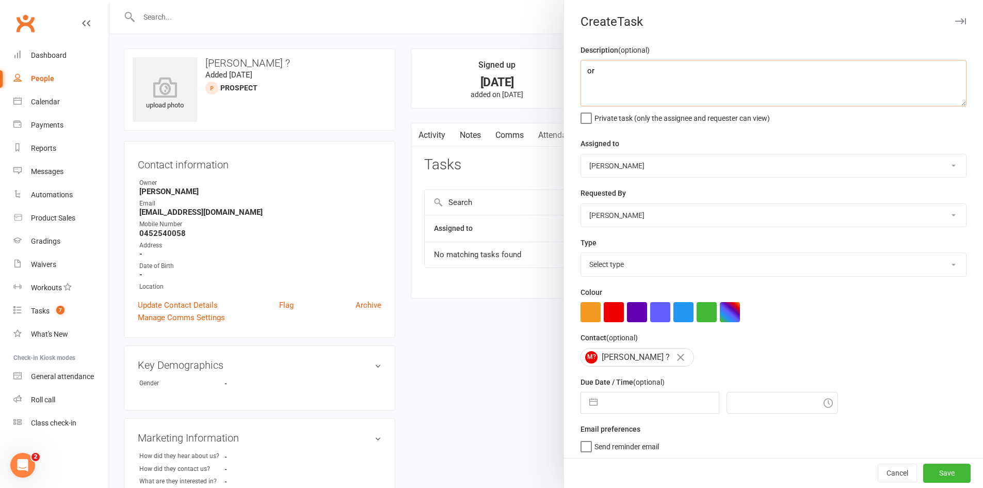
type textarea "o"
type textarea "reorganise trial"
click at [653, 276] on select "Select type Cmonnnn E-mail Financial Follow-up Help Just do it Letting ya know …" at bounding box center [773, 264] width 385 height 23
select select "28903"
click at [581, 255] on select "Select type Cmonnnn E-mail Financial Follow-up Help Just do it Letting ya know …" at bounding box center [773, 264] width 385 height 23
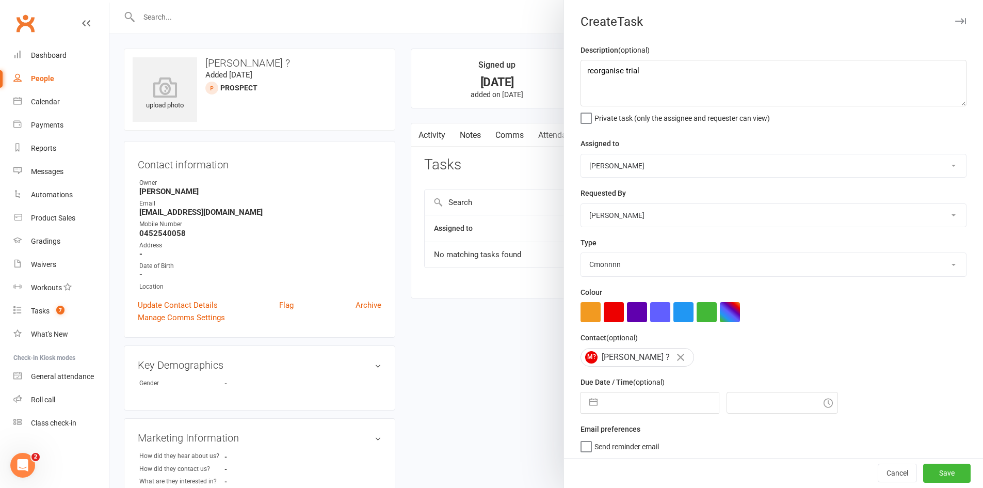
click at [598, 404] on button "button" at bounding box center [593, 402] width 19 height 21
select select "8"
select select "2025"
select select "9"
select select "2025"
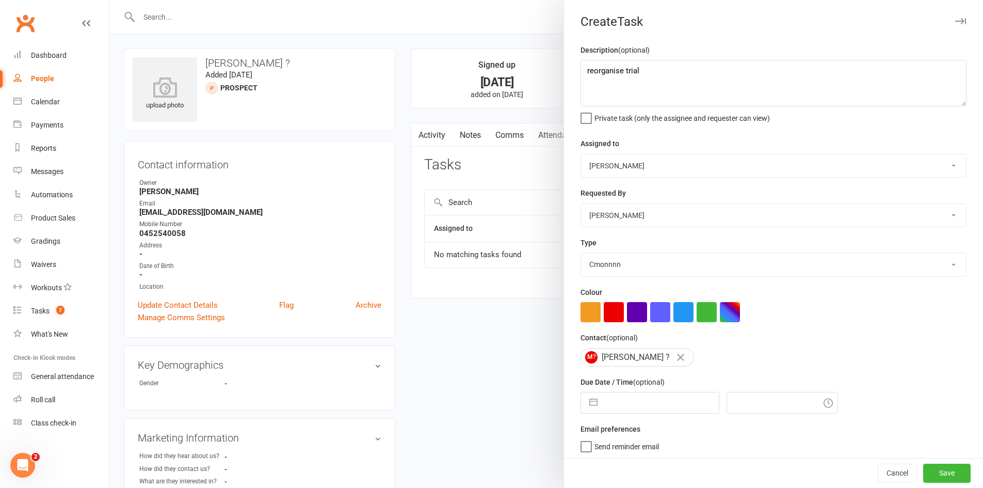
select select "10"
select select "2025"
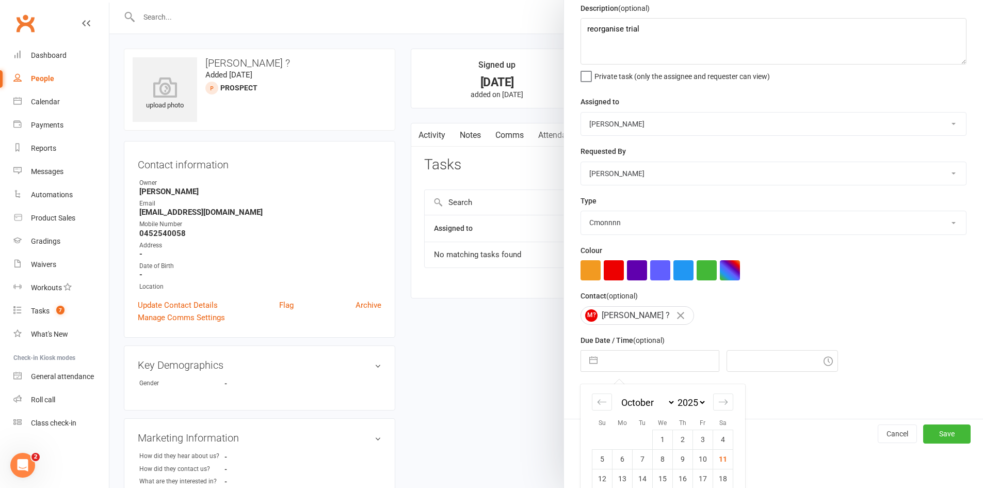
scroll to position [89, 0]
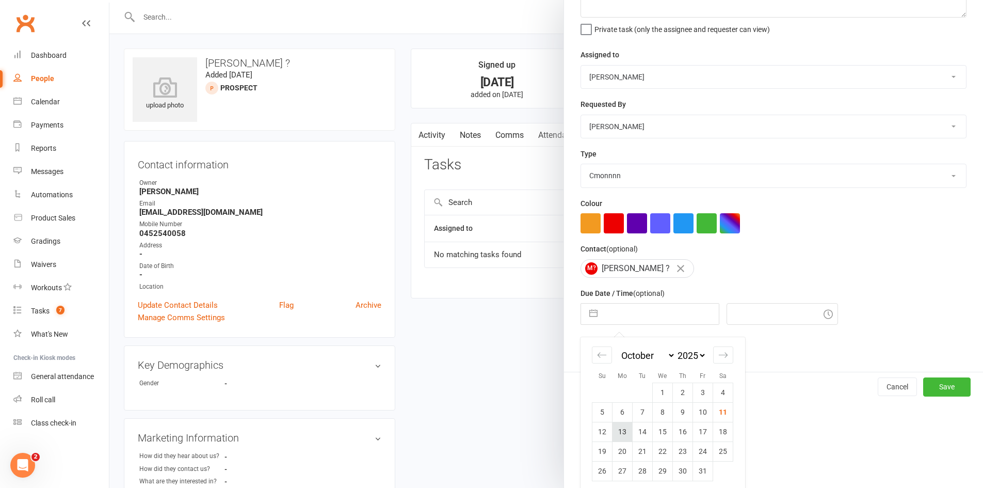
click at [624, 436] on td "13" at bounding box center [623, 432] width 20 height 20
type input "[DATE]"
type input "1:30pm"
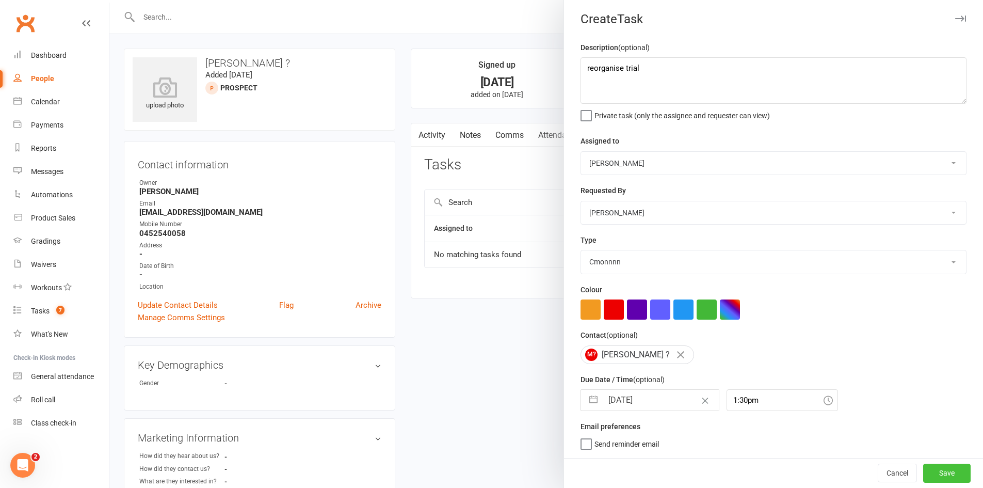
click at [924, 481] on button "Save" at bounding box center [947, 473] width 47 height 19
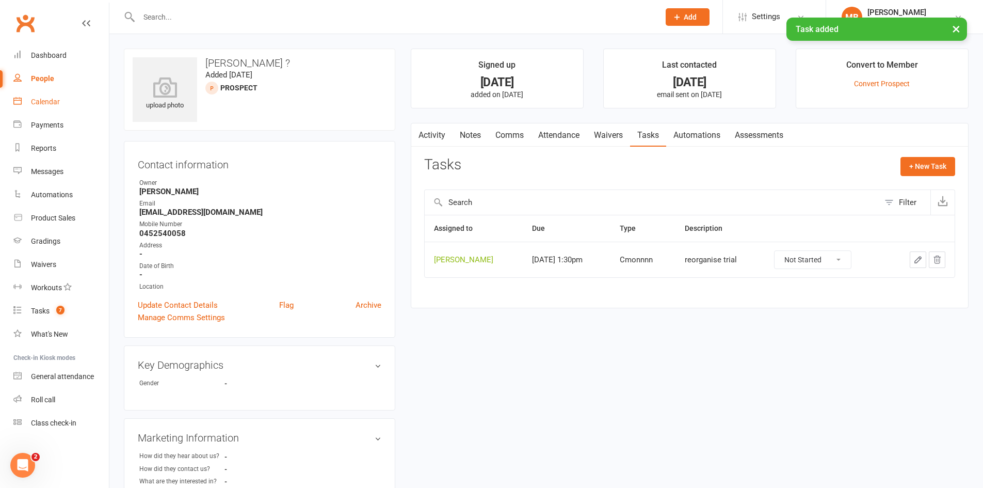
click at [66, 97] on link "Calendar" at bounding box center [61, 101] width 96 height 23
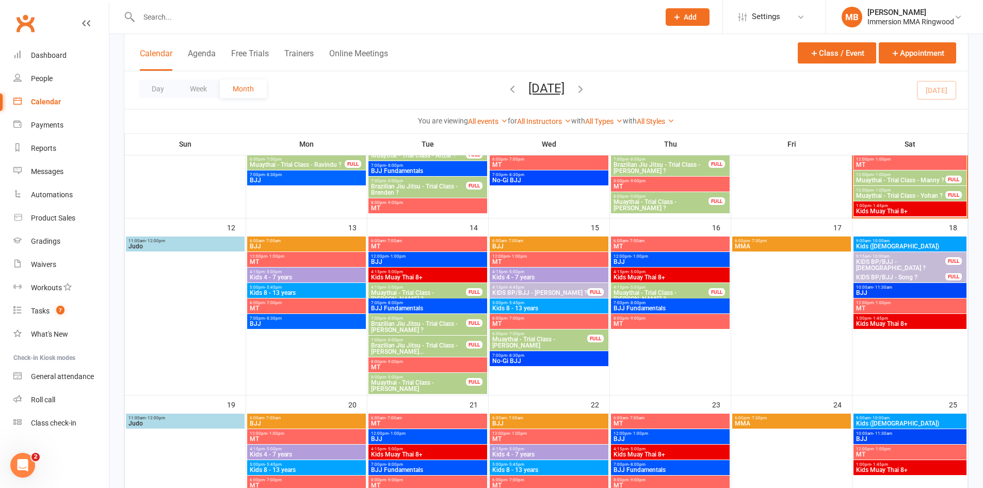
scroll to position [344, 0]
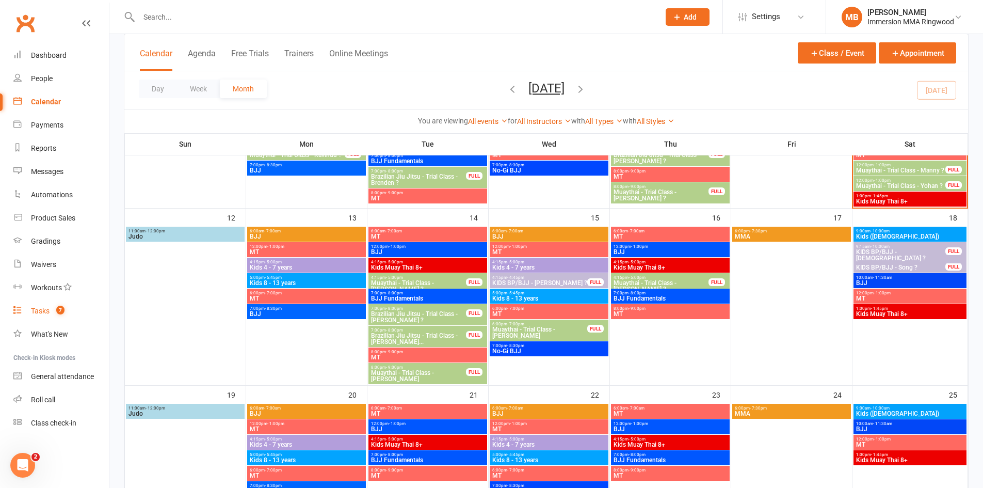
click at [29, 305] on link "Tasks 7" at bounding box center [61, 310] width 96 height 23
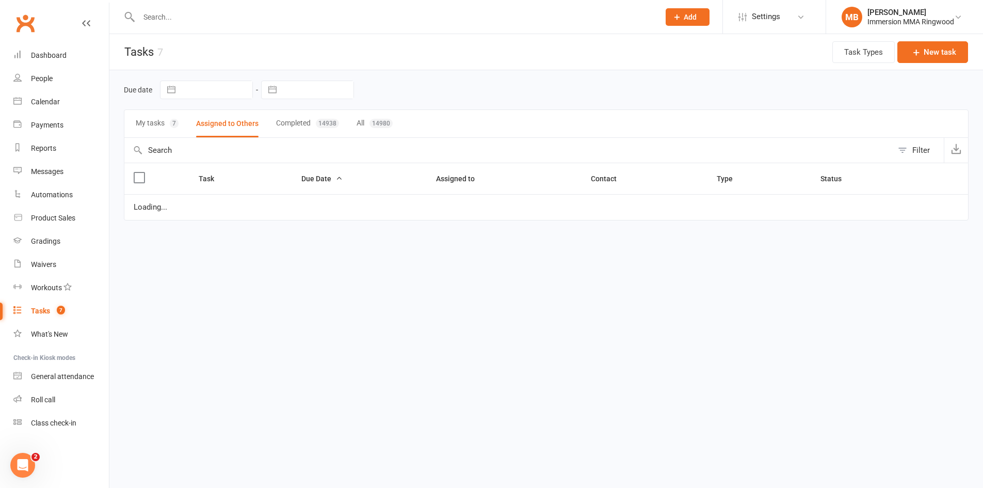
select select "started"
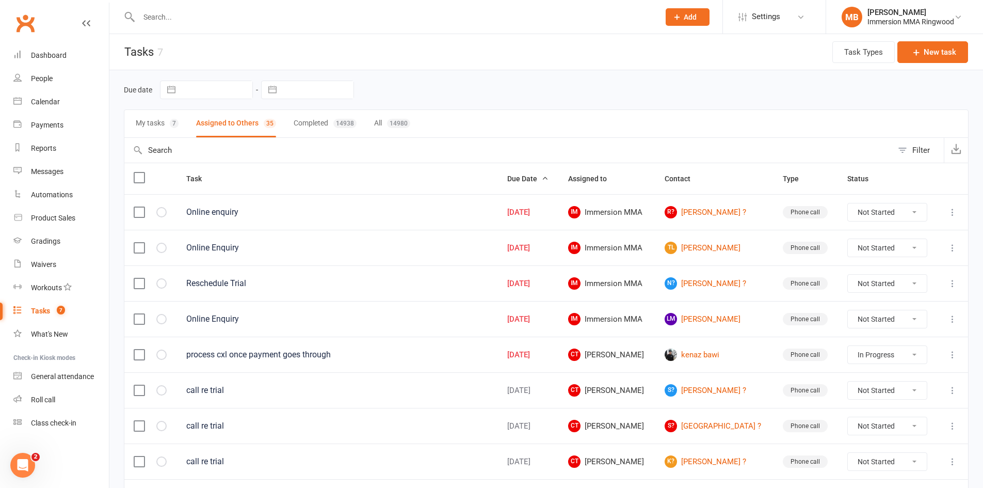
click at [166, 123] on button "My tasks 7" at bounding box center [157, 123] width 43 height 27
select select "started"
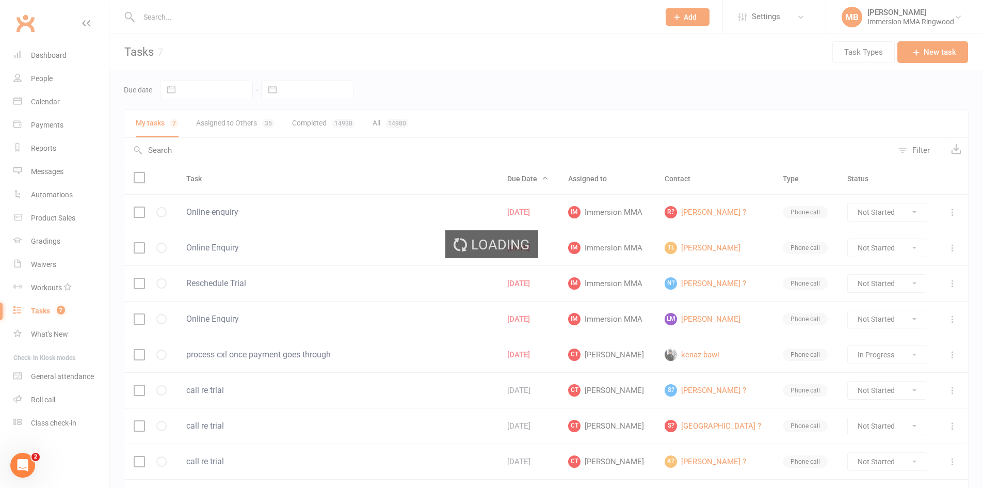
select select "started"
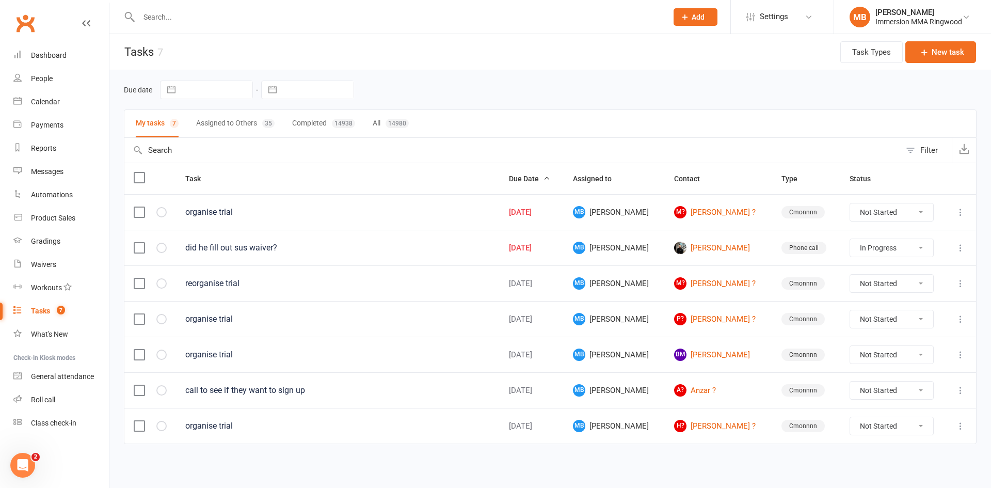
select select "started"
click at [685, 210] on link "M? [PERSON_NAME] ?" at bounding box center [718, 212] width 89 height 12
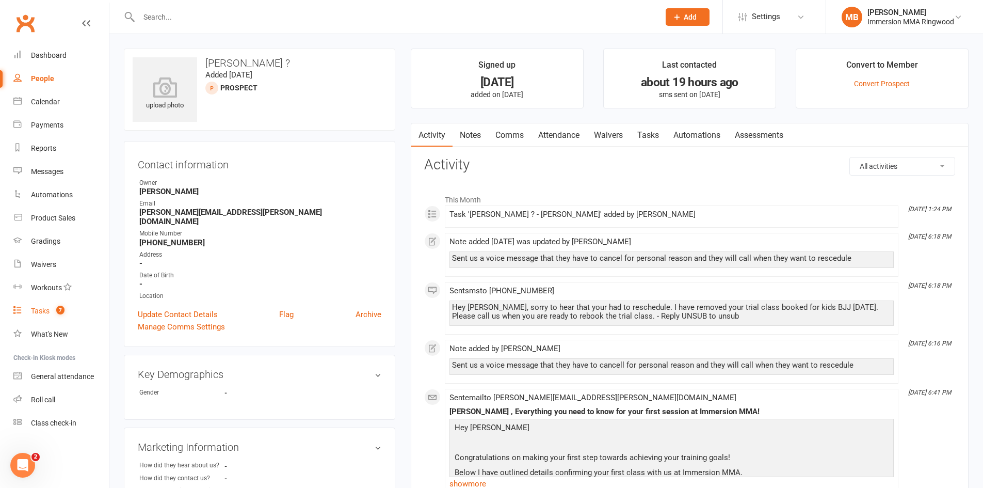
click at [35, 307] on div "Tasks" at bounding box center [40, 311] width 19 height 8
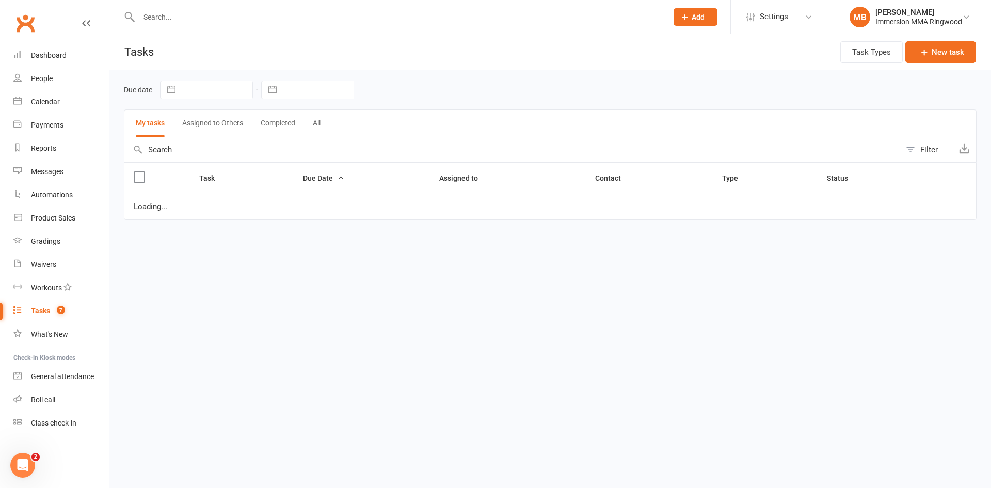
select select "started"
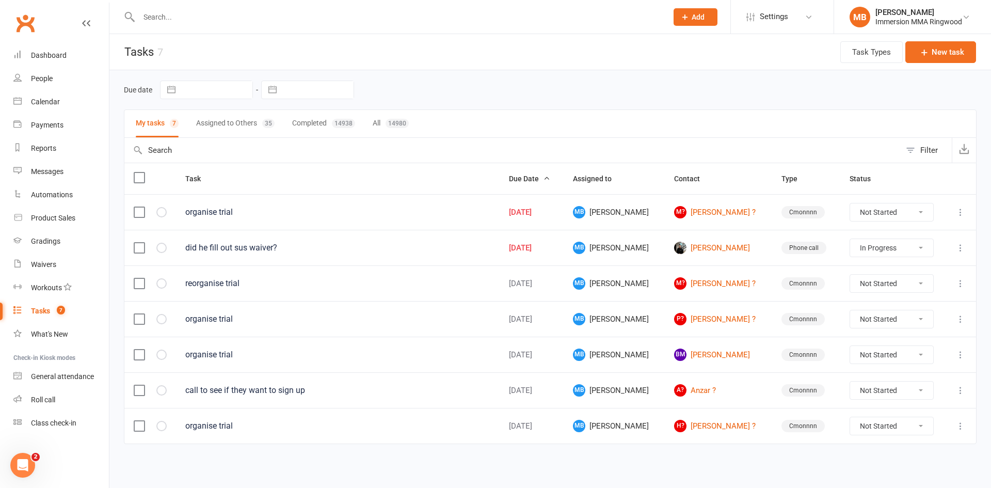
drag, startPoint x: 898, startPoint y: 205, endPoint x: 896, endPoint y: 212, distance: 6.5
click at [898, 206] on select "Not Started In Progress Waiting Complete" at bounding box center [891, 212] width 83 height 18
click at [850, 203] on select "Not Started In Progress Waiting Complete" at bounding box center [891, 212] width 83 height 18
select select "unstarted"
select select "started"
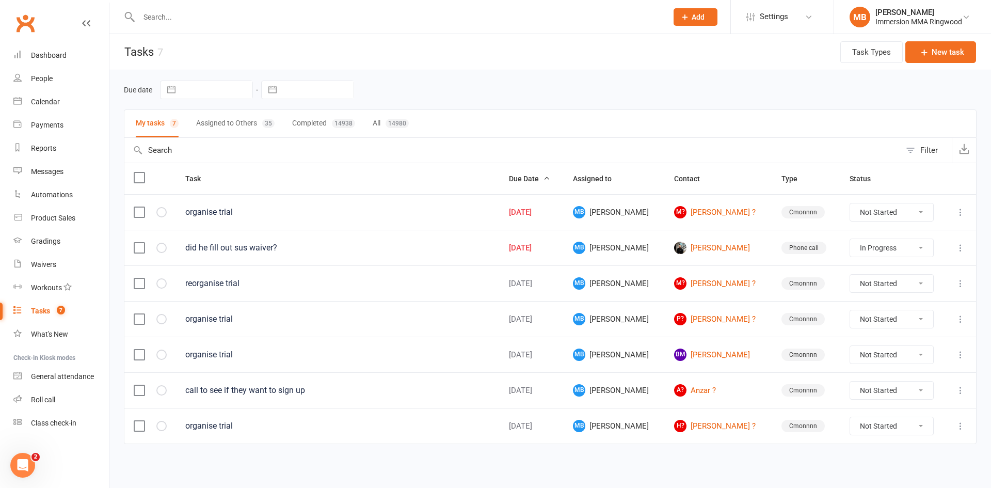
select select "started"
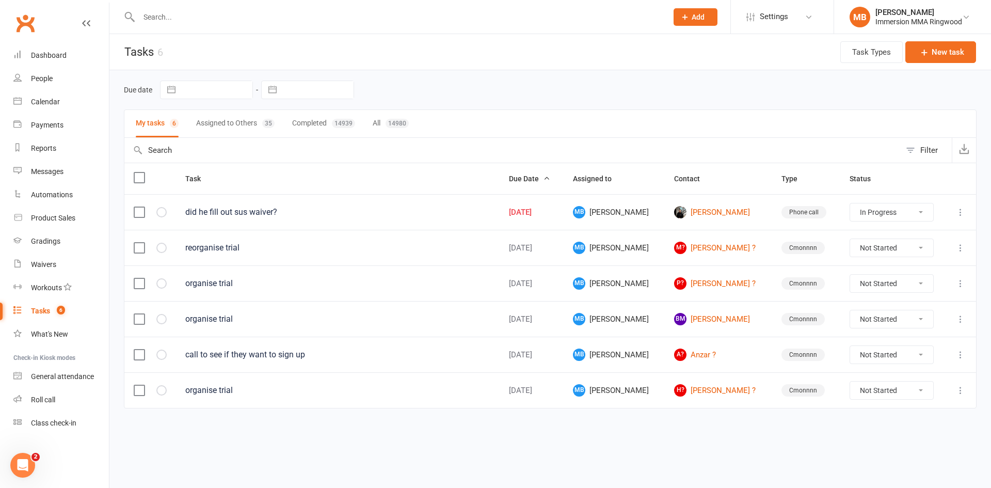
click at [216, 121] on button "Assigned to Others 35" at bounding box center [235, 123] width 78 height 27
select select "started"
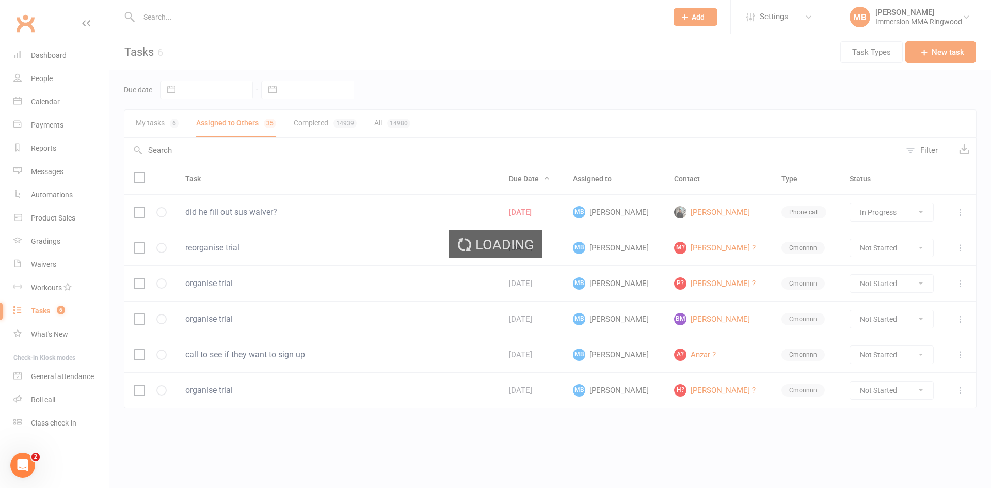
select select "started"
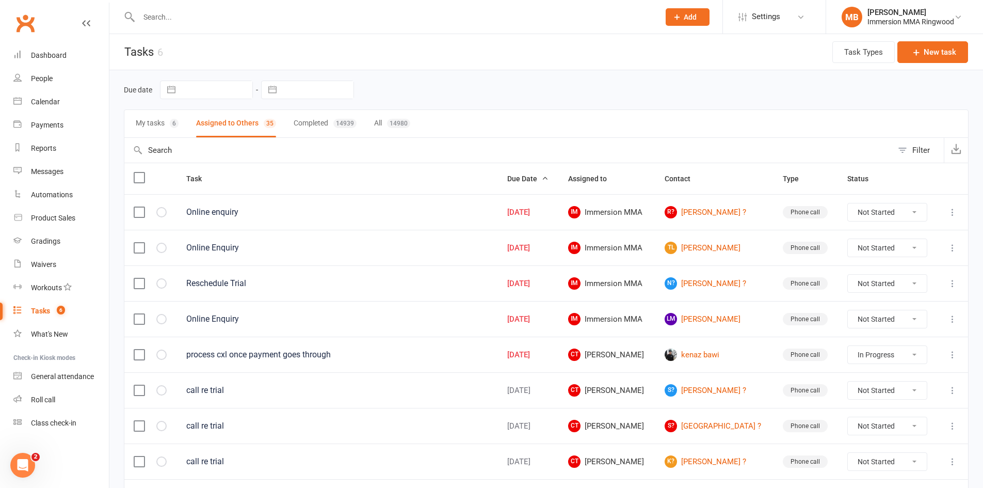
click at [882, 324] on select "Not Started In Progress Waiting Complete" at bounding box center [887, 319] width 78 height 18
click at [849, 310] on select "Not Started In Progress Waiting Complete" at bounding box center [887, 319] width 78 height 18
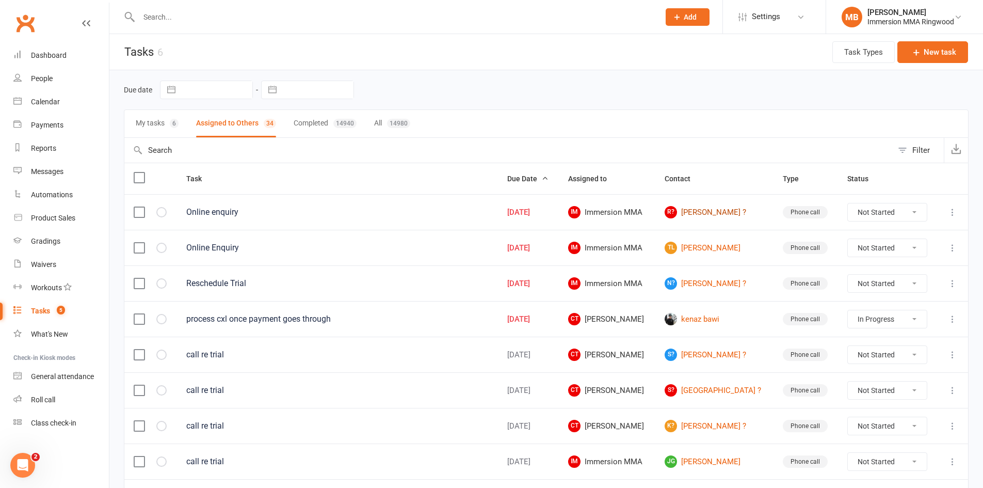
click at [692, 210] on link "R? [PERSON_NAME] ?" at bounding box center [714, 212] width 99 height 12
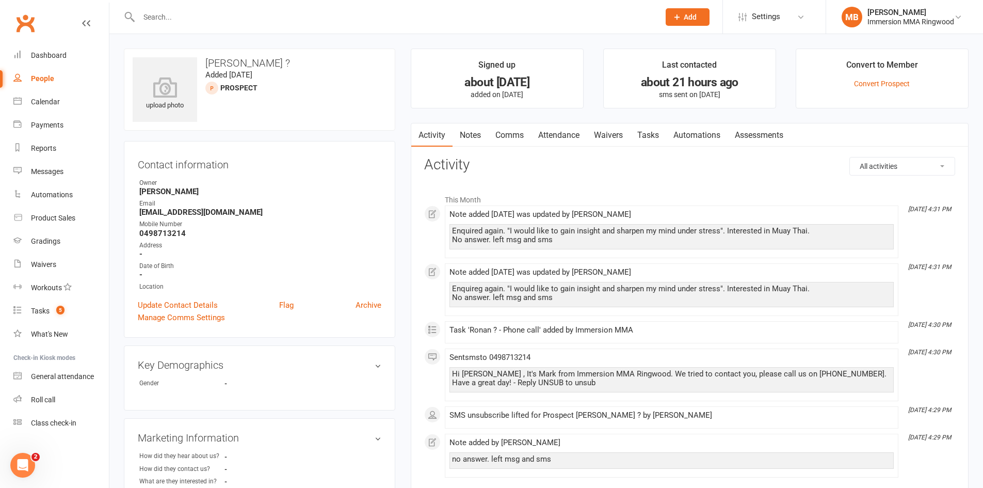
click at [472, 138] on link "Notes" at bounding box center [471, 135] width 36 height 24
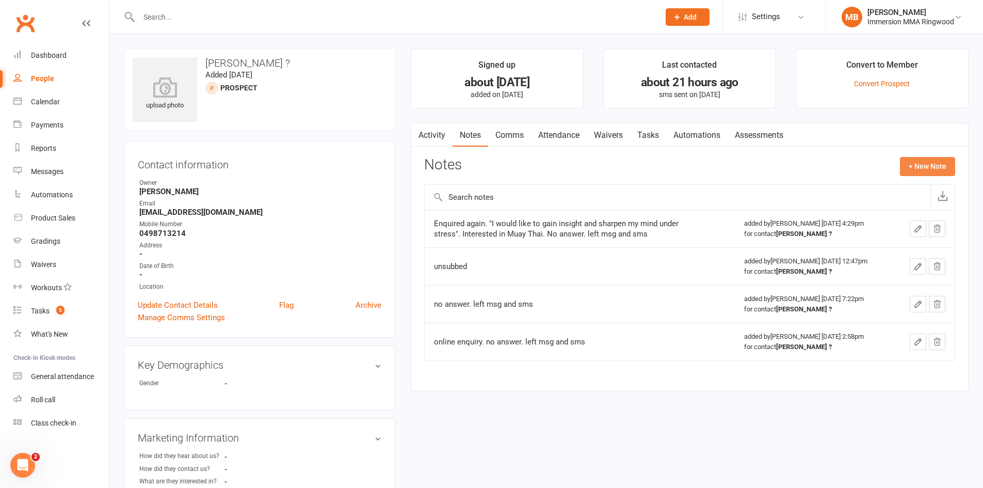
click at [934, 162] on button "+ New Note" at bounding box center [927, 166] width 55 height 19
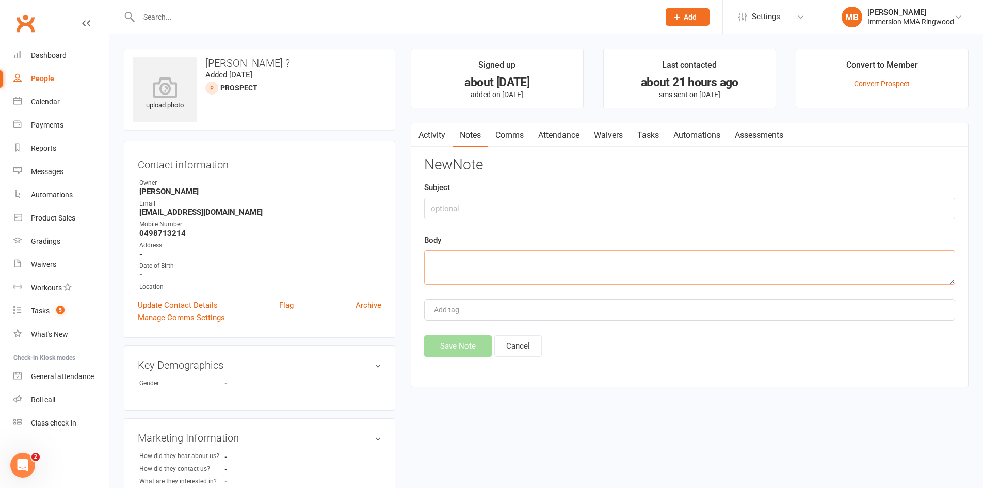
click at [687, 266] on textarea at bounding box center [689, 267] width 531 height 34
click at [449, 345] on button "Save Note" at bounding box center [458, 346] width 68 height 22
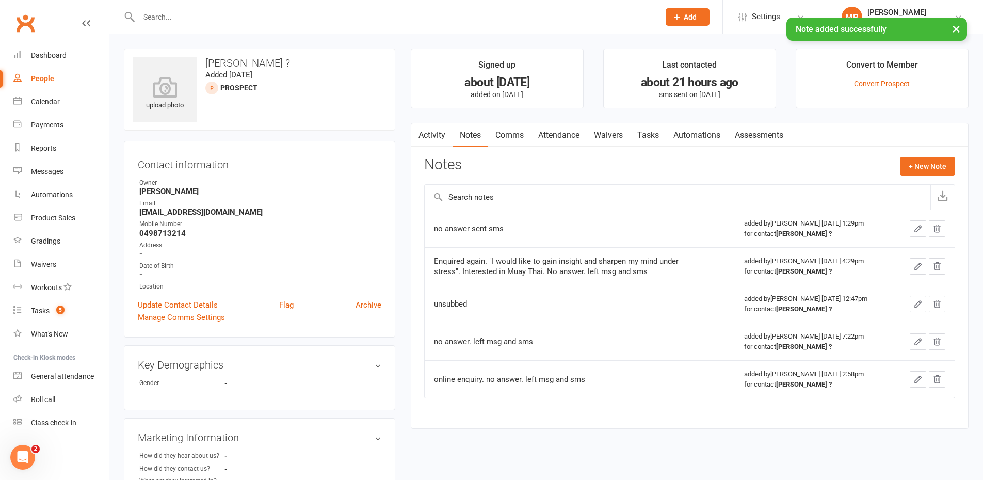
click at [523, 133] on link "Comms" at bounding box center [509, 135] width 43 height 24
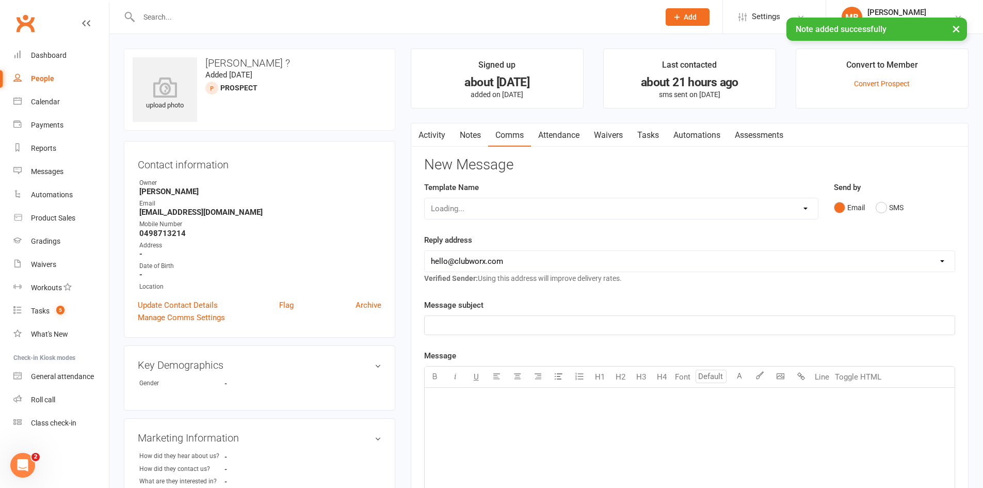
click at [540, 205] on div "Loading..." at bounding box center [621, 209] width 394 height 22
click at [543, 216] on div "Loading..." at bounding box center [621, 209] width 394 height 22
click at [564, 215] on select "Select Template [SMS] [PERSON_NAME] - Call back message [SMS] Mark- Call back m…" at bounding box center [621, 208] width 393 height 21
click at [425, 198] on select "Select Template [SMS] [PERSON_NAME] - Call back message [SMS] Mark- Call back m…" at bounding box center [621, 208] width 393 height 21
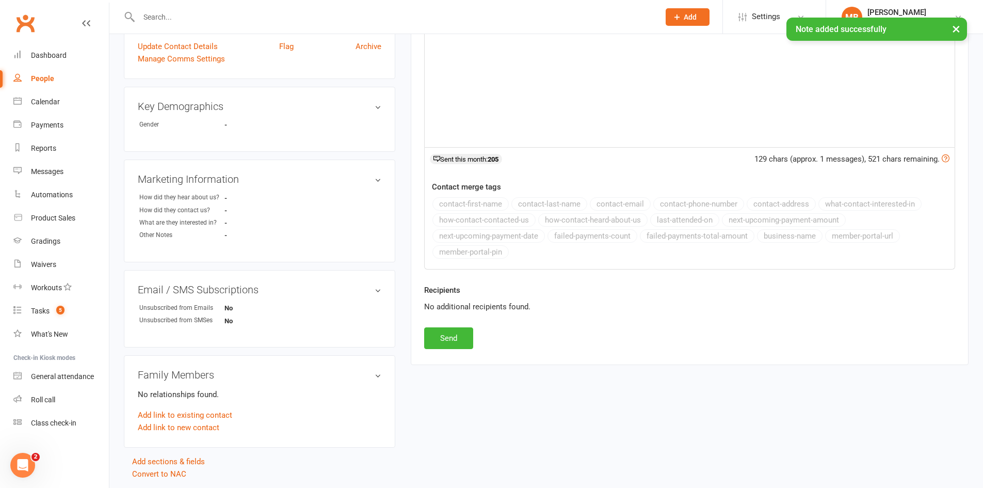
scroll to position [292, 0]
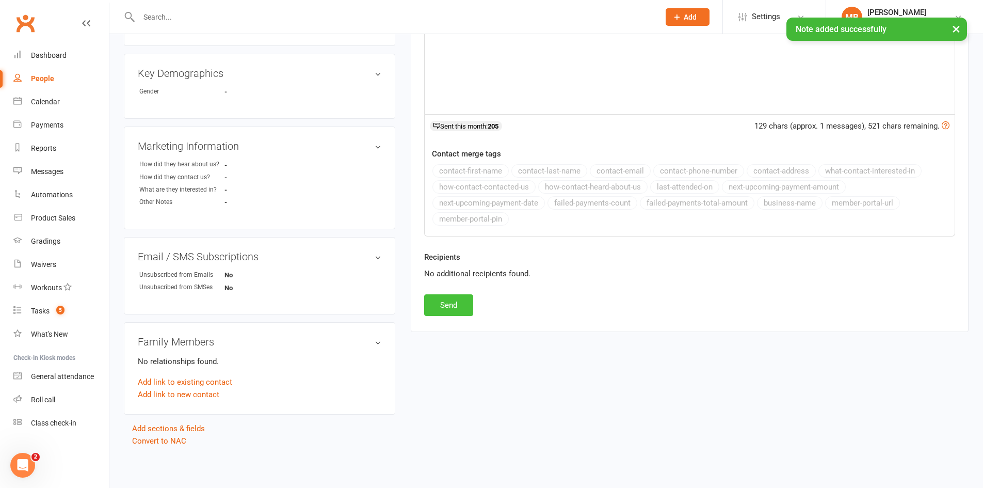
click at [451, 308] on button "Send" at bounding box center [448, 305] width 49 height 22
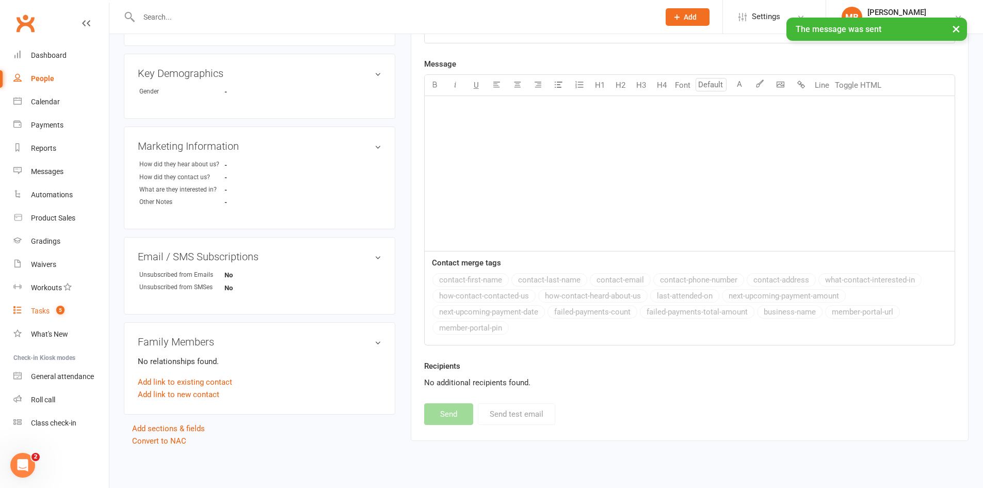
drag, startPoint x: 57, startPoint y: 305, endPoint x: 52, endPoint y: 315, distance: 12.0
click at [56, 306] on link "Tasks 5" at bounding box center [61, 310] width 96 height 23
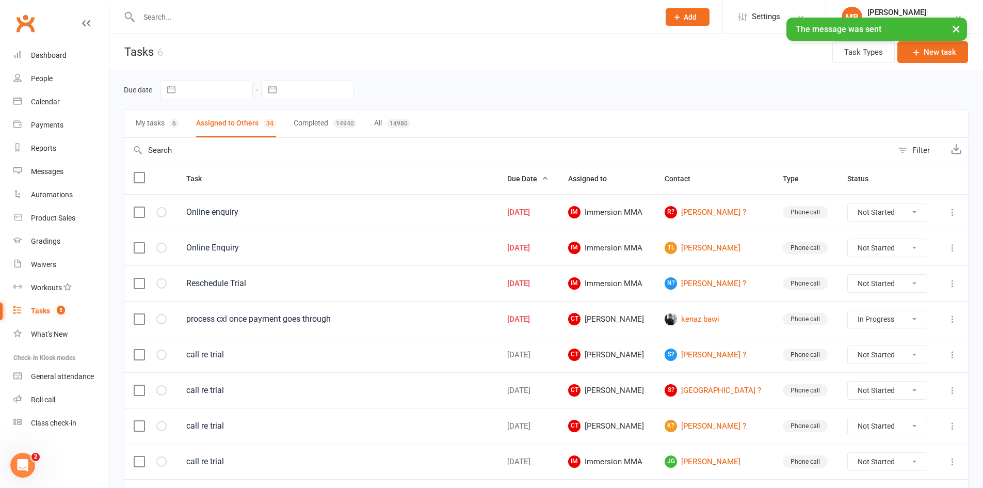
click at [953, 215] on icon at bounding box center [953, 212] width 10 height 10
drag, startPoint x: 952, startPoint y: 217, endPoint x: 927, endPoint y: 260, distance: 50.2
click at [927, 262] on ul "View Edit Delete" at bounding box center [899, 252] width 103 height 68
click at [929, 256] on link "Edit" at bounding box center [900, 252] width 102 height 21
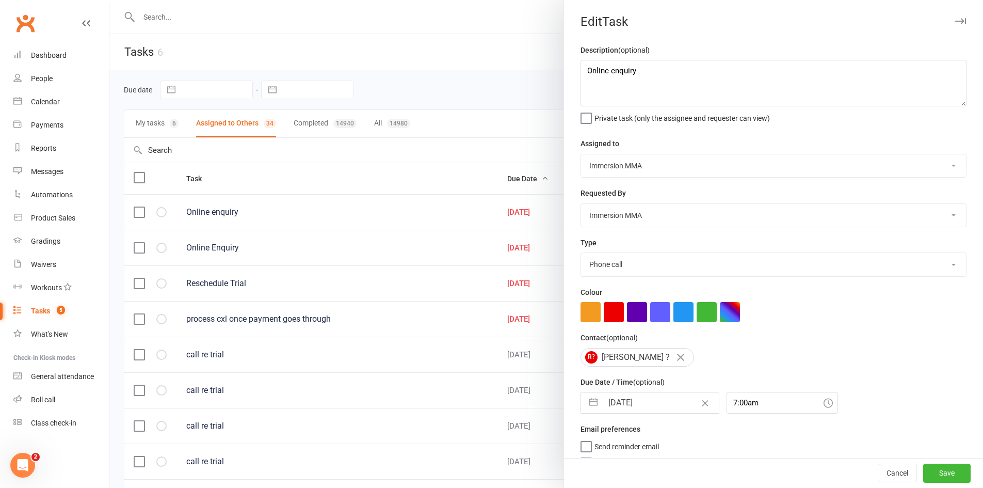
click at [655, 411] on input "[DATE]" at bounding box center [661, 402] width 116 height 21
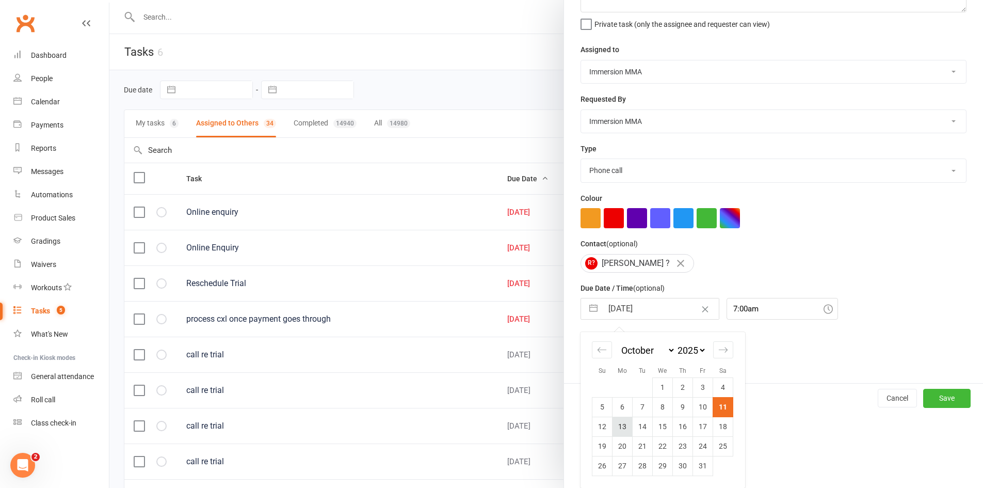
click at [614, 424] on td "13" at bounding box center [623, 427] width 20 height 20
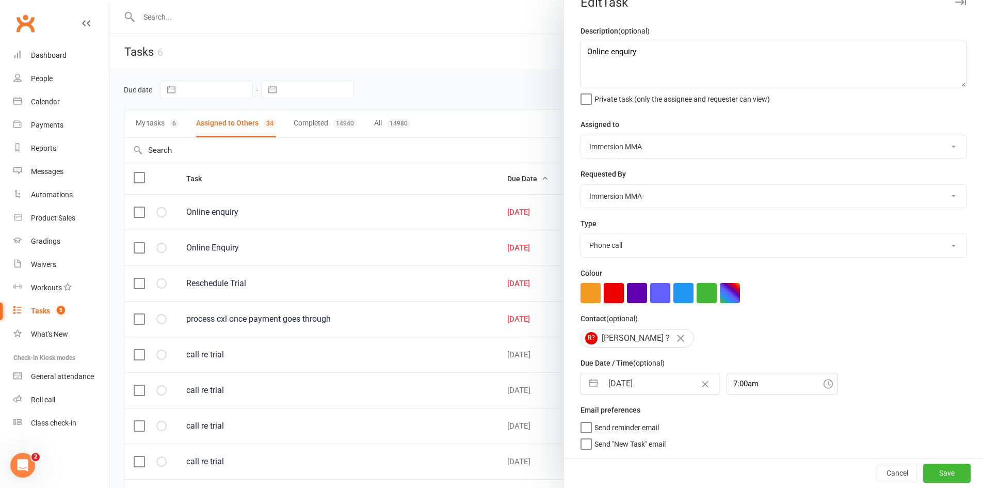
scroll to position [23, 0]
click at [929, 475] on button "Save" at bounding box center [947, 473] width 47 height 19
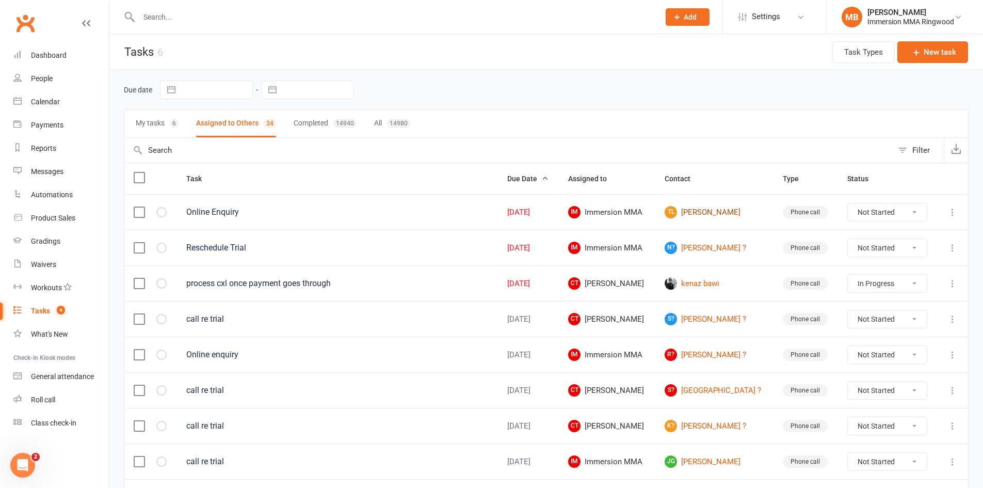
click at [708, 209] on link "TL [PERSON_NAME]" at bounding box center [714, 212] width 99 height 12
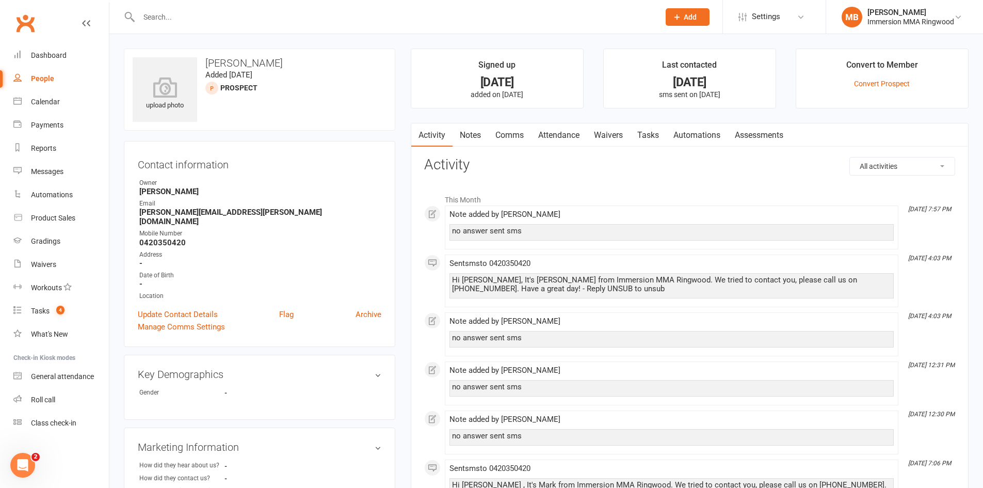
click at [473, 137] on link "Notes" at bounding box center [471, 135] width 36 height 24
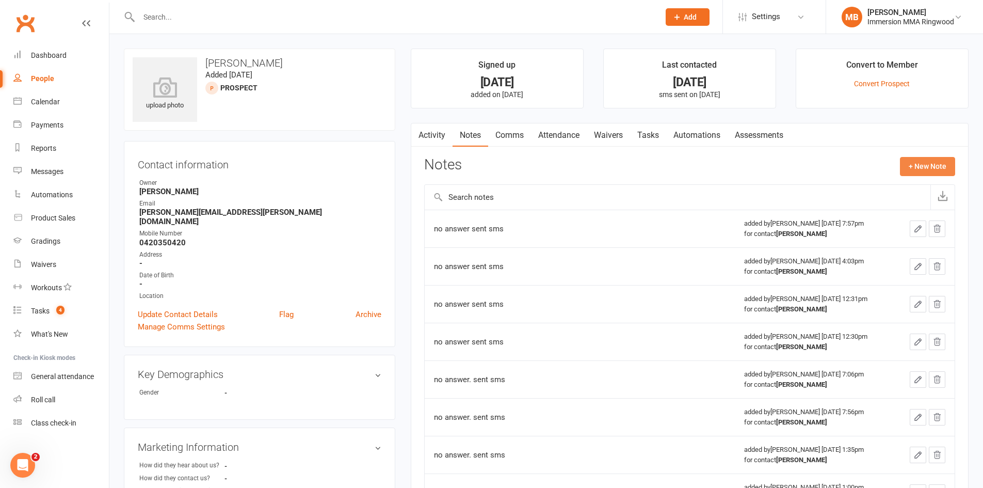
click at [945, 159] on button "+ New Note" at bounding box center [927, 166] width 55 height 19
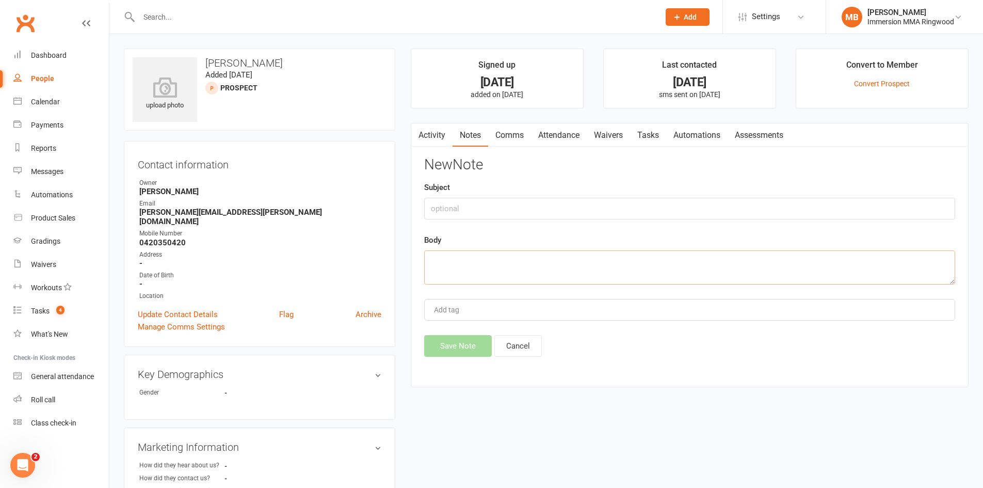
click at [837, 250] on textarea at bounding box center [689, 267] width 531 height 34
click at [444, 336] on button "Save Note" at bounding box center [458, 346] width 68 height 22
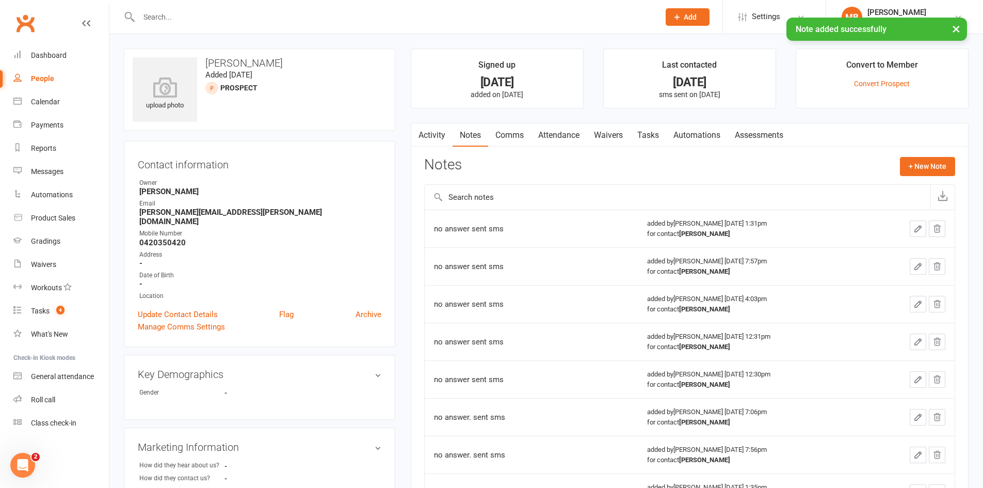
drag, startPoint x: 515, startPoint y: 140, endPoint x: 510, endPoint y: 147, distance: 8.9
click at [515, 140] on link "Comms" at bounding box center [509, 135] width 43 height 24
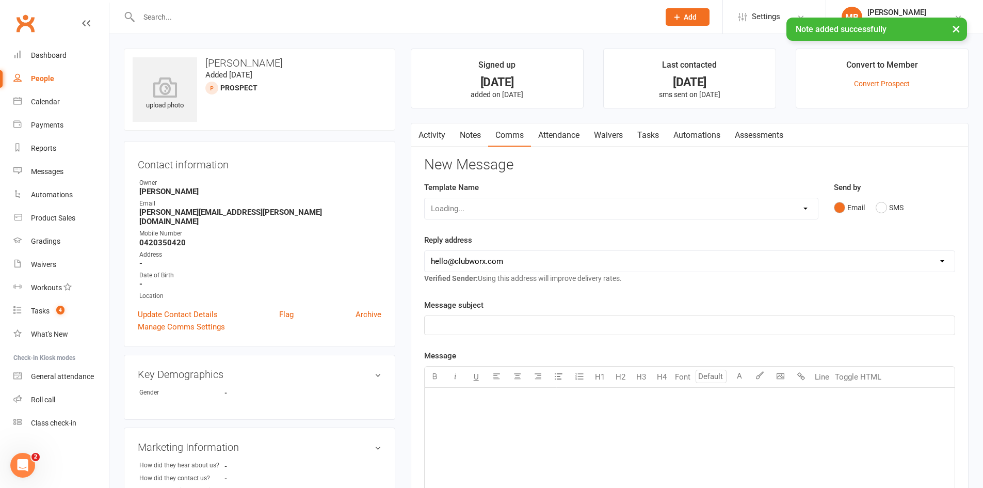
click at [572, 213] on div "Loading..." at bounding box center [621, 209] width 394 height 22
drag, startPoint x: 573, startPoint y: 210, endPoint x: 565, endPoint y: 213, distance: 8.8
click at [573, 210] on select "Select Template [SMS] [PERSON_NAME] - Call back message [SMS] Mark- Call back m…" at bounding box center [621, 208] width 393 height 21
click at [425, 198] on select "Select Template [SMS] [PERSON_NAME] - Call back message [SMS] Mark- Call back m…" at bounding box center [621, 208] width 393 height 21
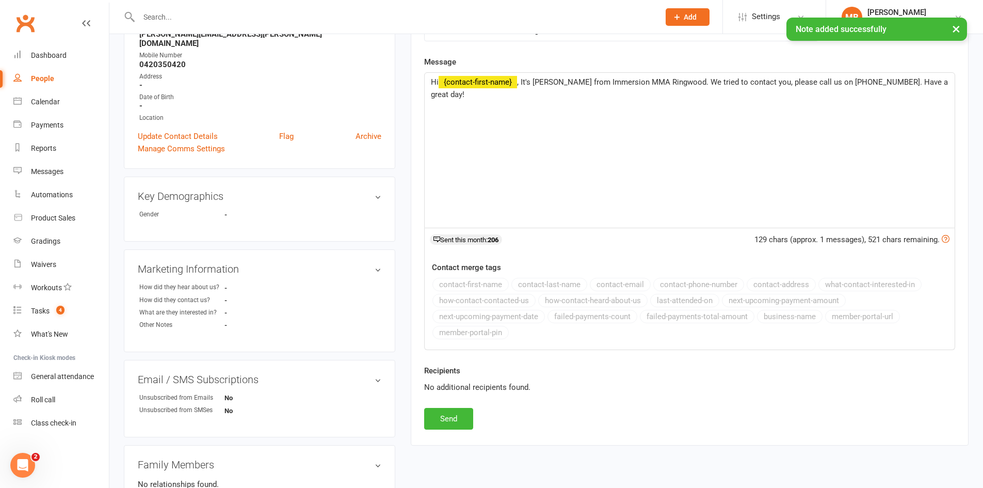
scroll to position [292, 0]
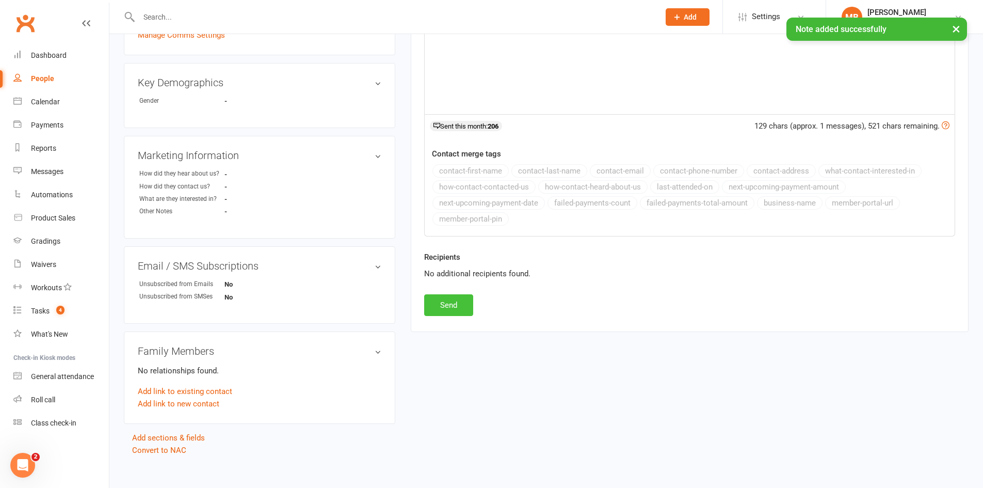
click at [458, 302] on button "Send" at bounding box center [448, 305] width 49 height 22
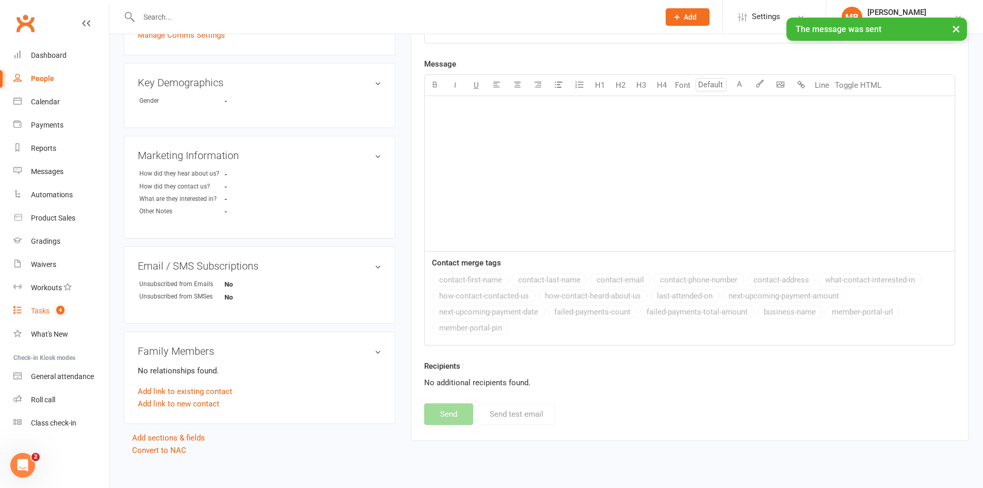
click at [71, 315] on link "Tasks 4" at bounding box center [61, 310] width 96 height 23
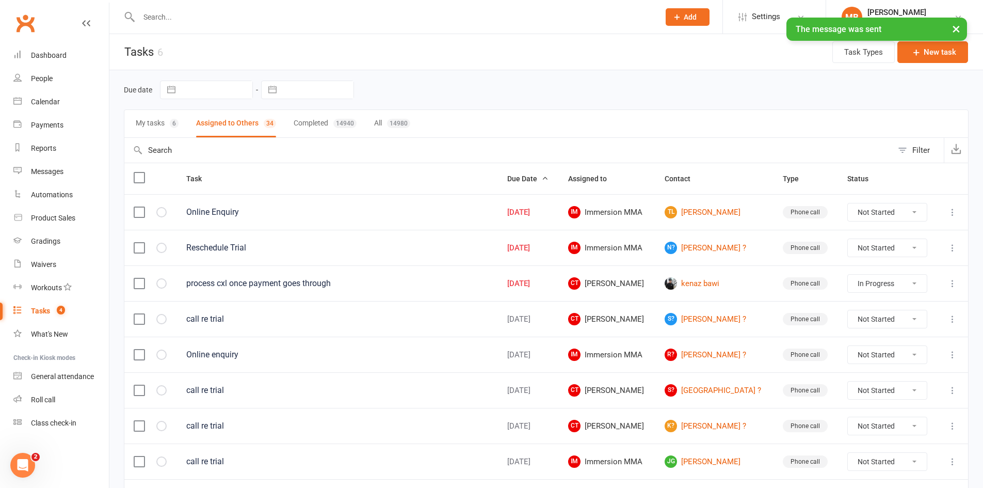
click at [951, 216] on icon at bounding box center [953, 212] width 10 height 10
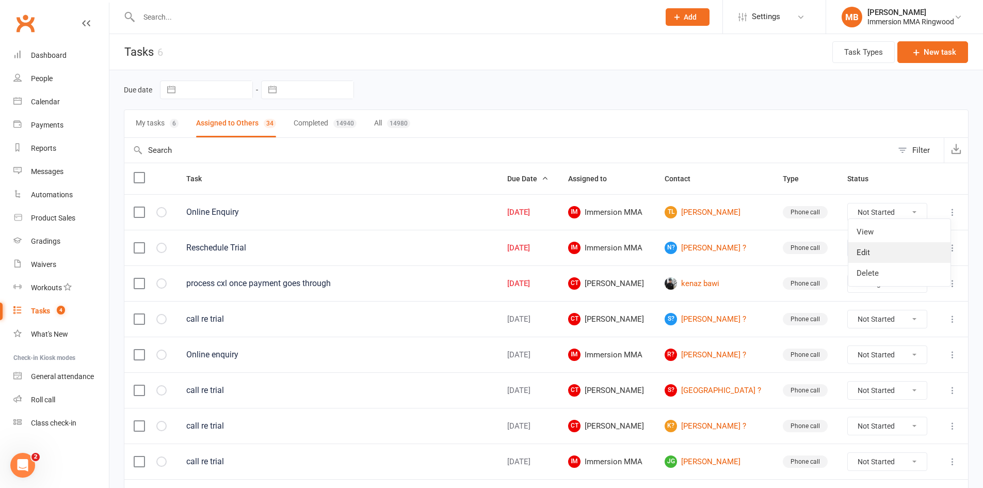
click at [903, 254] on link "Edit" at bounding box center [900, 252] width 102 height 21
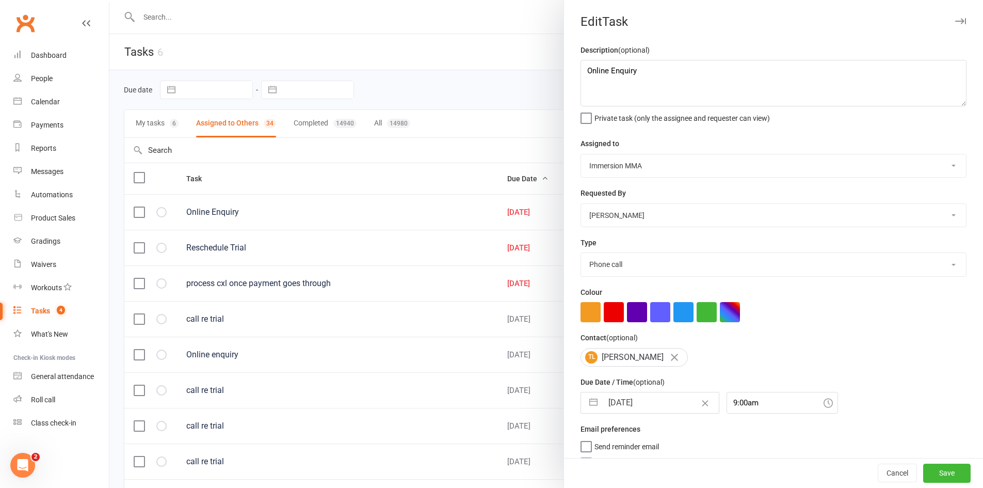
click at [635, 412] on input "[DATE]" at bounding box center [661, 402] width 116 height 21
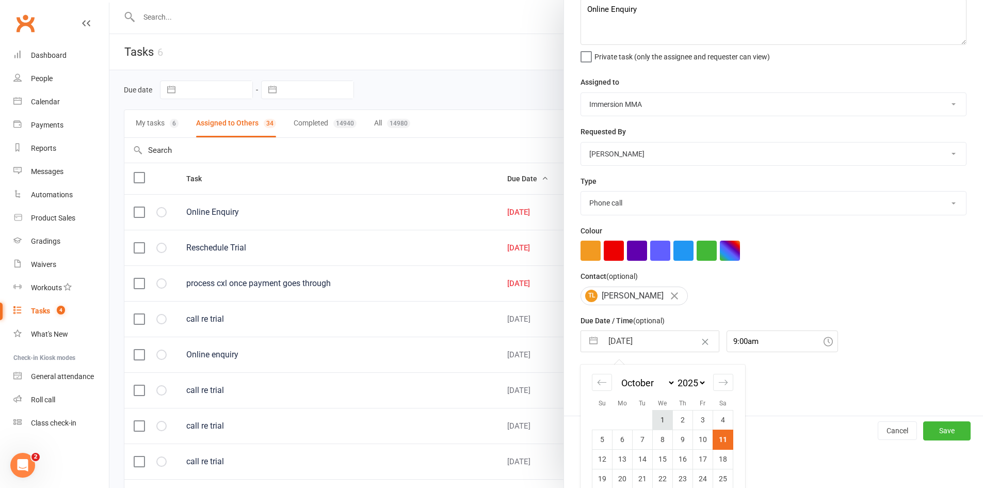
scroll to position [98, 0]
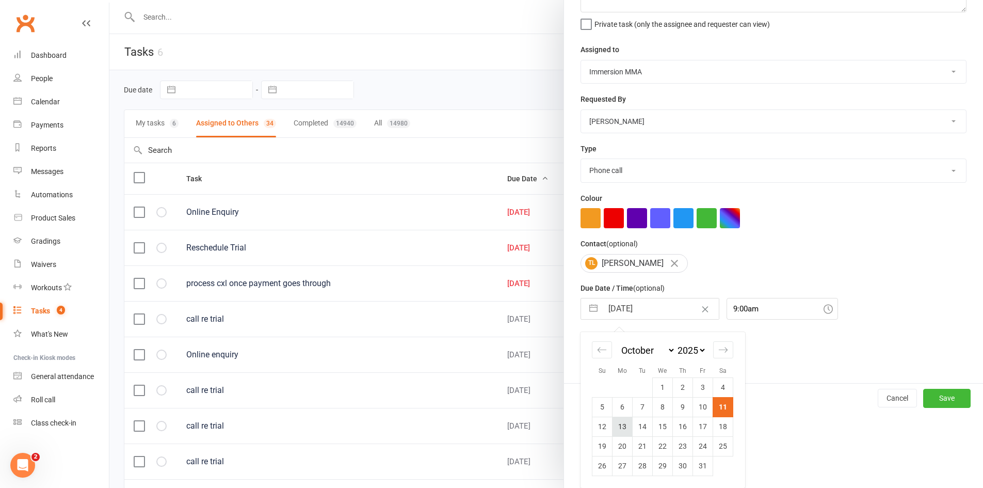
click at [626, 427] on td "13" at bounding box center [623, 427] width 20 height 20
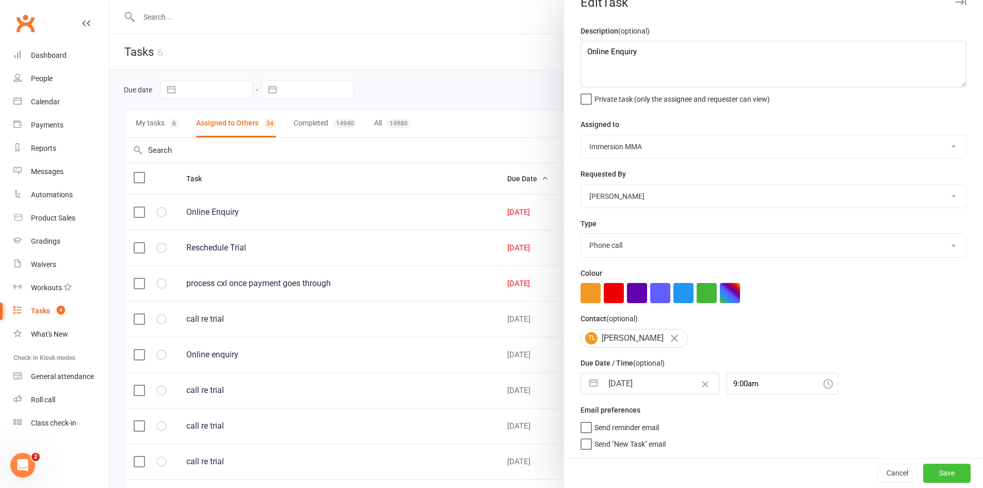
click at [924, 470] on button "Save" at bounding box center [947, 473] width 47 height 19
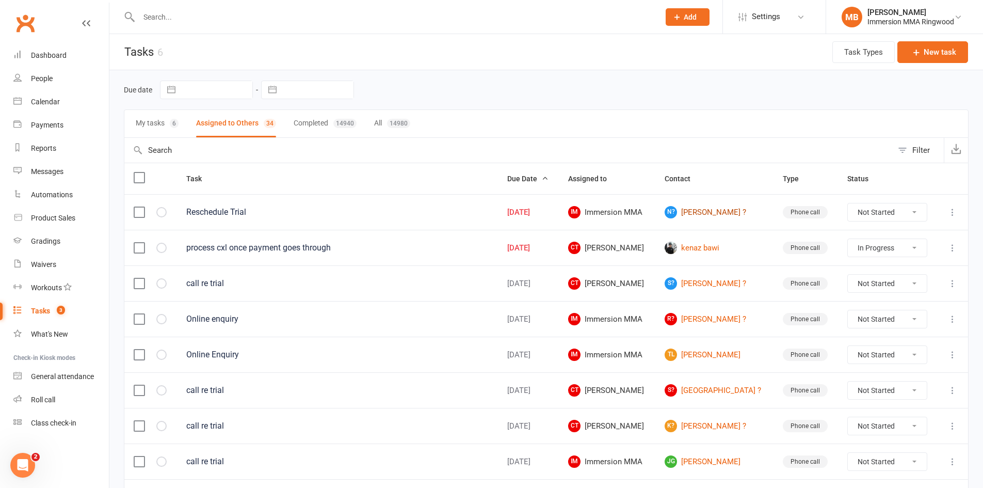
click at [695, 207] on link "N? [PERSON_NAME] ?" at bounding box center [714, 212] width 99 height 12
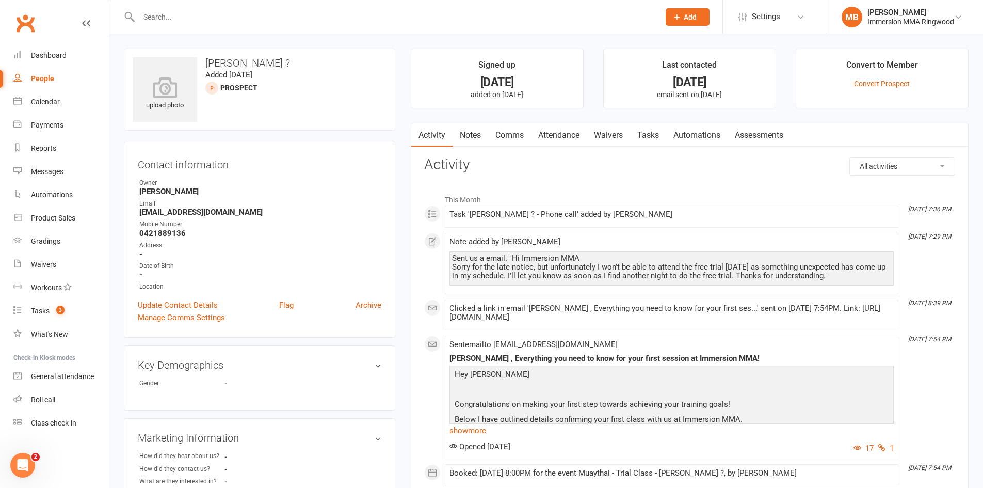
click at [472, 153] on div "Activity Notes Comms Attendance Waivers Tasks Automations Assessments All activ…" at bounding box center [690, 384] width 558 height 522
click at [478, 142] on link "Notes" at bounding box center [471, 135] width 36 height 24
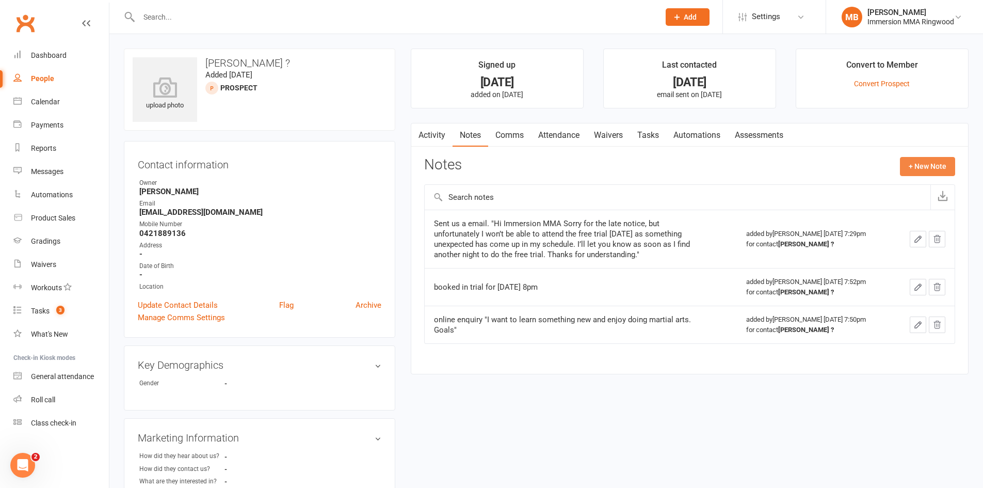
click at [937, 163] on button "+ New Note" at bounding box center [927, 166] width 55 height 19
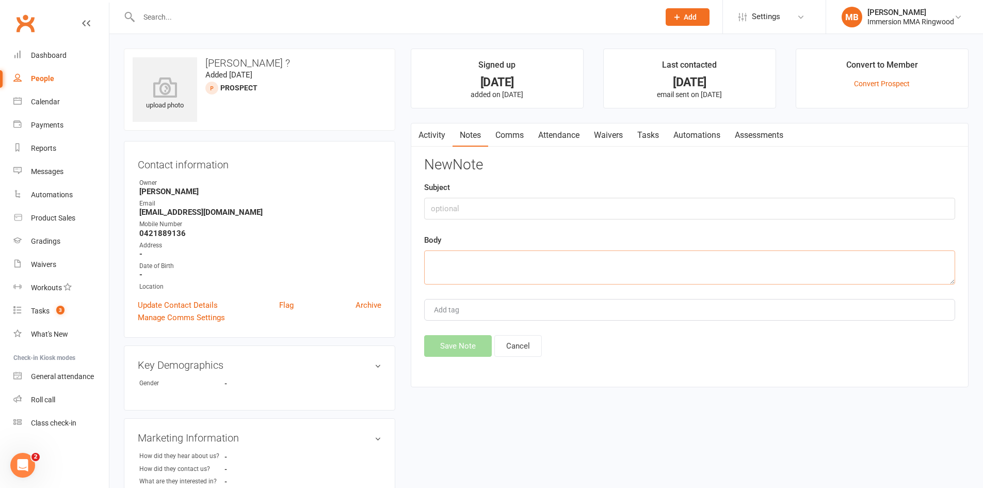
click at [739, 271] on textarea at bounding box center [689, 267] width 531 height 34
click at [458, 348] on button "Save Note" at bounding box center [458, 346] width 68 height 22
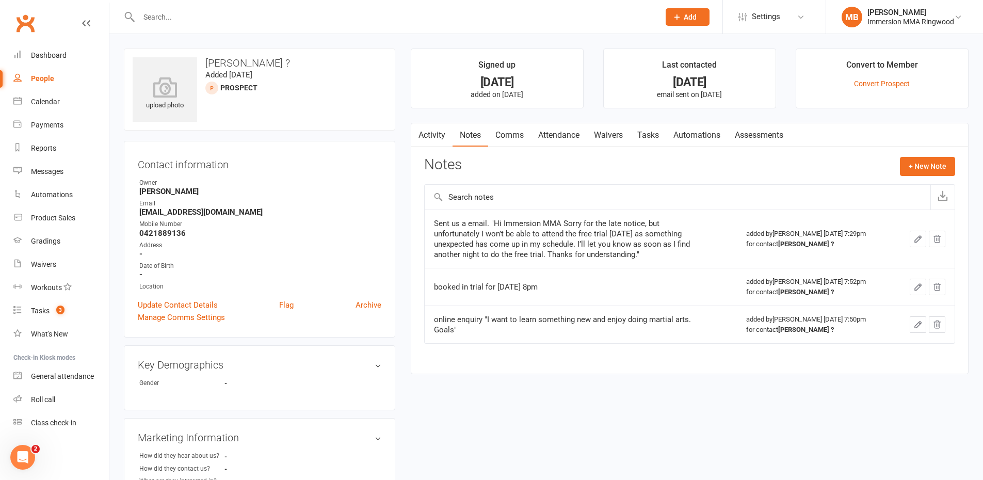
drag, startPoint x: 512, startPoint y: 112, endPoint x: 512, endPoint y: 121, distance: 9.3
click at [512, 121] on main "Signed up [DATE] added on [DATE] Last contacted [DATE] email sent on [DATE] Con…" at bounding box center [690, 217] width 574 height 336
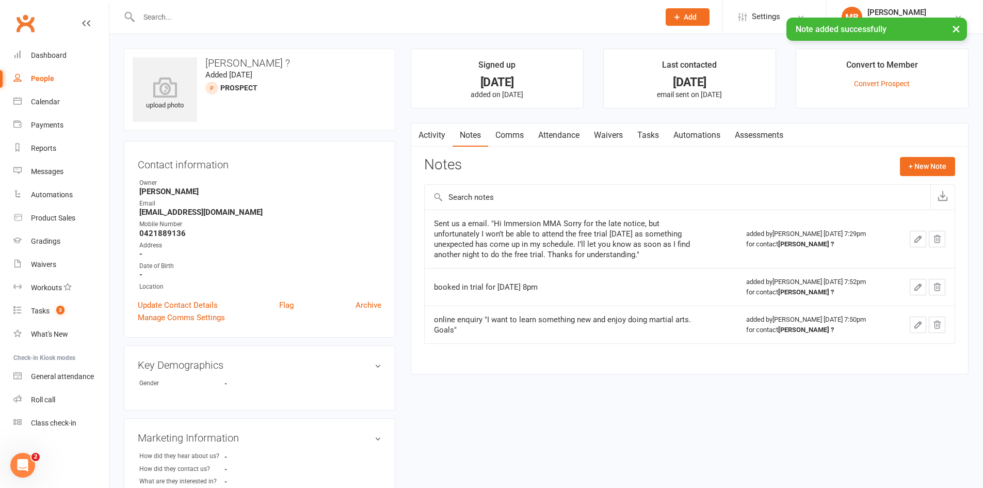
click at [517, 143] on link "Comms" at bounding box center [509, 135] width 43 height 24
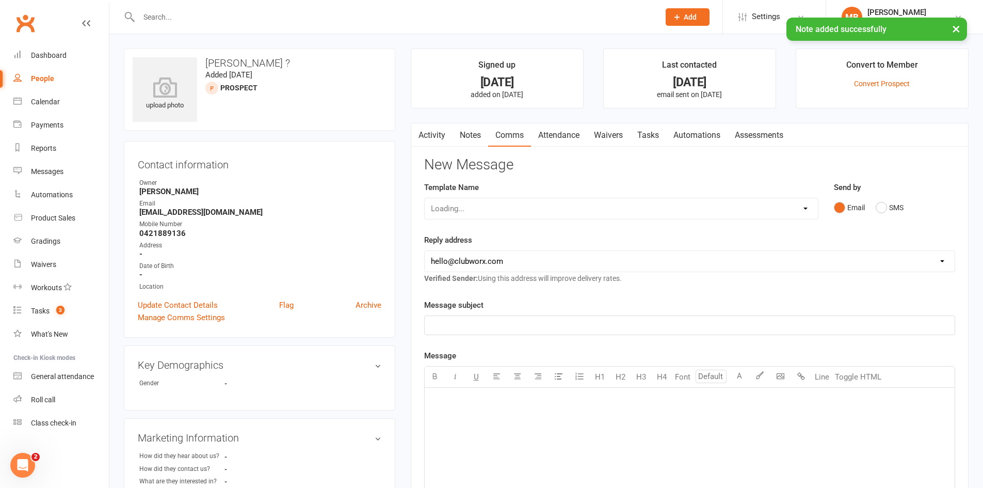
click at [548, 210] on div "Loading..." at bounding box center [621, 209] width 394 height 22
click at [540, 217] on select "Select Template [SMS] [PERSON_NAME] - Call back message [SMS] Mark- Call back m…" at bounding box center [621, 208] width 393 height 21
click at [425, 198] on select "Select Template [SMS] [PERSON_NAME] - Call back message [SMS] Mark- Call back m…" at bounding box center [621, 208] width 393 height 21
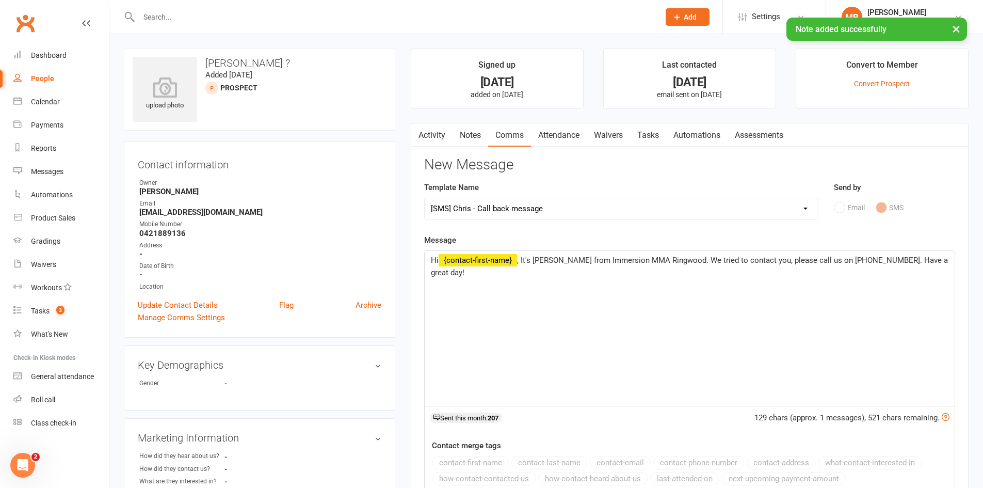
click at [530, 259] on span ", It's [PERSON_NAME] from Immersion MMA Ringwood. We tried to contact you, plea…" at bounding box center [690, 267] width 519 height 22
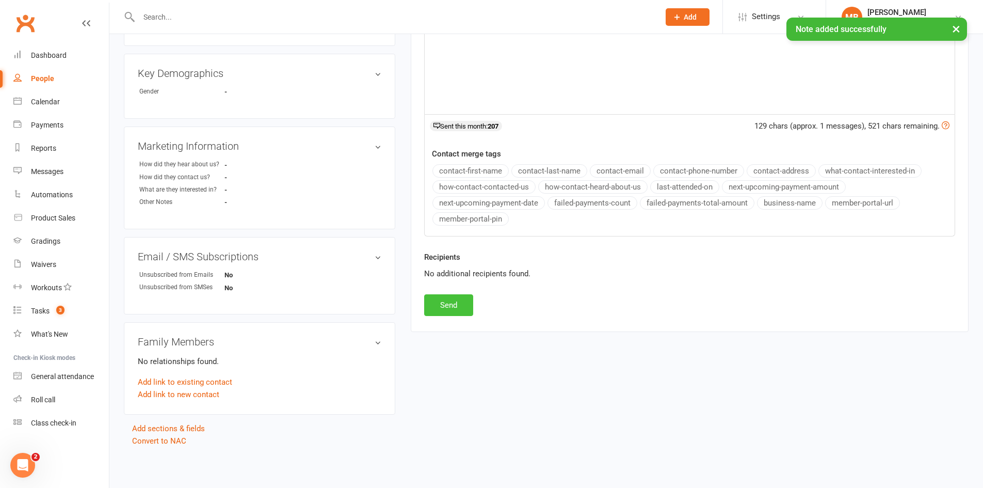
click at [465, 308] on button "Send" at bounding box center [448, 305] width 49 height 22
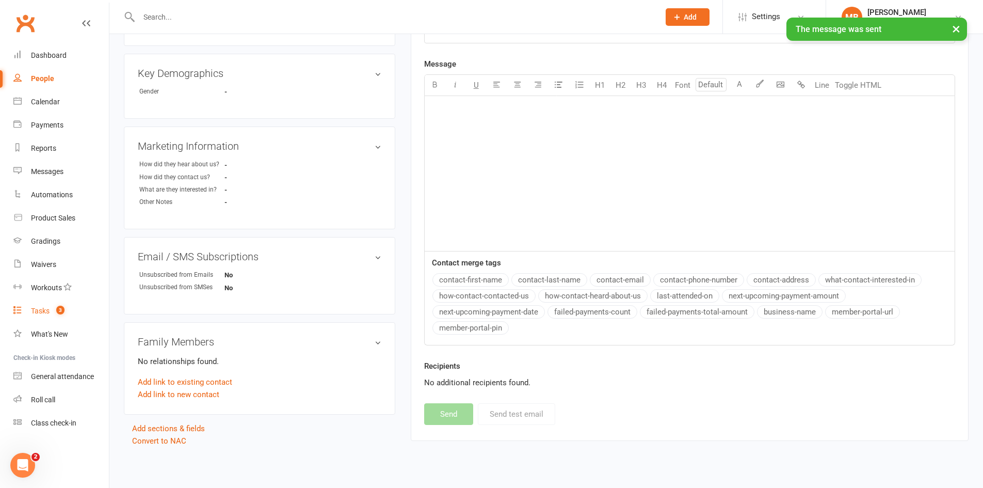
click at [59, 311] on span "3" at bounding box center [60, 310] width 8 height 9
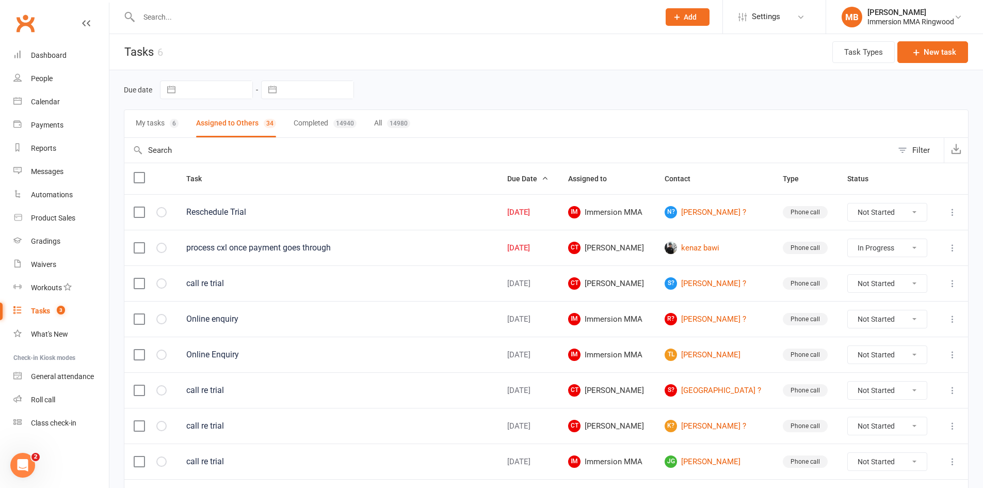
drag, startPoint x: 950, startPoint y: 211, endPoint x: 947, endPoint y: 216, distance: 6.0
click at [949, 214] on icon at bounding box center [953, 212] width 10 height 10
click at [900, 250] on link "Edit" at bounding box center [900, 252] width 102 height 21
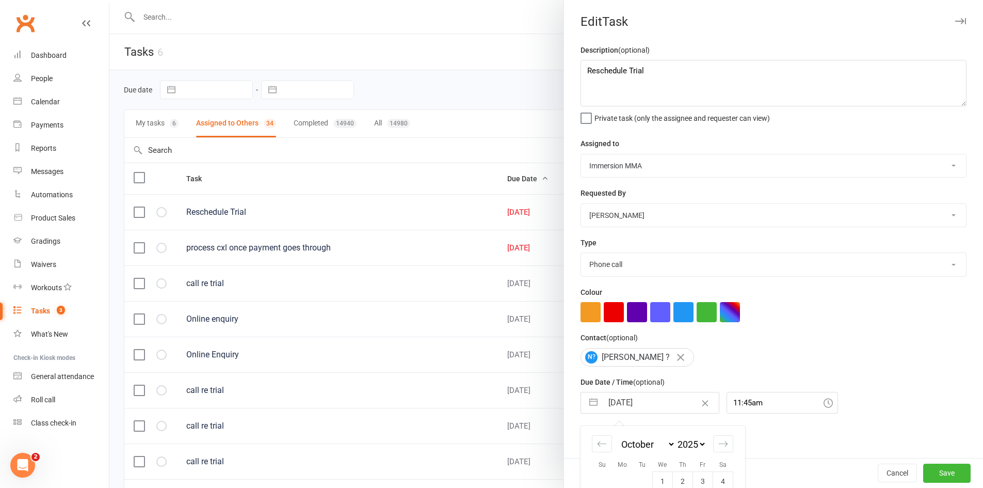
drag, startPoint x: 647, startPoint y: 401, endPoint x: 645, endPoint y: 406, distance: 5.6
click at [647, 405] on input "[DATE]" at bounding box center [661, 402] width 116 height 21
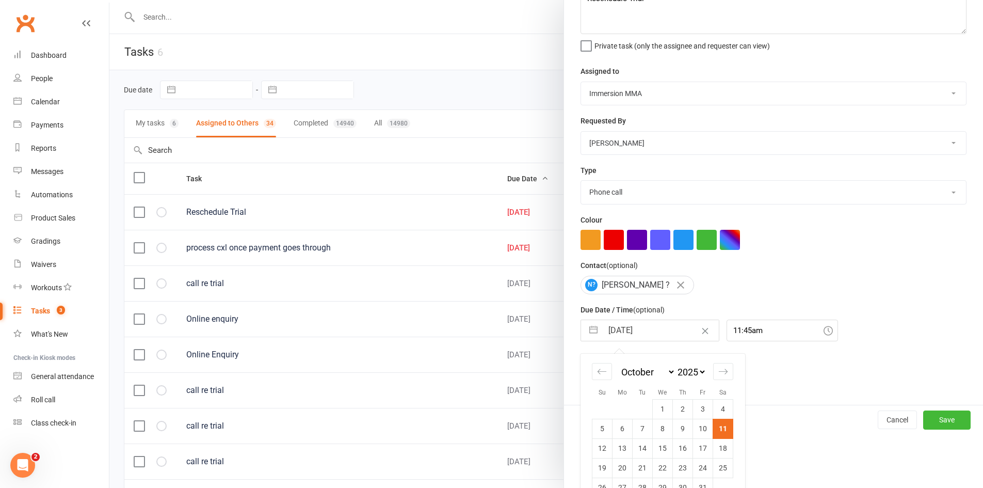
scroll to position [98, 0]
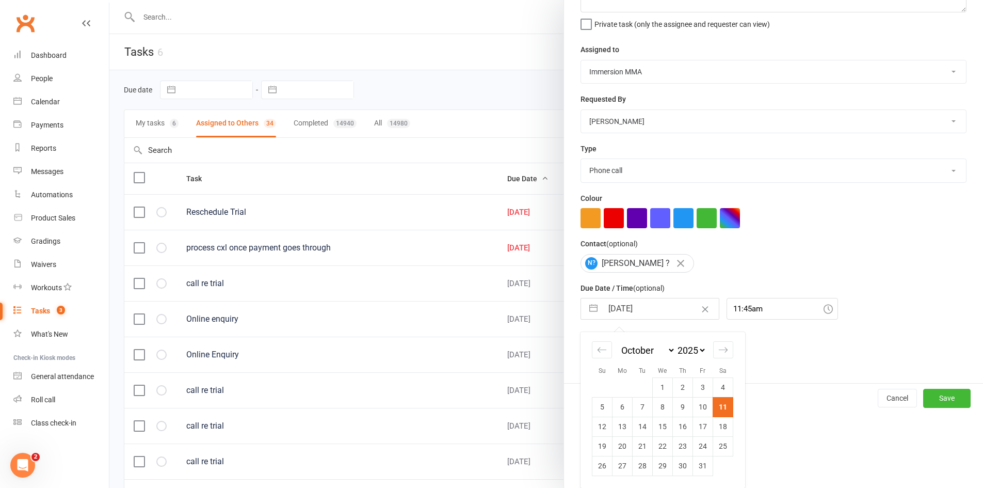
click at [616, 424] on td "13" at bounding box center [623, 427] width 20 height 20
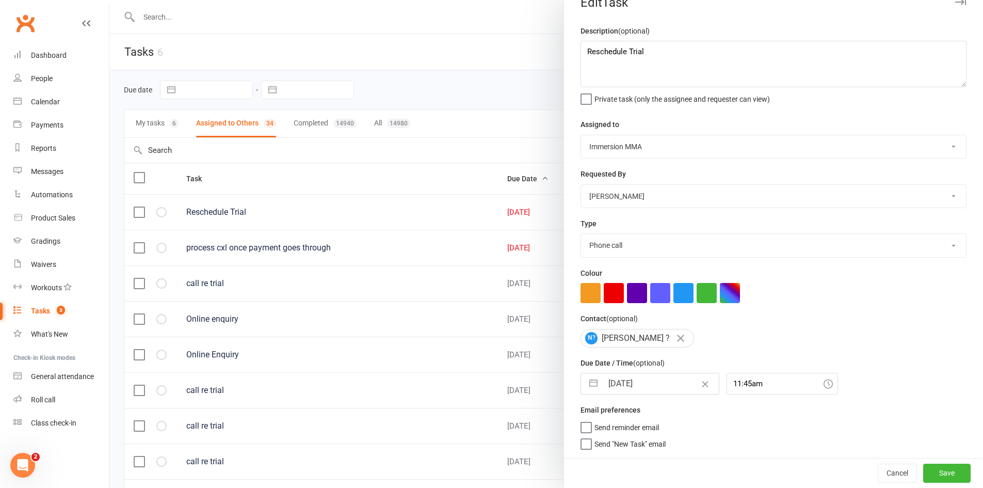
scroll to position [23, 0]
click at [645, 384] on input "[DATE]" at bounding box center [661, 383] width 116 height 21
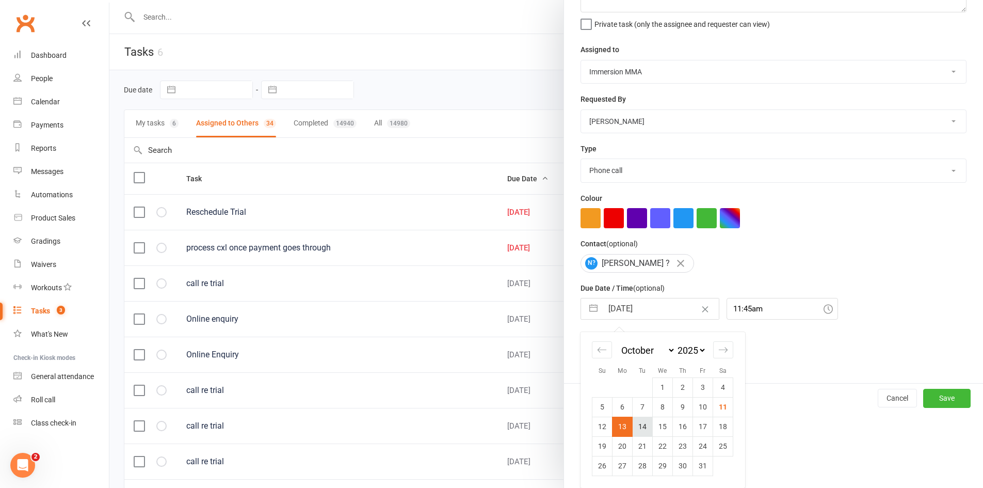
click at [641, 426] on td "14" at bounding box center [643, 427] width 20 height 20
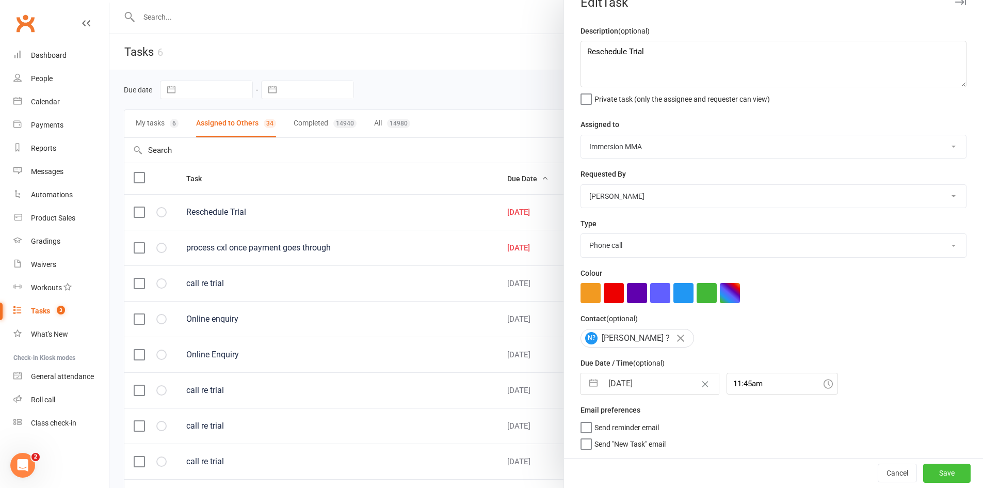
click at [924, 478] on button "Save" at bounding box center [947, 473] width 47 height 19
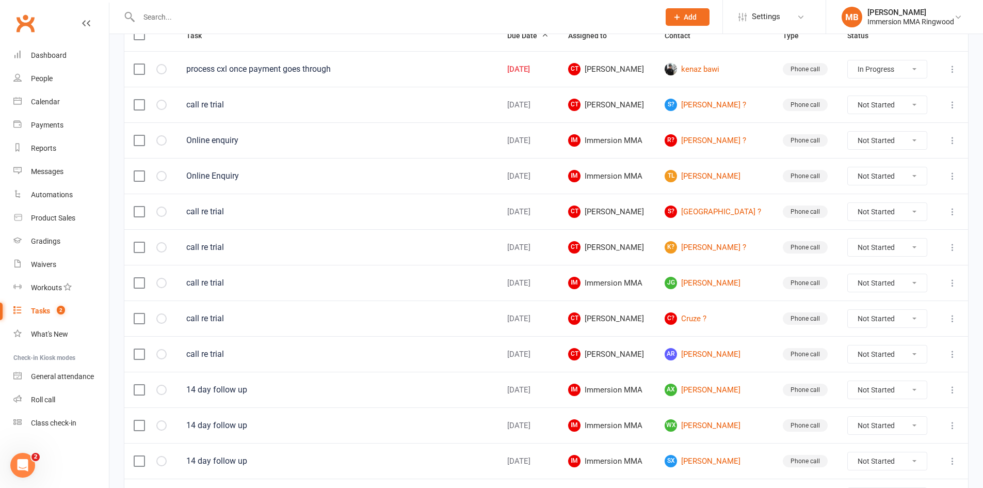
scroll to position [0, 0]
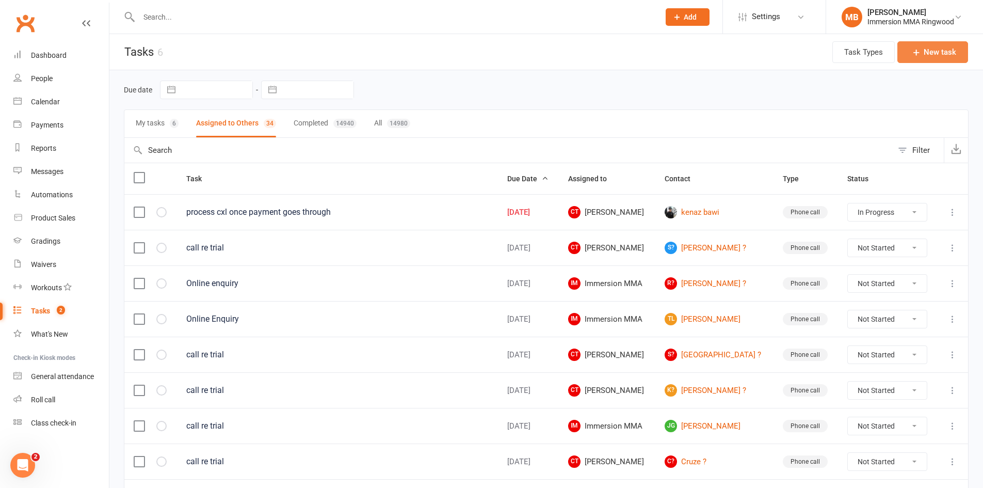
click at [927, 50] on button "New task" at bounding box center [933, 52] width 71 height 22
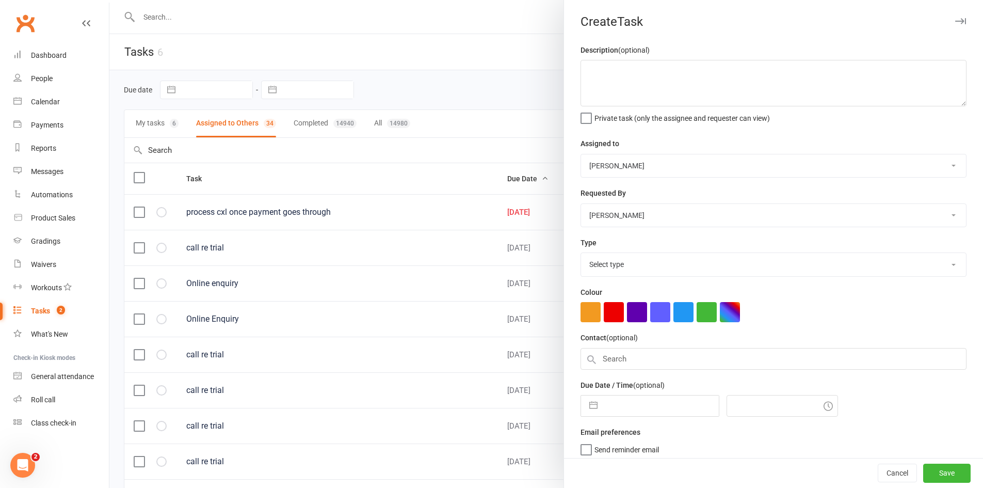
click at [505, 88] on div at bounding box center [546, 244] width 874 height 488
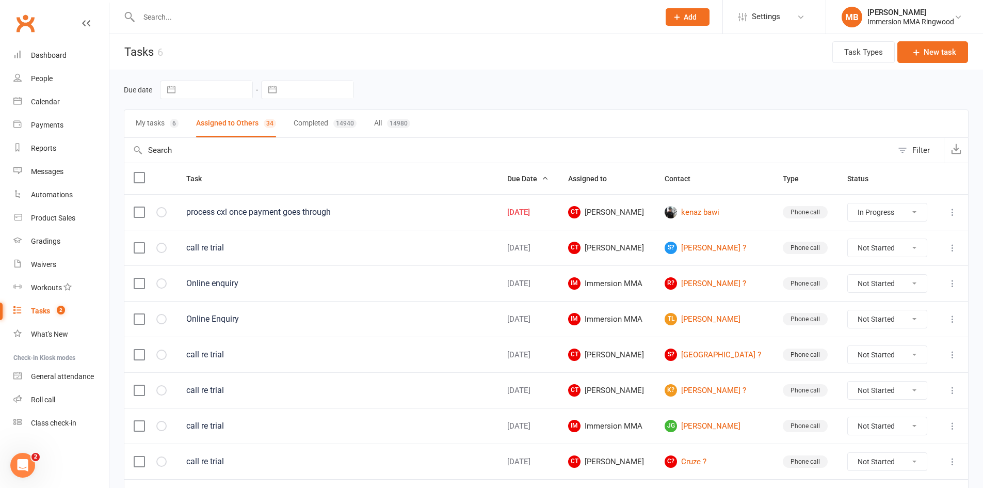
click at [523, 81] on div "Due date Navigate forward to interact with the calendar and select a date. Pres…" at bounding box center [546, 90] width 845 height 19
click at [700, 22] on button "Add" at bounding box center [688, 17] width 44 height 18
click at [685, 23] on button "Add" at bounding box center [688, 17] width 44 height 18
click at [680, 44] on link "Prospect" at bounding box center [677, 46] width 92 height 24
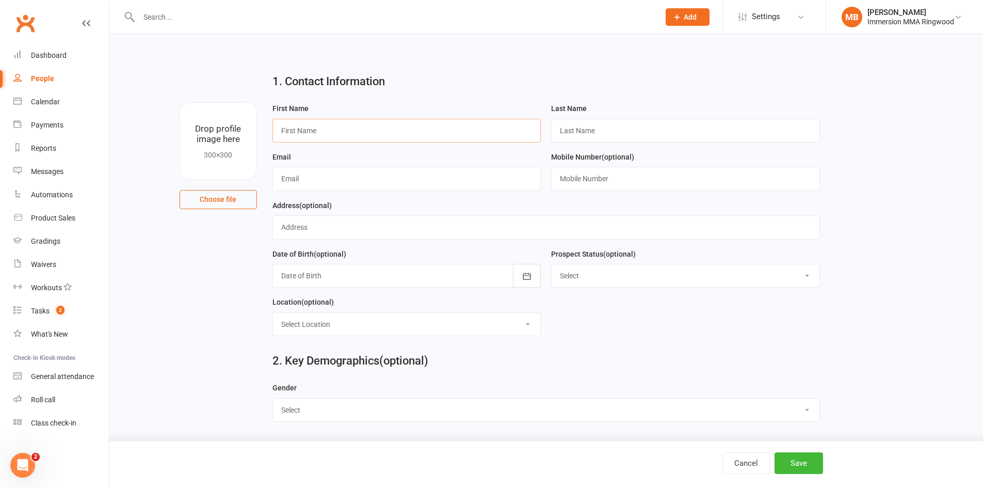
click at [422, 127] on input "text" at bounding box center [407, 131] width 269 height 24
click at [574, 126] on input "text" at bounding box center [685, 131] width 269 height 24
click at [360, 187] on input "text" at bounding box center [407, 179] width 269 height 24
paste input "[EMAIL_ADDRESS][DOMAIN_NAME]"
click at [567, 186] on input "text" at bounding box center [685, 179] width 269 height 24
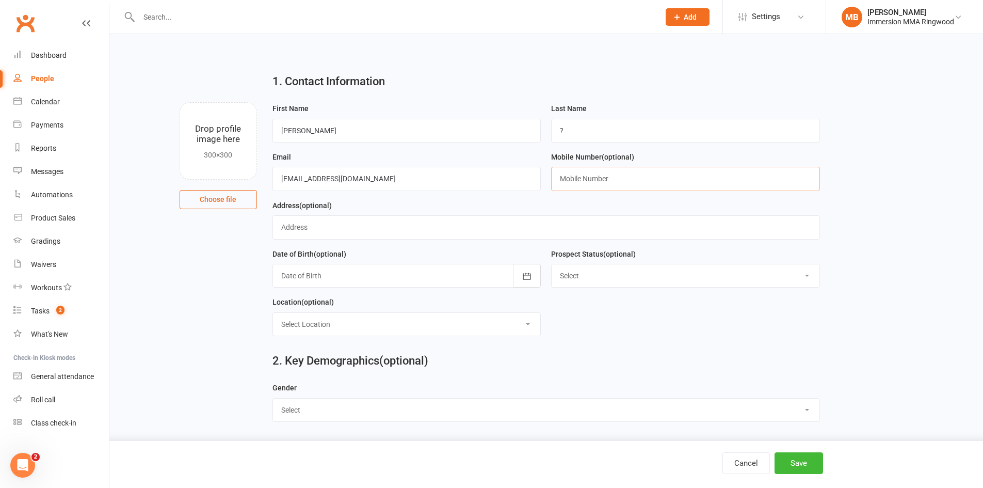
paste input "0456606281"
click at [399, 226] on input "text" at bounding box center [547, 227] width 548 height 24
click at [796, 462] on button "Save" at bounding box center [799, 463] width 49 height 22
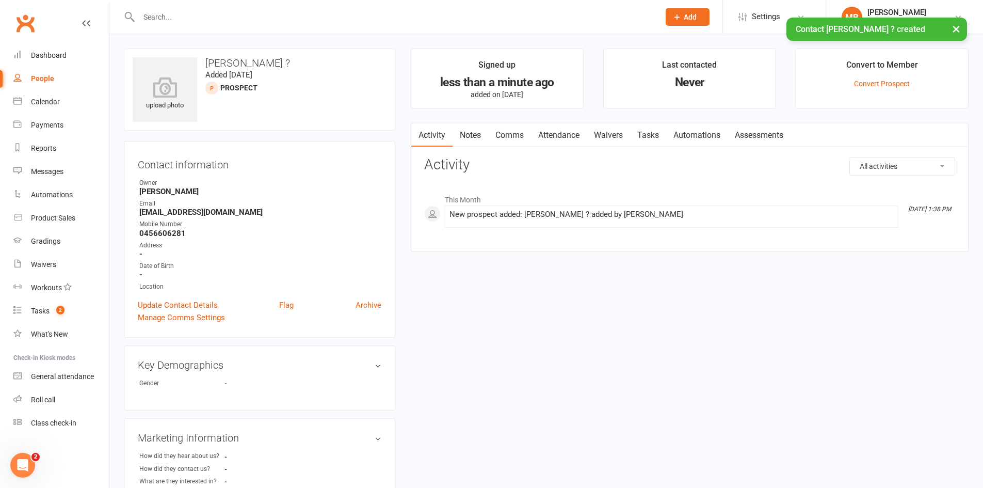
click at [485, 135] on link "Notes" at bounding box center [471, 135] width 36 height 24
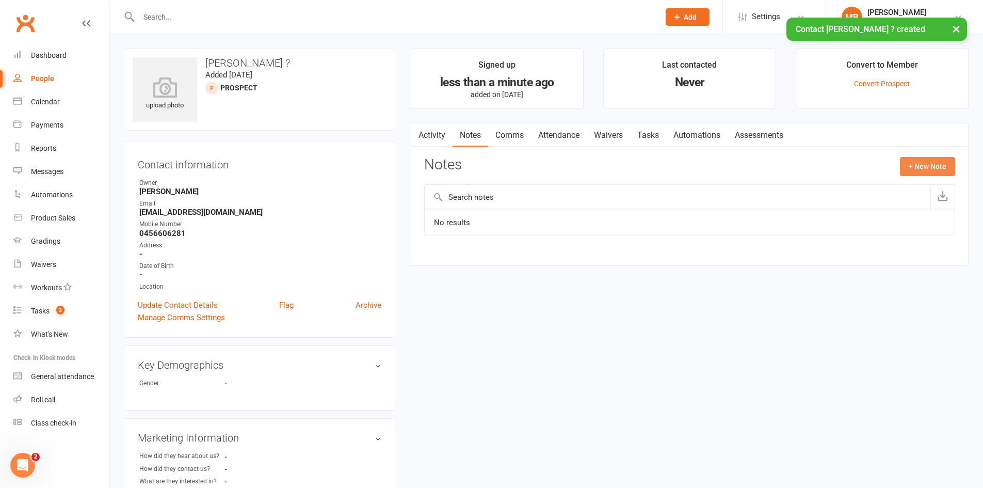
click at [934, 162] on button "+ New Note" at bounding box center [927, 166] width 55 height 19
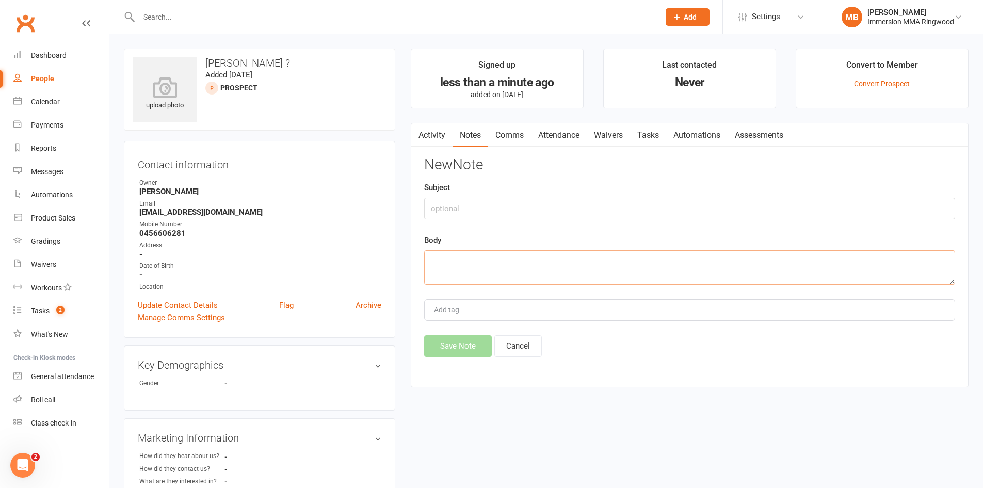
click at [700, 256] on textarea at bounding box center [689, 267] width 531 height 34
paste textarea "Getting better of karate"
click at [487, 255] on textarea "online enquiry Getting better of karate" at bounding box center [689, 267] width 531 height 34
click at [575, 256] on textarea "online enquiry "Getting better of karate" at bounding box center [689, 267] width 531 height 34
click at [459, 355] on button "Save Note" at bounding box center [458, 346] width 68 height 22
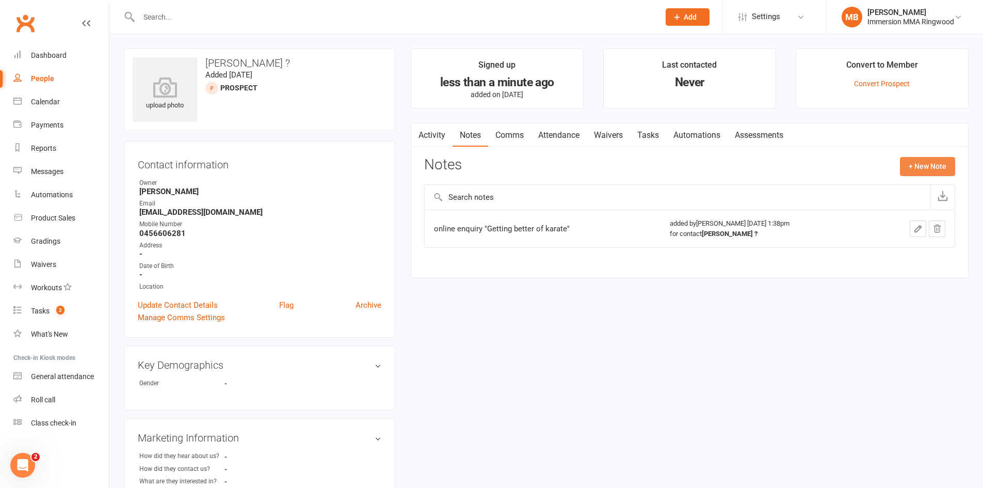
click at [931, 168] on button "+ New Note" at bounding box center [927, 166] width 55 height 19
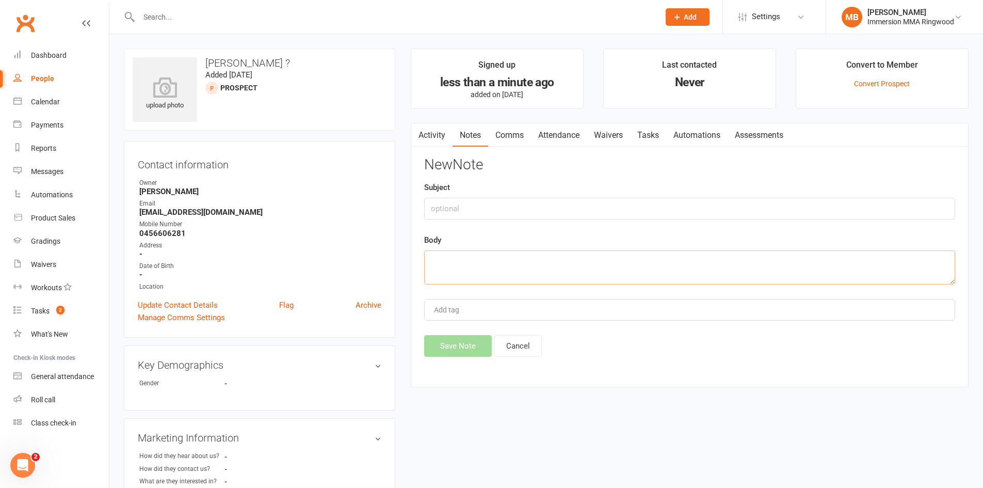
drag, startPoint x: 774, startPoint y: 254, endPoint x: 778, endPoint y: 249, distance: 5.9
click at [774, 254] on textarea at bounding box center [689, 267] width 531 height 34
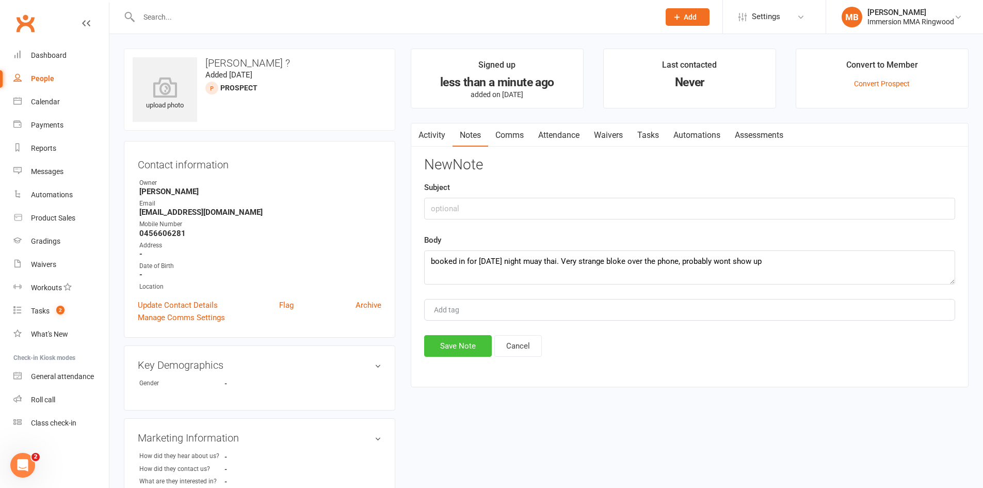
click at [471, 341] on button "Save Note" at bounding box center [458, 346] width 68 height 22
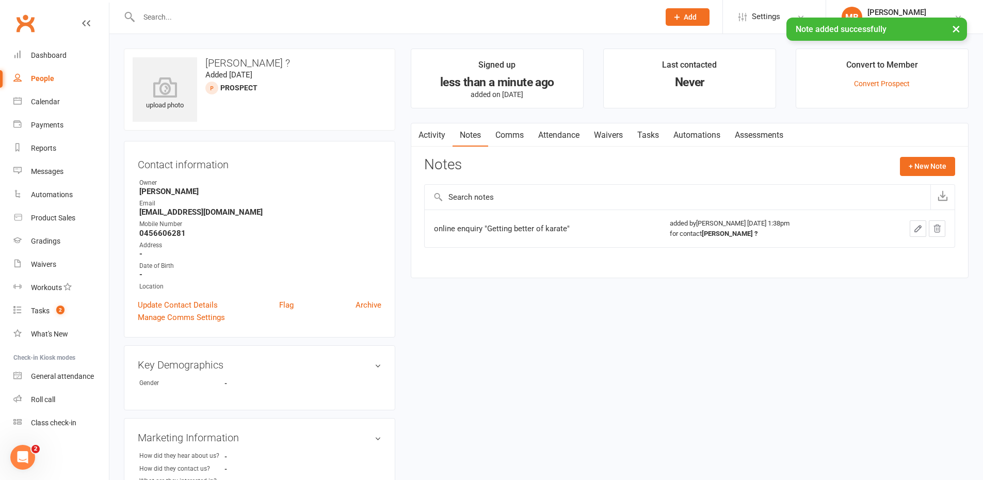
drag, startPoint x: 565, startPoint y: 121, endPoint x: 568, endPoint y: 130, distance: 9.3
click at [565, 123] on main "Signed up less than a minute ago added on [DATE] Last contacted Never Convert t…" at bounding box center [690, 169] width 574 height 240
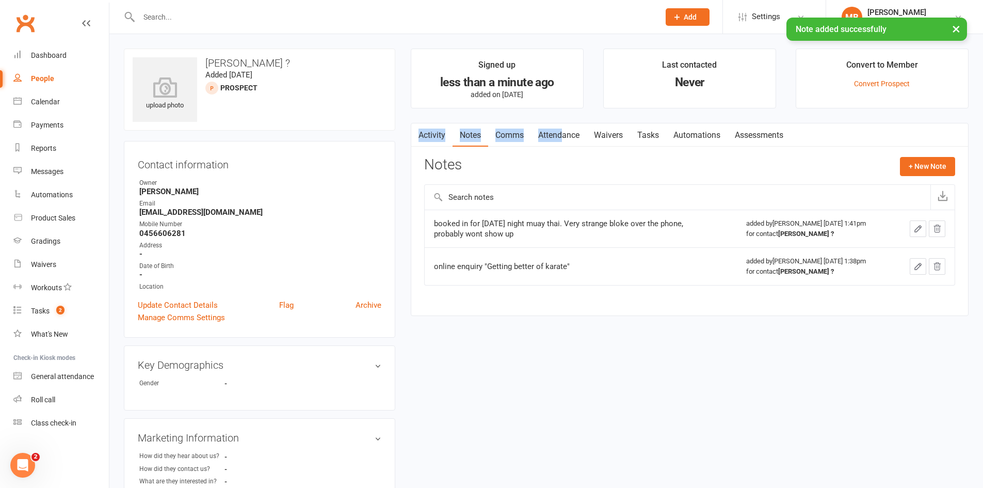
click at [569, 131] on link "Attendance" at bounding box center [559, 135] width 56 height 24
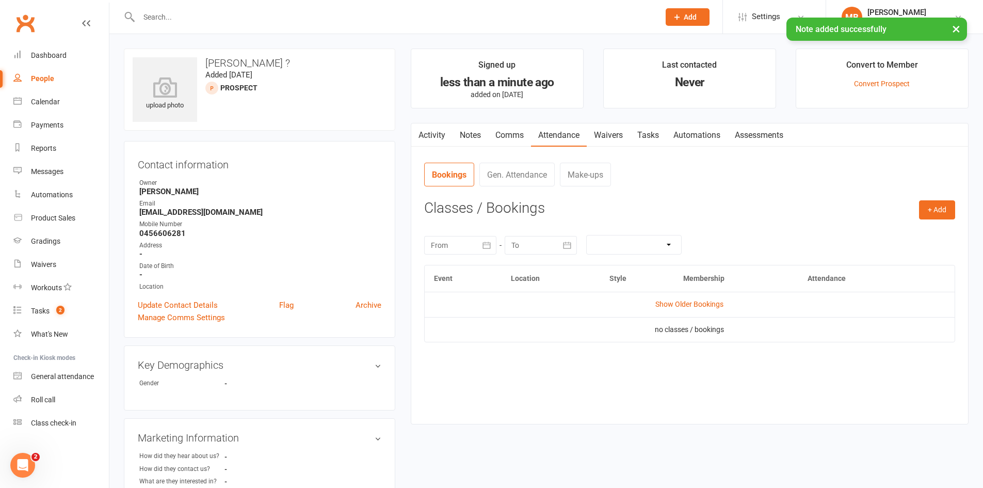
click at [959, 212] on div "Activity Notes Comms Attendance Waivers Tasks Automations Assessments Attendanc…" at bounding box center [690, 274] width 558 height 302
click at [958, 212] on div "Activity Notes Comms Attendance Waivers Tasks Automations Assessments Attendanc…" at bounding box center [690, 274] width 558 height 302
drag, startPoint x: 957, startPoint y: 214, endPoint x: 949, endPoint y: 217, distance: 8.3
click at [956, 214] on div "Activity Notes Comms Attendance Waivers Tasks Automations Assessments Attendanc…" at bounding box center [690, 274] width 558 height 302
click at [948, 217] on button "+ Add" at bounding box center [937, 209] width 36 height 19
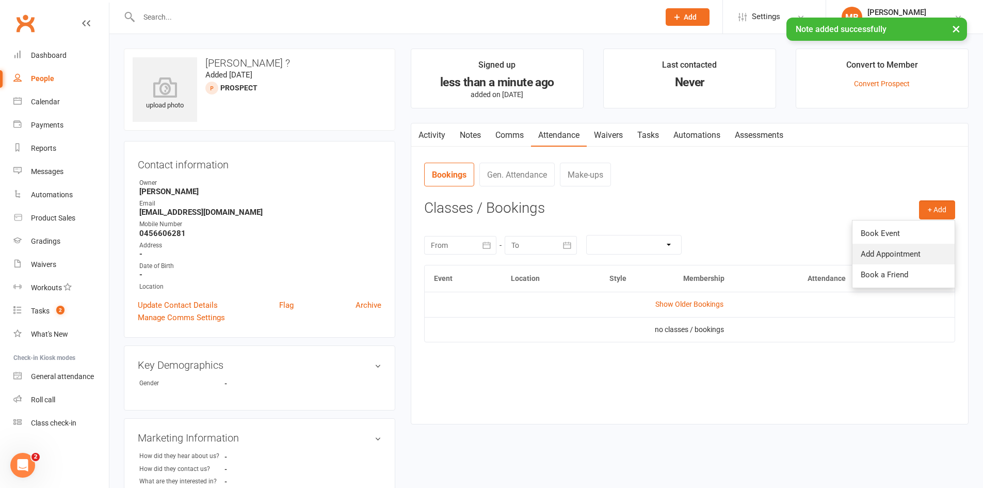
click at [911, 251] on link "Add Appointment" at bounding box center [904, 254] width 102 height 21
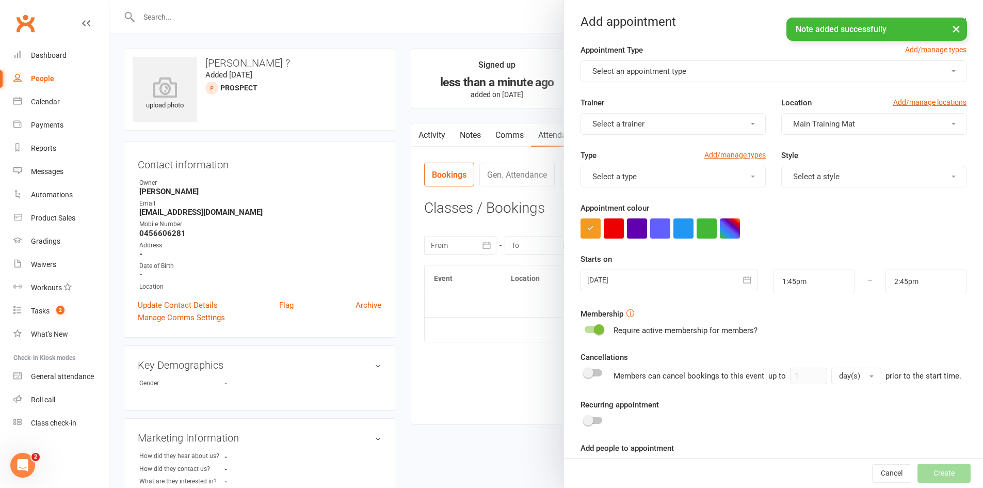
click at [681, 81] on button "Select an appointment type" at bounding box center [774, 71] width 386 height 22
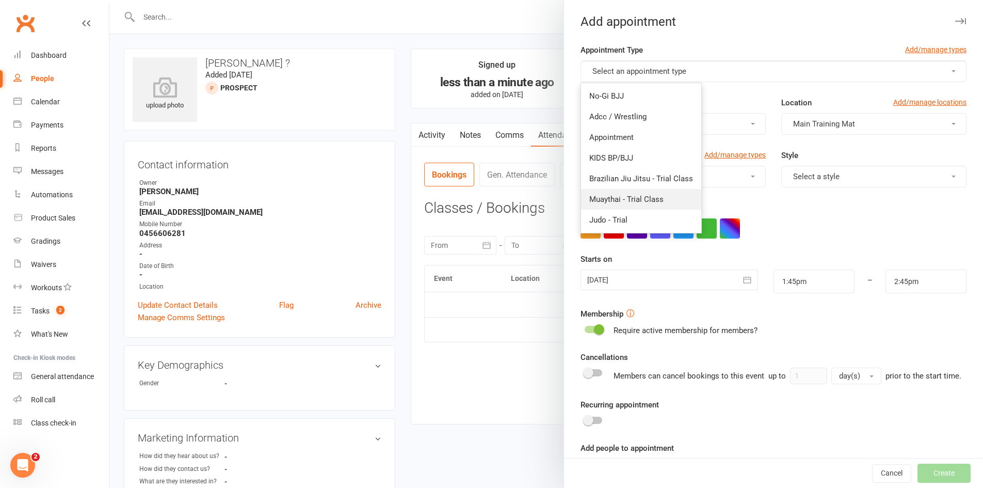
click at [647, 195] on span "Muaythai - Trial Class" at bounding box center [627, 199] width 74 height 9
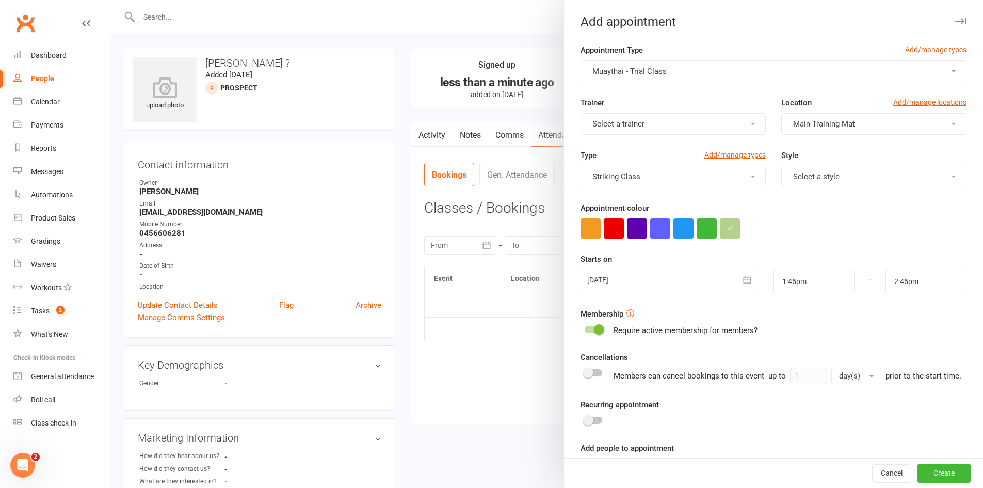
click at [691, 280] on div at bounding box center [669, 279] width 177 height 21
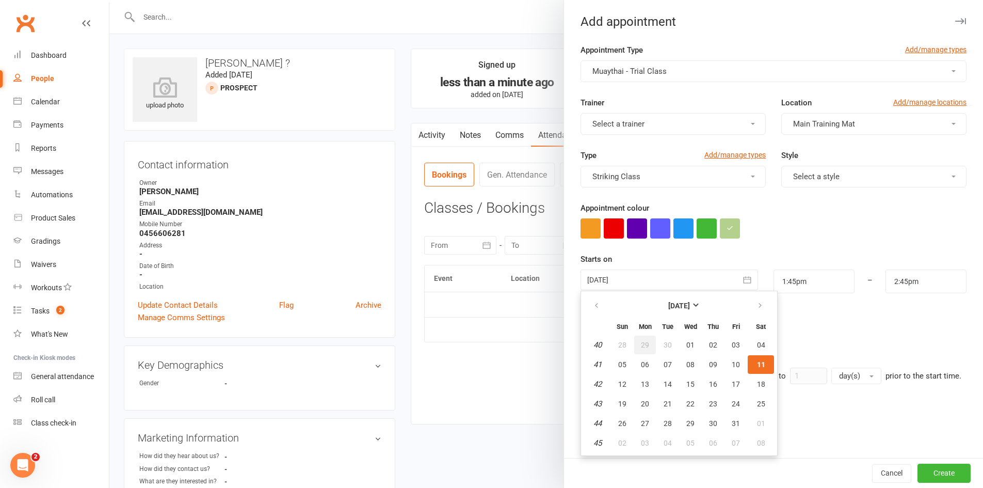
click at [642, 347] on span "29" at bounding box center [645, 345] width 8 height 8
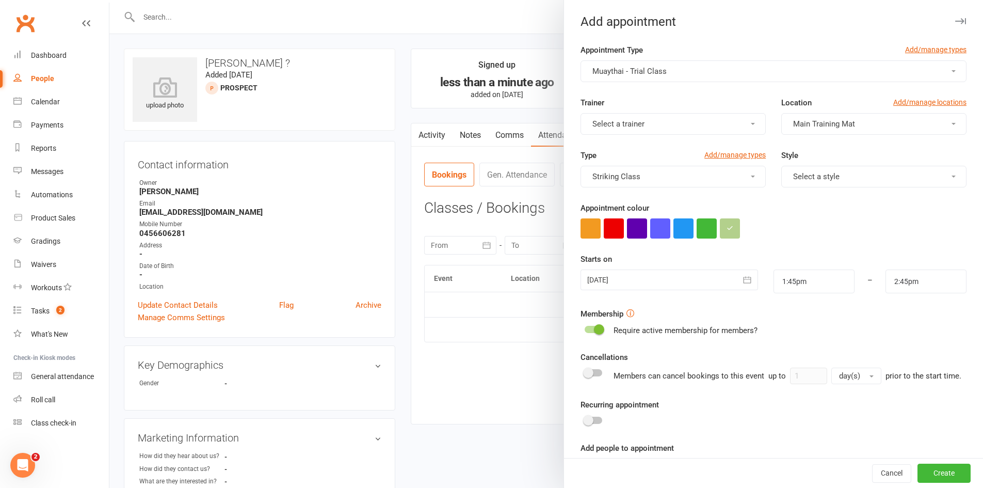
click at [651, 281] on div at bounding box center [669, 279] width 177 height 21
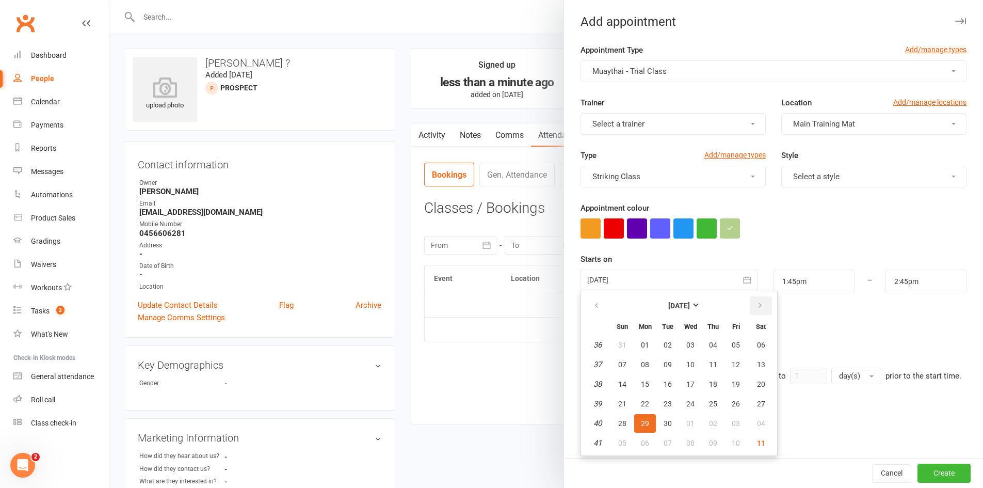
click at [757, 306] on icon "button" at bounding box center [760, 305] width 7 height 8
click at [645, 383] on span "13" at bounding box center [645, 384] width 8 height 8
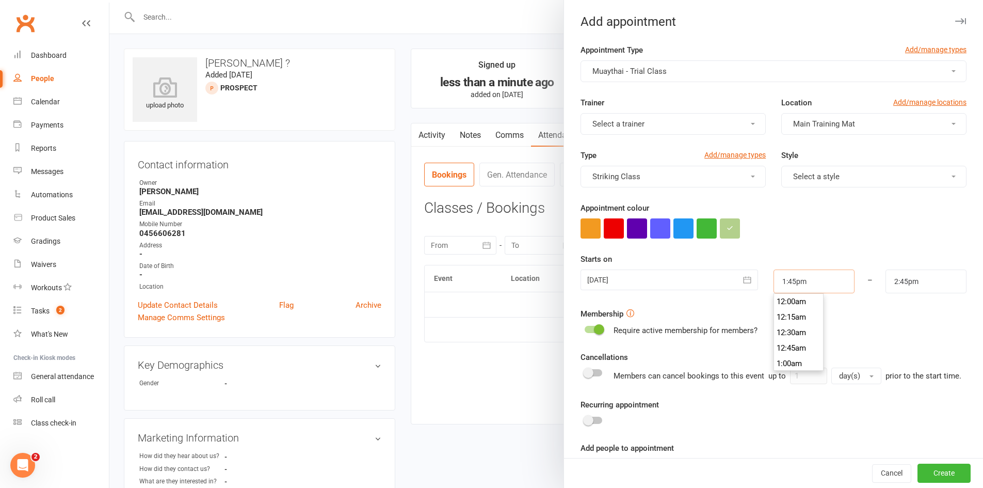
click at [810, 281] on input "1:45pm" at bounding box center [814, 281] width 81 height 24
click at [787, 354] on li "6:00pm" at bounding box center [799, 350] width 50 height 15
click at [918, 469] on button "Create" at bounding box center [944, 473] width 53 height 19
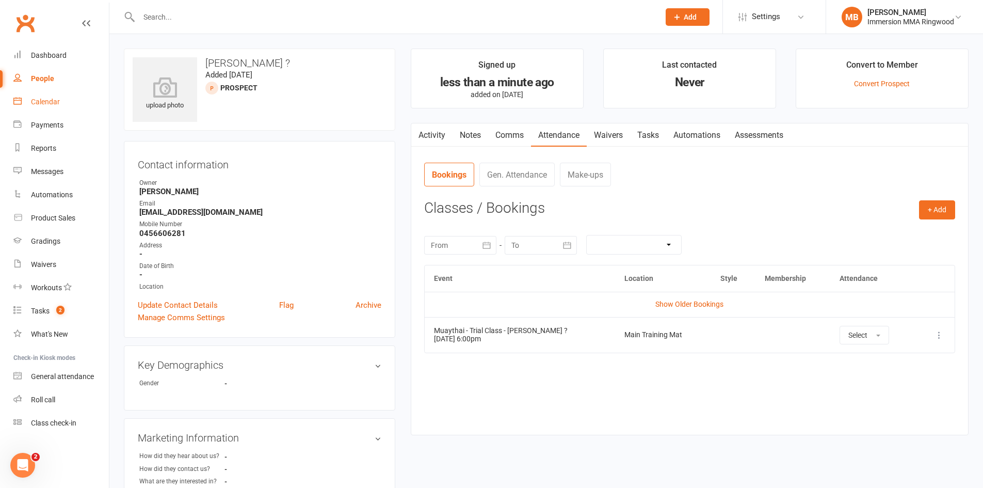
drag, startPoint x: 37, startPoint y: 107, endPoint x: 42, endPoint y: 108, distance: 5.3
click at [38, 107] on link "Calendar" at bounding box center [61, 101] width 96 height 23
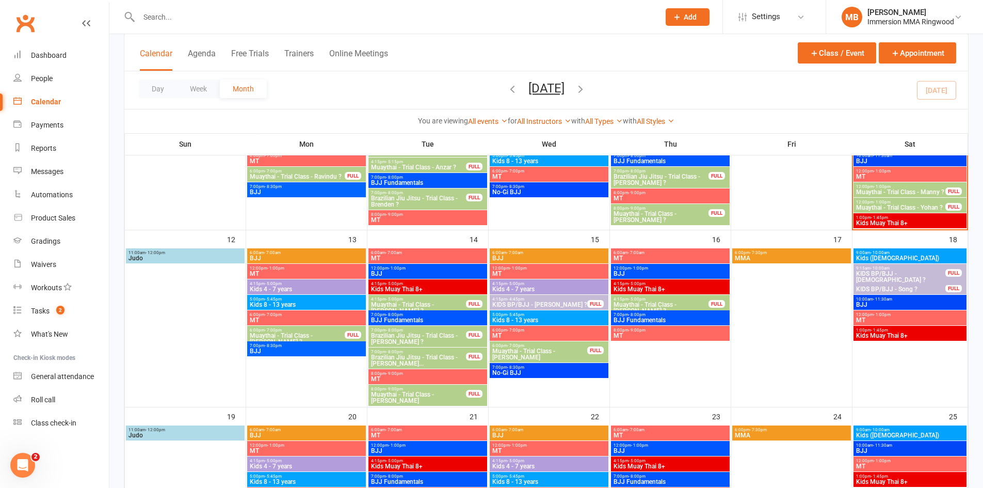
scroll to position [344, 0]
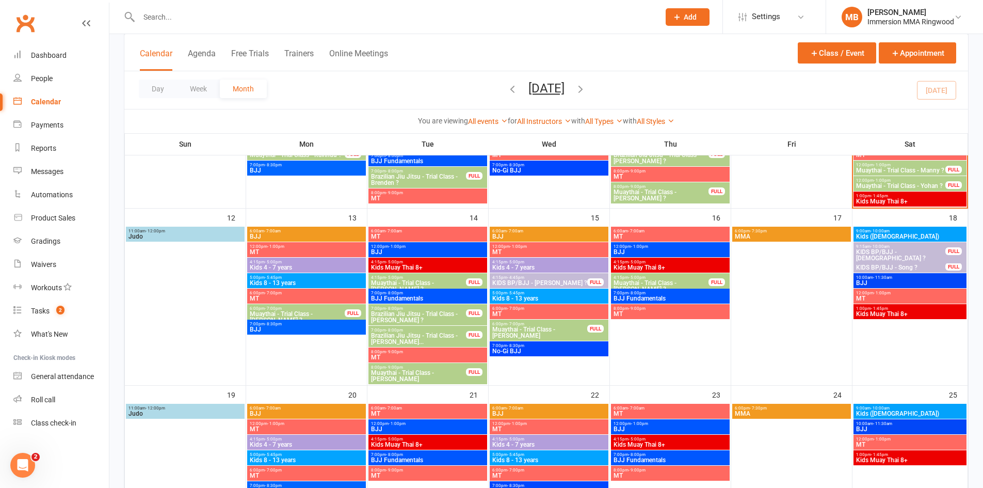
click at [308, 312] on span "Muaythai - Trial Class - [PERSON_NAME] ?" at bounding box center [297, 317] width 96 height 12
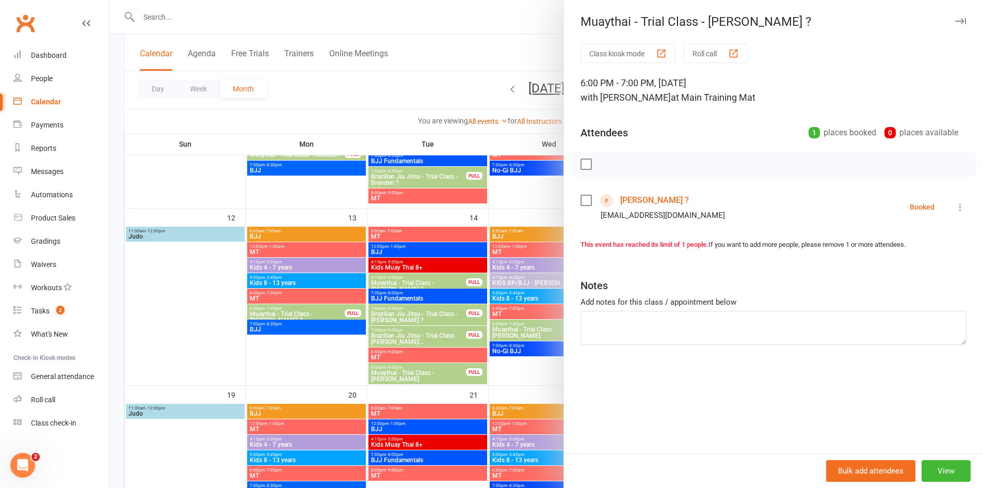
click at [956, 209] on icon at bounding box center [961, 207] width 10 height 10
click at [923, 315] on link "Send message" at bounding box center [915, 309] width 102 height 21
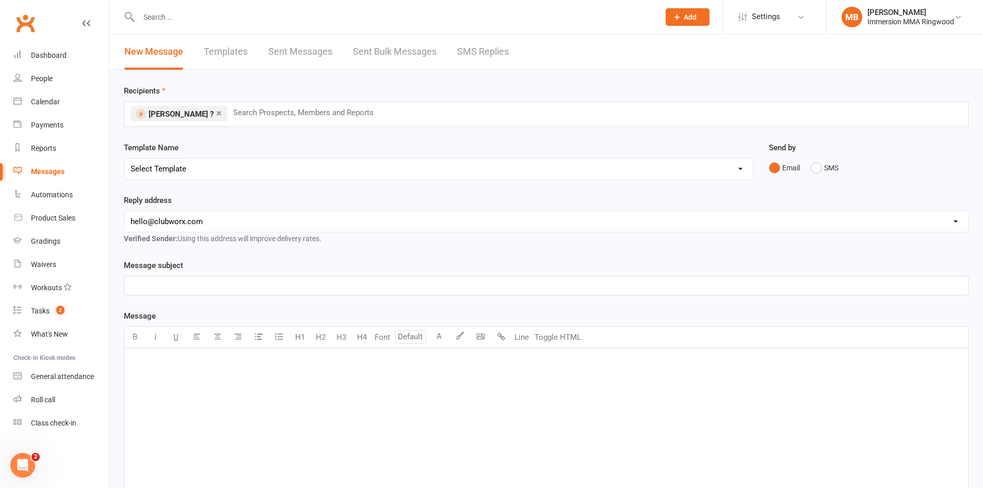
click at [420, 173] on select "Select Template [SMS] [PERSON_NAME] - Call back message [SMS] Mark- Call back m…" at bounding box center [438, 168] width 629 height 21
click at [124, 158] on select "Select Template [SMS] [PERSON_NAME] - Call back message [SMS] Mark- Call back m…" at bounding box center [438, 168] width 629 height 21
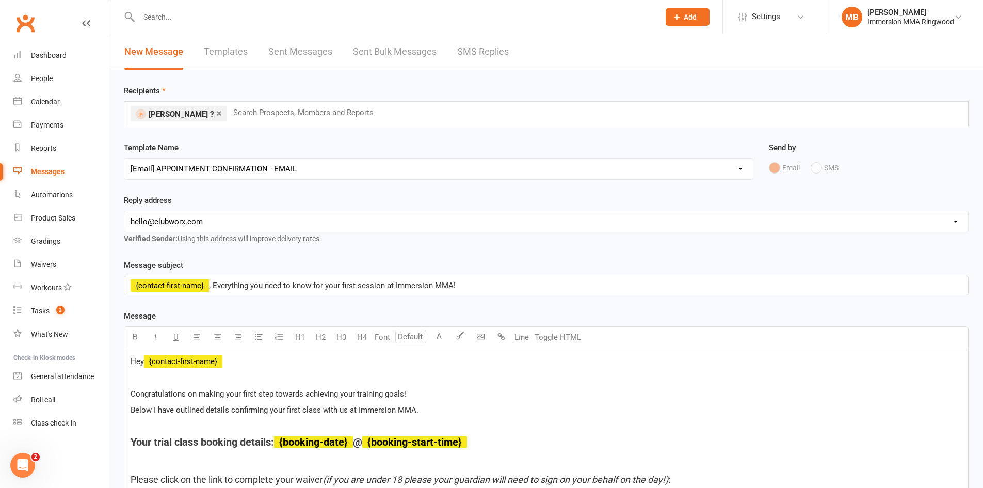
drag, startPoint x: 353, startPoint y: 217, endPoint x: 342, endPoint y: 224, distance: 13.0
click at [353, 217] on select "[EMAIL_ADDRESS][DOMAIN_NAME] [EMAIL_ADDRESS][DOMAIN_NAME] [PERSON_NAME][EMAIL_A…" at bounding box center [546, 221] width 844 height 21
click at [124, 211] on select "[EMAIL_ADDRESS][DOMAIN_NAME] [EMAIL_ADDRESS][DOMAIN_NAME] [PERSON_NAME][EMAIL_A…" at bounding box center [546, 221] width 844 height 21
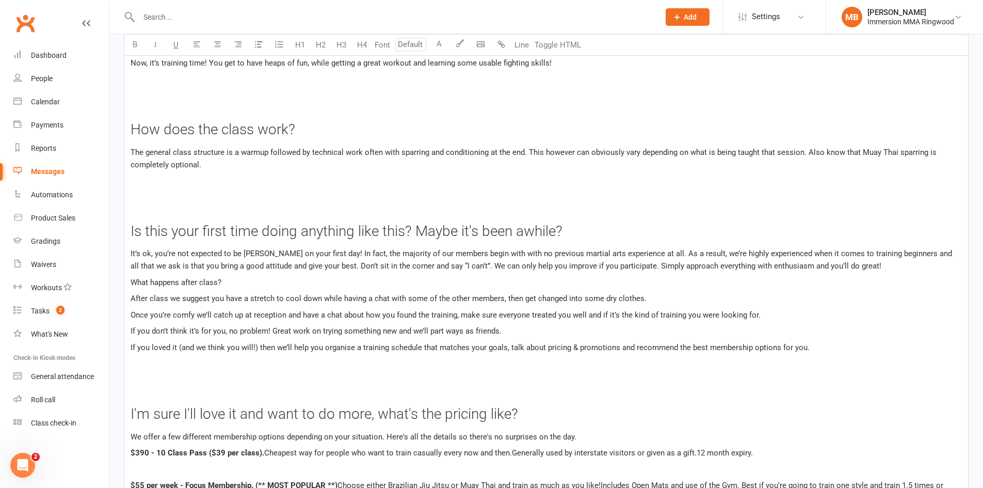
scroll to position [1876, 0]
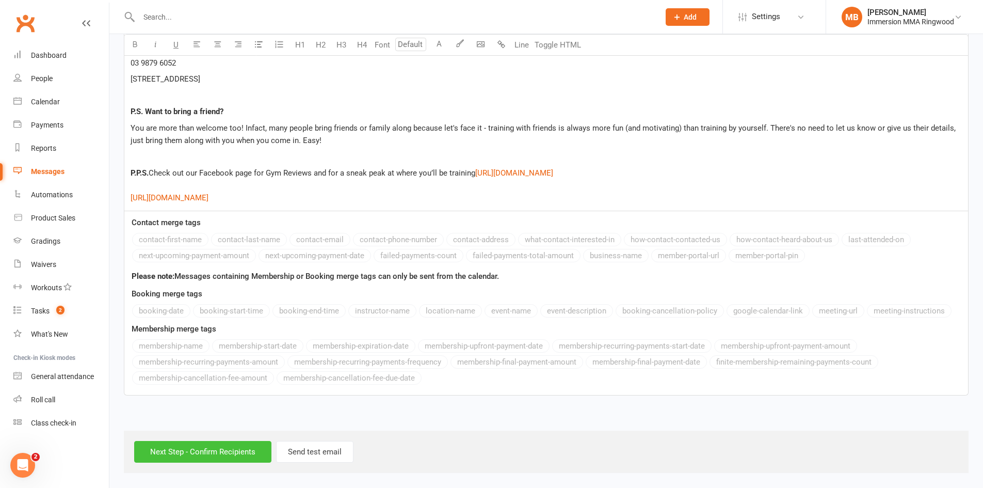
click at [239, 449] on input "Next Step - Confirm Recipients" at bounding box center [202, 452] width 137 height 22
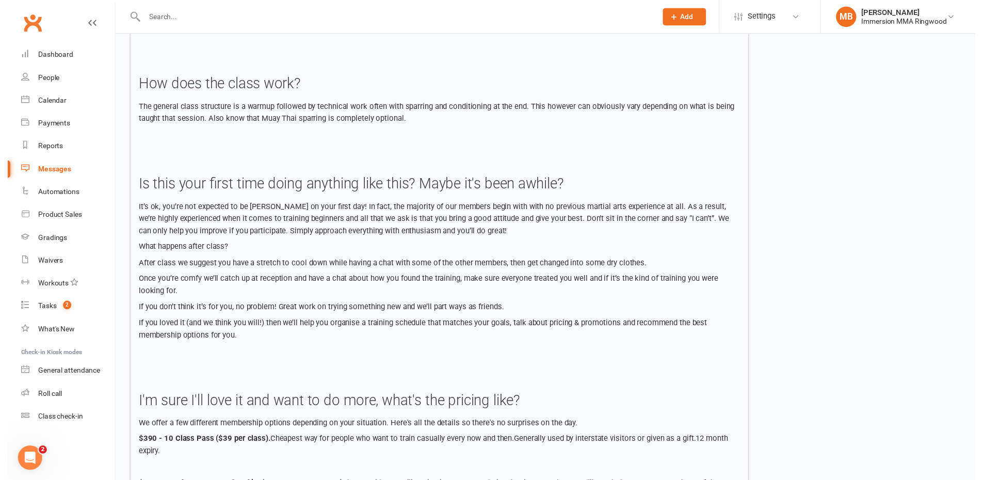
scroll to position [1717, 0]
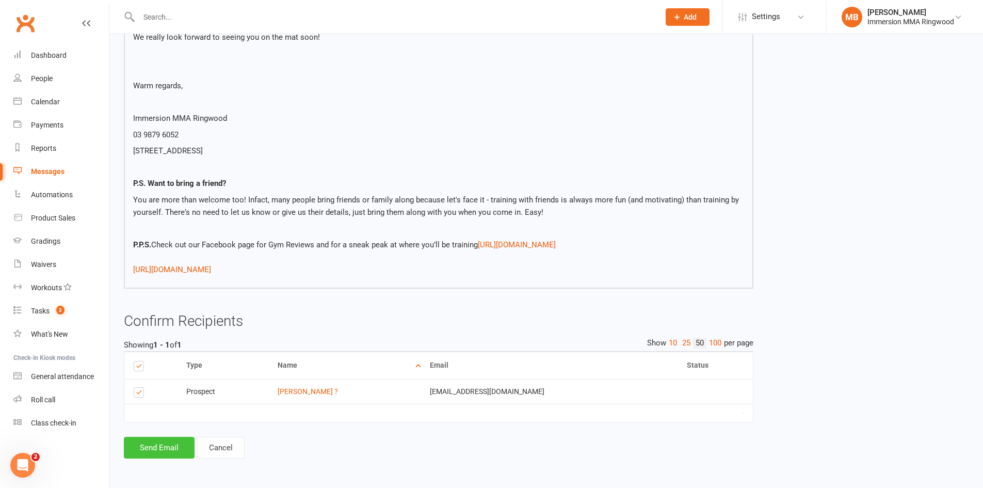
click at [179, 451] on button "Send Email" at bounding box center [159, 448] width 71 height 22
